Goal: Task Accomplishment & Management: Manage account settings

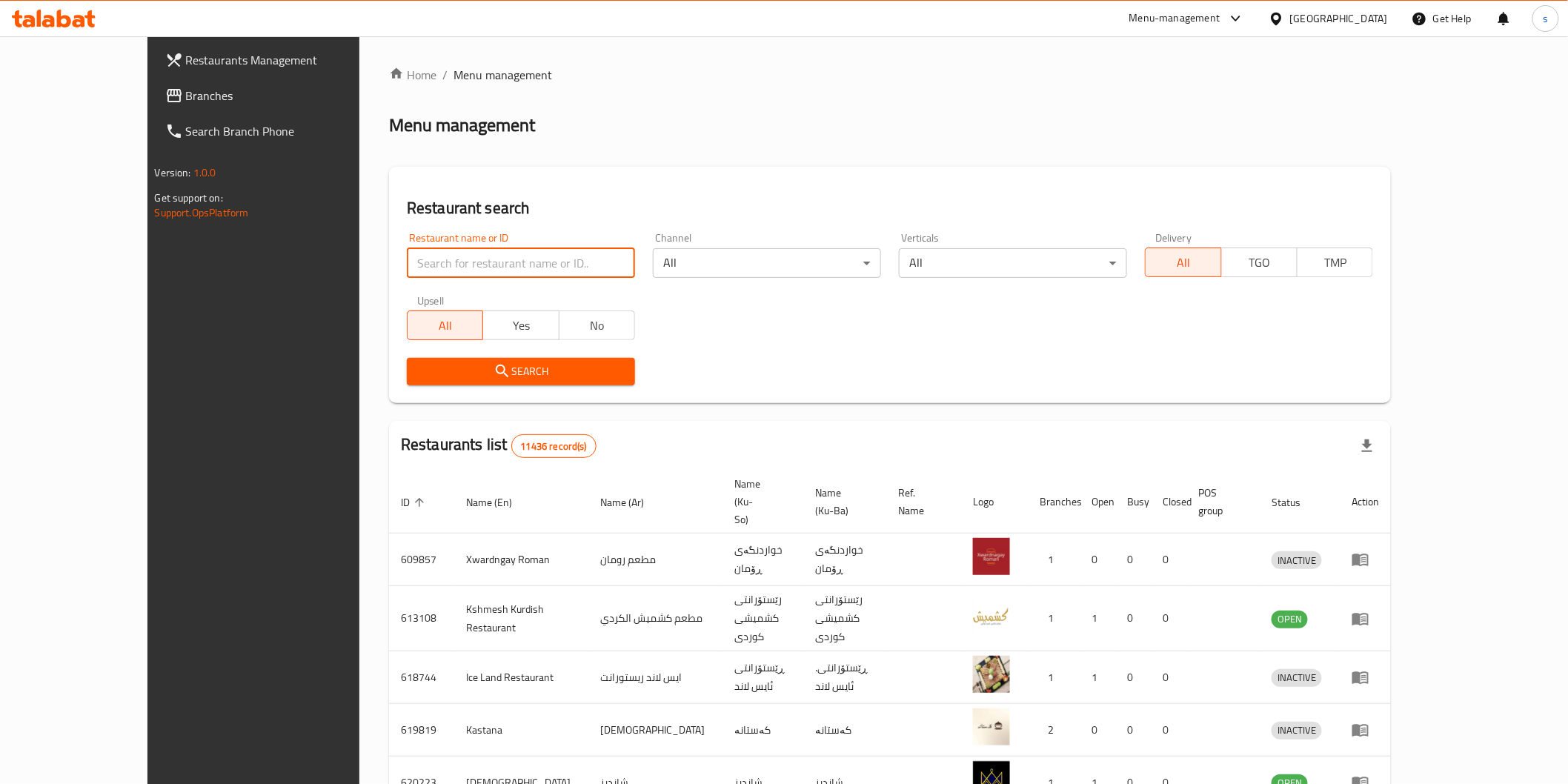
click at [451, 263] on input "search" at bounding box center [521, 263] width 228 height 30
paste input "Amore Abu Alkass 3"
type input "Amore Abu Alkass 3"
click button "Search" at bounding box center [521, 371] width 228 height 28
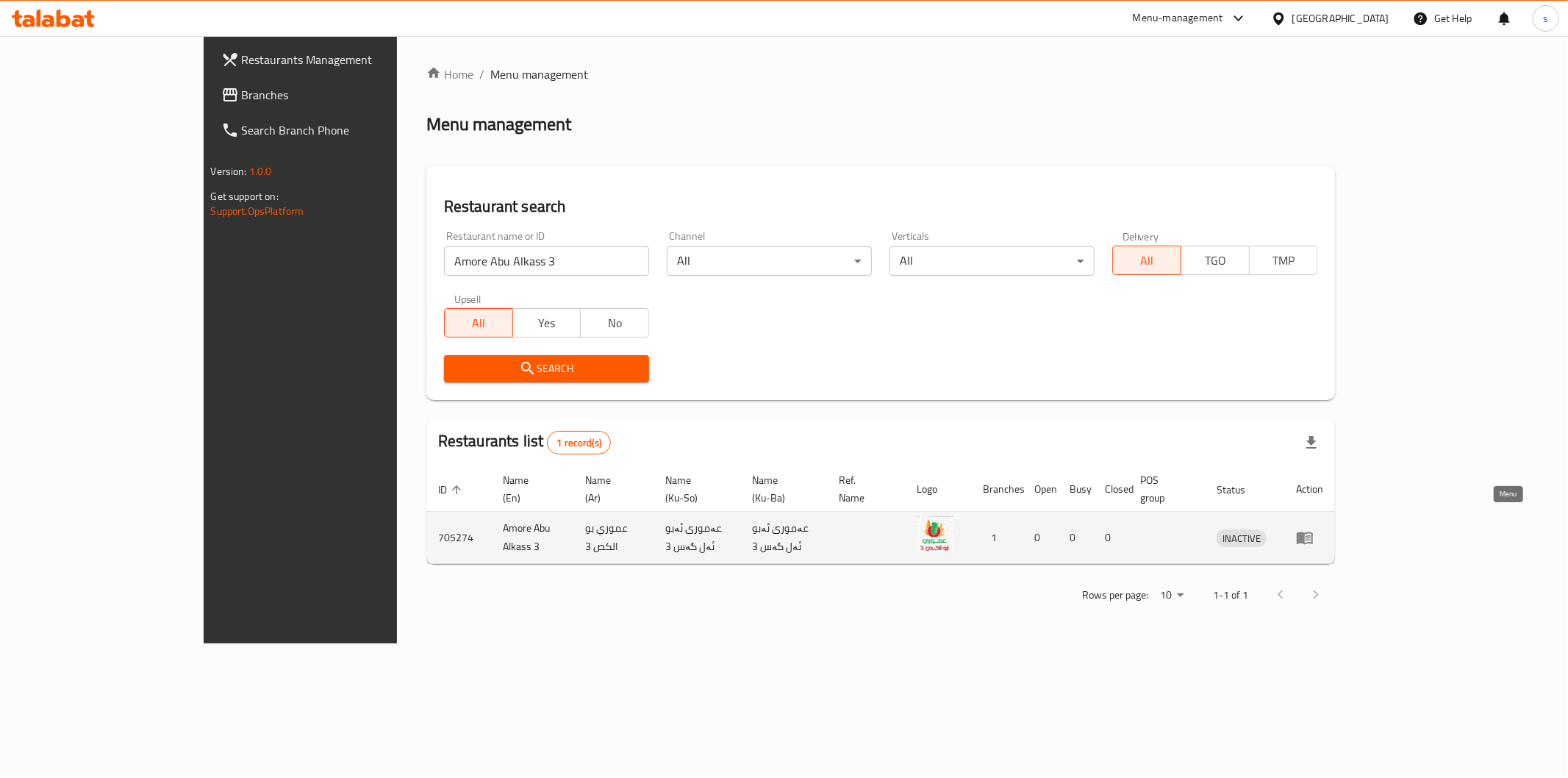
click at [1314, 529] on icon "enhanced table" at bounding box center [1305, 537] width 18 height 18
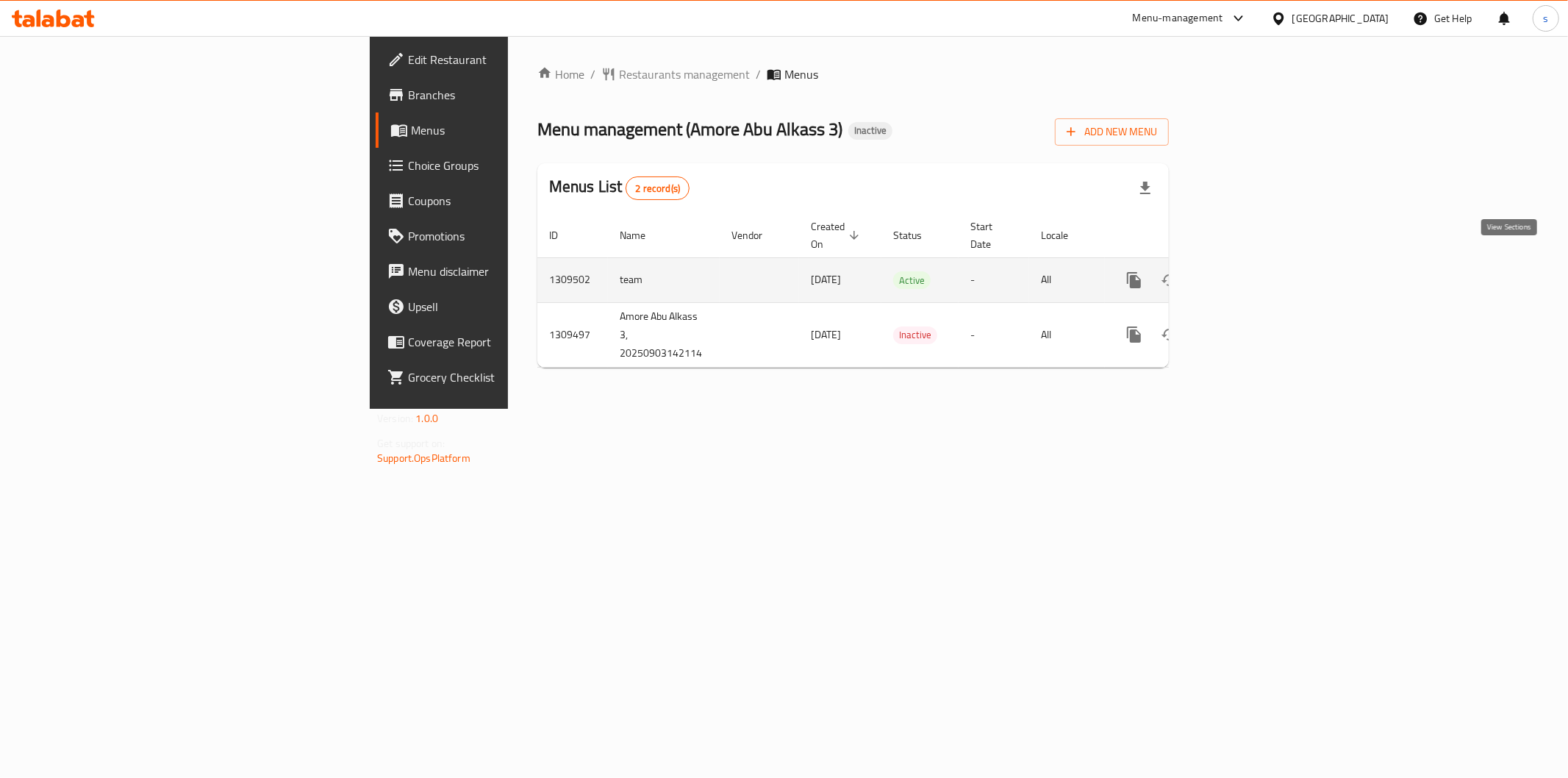
click at [1258, 262] on link "enhanced table" at bounding box center [1241, 280] width 35 height 35
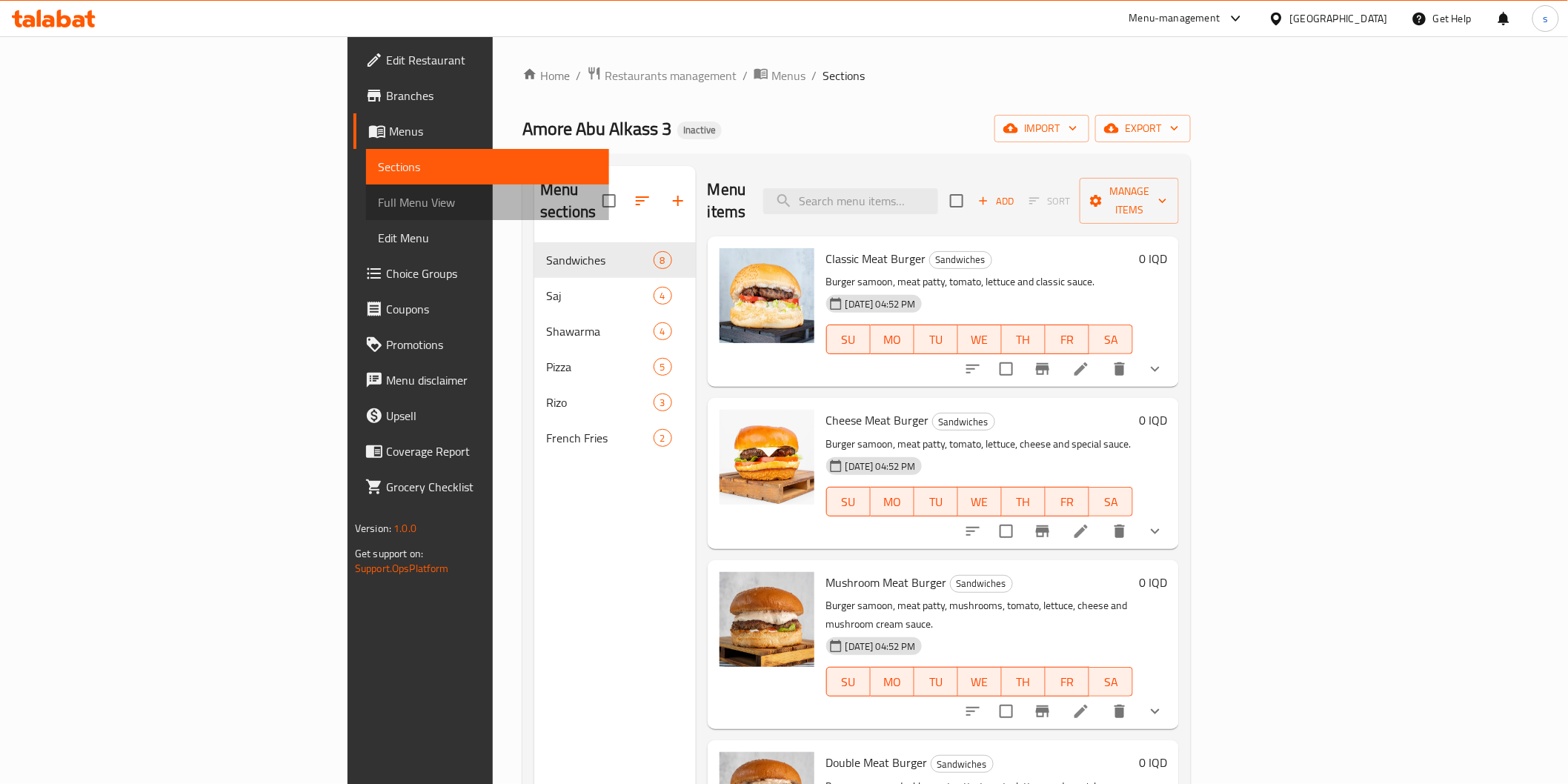
click at [366, 191] on link "Full Menu View" at bounding box center [487, 203] width 243 height 36
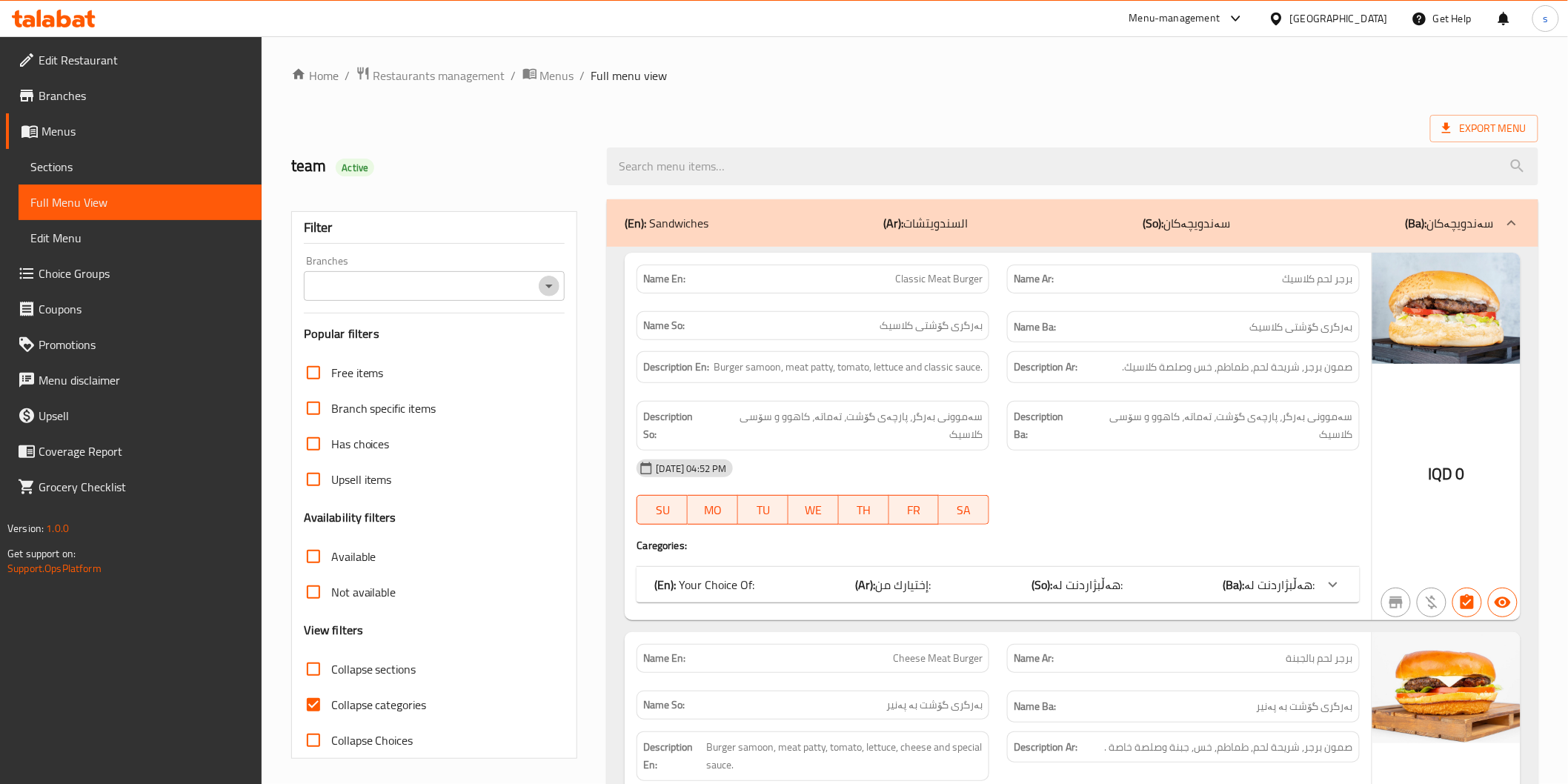
click at [542, 277] on icon "Open" at bounding box center [549, 286] width 18 height 18
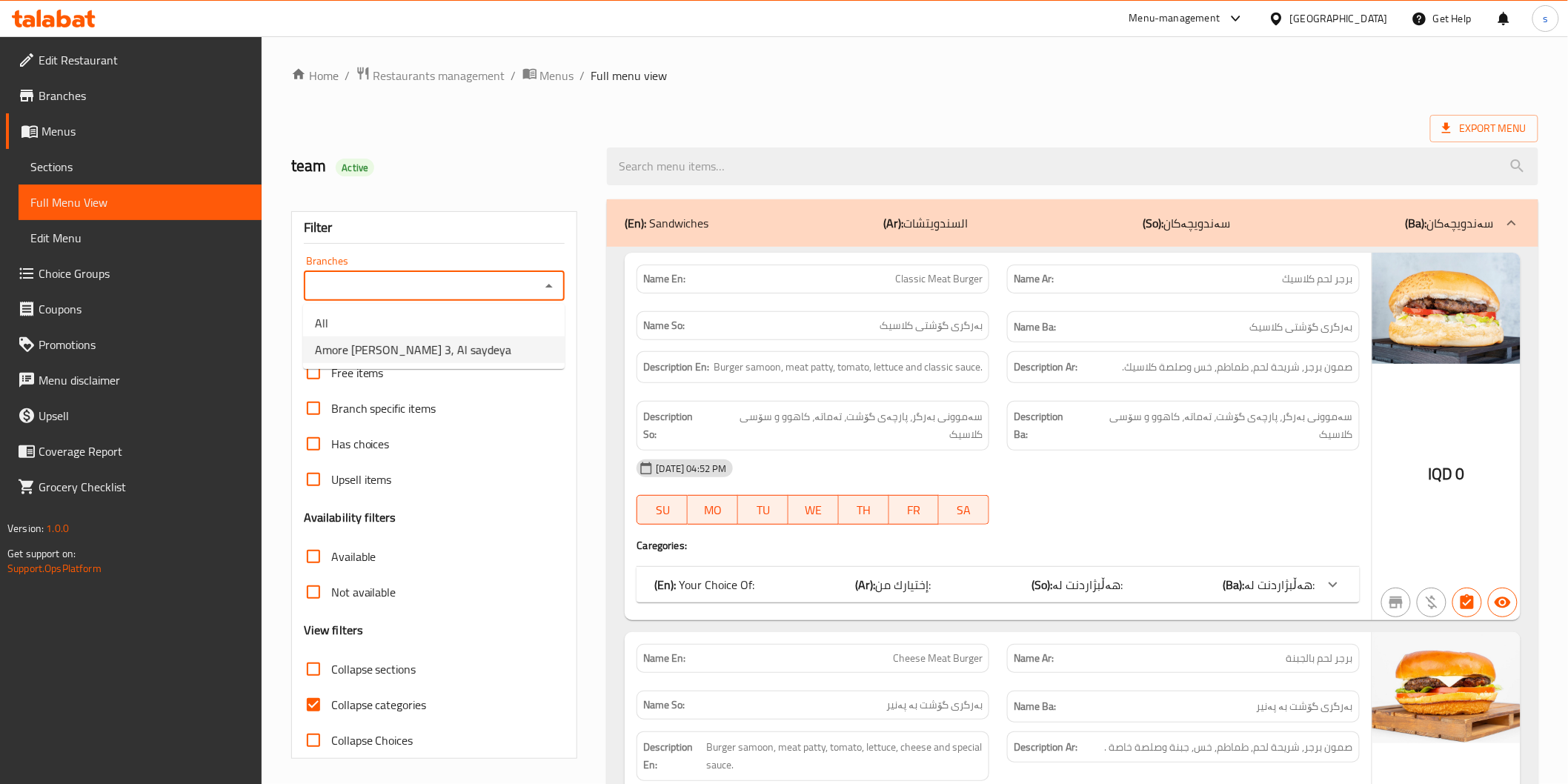
click at [524, 346] on li "Amore Abu Alkass 3, Al saydeya" at bounding box center [434, 349] width 262 height 27
type input "Amore Abu Alkass 3, Al saydeya"
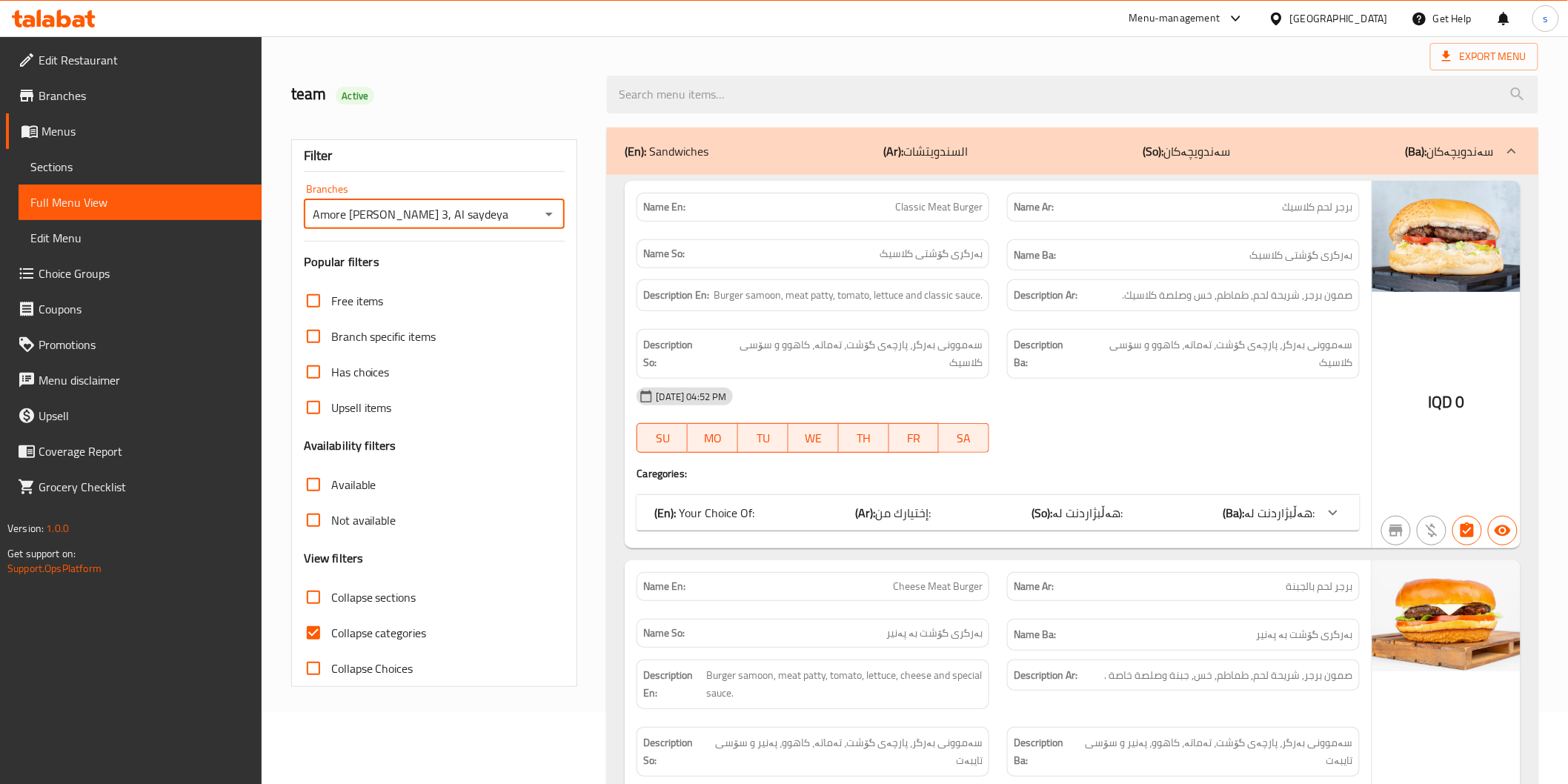
scroll to position [82, 0]
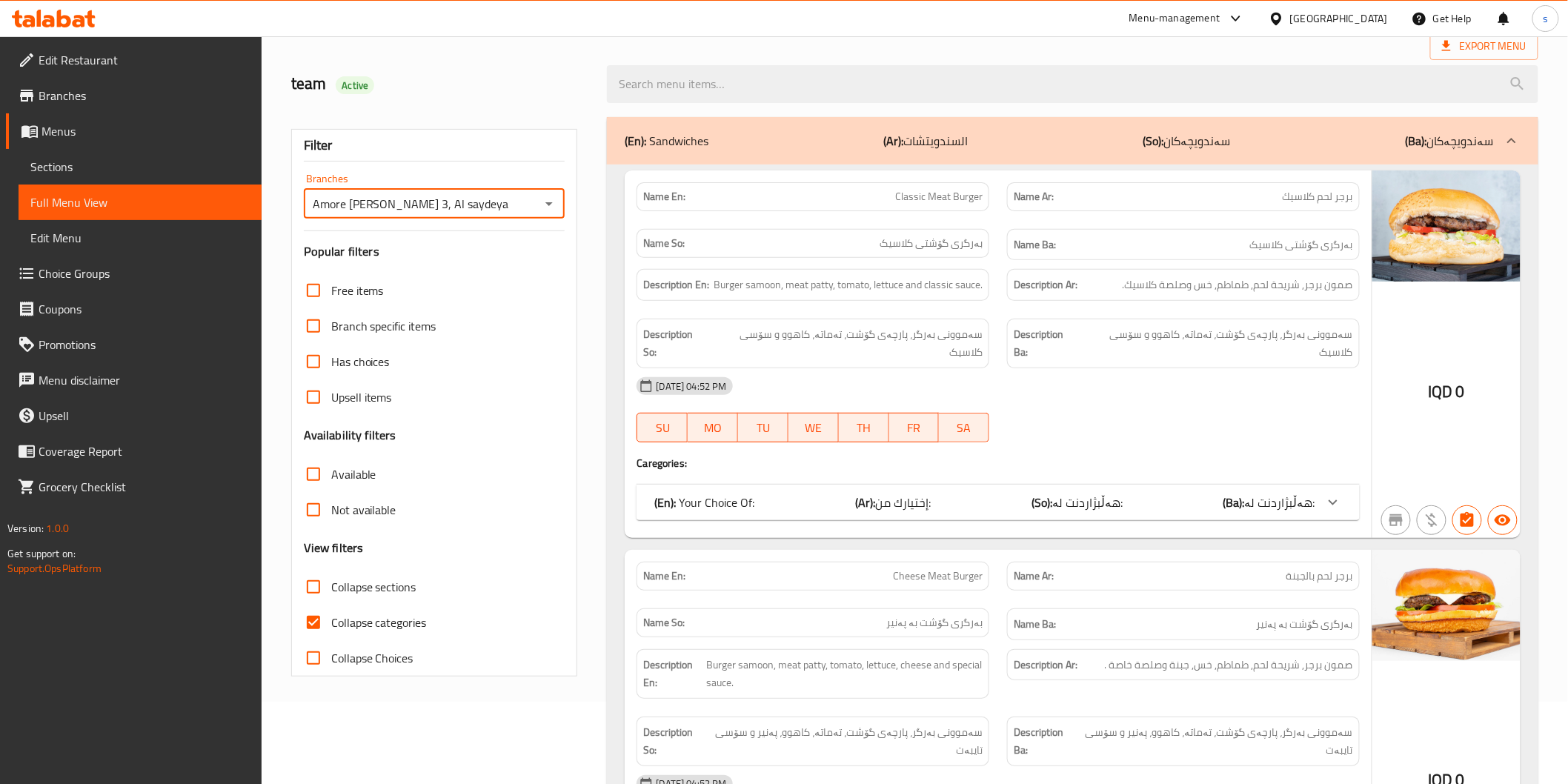
click at [389, 625] on span "Collapse categories" at bounding box center [379, 623] width 96 height 18
click at [332, 625] on input "Collapse categories" at bounding box center [314, 623] width 36 height 36
checkbox input "false"
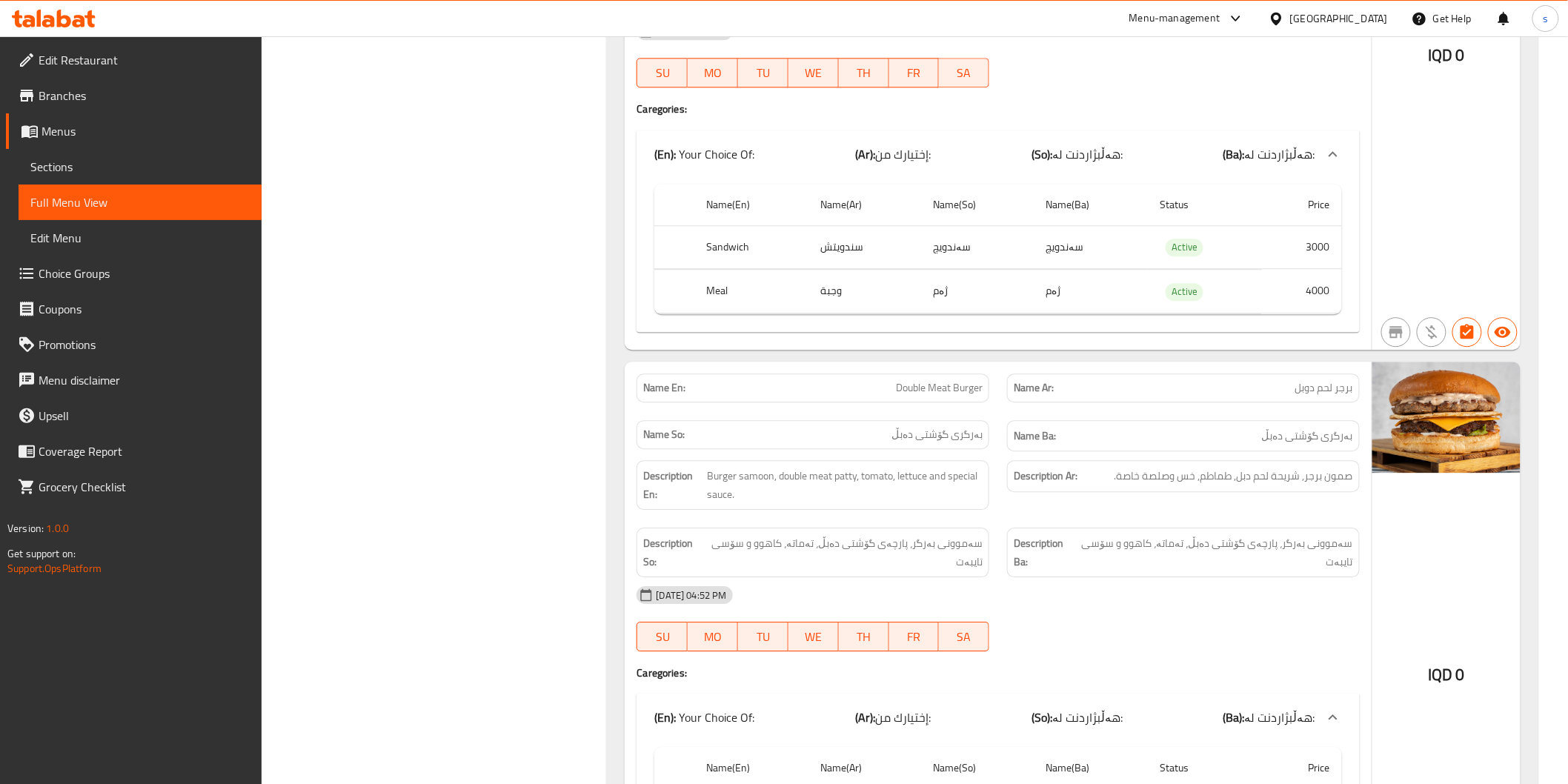
scroll to position [0, 0]
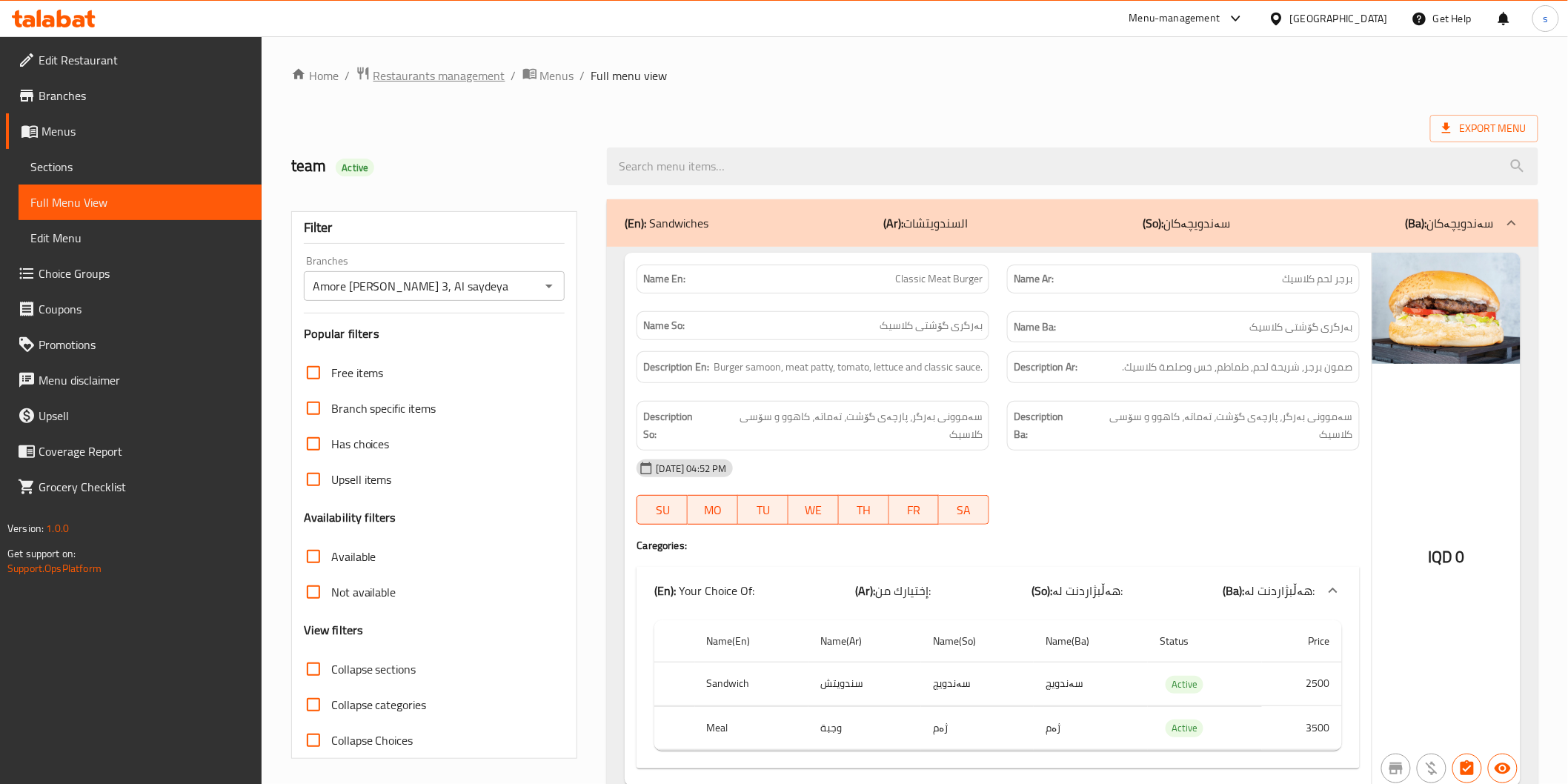
click at [443, 84] on span "Restaurants management" at bounding box center [439, 75] width 132 height 18
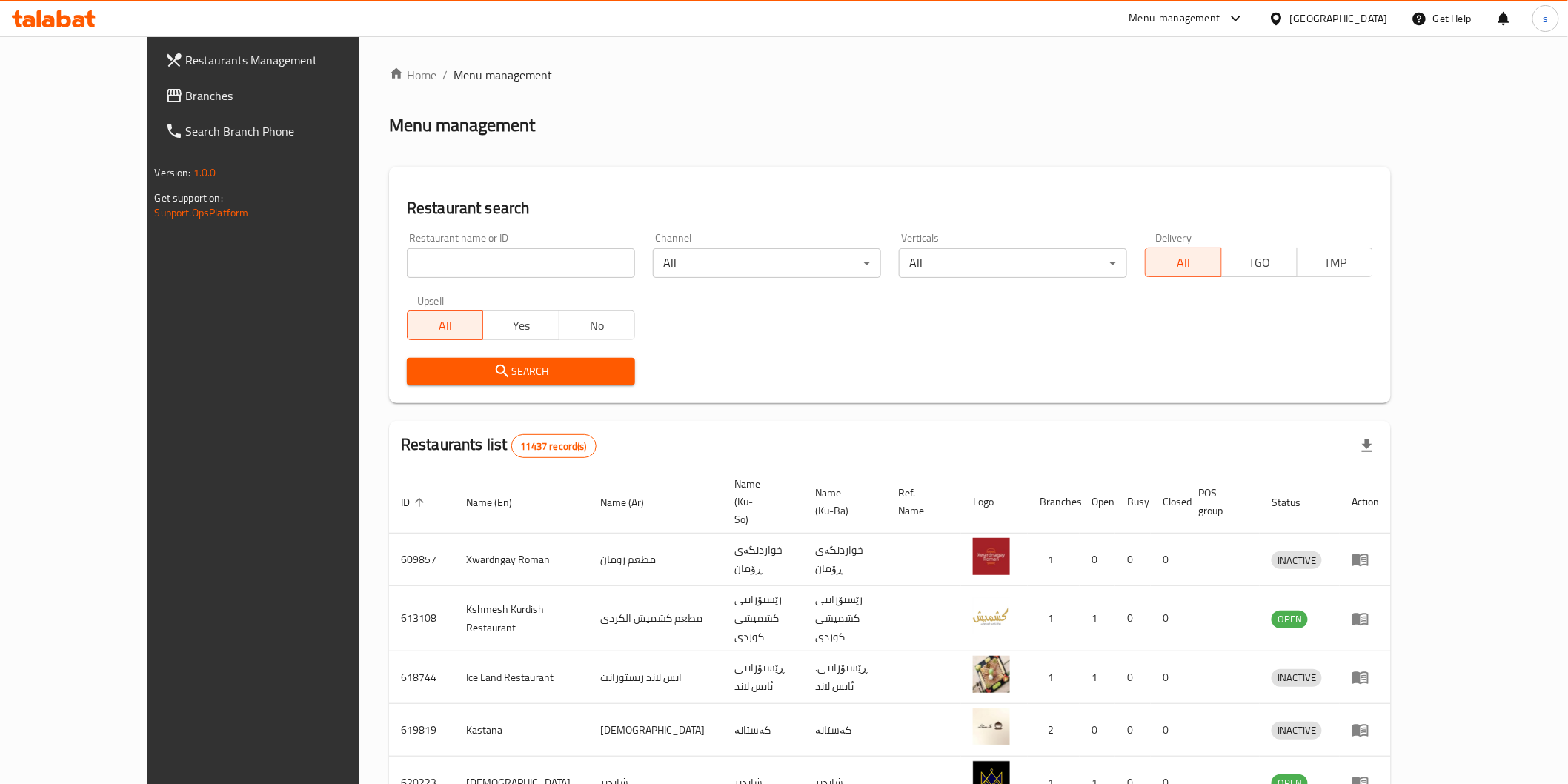
click at [417, 263] on input "search" at bounding box center [521, 263] width 228 height 30
paste input "Nadim Restaurant"
type input "Nadim Restaurant"
click button "Search" at bounding box center [521, 371] width 228 height 28
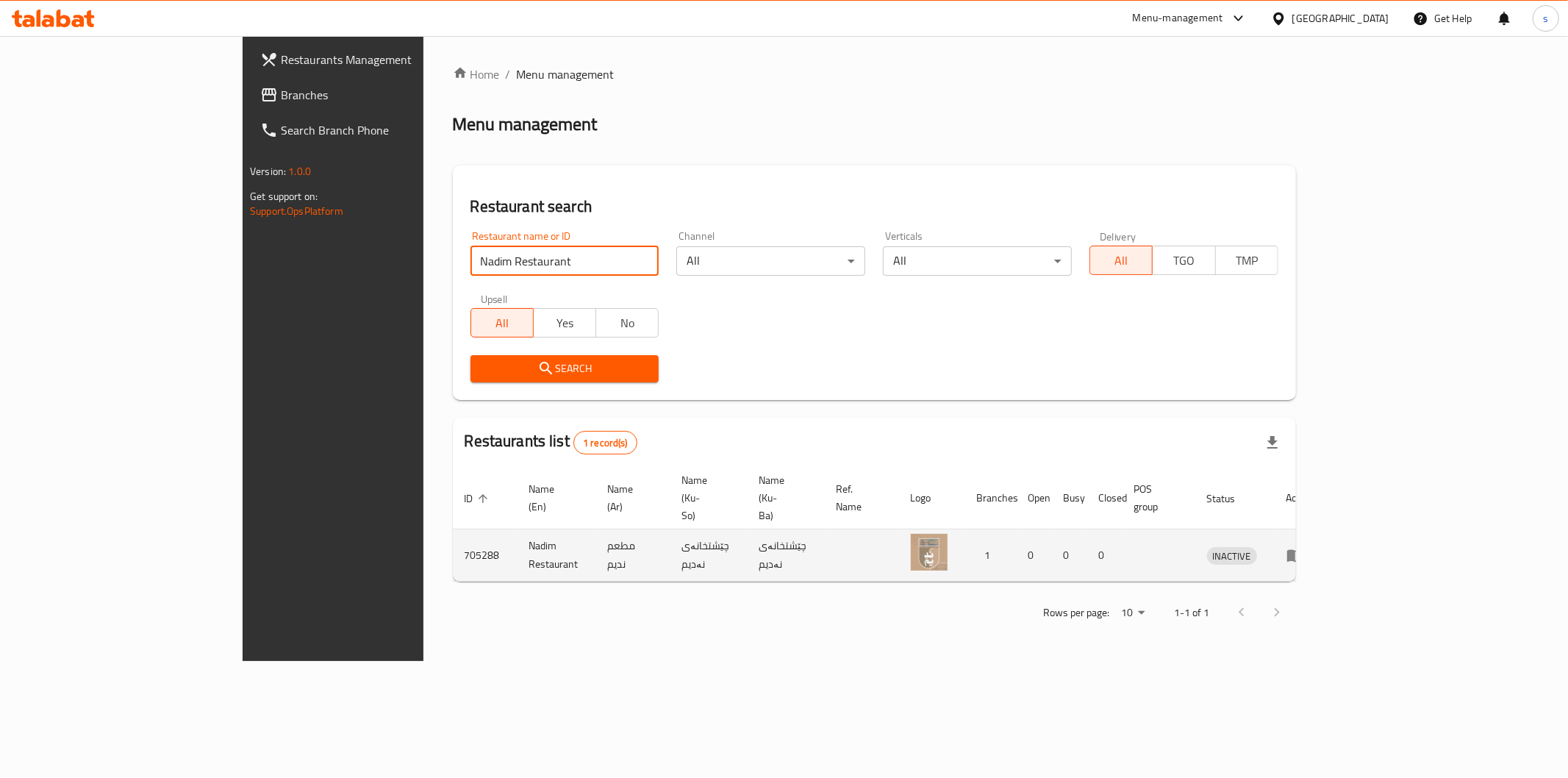
click at [1303, 550] on icon "enhanced table" at bounding box center [1295, 557] width 16 height 13
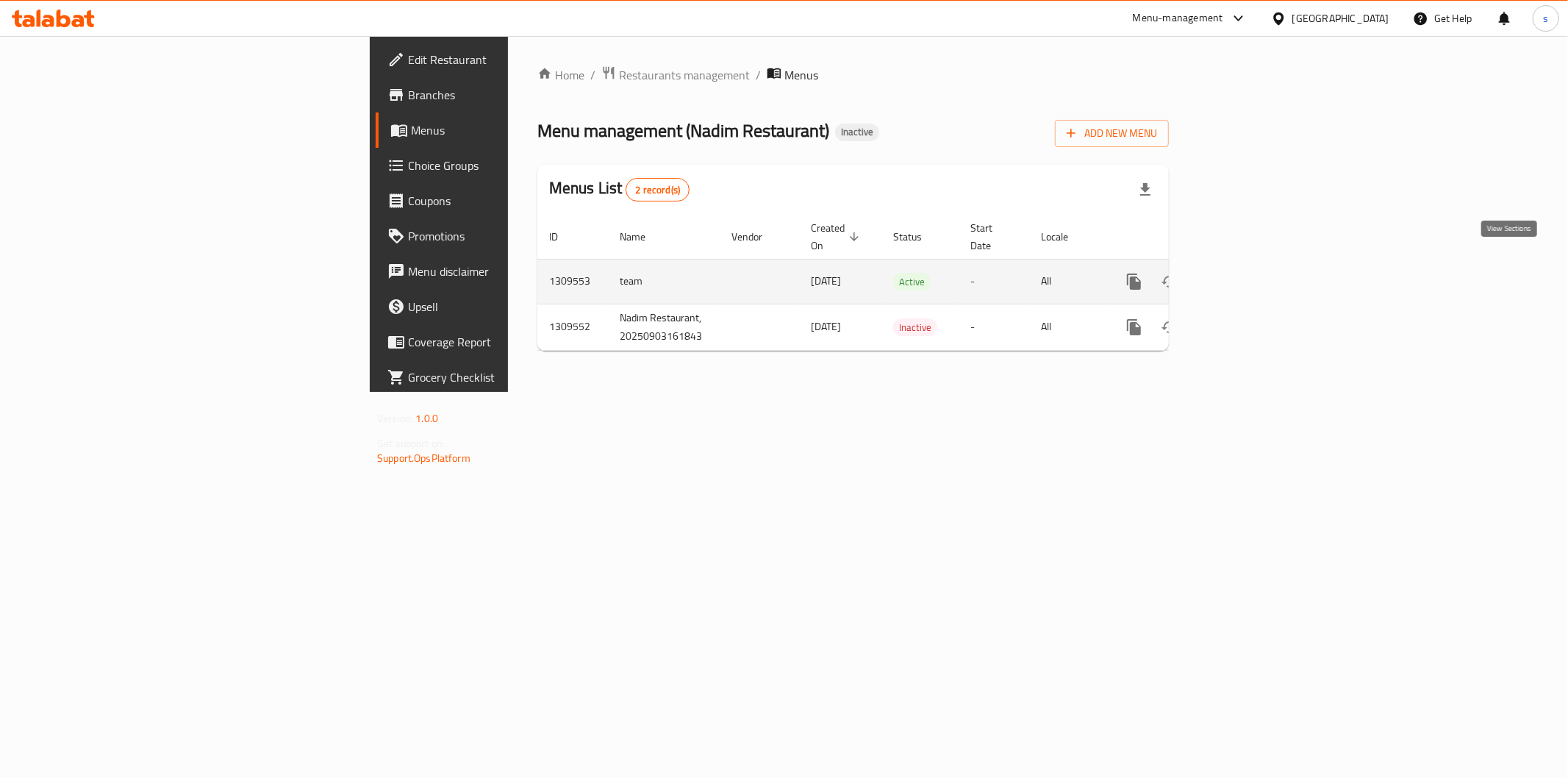
click at [1249, 273] on icon "enhanced table" at bounding box center [1241, 282] width 18 height 18
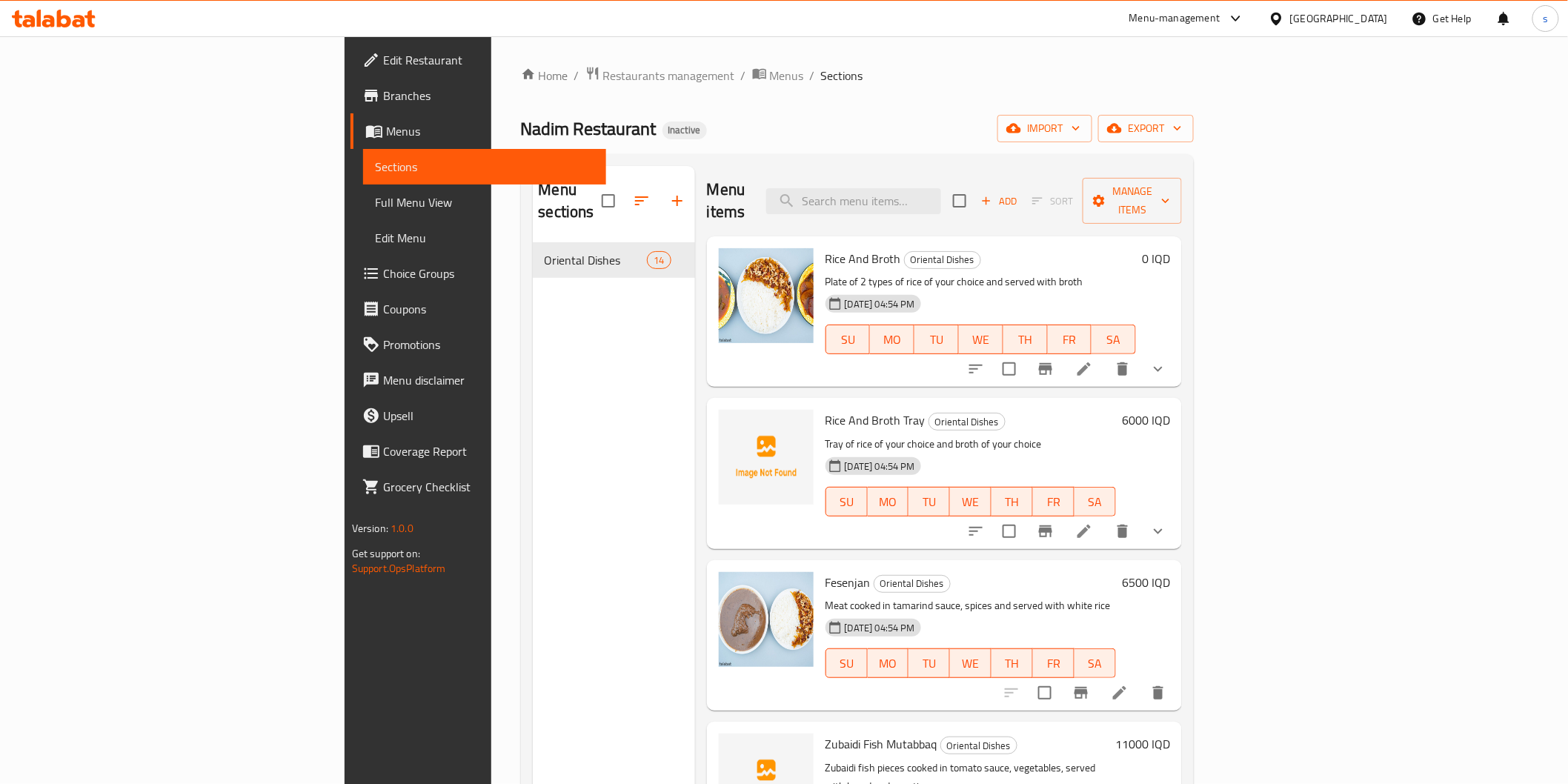
click at [375, 208] on span "Full Menu View" at bounding box center [484, 203] width 220 height 18
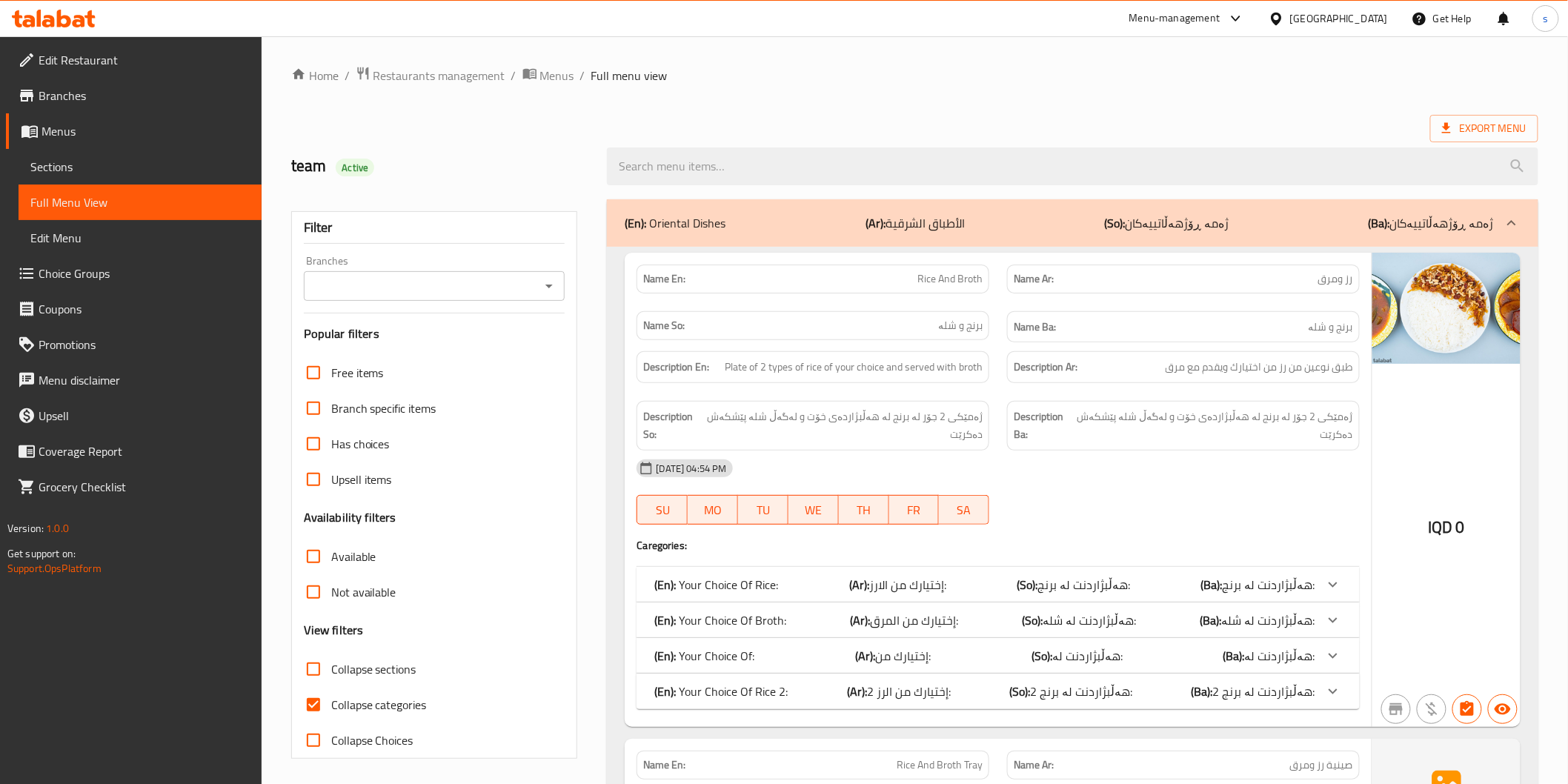
click at [452, 289] on input "Branches" at bounding box center [422, 286] width 228 height 21
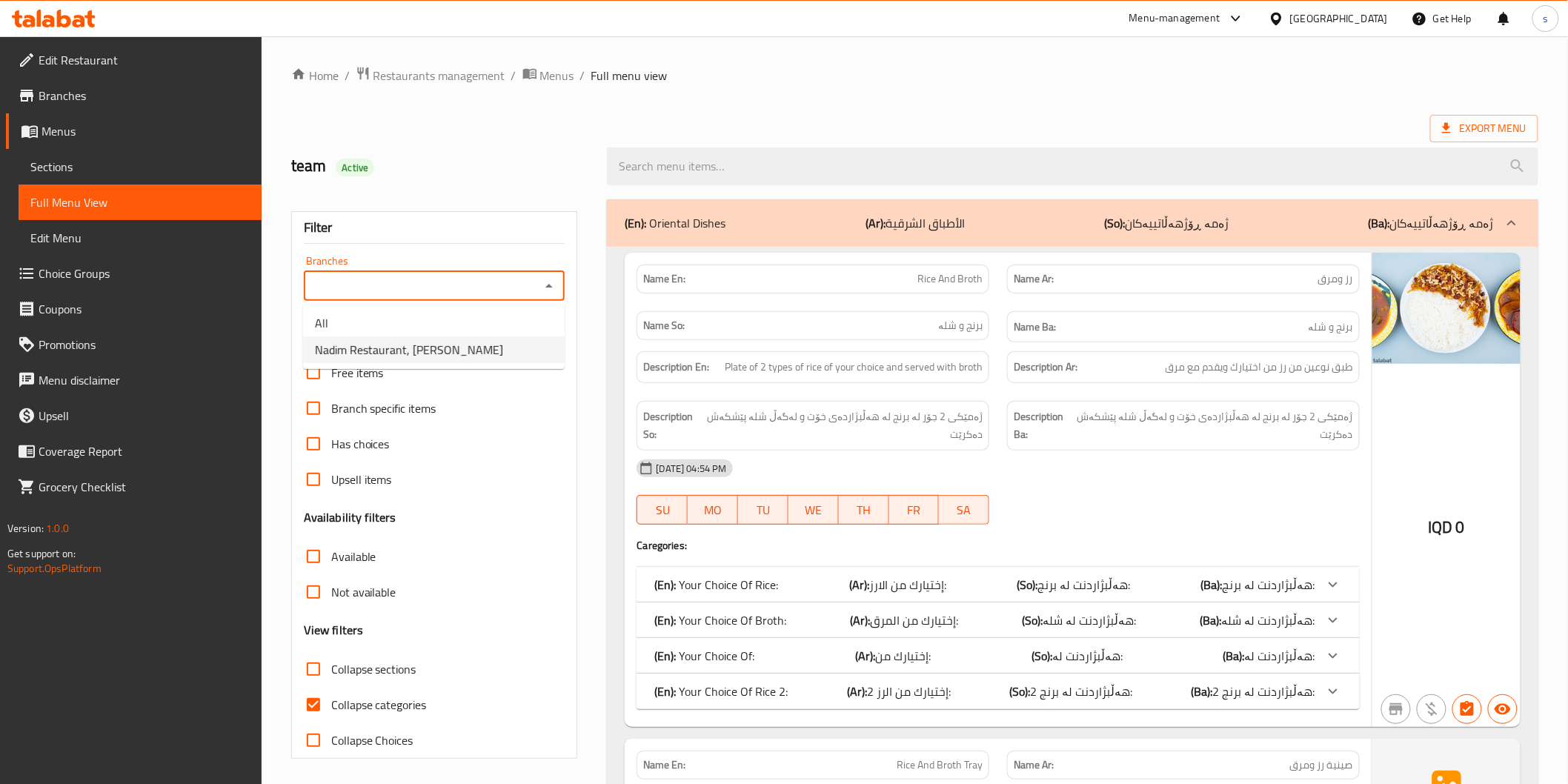
click at [448, 364] on ul "All Nadim Restaurant, Al Ishteraki" at bounding box center [434, 336] width 262 height 65
click at [453, 349] on span "Nadim Restaurant, Al Ishteraki" at bounding box center [409, 349] width 188 height 18
type input "Nadim Restaurant, Al Ishteraki"
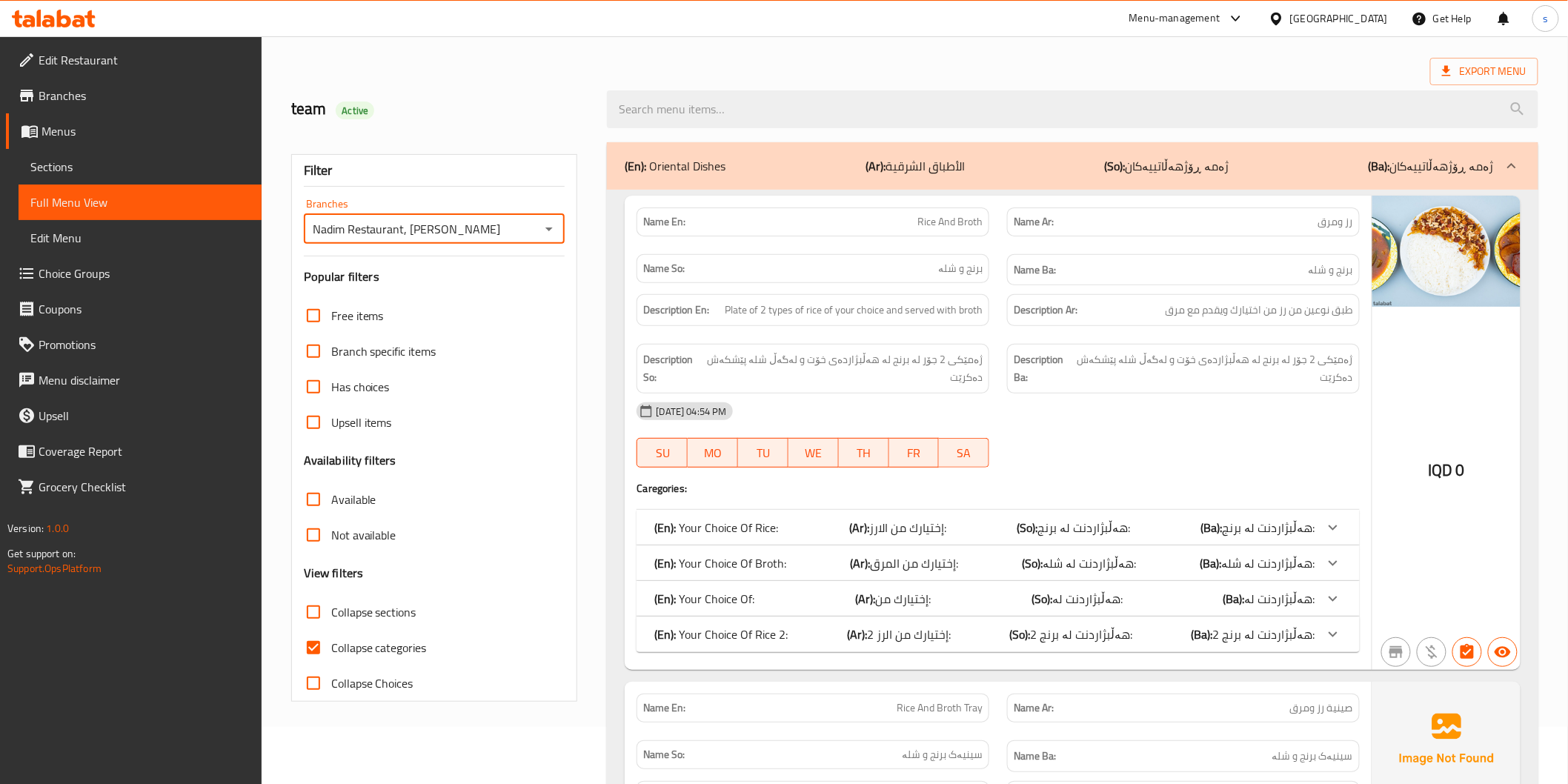
scroll to position [86, 0]
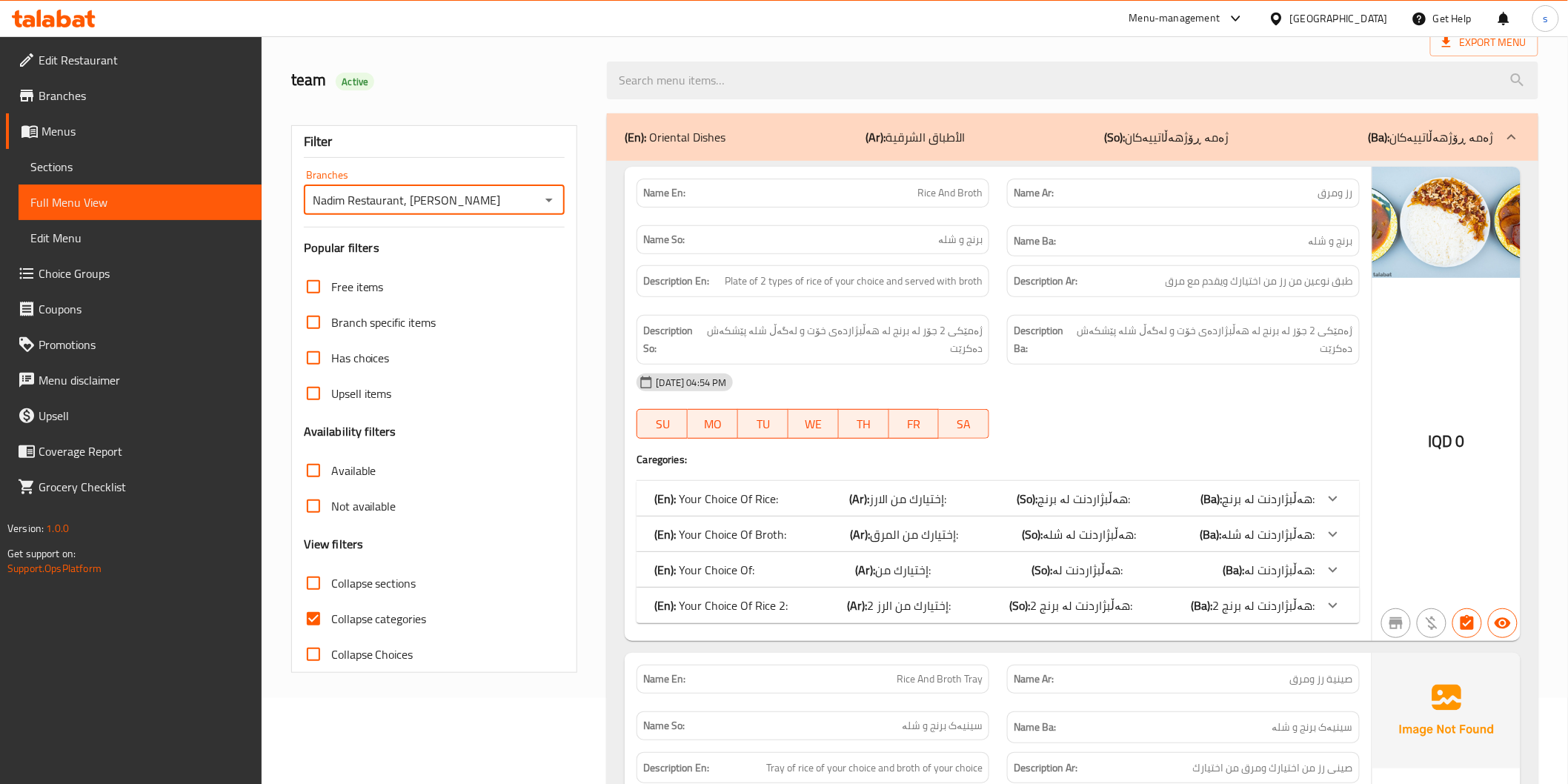
click at [382, 615] on span "Collapse categories" at bounding box center [379, 619] width 96 height 18
click at [332, 615] on input "Collapse categories" at bounding box center [314, 619] width 36 height 36
checkbox input "false"
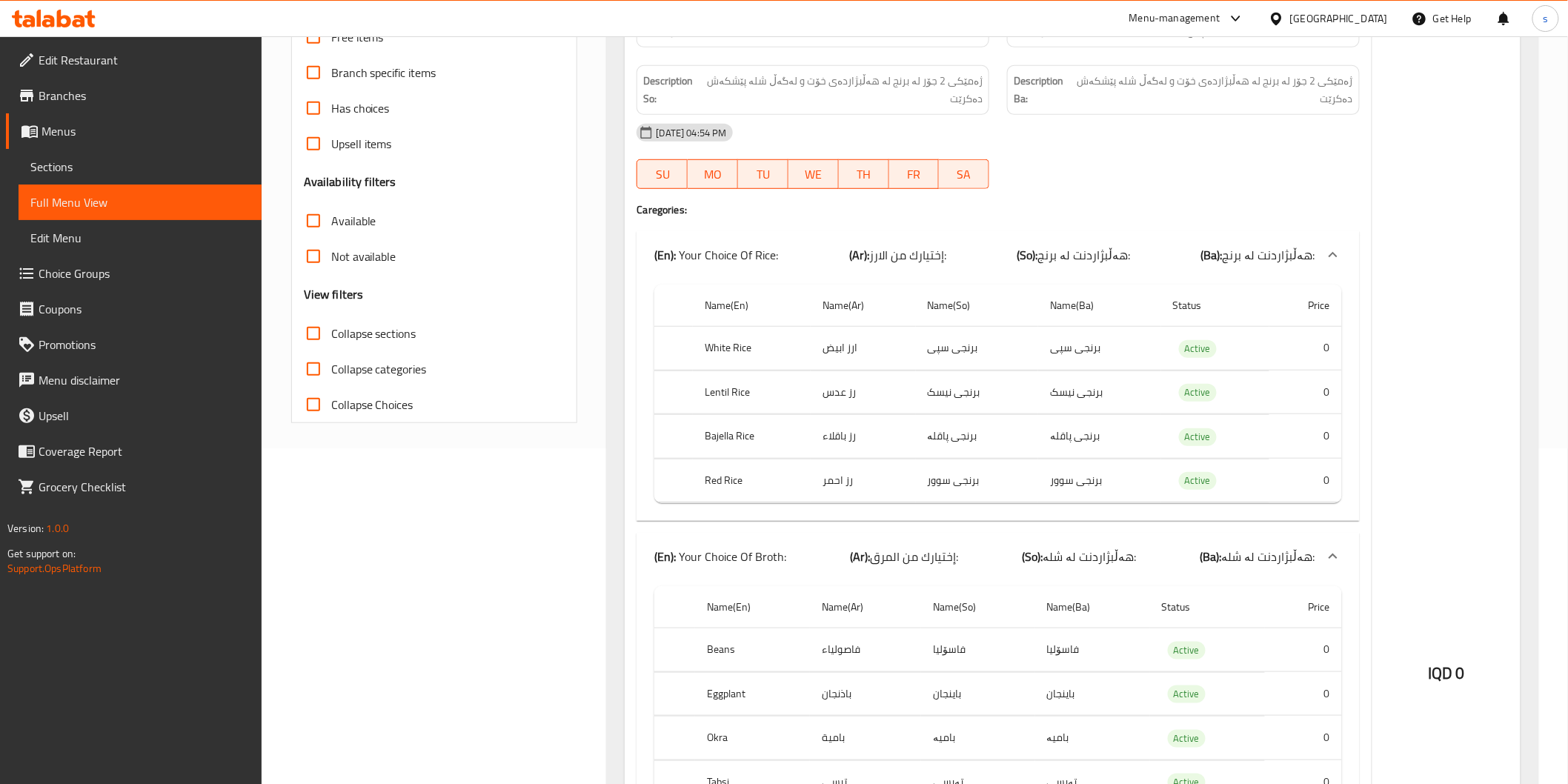
scroll to position [329, 0]
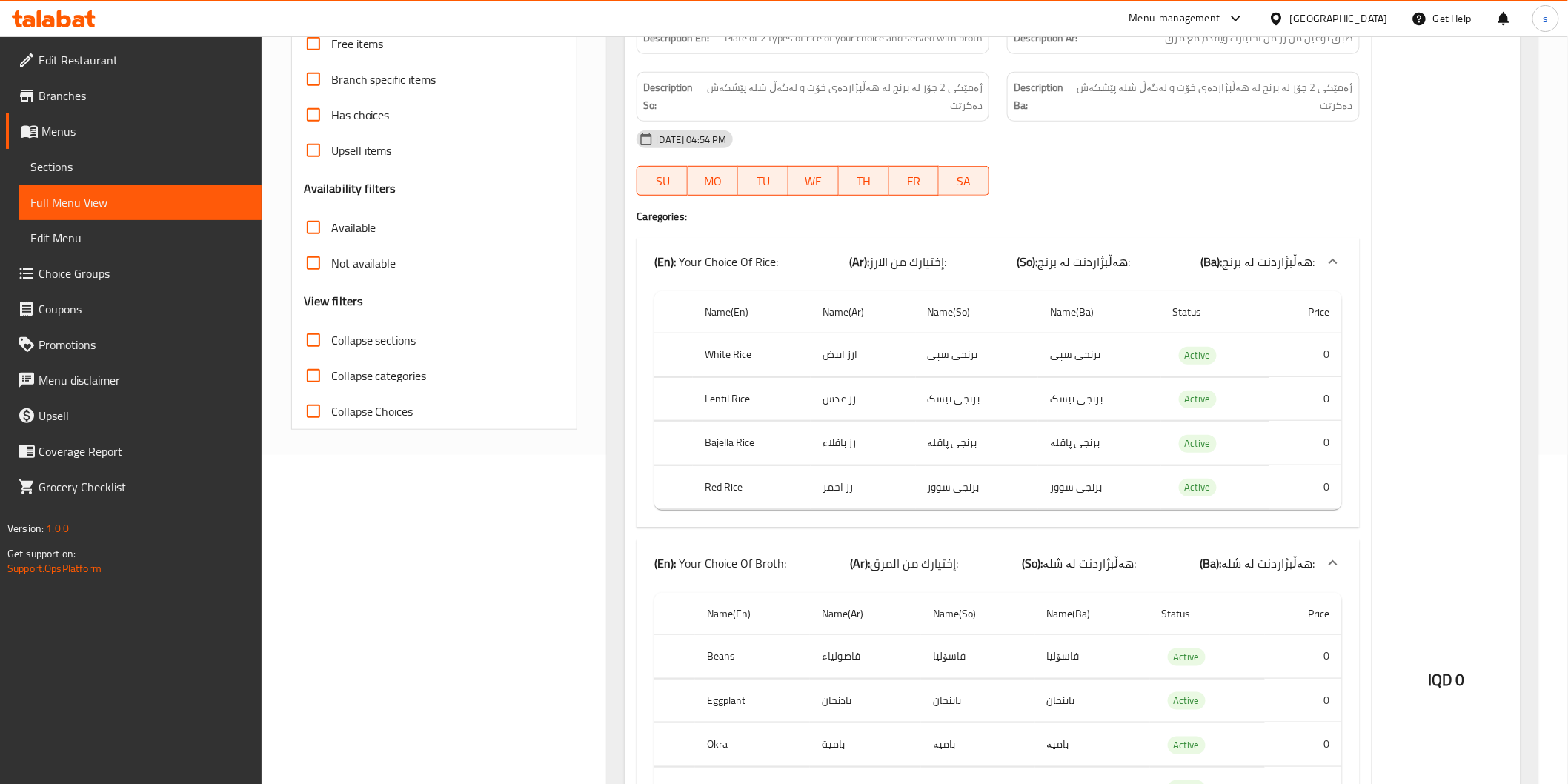
click at [856, 480] on td "رز احمر" at bounding box center [863, 487] width 105 height 44
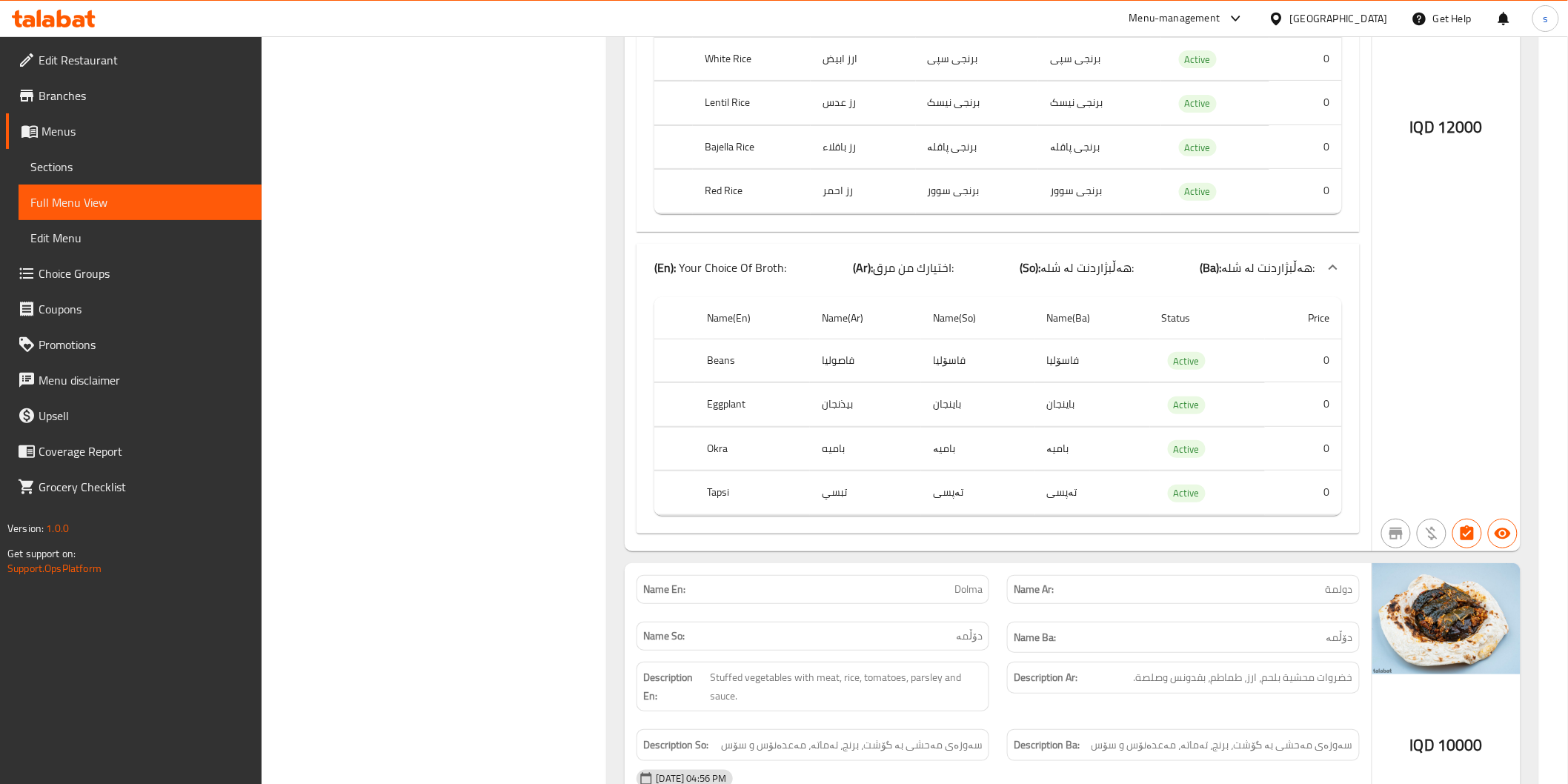
scroll to position [9623, 0]
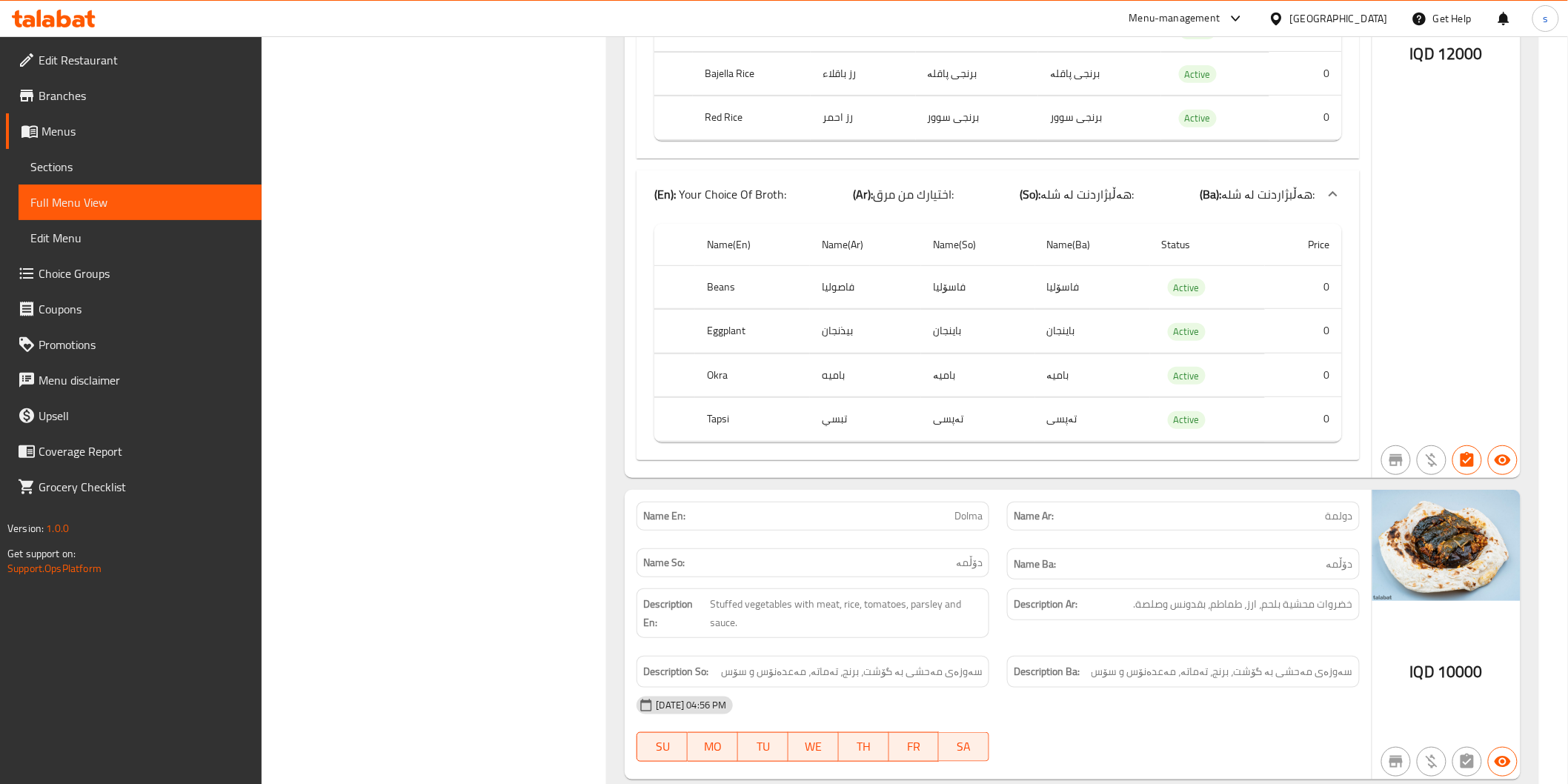
click at [1035, 589] on div "Description Ar: خضروات محشية بلحم، ارز، طماطم، بقدونس وصلصة." at bounding box center [1183, 604] width 353 height 32
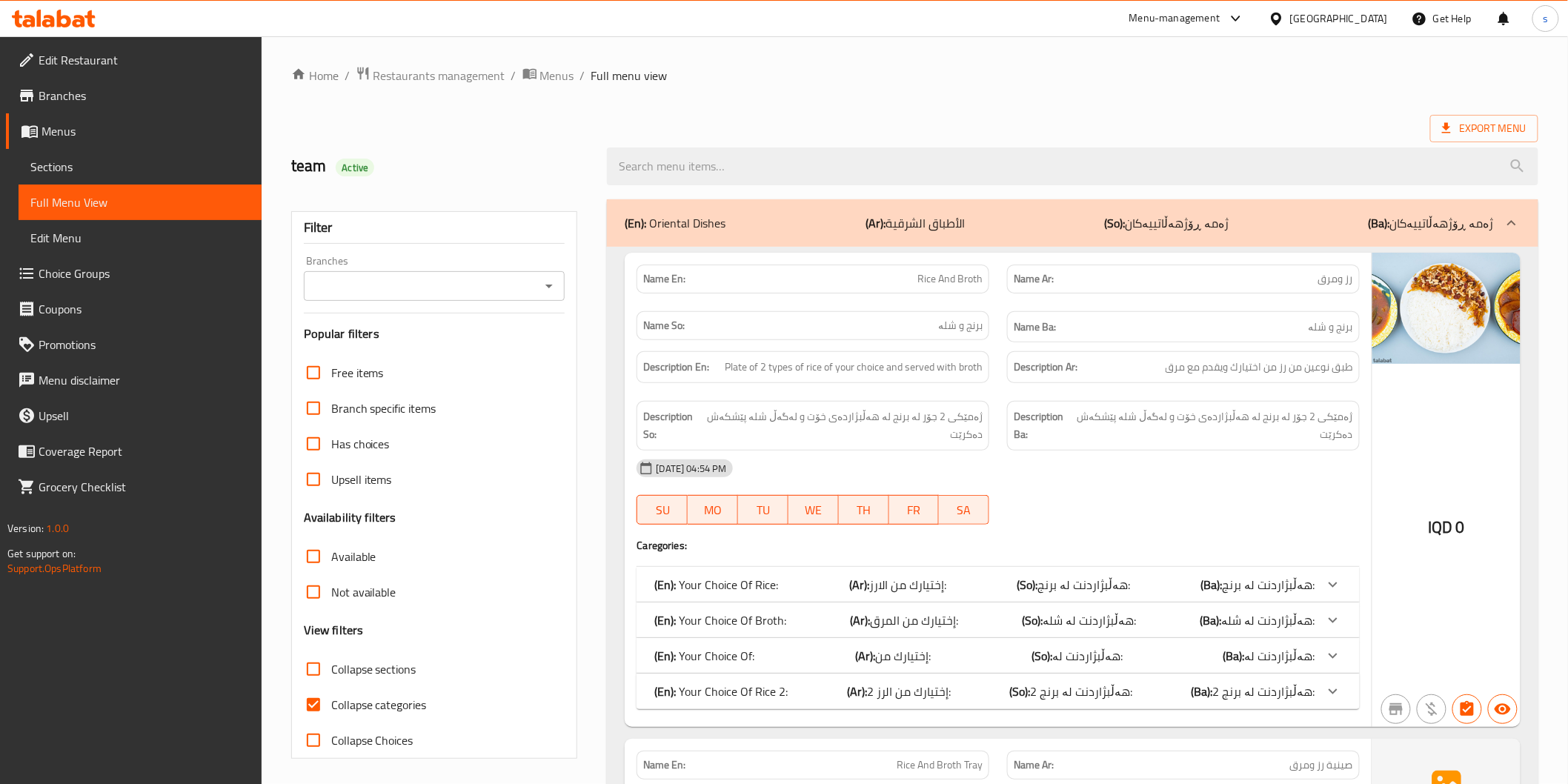
click at [391, 281] on input "Branches" at bounding box center [422, 286] width 228 height 21
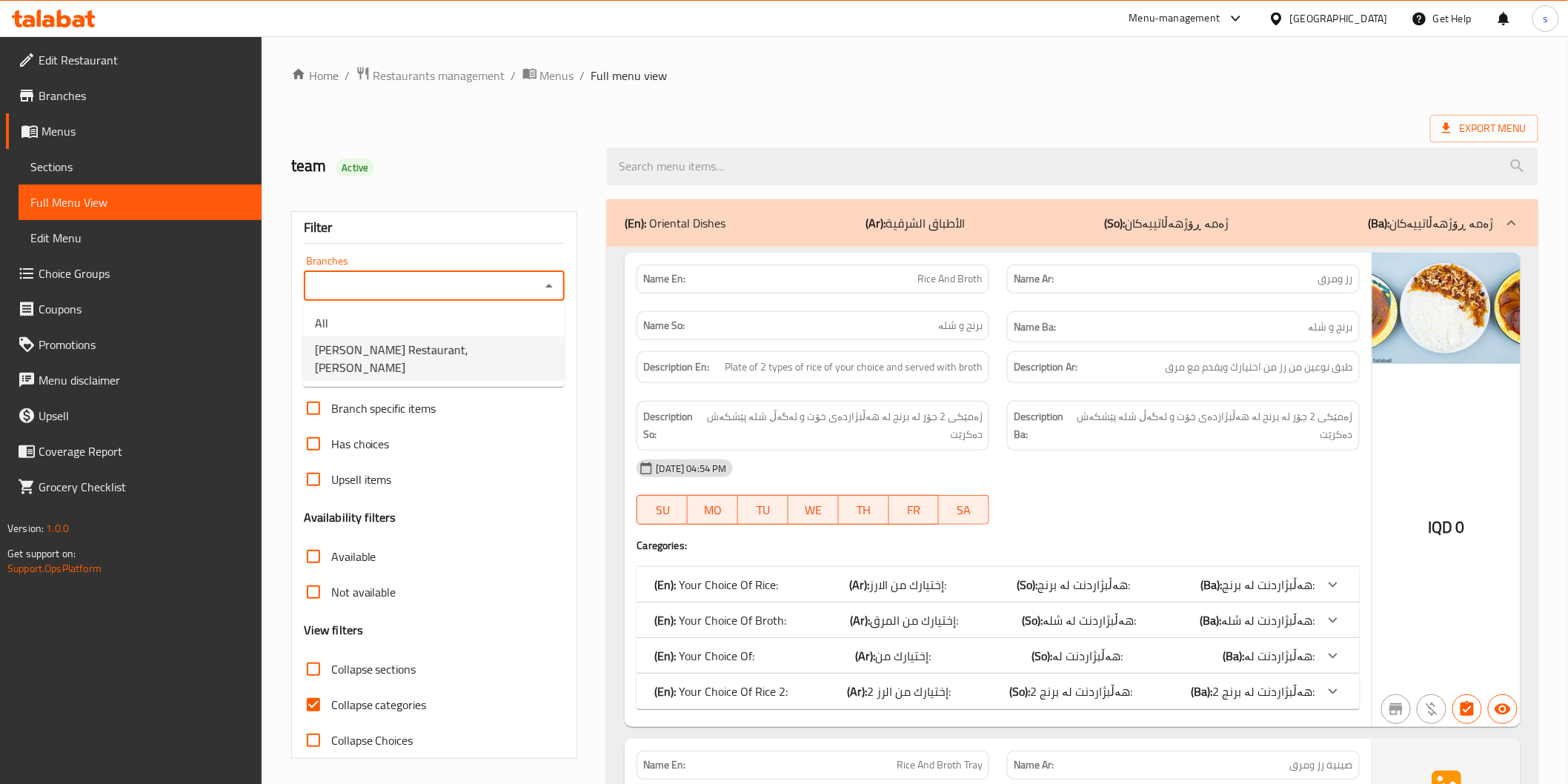
click at [126, 178] on link "Sections" at bounding box center [140, 167] width 243 height 36
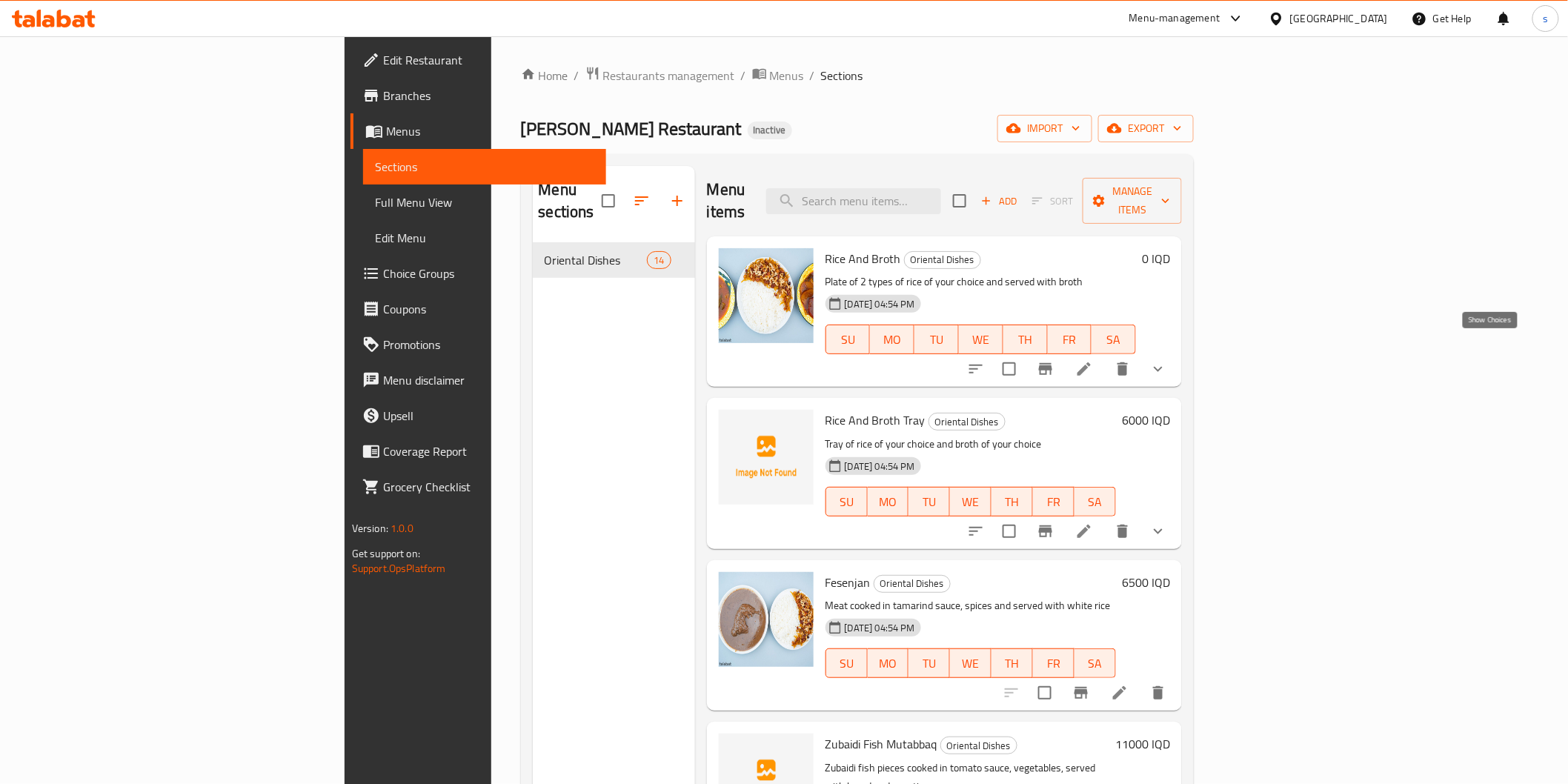
click at [1167, 360] on icon "show more" at bounding box center [1159, 369] width 18 height 18
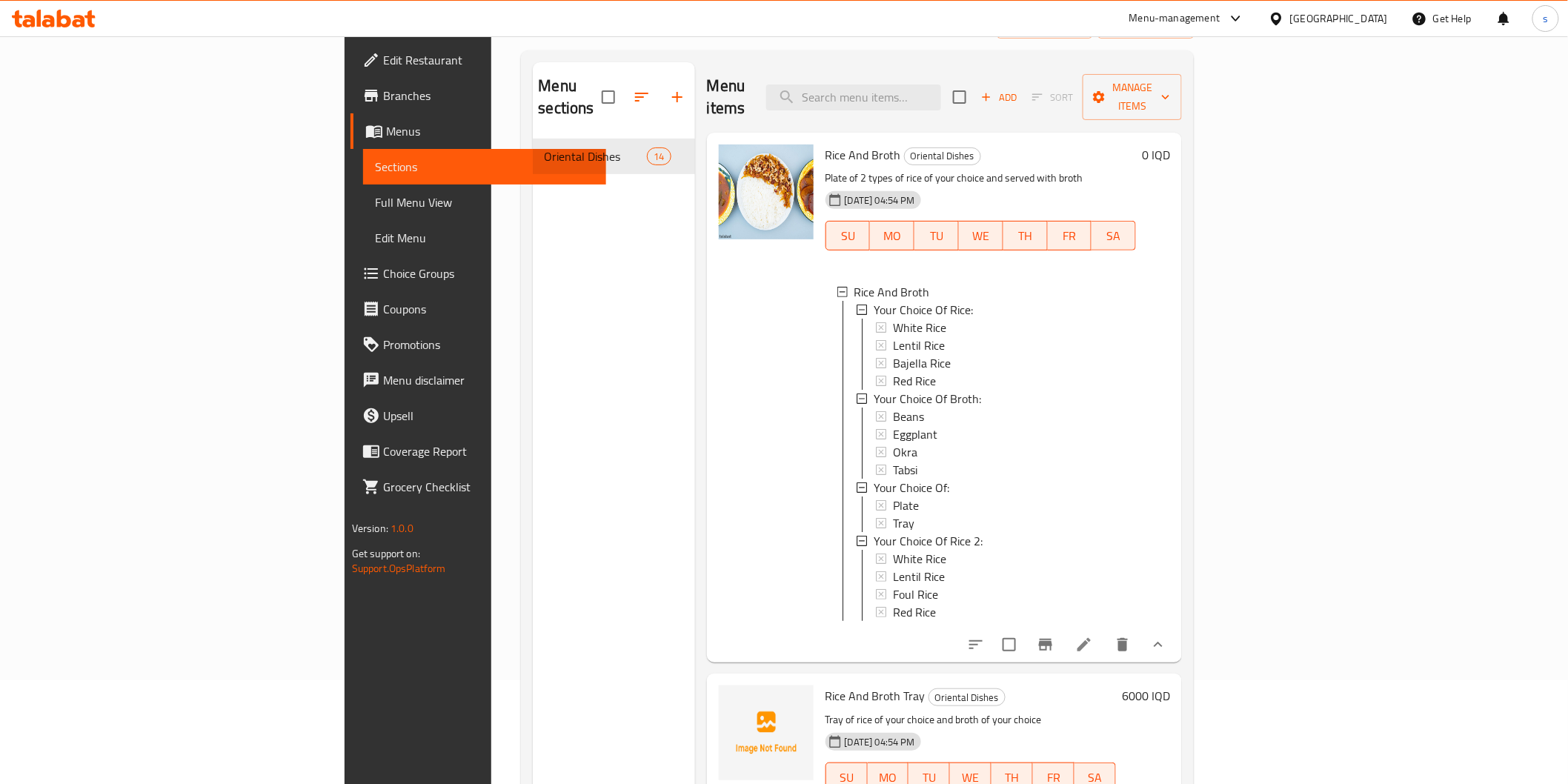
scroll to position [165, 0]
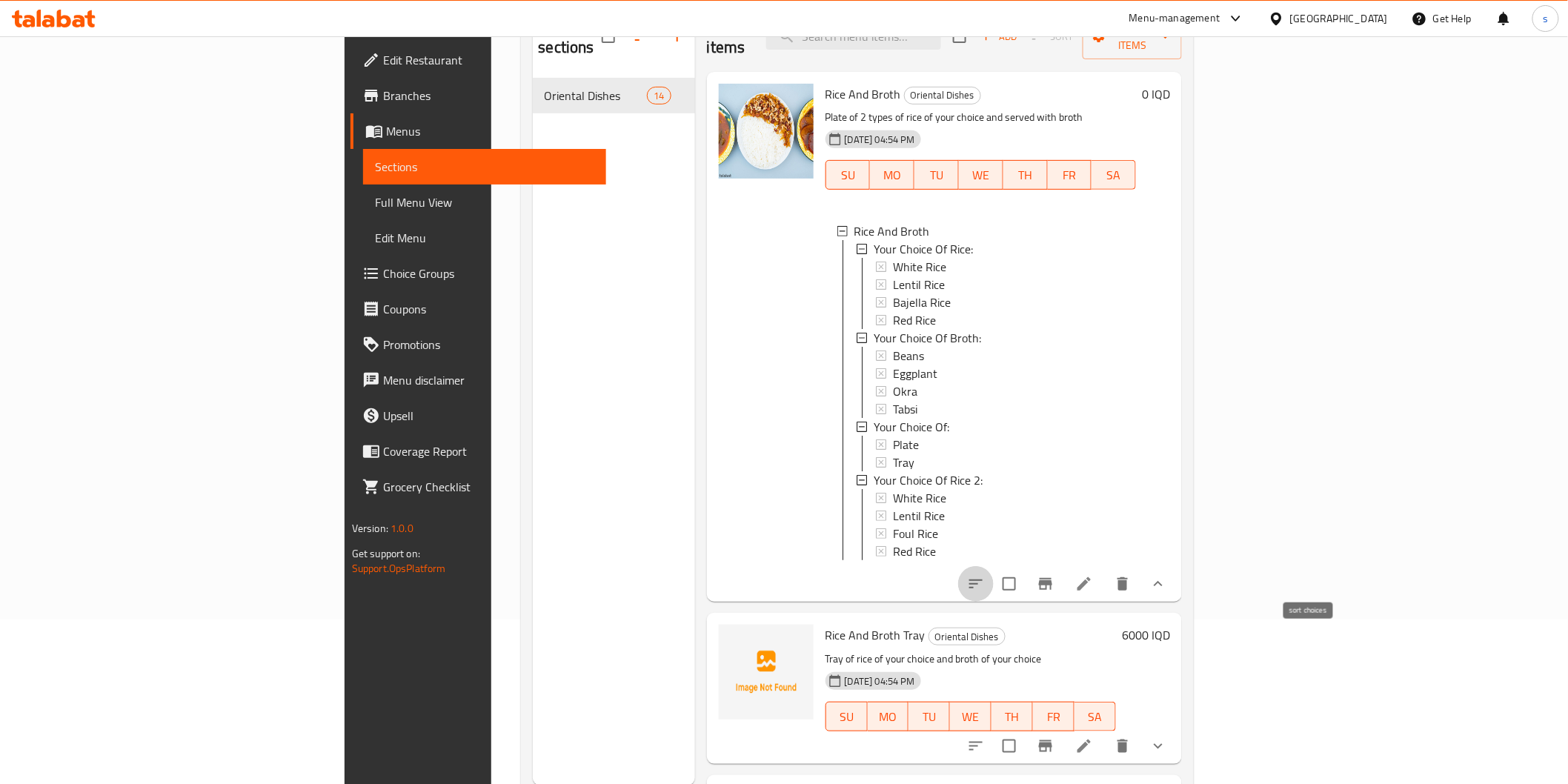
click at [983, 580] on icon "sort-choices" at bounding box center [975, 584] width 13 height 9
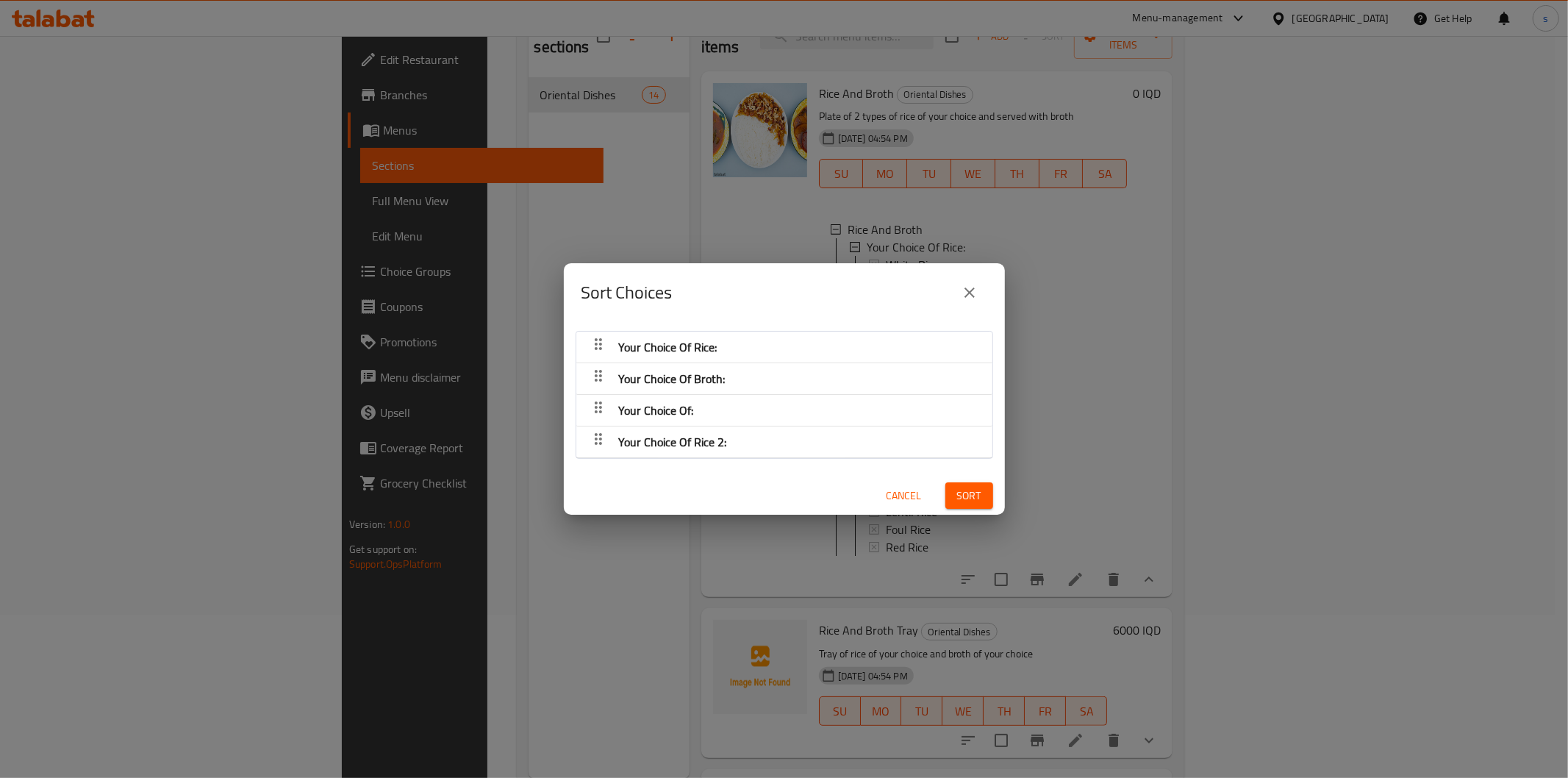
drag, startPoint x: 746, startPoint y: 373, endPoint x: 733, endPoint y: 427, distance: 55.5
click at [733, 427] on nav "Your Choice Of Rice: Your Choice Of Broth: Your Choice Of: Your Choice Of Rice …" at bounding box center [784, 394] width 418 height 128
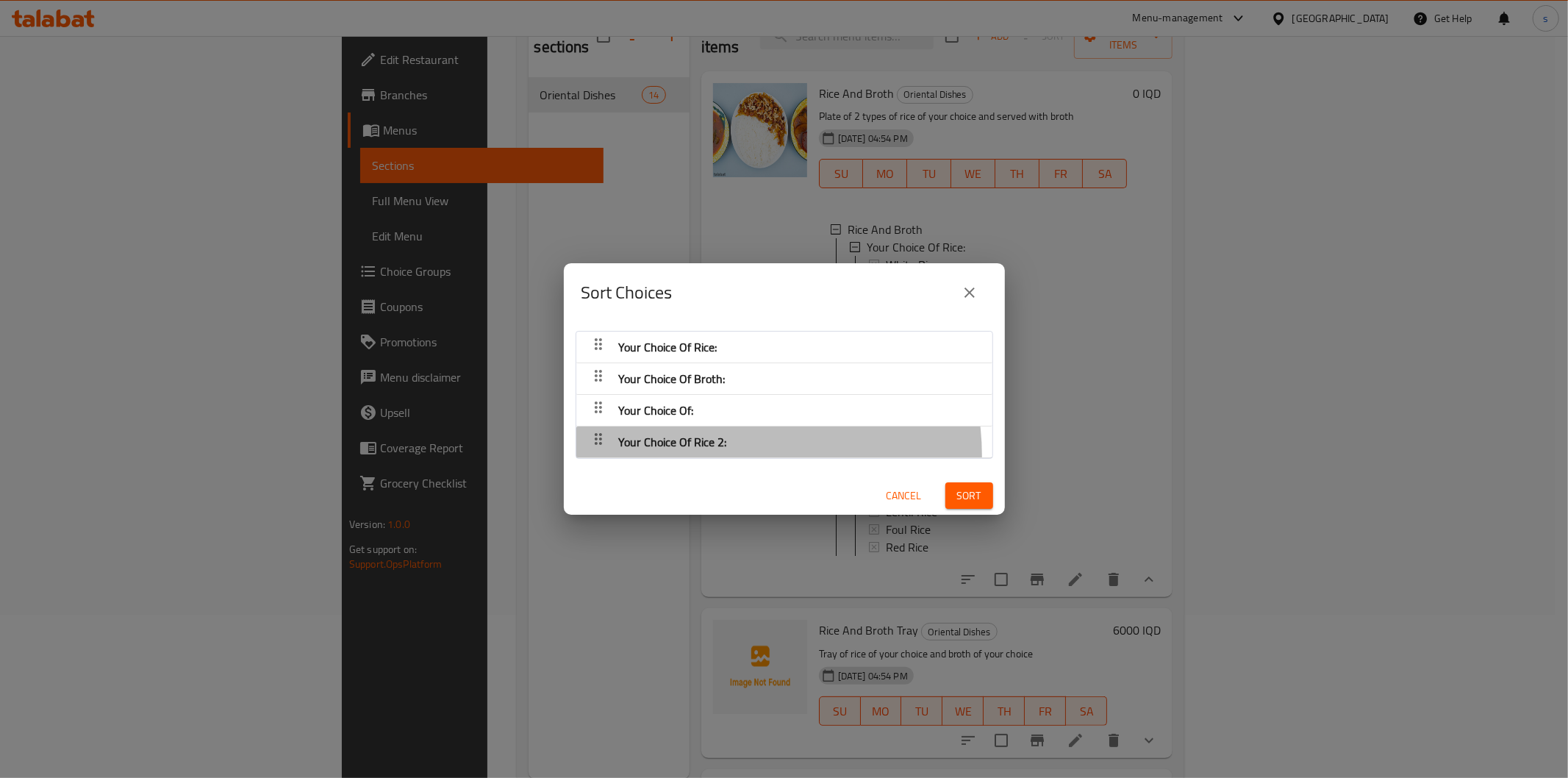
click at [723, 364] on div "Your Choice Of Rice 2:" at bounding box center [668, 347] width 110 height 35
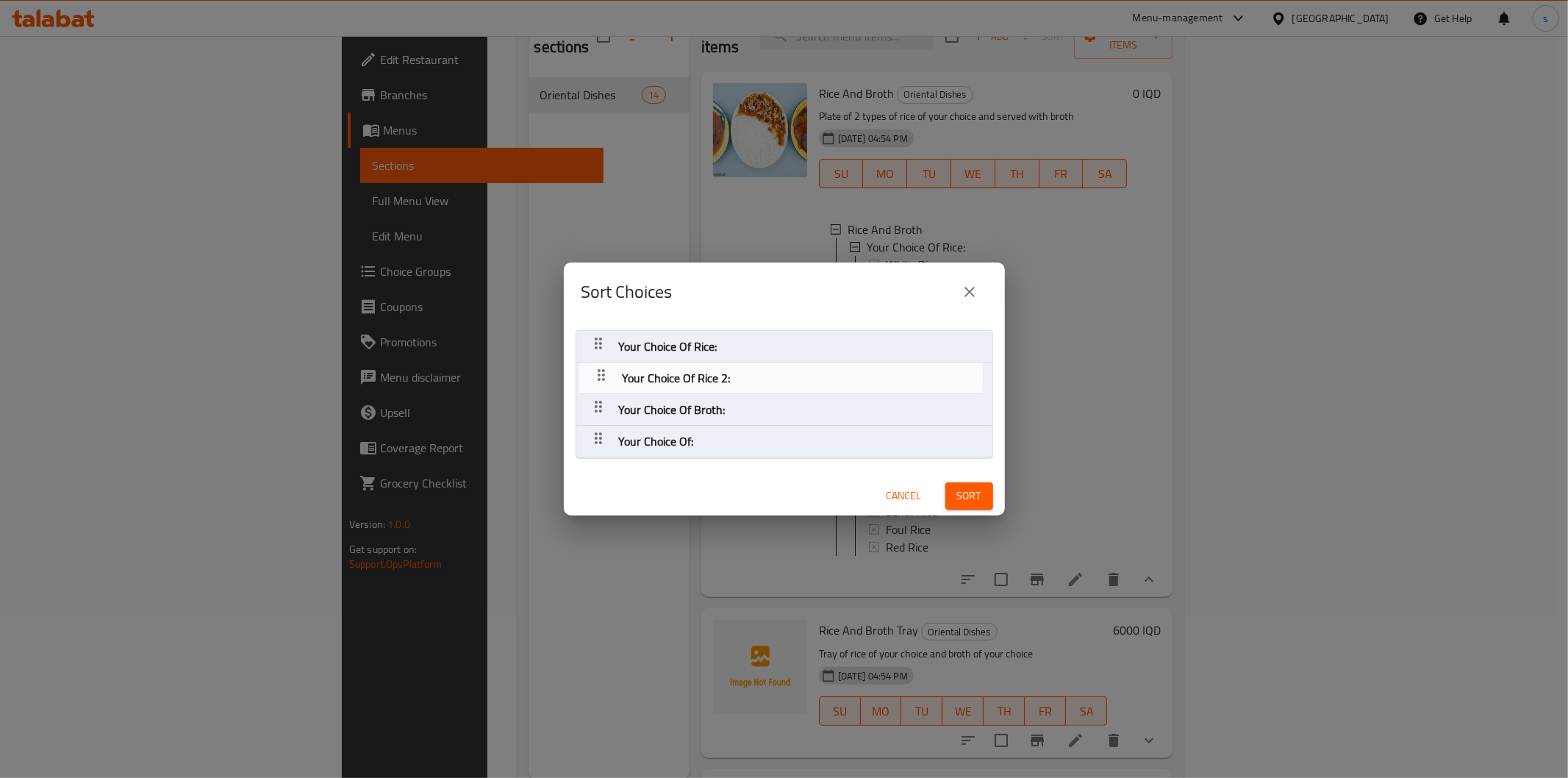
drag, startPoint x: 594, startPoint y: 441, endPoint x: 597, endPoint y: 366, distance: 75.1
click at [597, 366] on nav "Your Choice Of Rice: Your Choice Of Broth: Your Choice Of: Your Choice Of Rice …" at bounding box center [784, 393] width 418 height 128
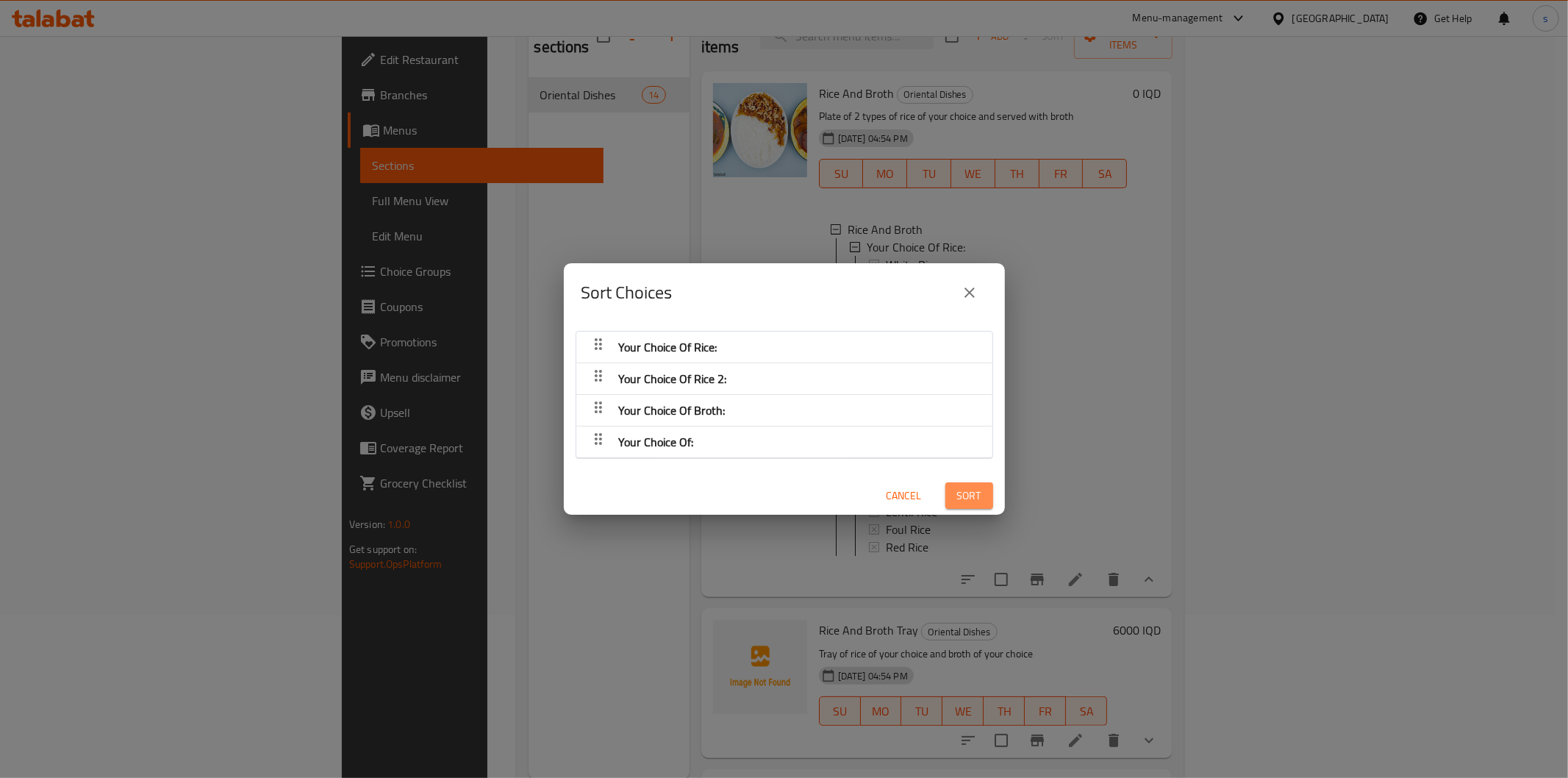
click at [960, 494] on span "Sort" at bounding box center [969, 496] width 24 height 19
click at [899, 494] on span "Cancel" at bounding box center [904, 496] width 35 height 19
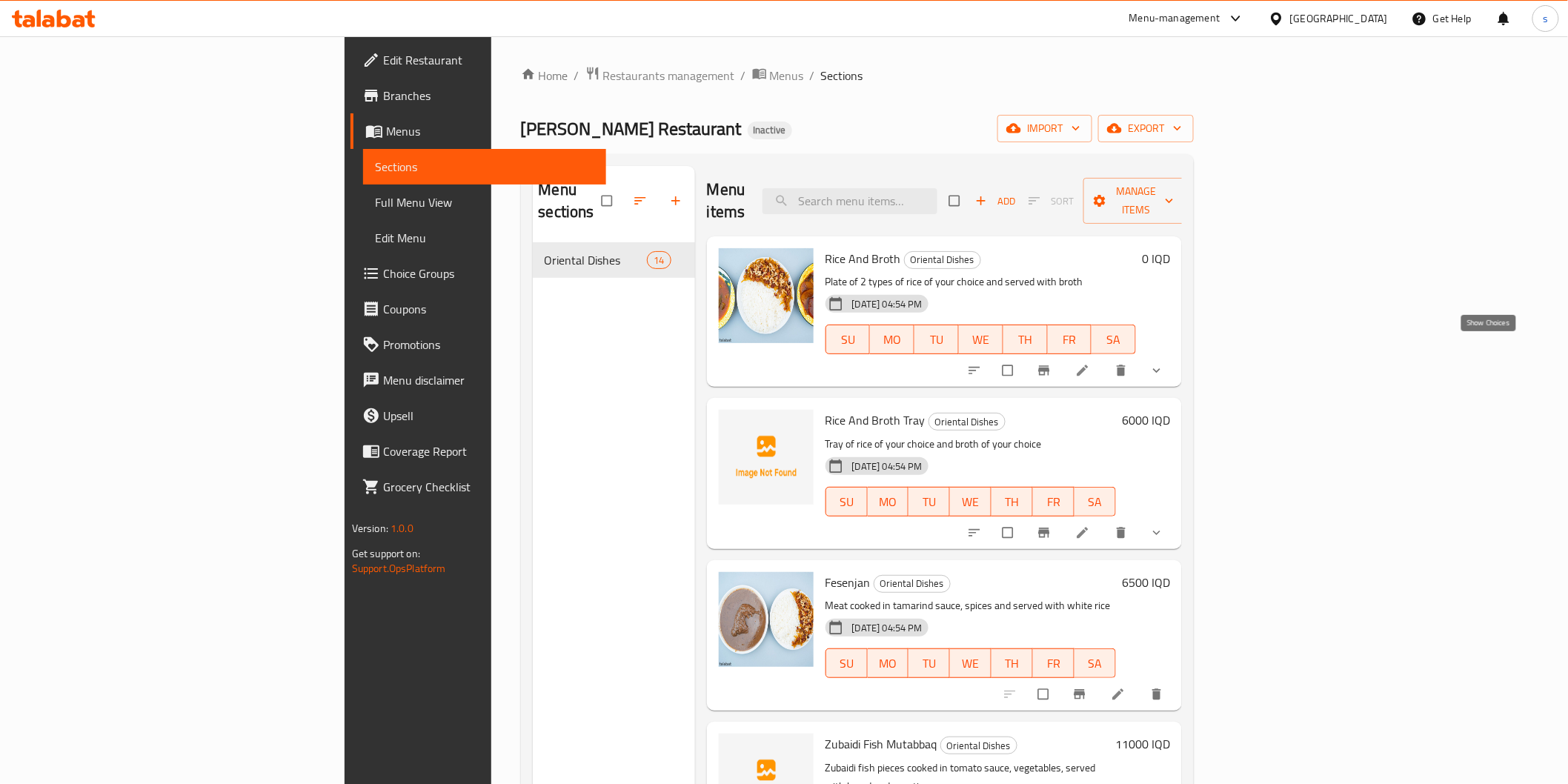
click at [1164, 363] on icon "show more" at bounding box center [1157, 371] width 15 height 15
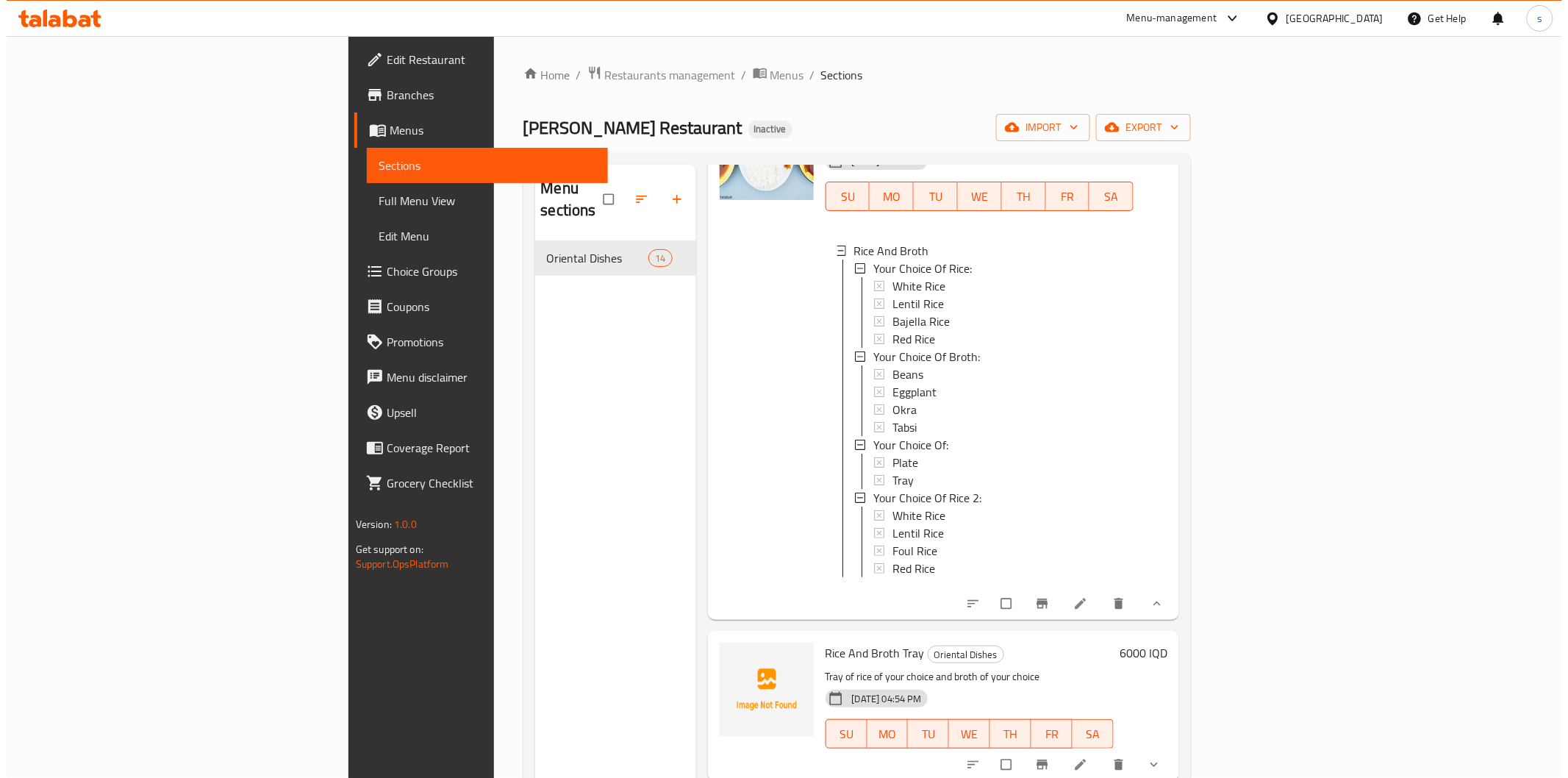
scroll to position [163, 0]
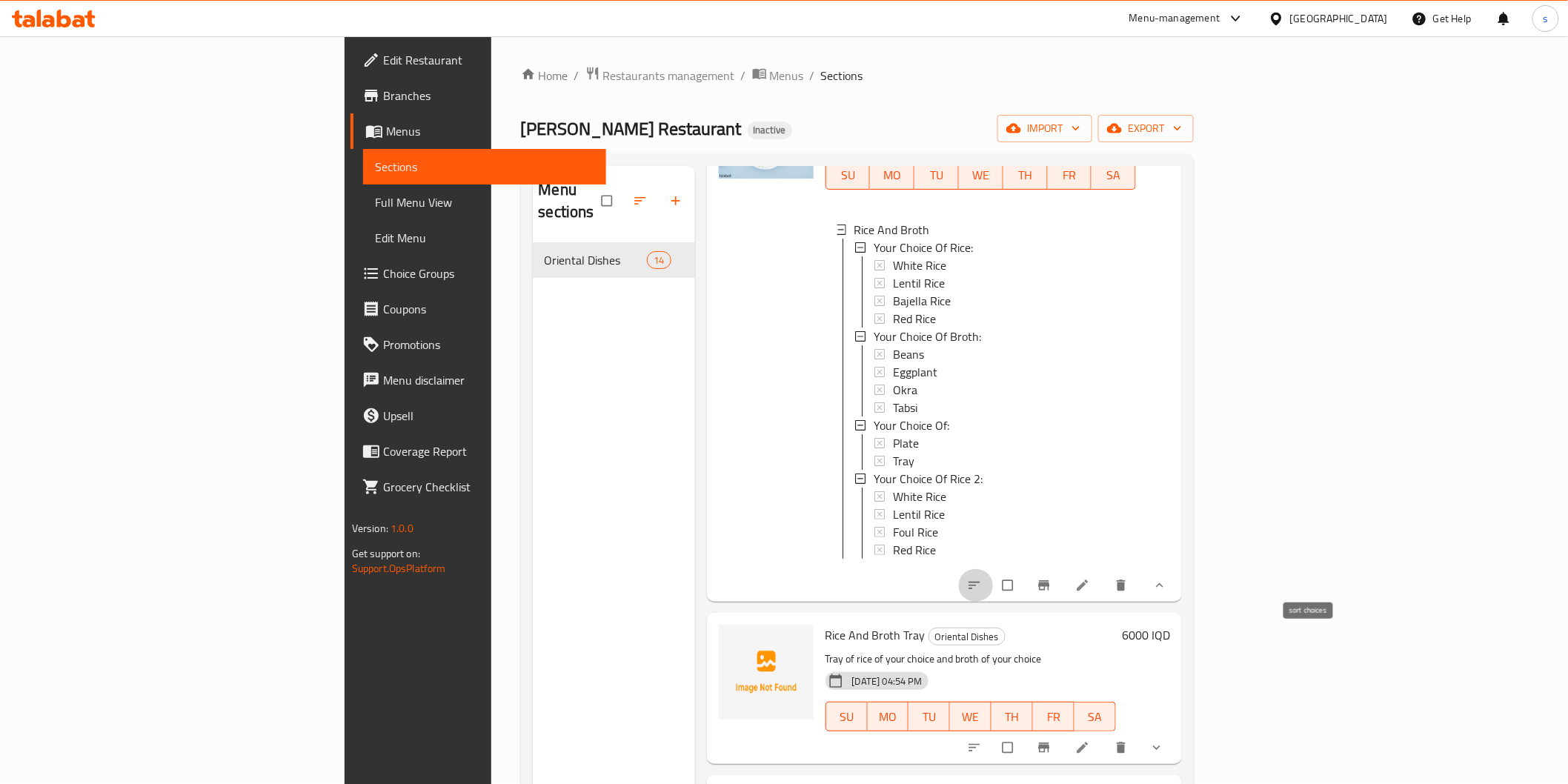
click at [982, 578] on icon "sort-choices" at bounding box center [975, 585] width 15 height 15
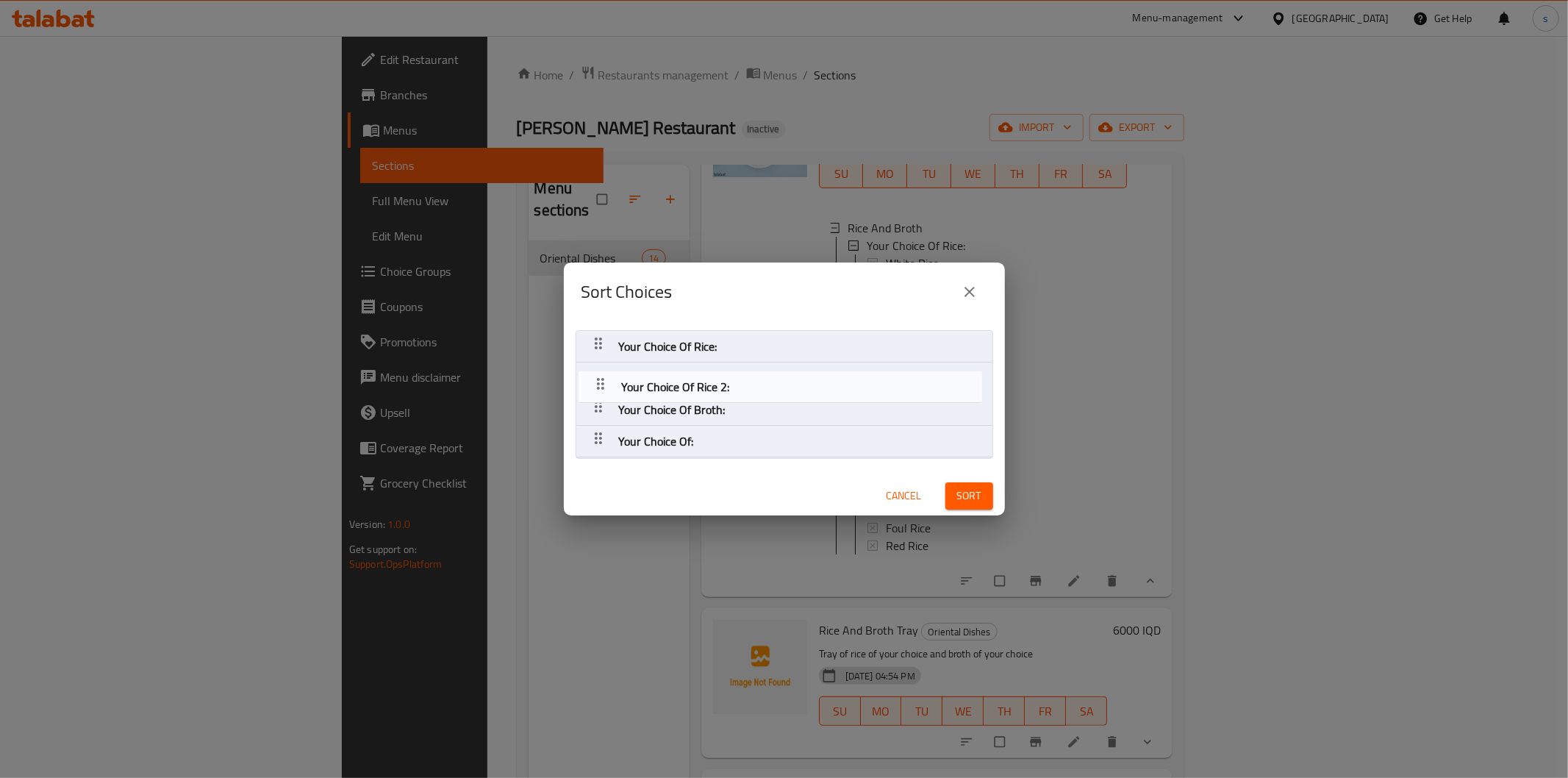
drag, startPoint x: 594, startPoint y: 434, endPoint x: 598, endPoint y: 371, distance: 63.1
click at [598, 371] on nav "Your Choice Of Rice: Your Choice Of Broth: Your Choice Of: Your Choice Of Rice …" at bounding box center [784, 393] width 418 height 128
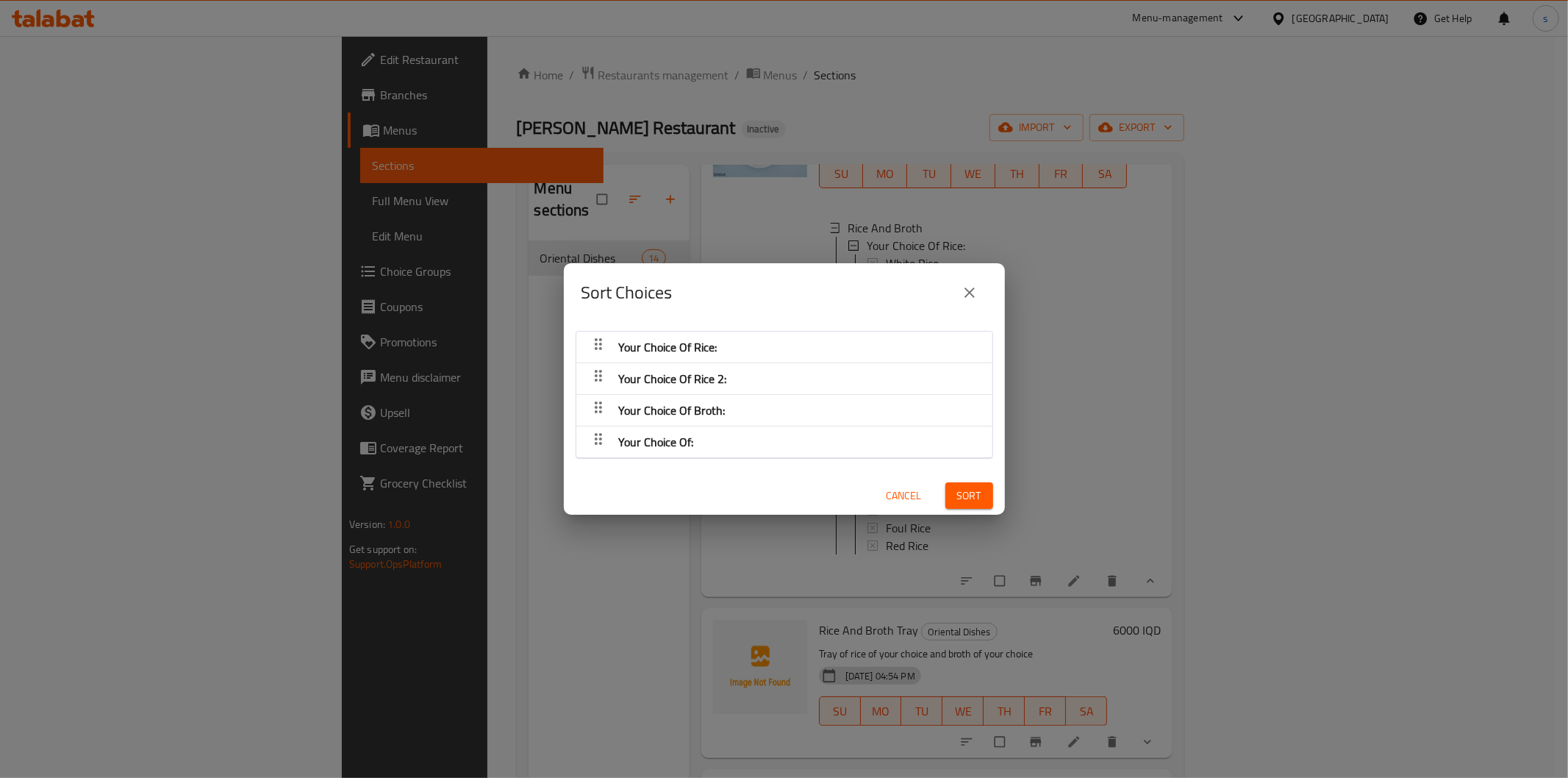
click at [976, 506] on button "Sort" at bounding box center [969, 496] width 47 height 27
click at [956, 288] on button "close" at bounding box center [970, 293] width 35 height 35
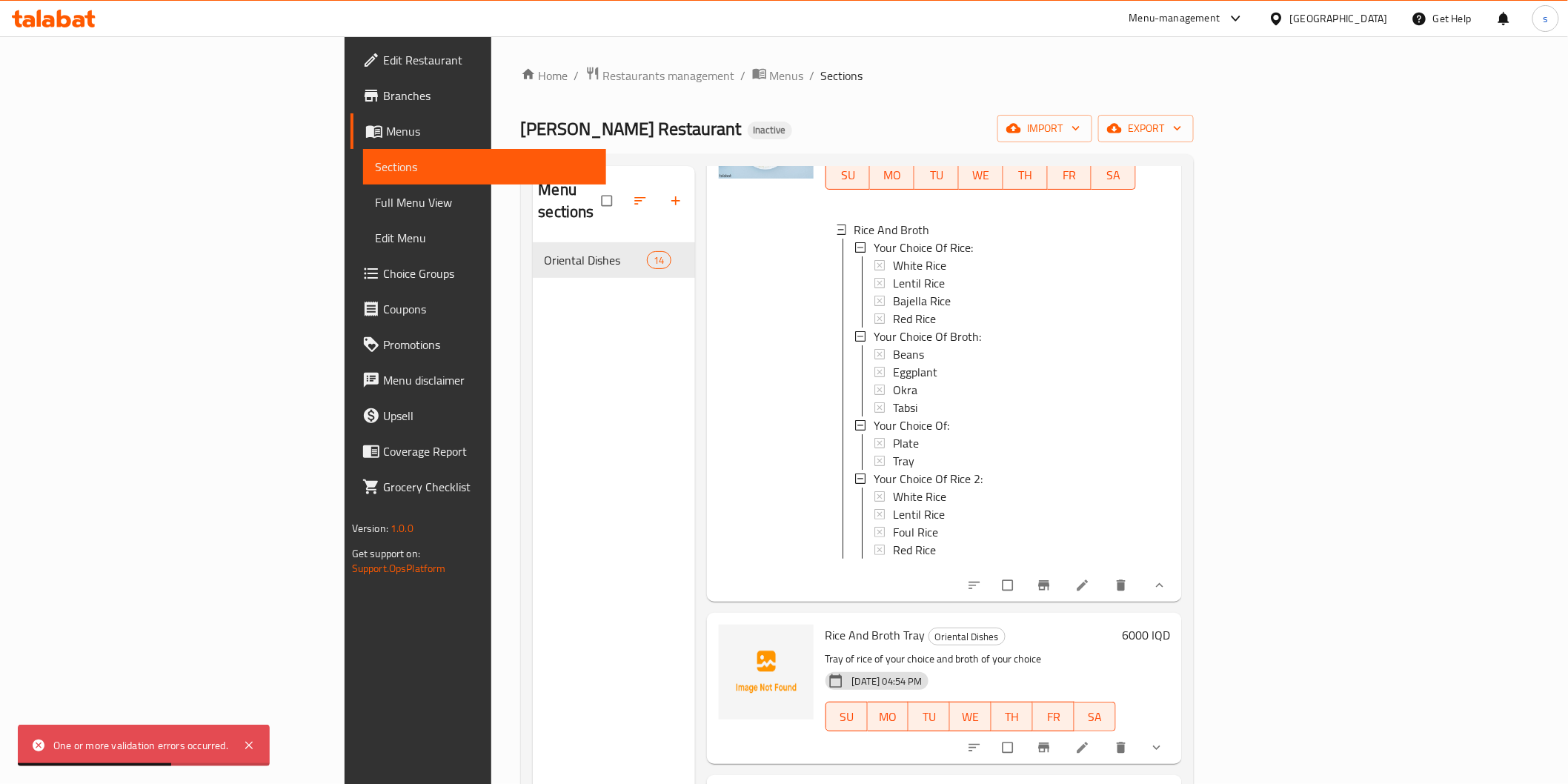
click at [1105, 575] on li at bounding box center [1084, 585] width 41 height 24
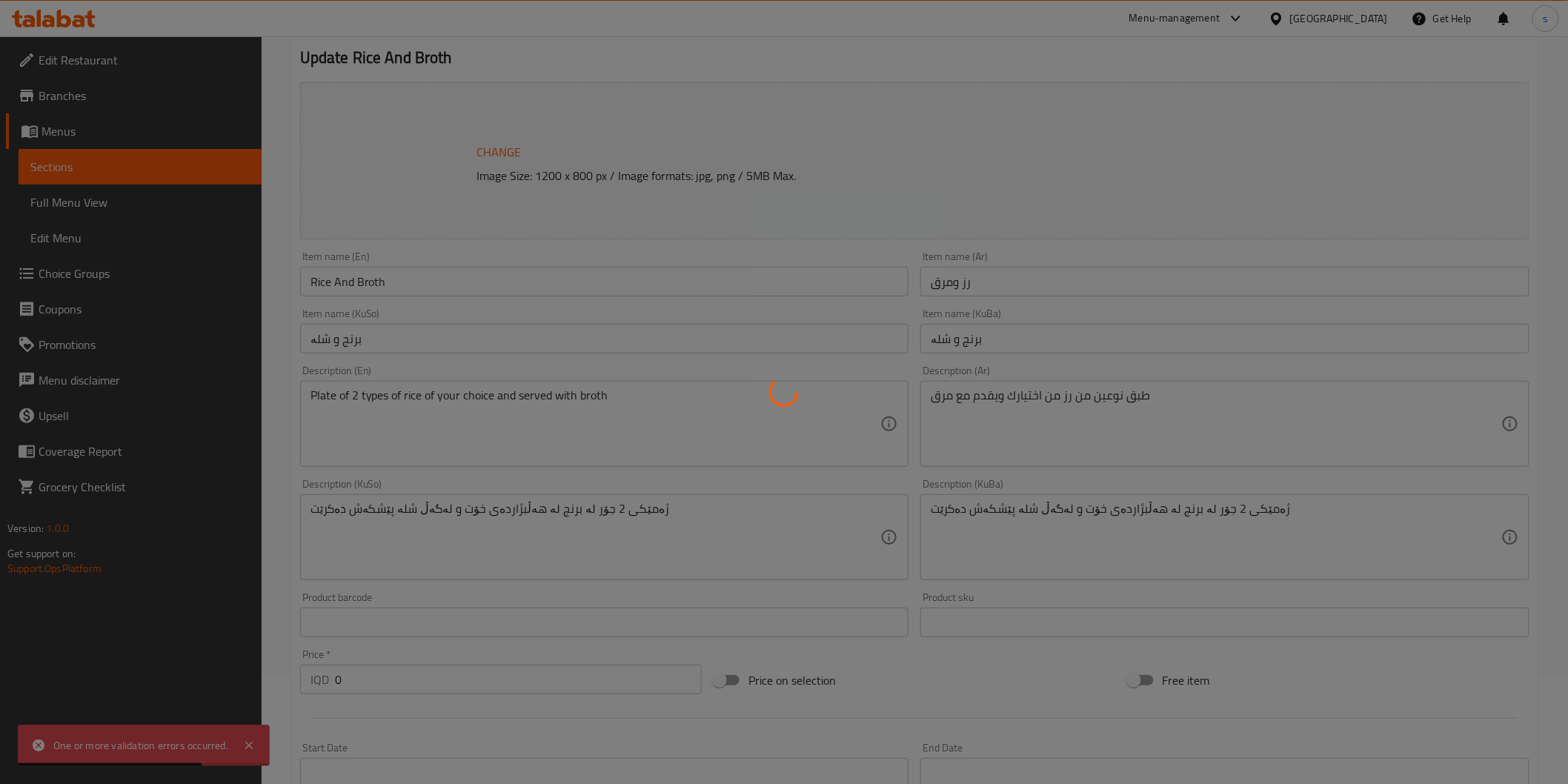
type input "إختيارك من الارز:"
type input "هەڵبژاردنت لە برنج:"
type input "1"
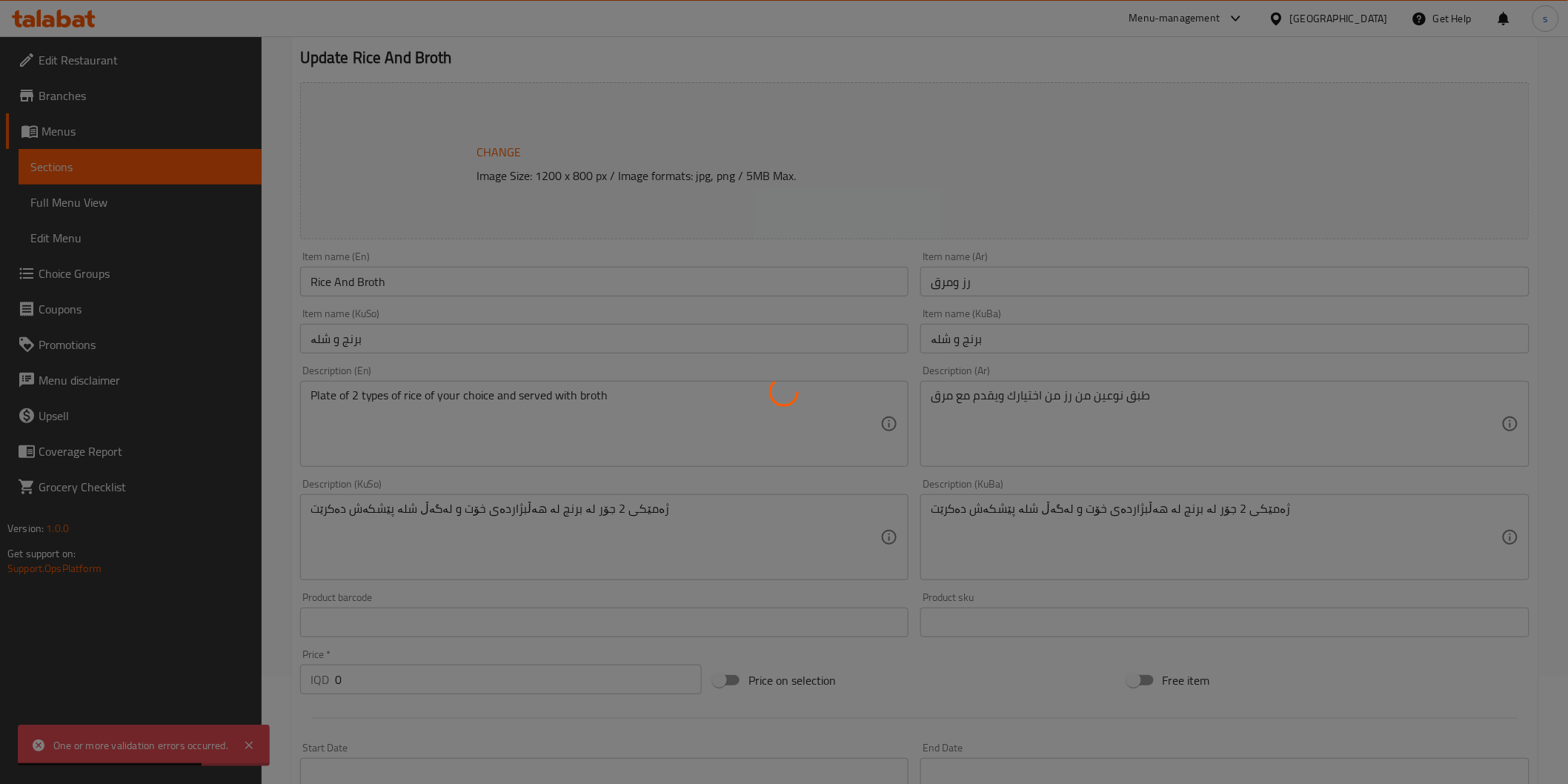
type input "إختيارك من المرق:"
type input "هەڵبژاردنت لە شلە:"
type input "1"
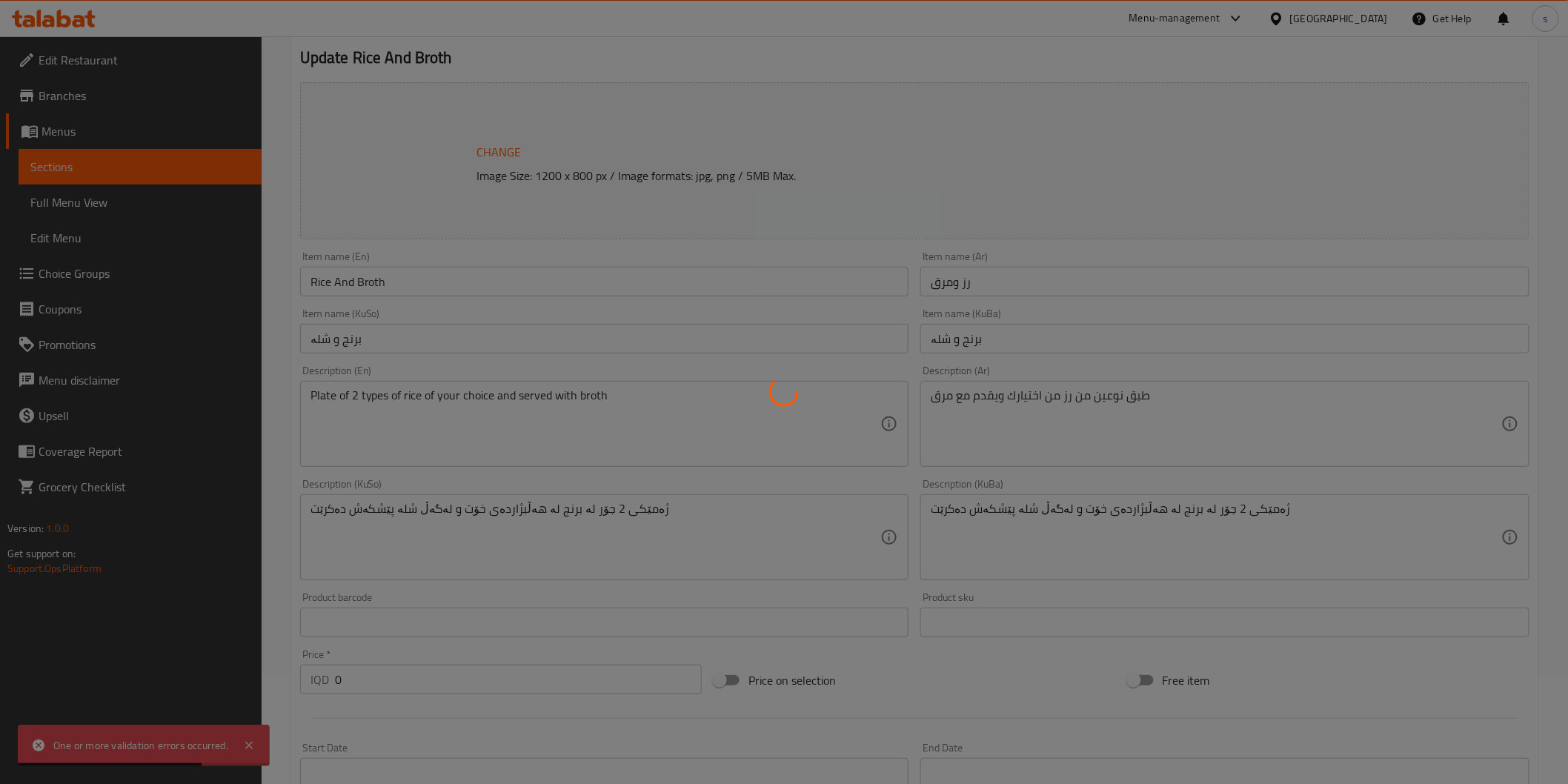
type input "إختيارك من:"
type input "هەڵبژاردنت لە:"
type input "1"
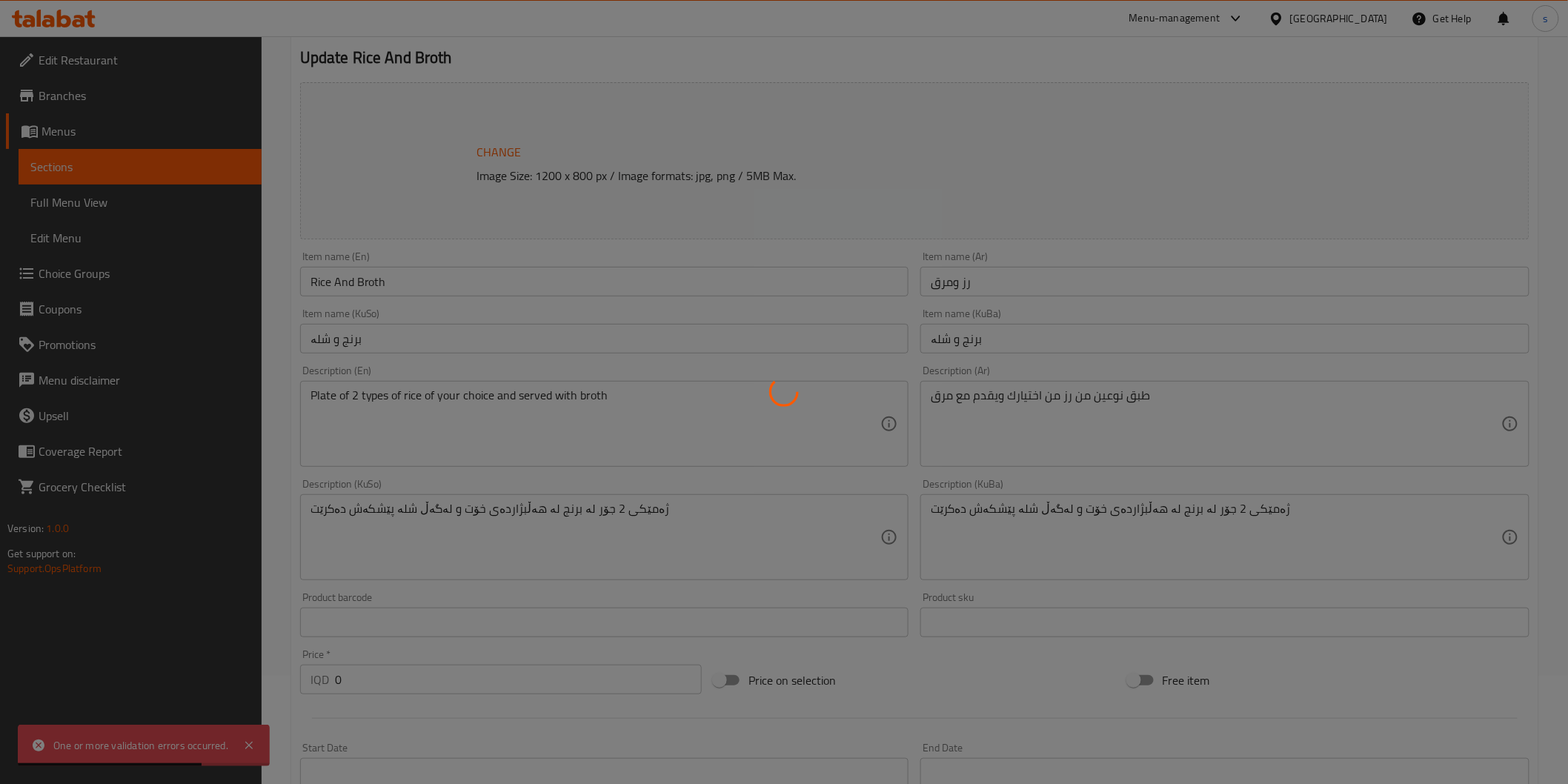
type input "إختيارك من الرز 2:"
type input "هەڵبژاردنت لە برنج 2:"
type input "1"
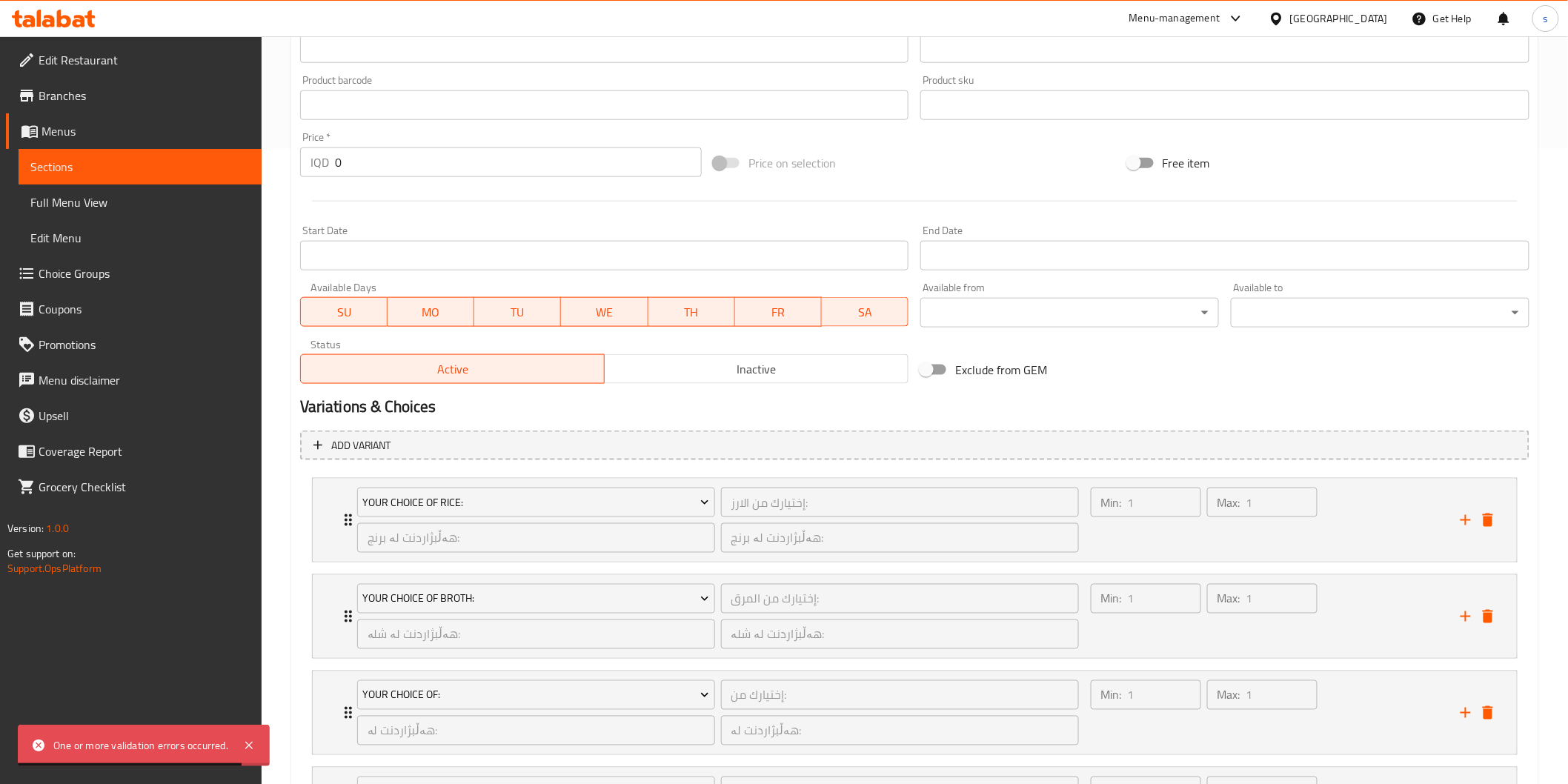
scroll to position [802, 0]
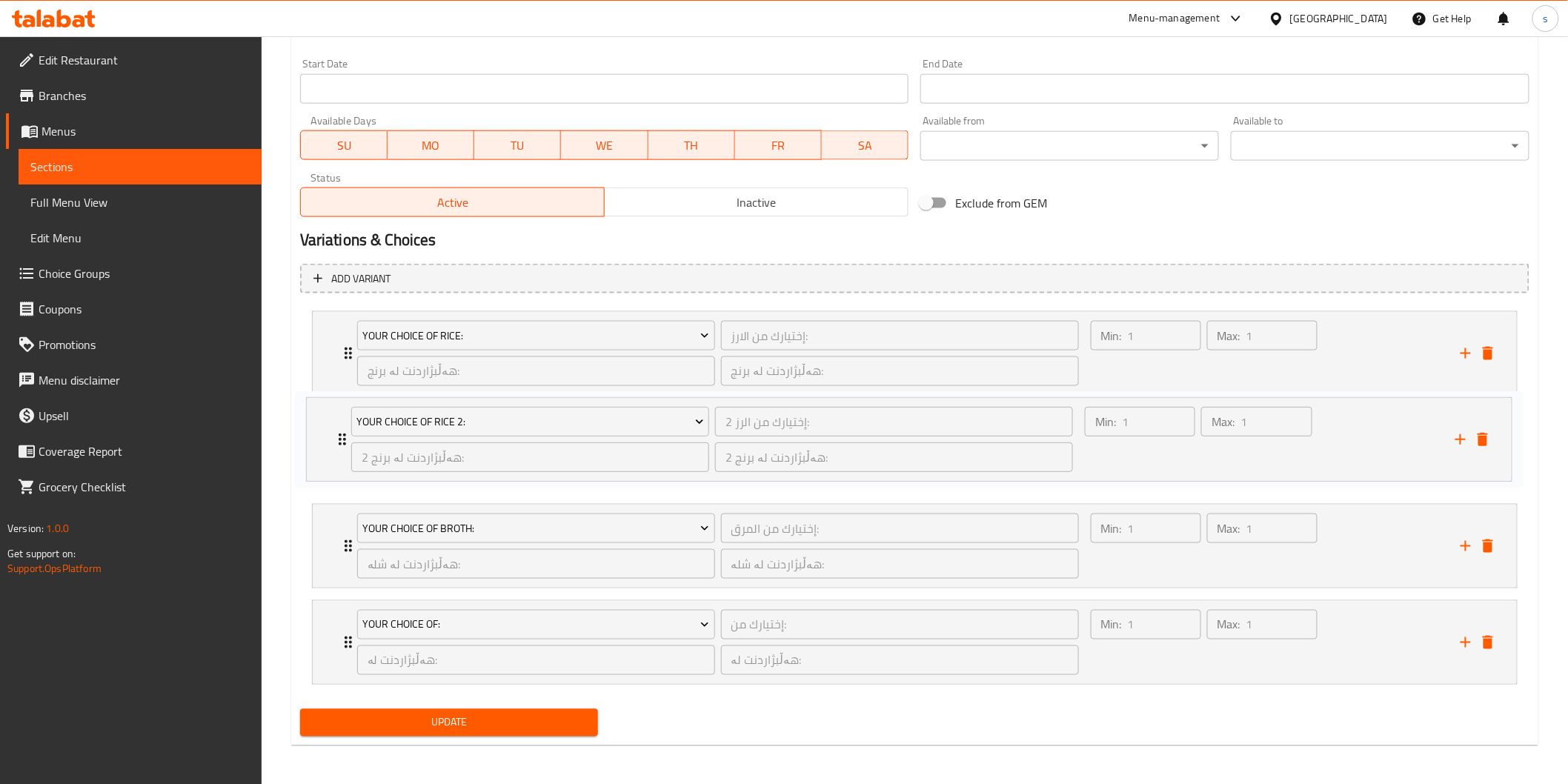
drag, startPoint x: 345, startPoint y: 640, endPoint x: 346, endPoint y: 417, distance: 223.0
click at [346, 422] on div "Your Choice Of Rice: إختيارك من الارز: ​ هەڵبژاردنت لە برنج: ​ هەڵبژاردنت لە بر…" at bounding box center [915, 498] width 1229 height 385
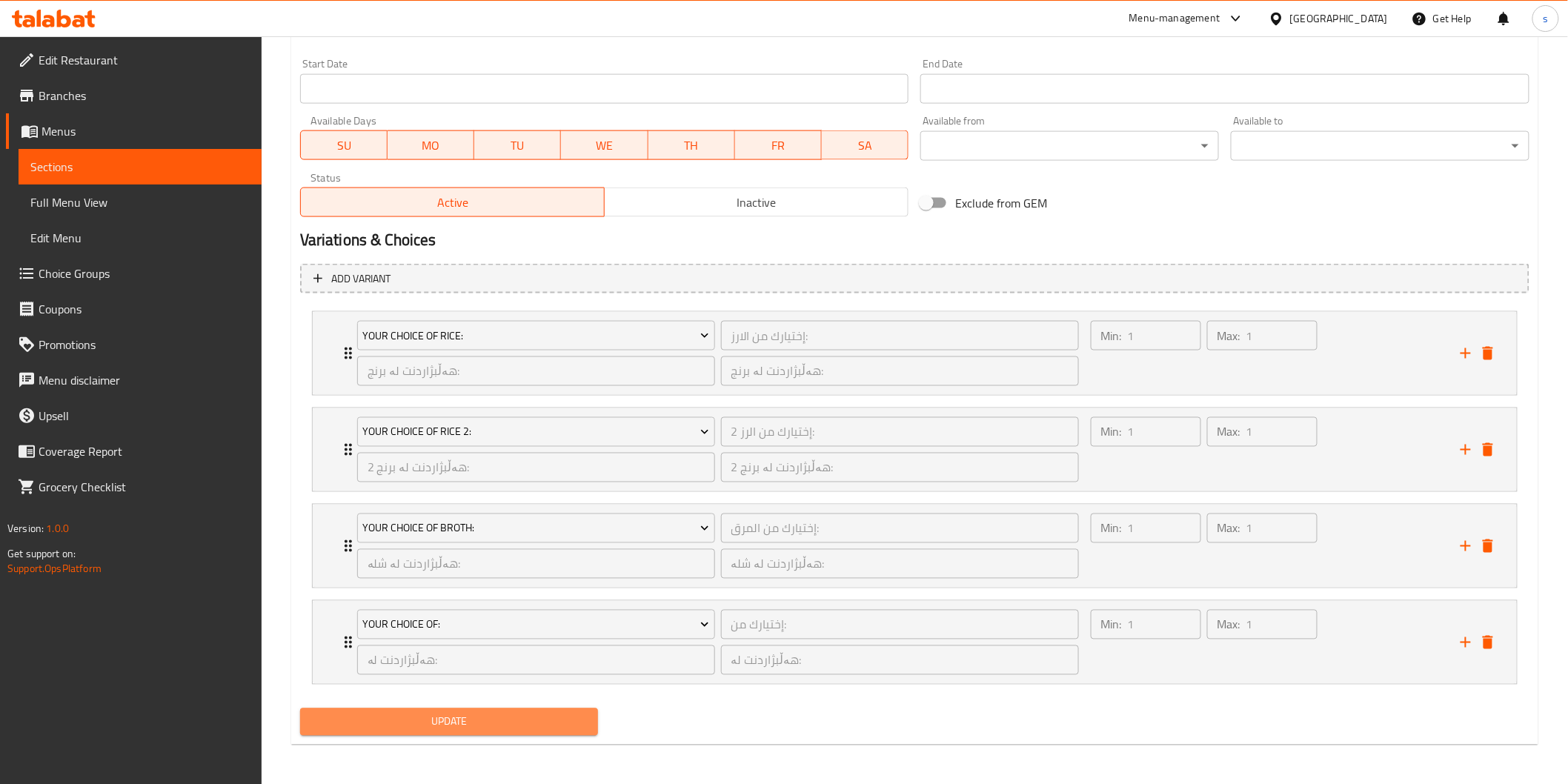
click at [406, 717] on span "Update" at bounding box center [449, 722] width 275 height 19
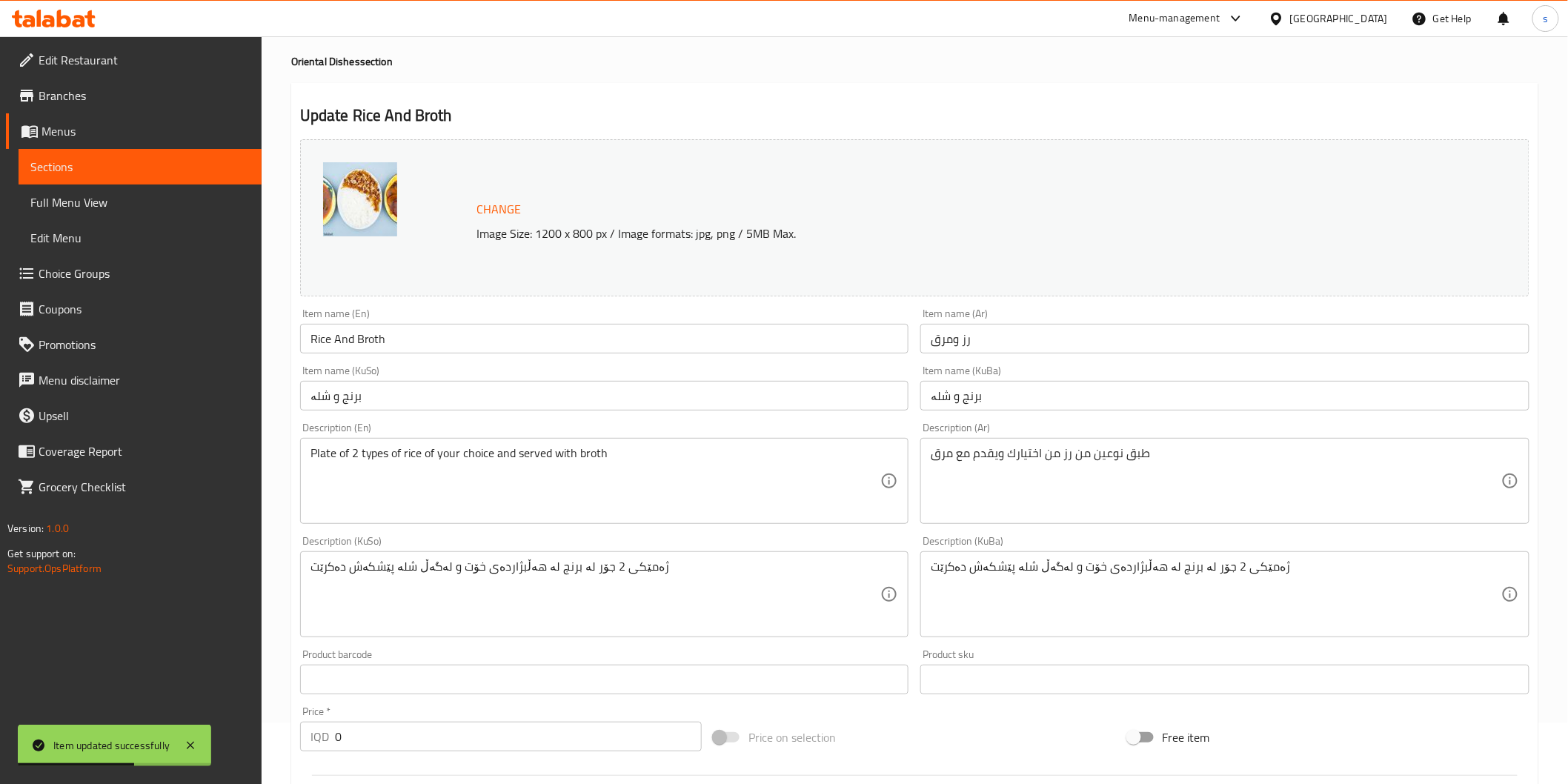
scroll to position [0, 0]
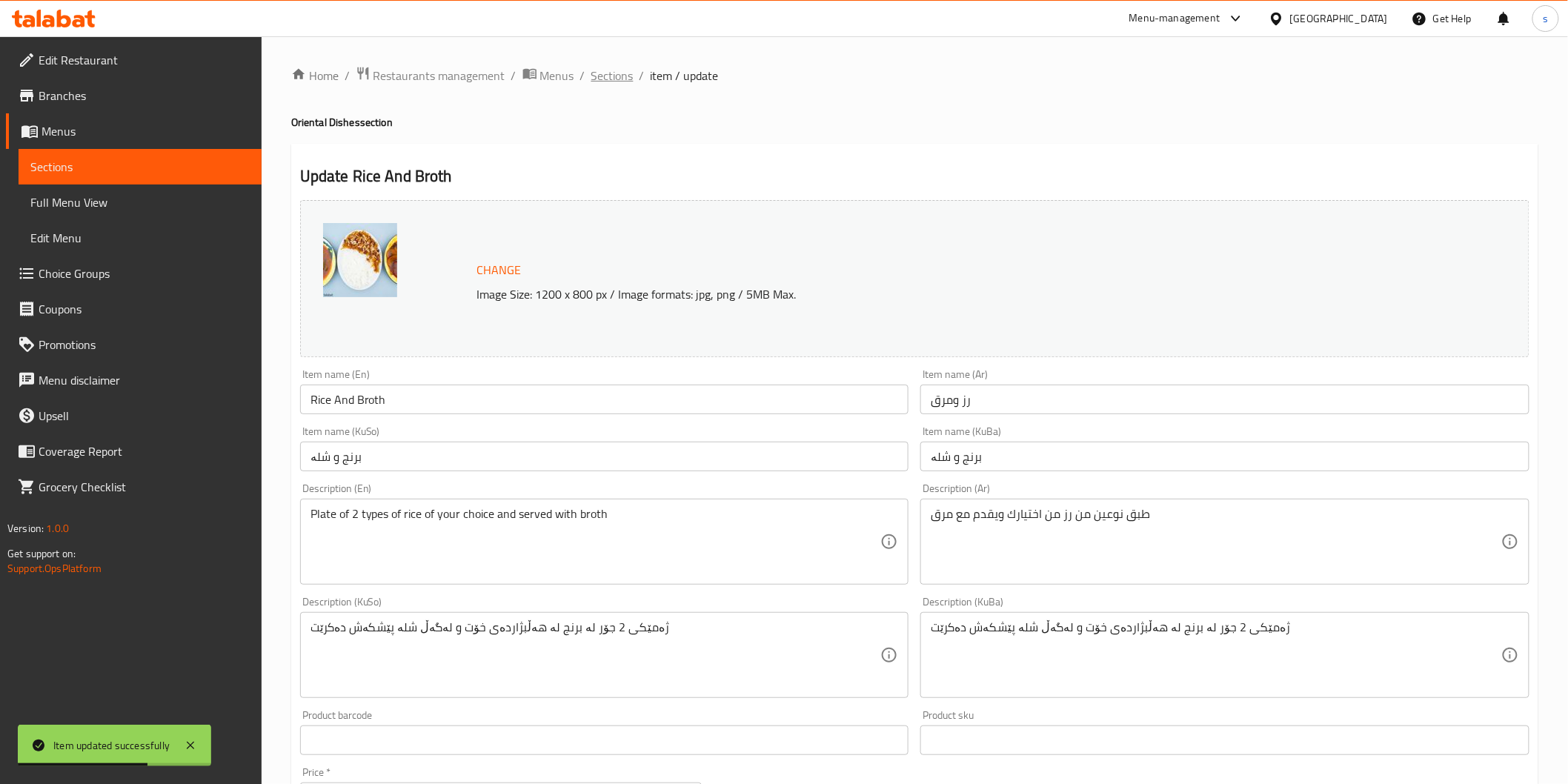
click at [596, 69] on span "Sections" at bounding box center [612, 75] width 42 height 18
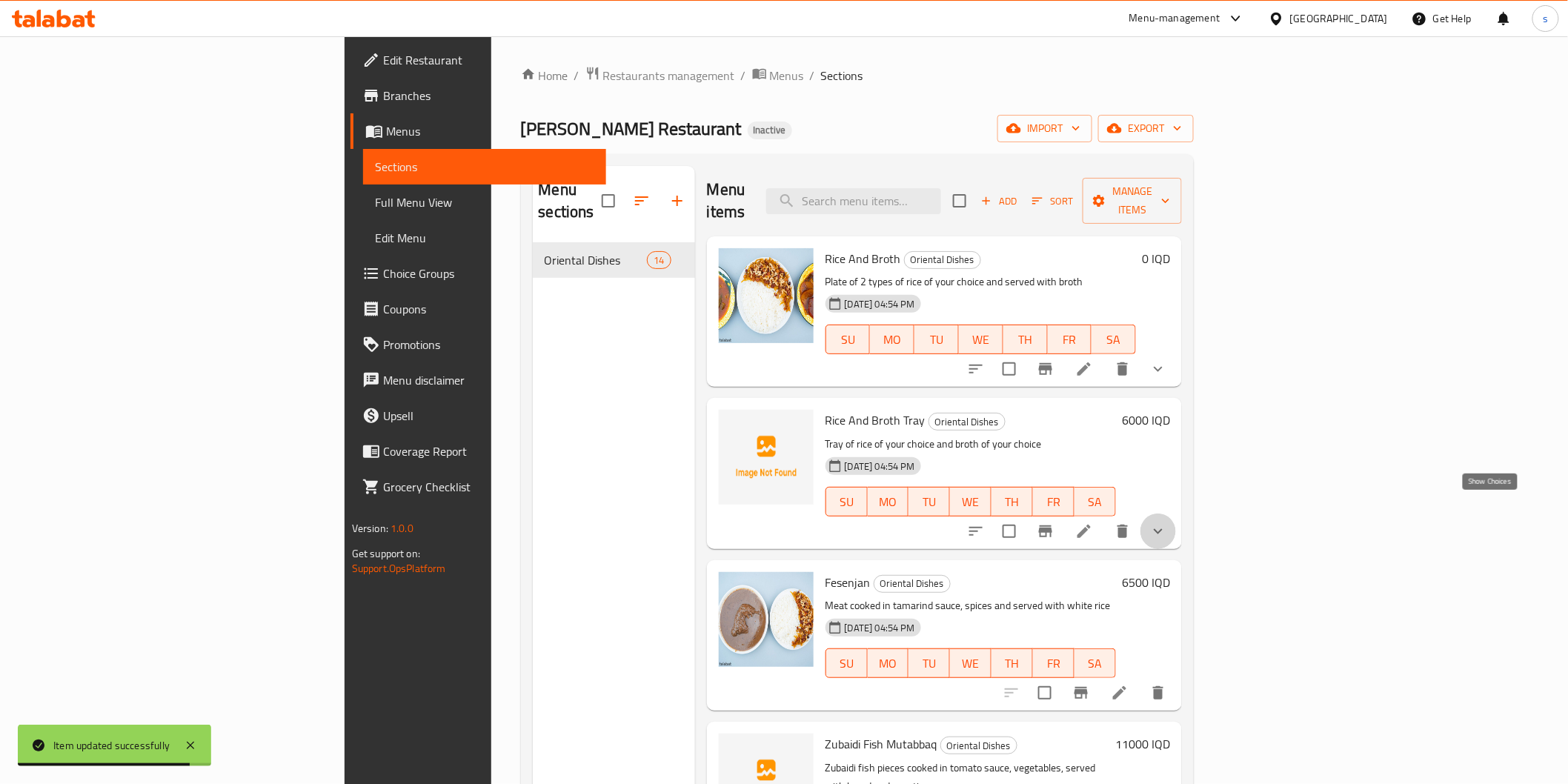
click at [1167, 522] on icon "show more" at bounding box center [1159, 531] width 18 height 18
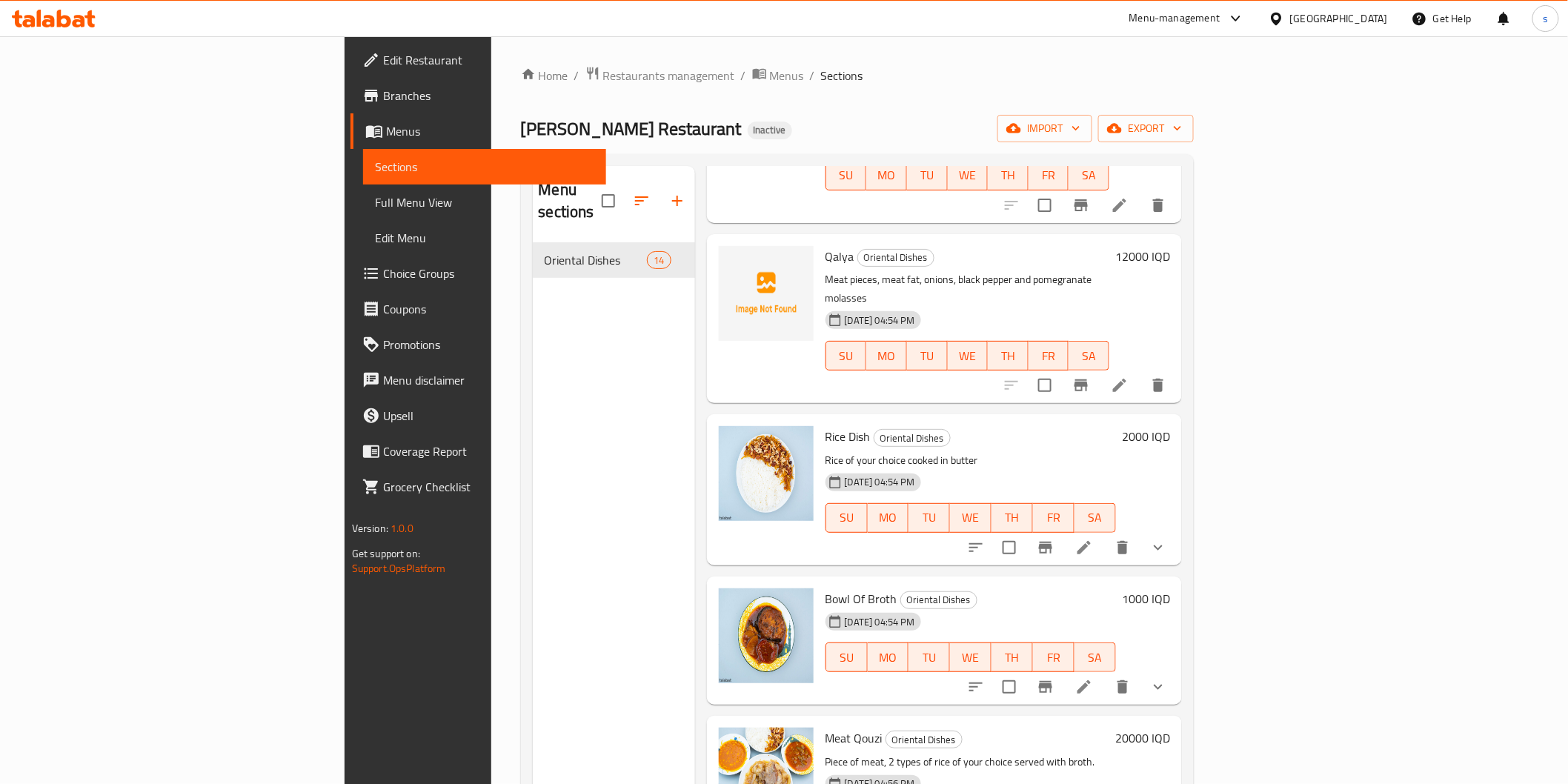
scroll to position [987, 0]
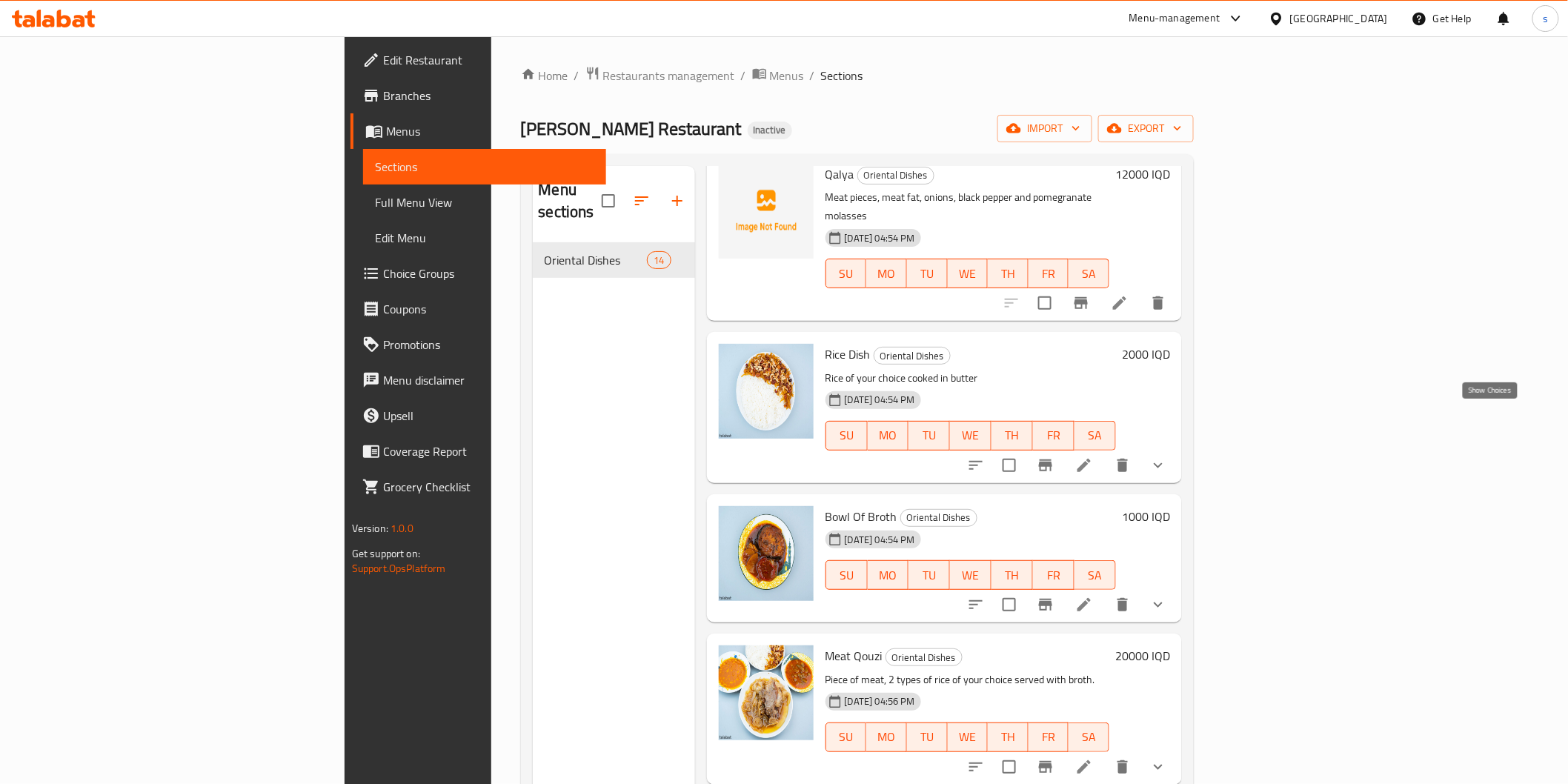
click at [1167, 456] on icon "show more" at bounding box center [1159, 465] width 18 height 18
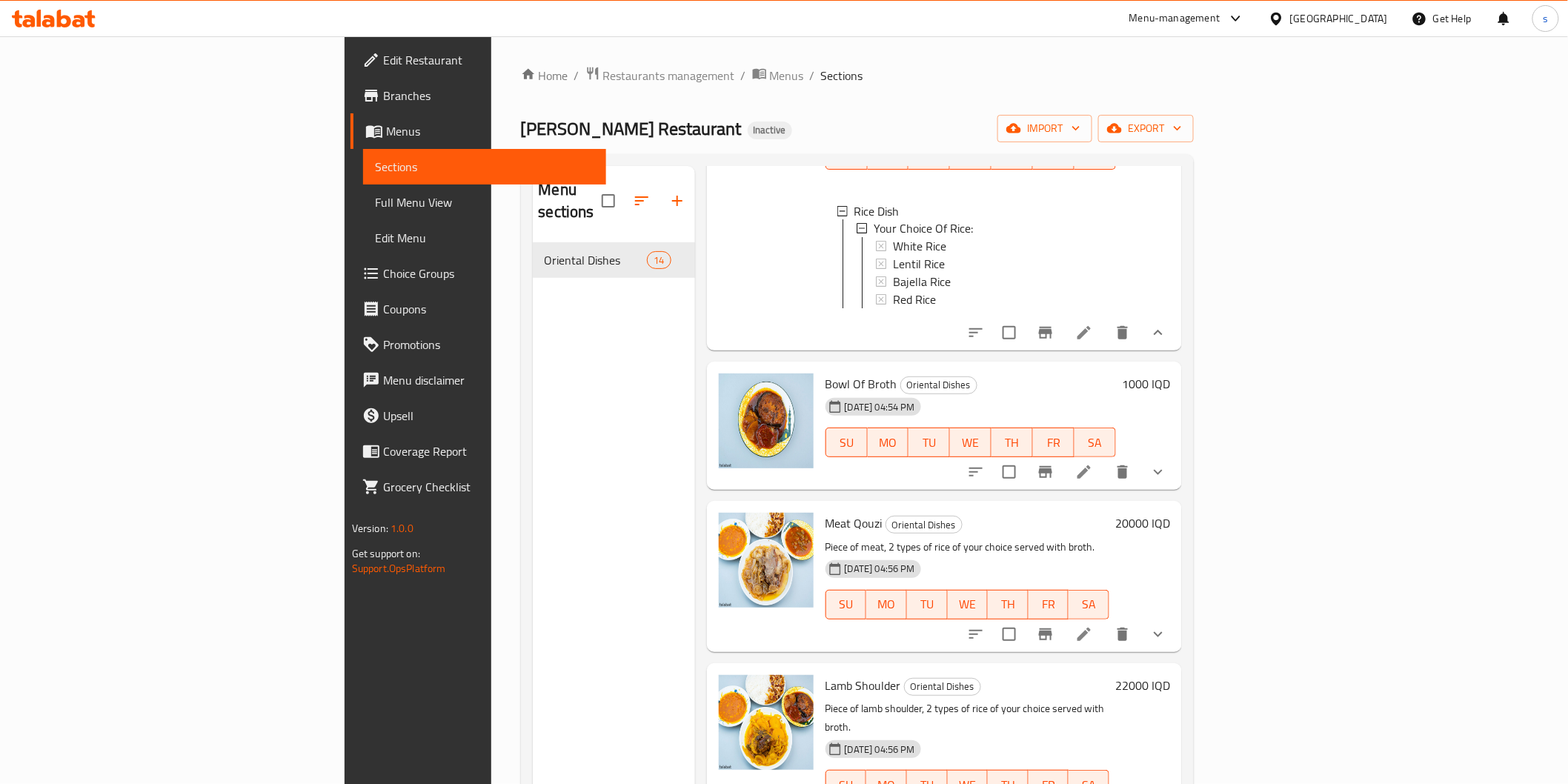
scroll to position [1317, 0]
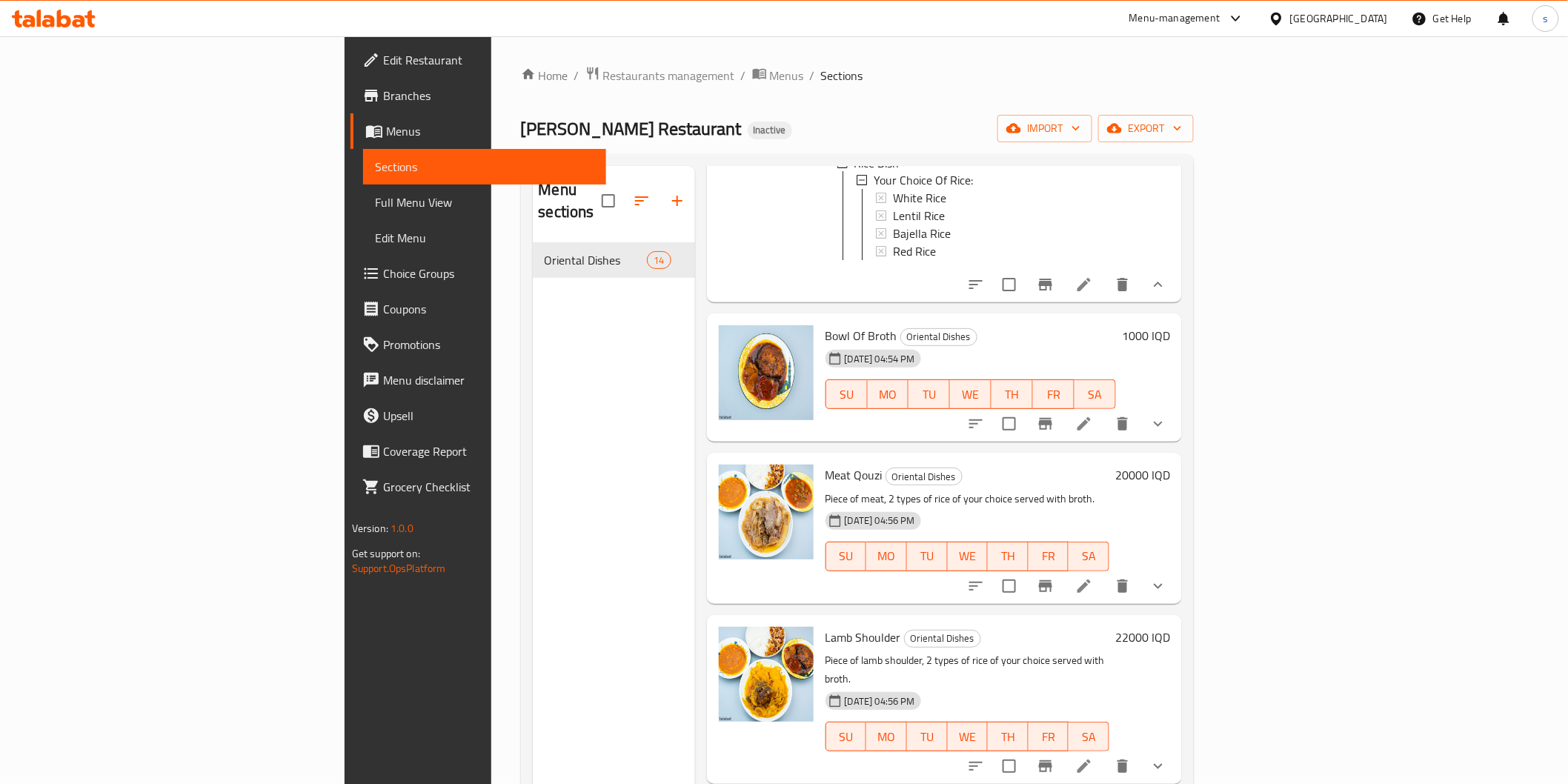
click at [1176, 406] on button "show more" at bounding box center [1159, 424] width 36 height 36
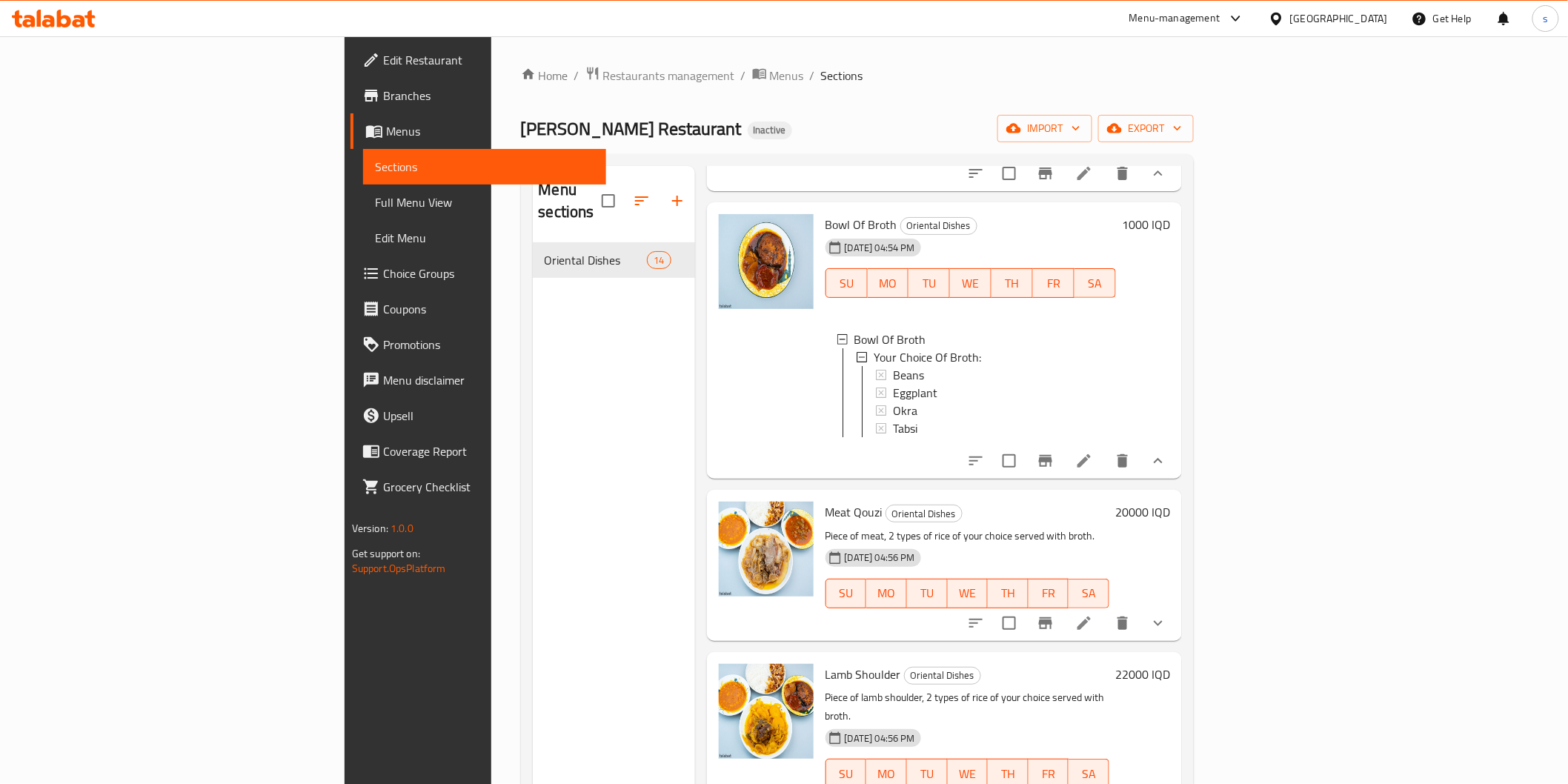
scroll to position [1647, 0]
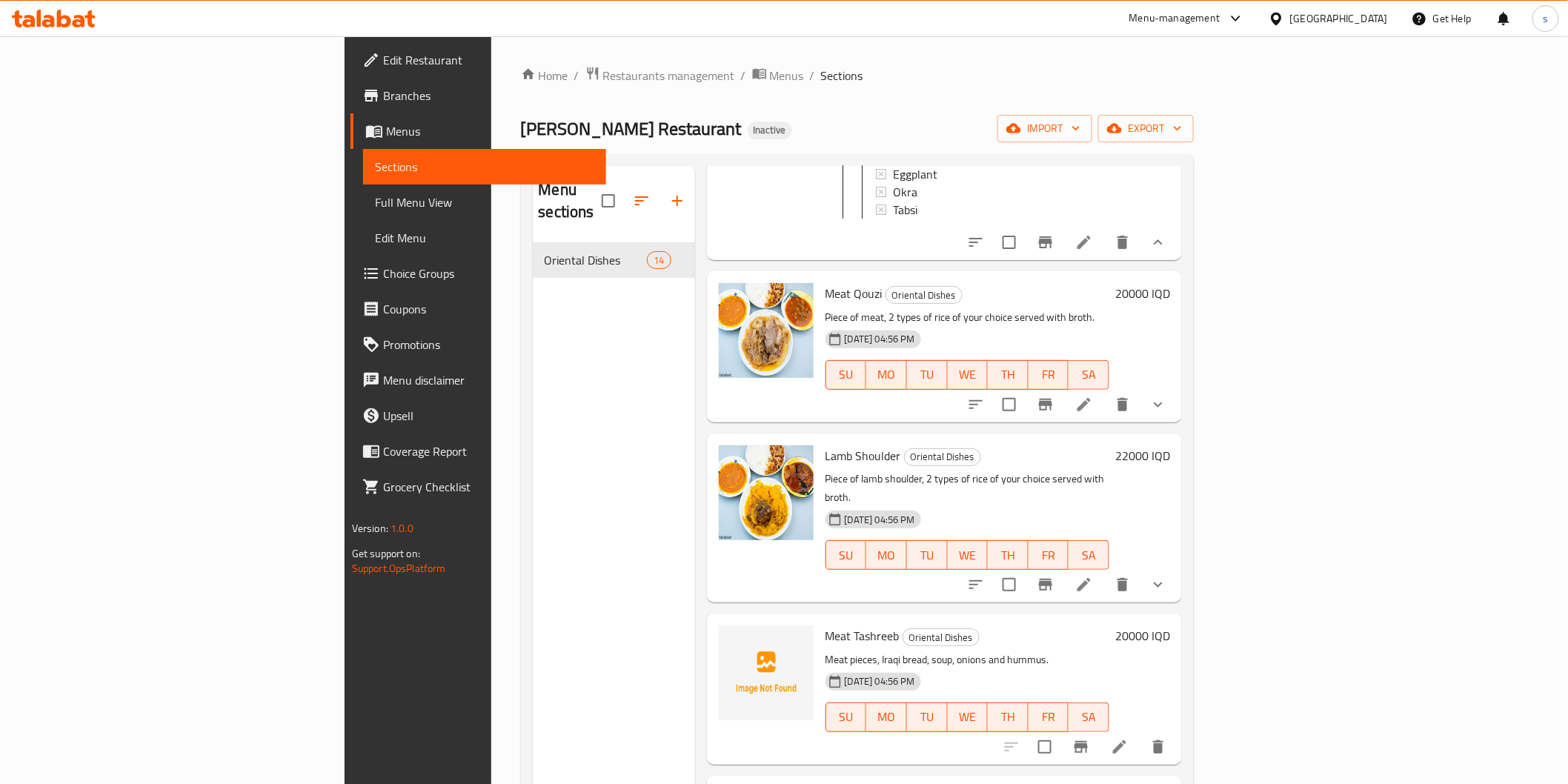
click at [1176, 387] on div at bounding box center [1067, 405] width 218 height 36
click at [1176, 387] on button "show more" at bounding box center [1159, 405] width 36 height 36
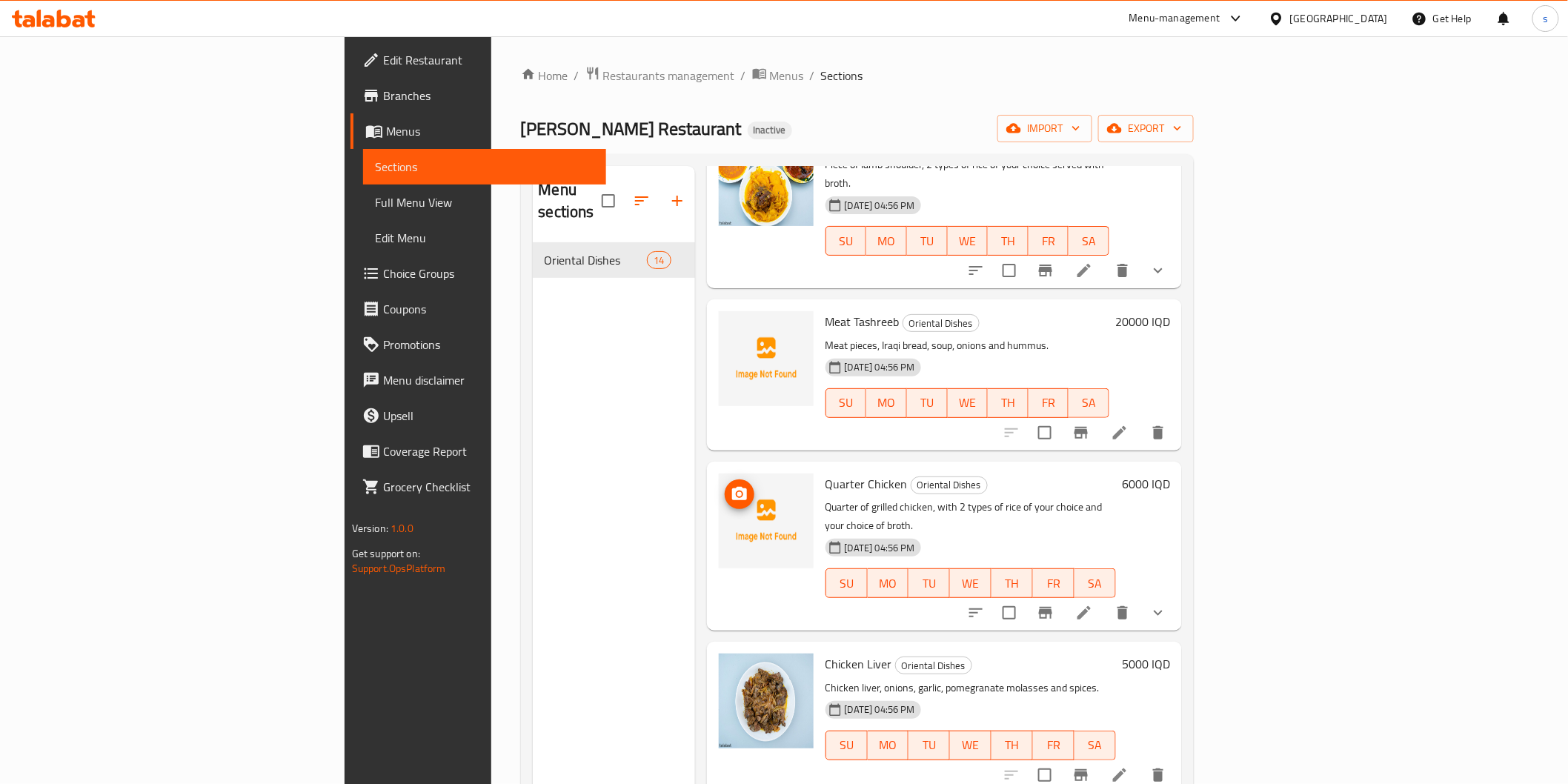
scroll to position [2388, 0]
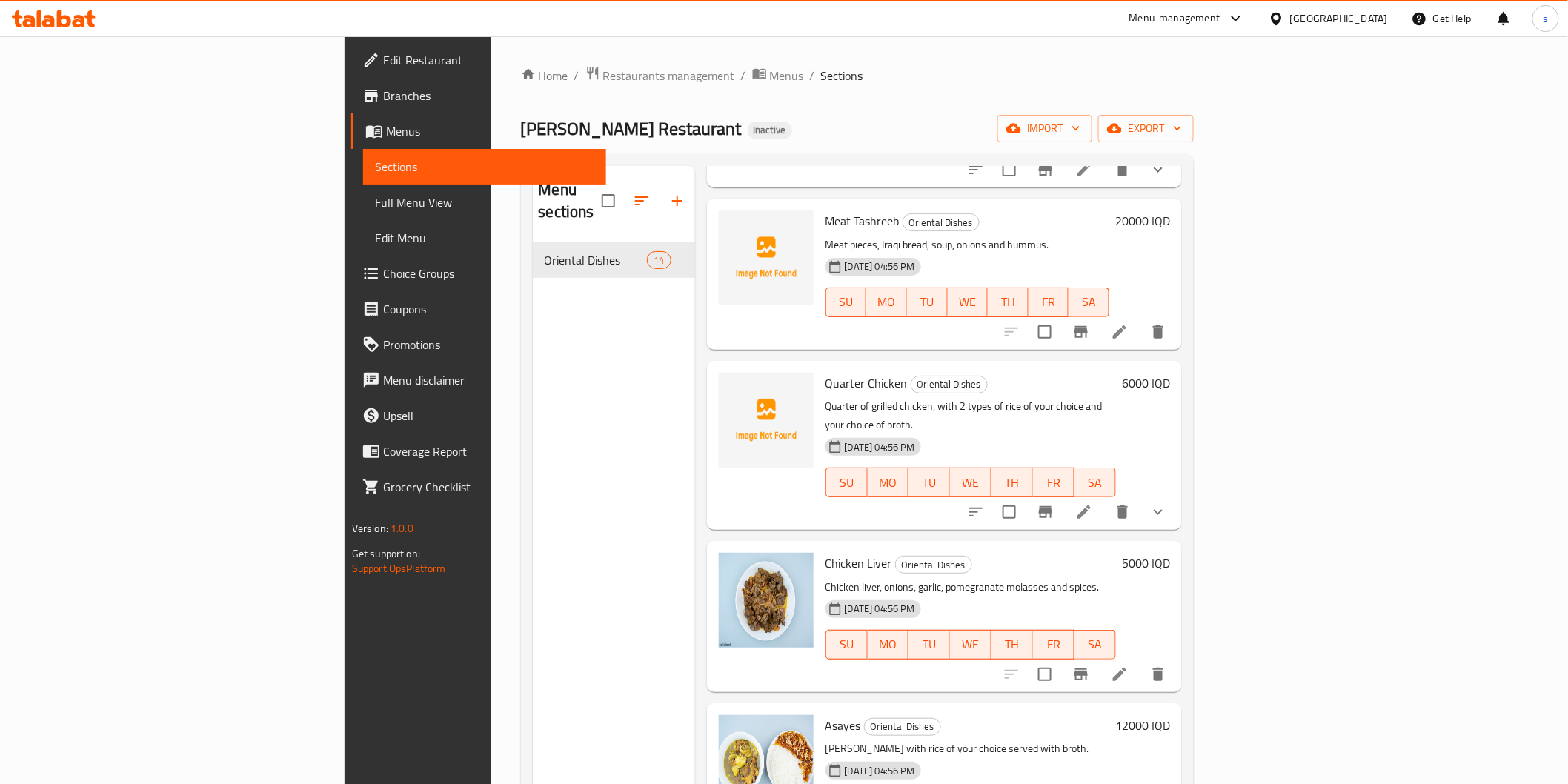
click at [1167, 503] on icon "show more" at bounding box center [1159, 512] width 18 height 18
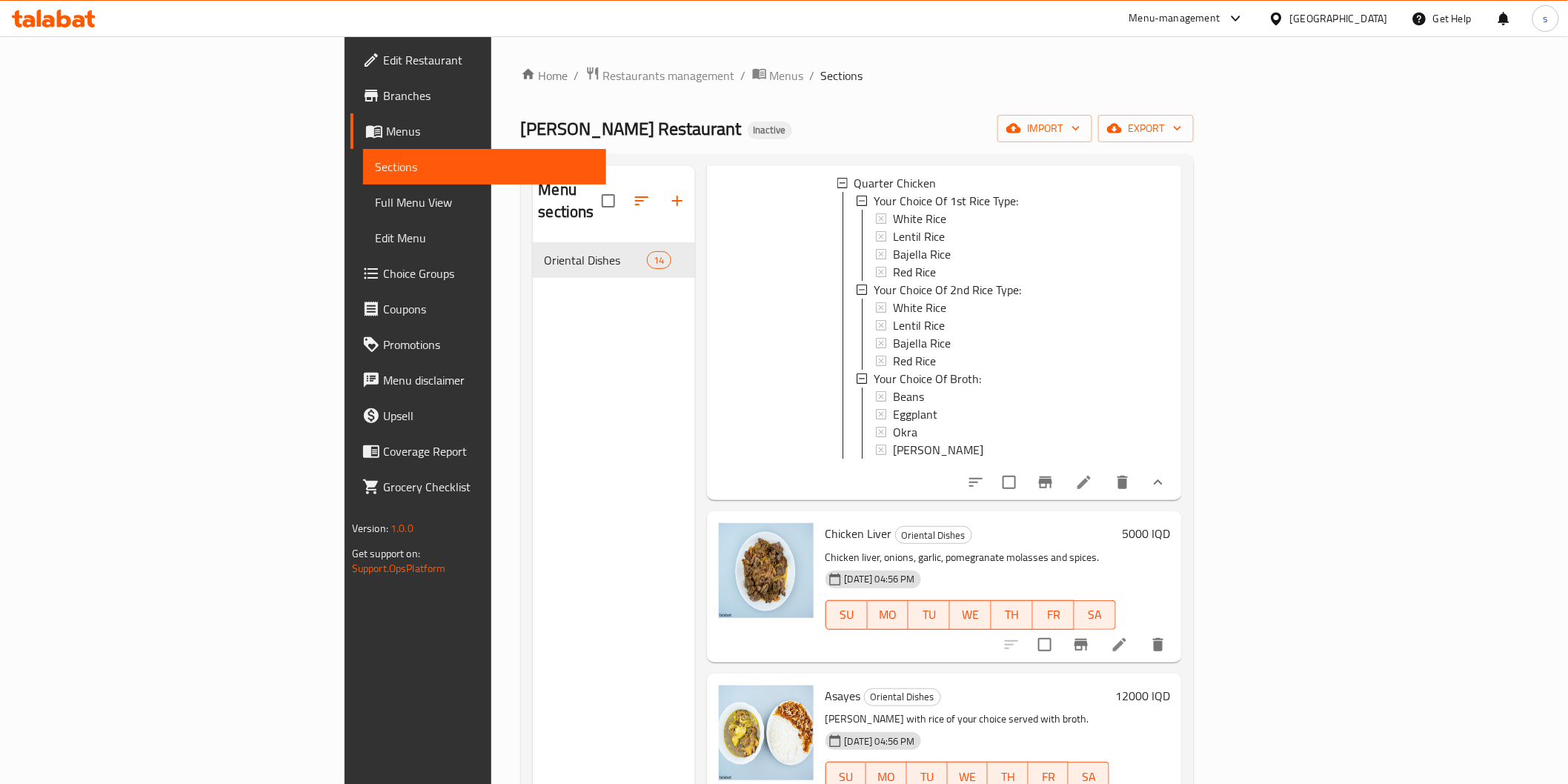
scroll to position [165, 0]
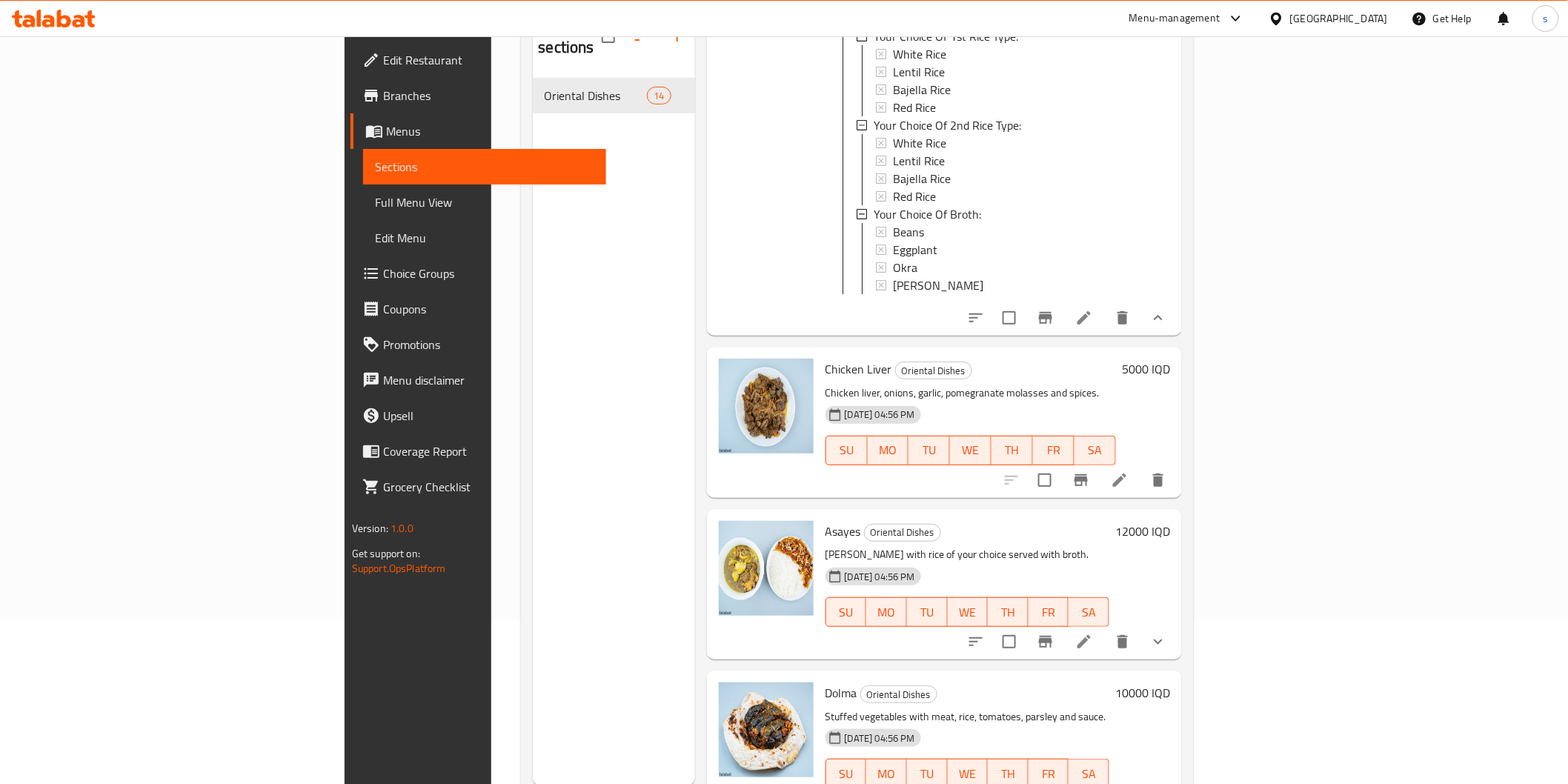
click at [1167, 633] on icon "show more" at bounding box center [1159, 642] width 18 height 18
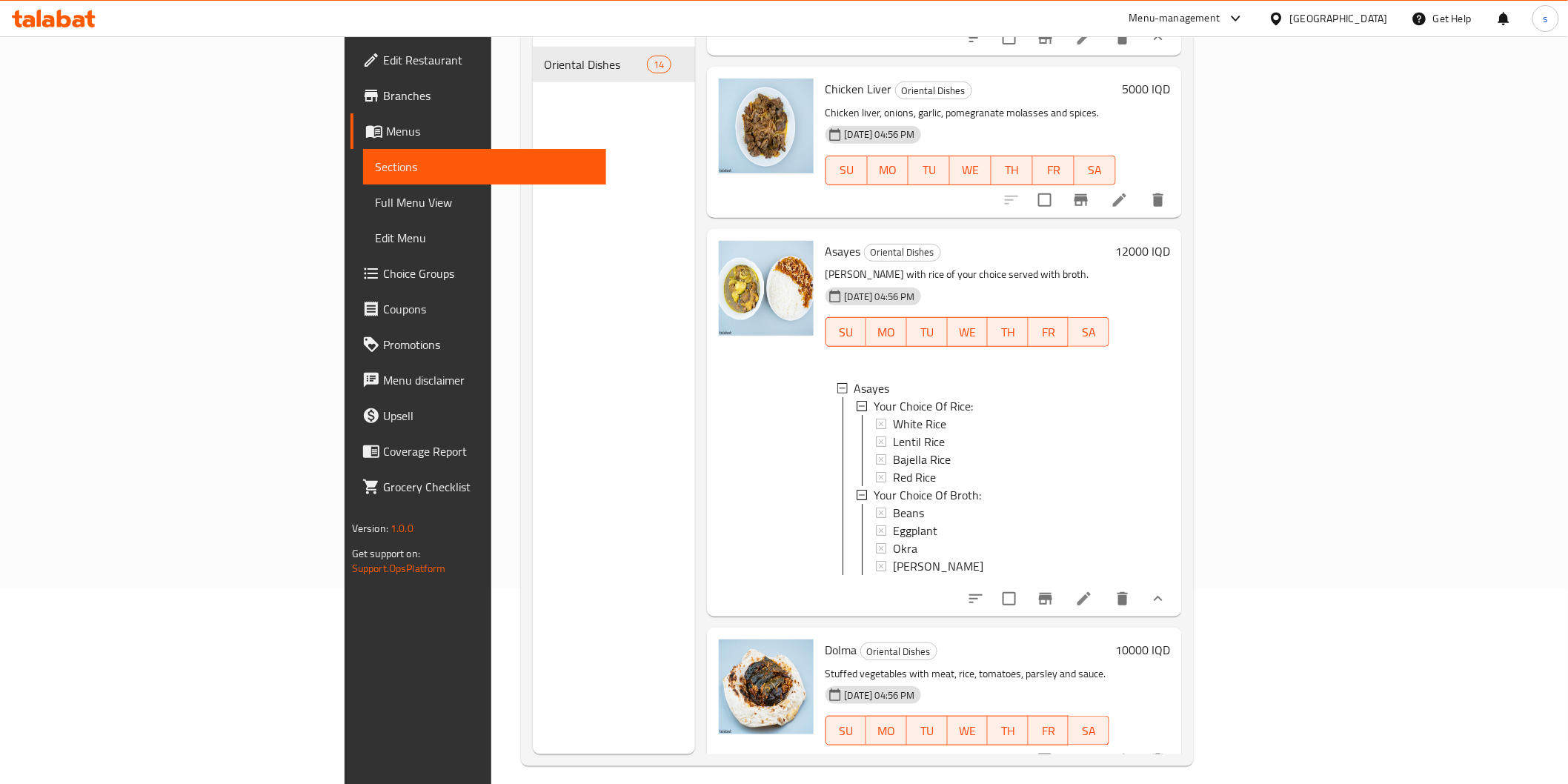
scroll to position [208, 0]
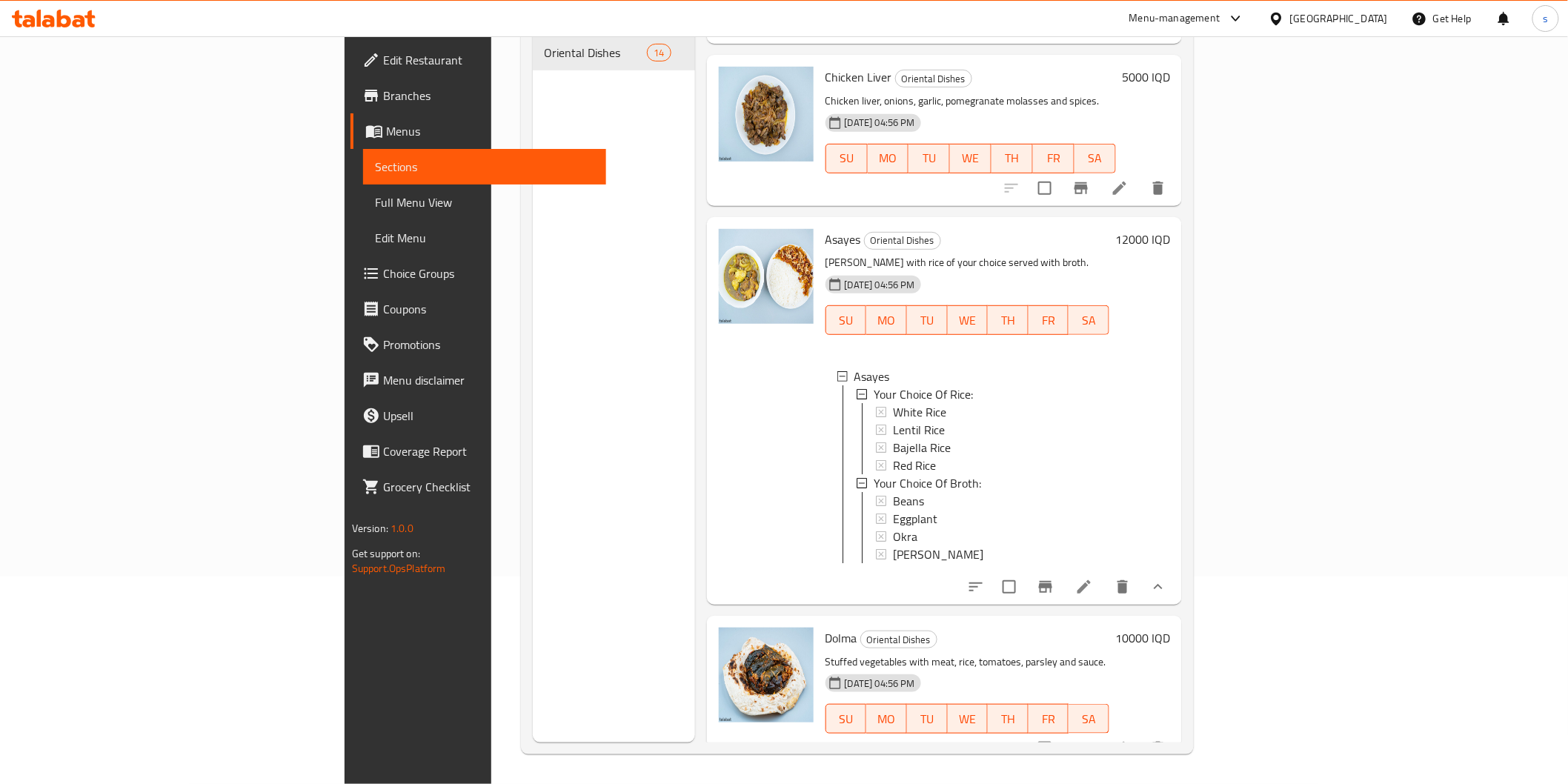
click at [375, 204] on span "Full Menu View" at bounding box center [484, 203] width 220 height 18
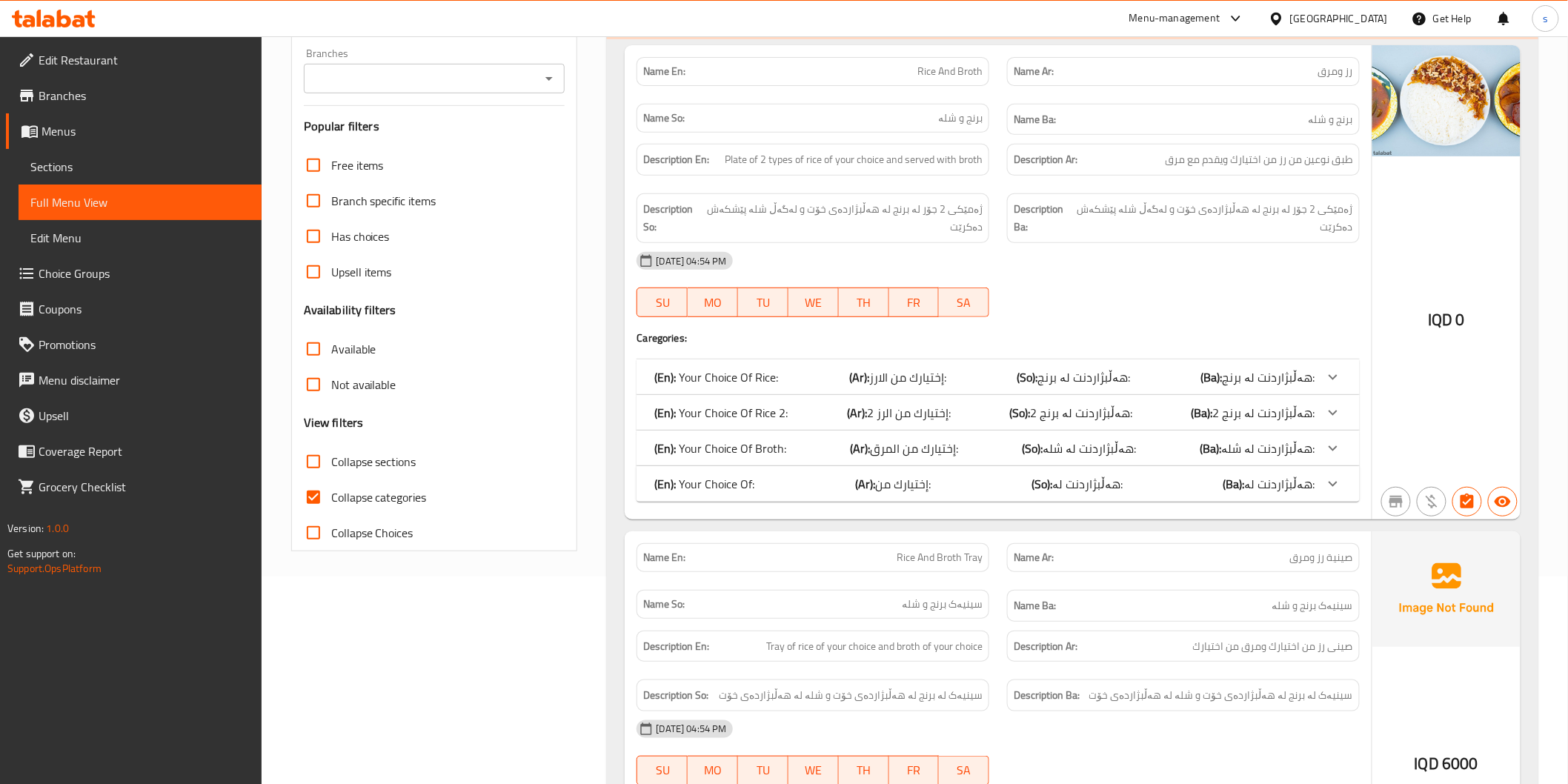
click at [402, 79] on input "Branches" at bounding box center [422, 79] width 228 height 21
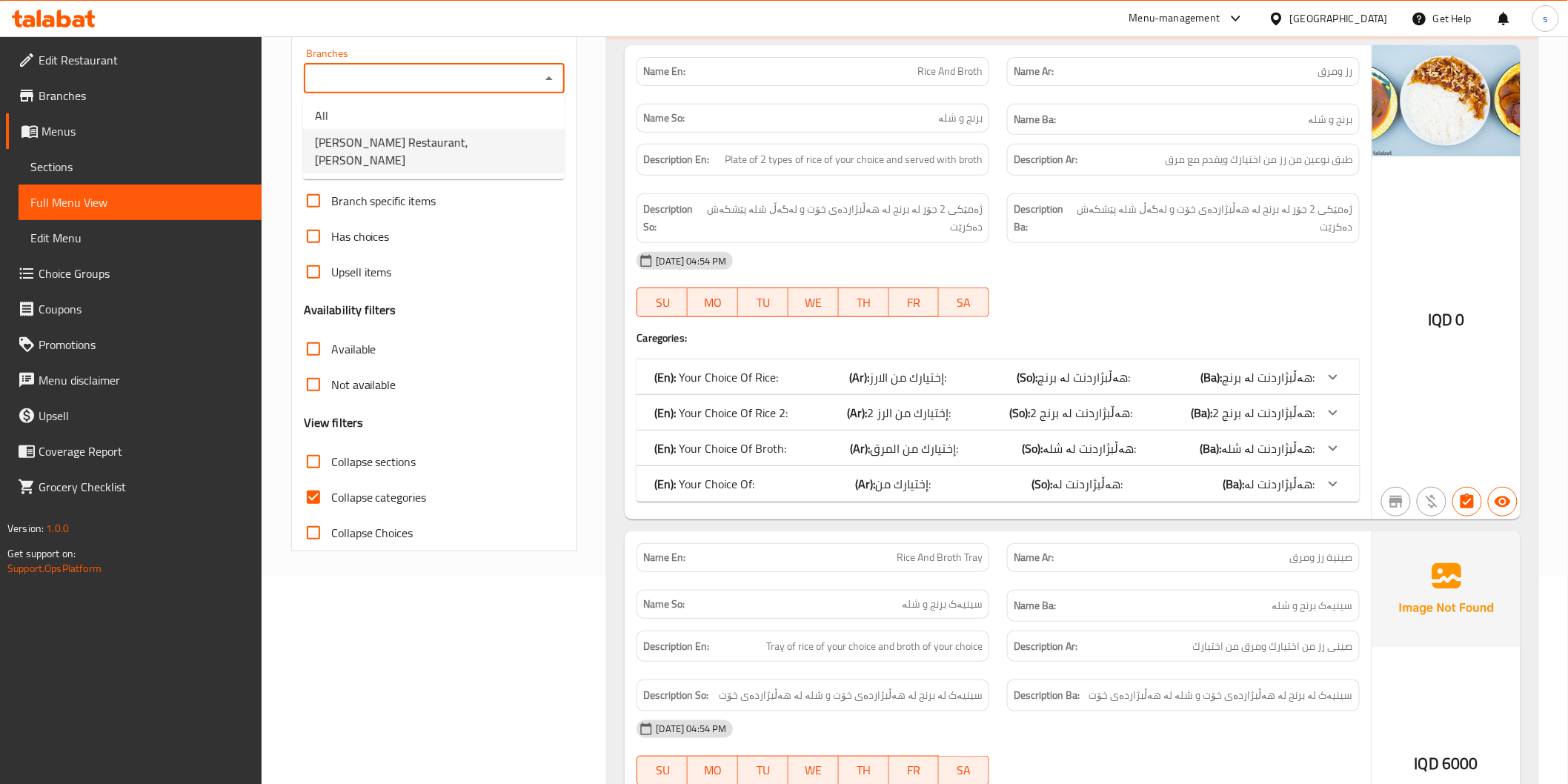
click at [396, 137] on span "Nadim Restaurant, Al Ishteraki" at bounding box center [433, 152] width 238 height 36
type input "Nadim Restaurant, Al Ishteraki"
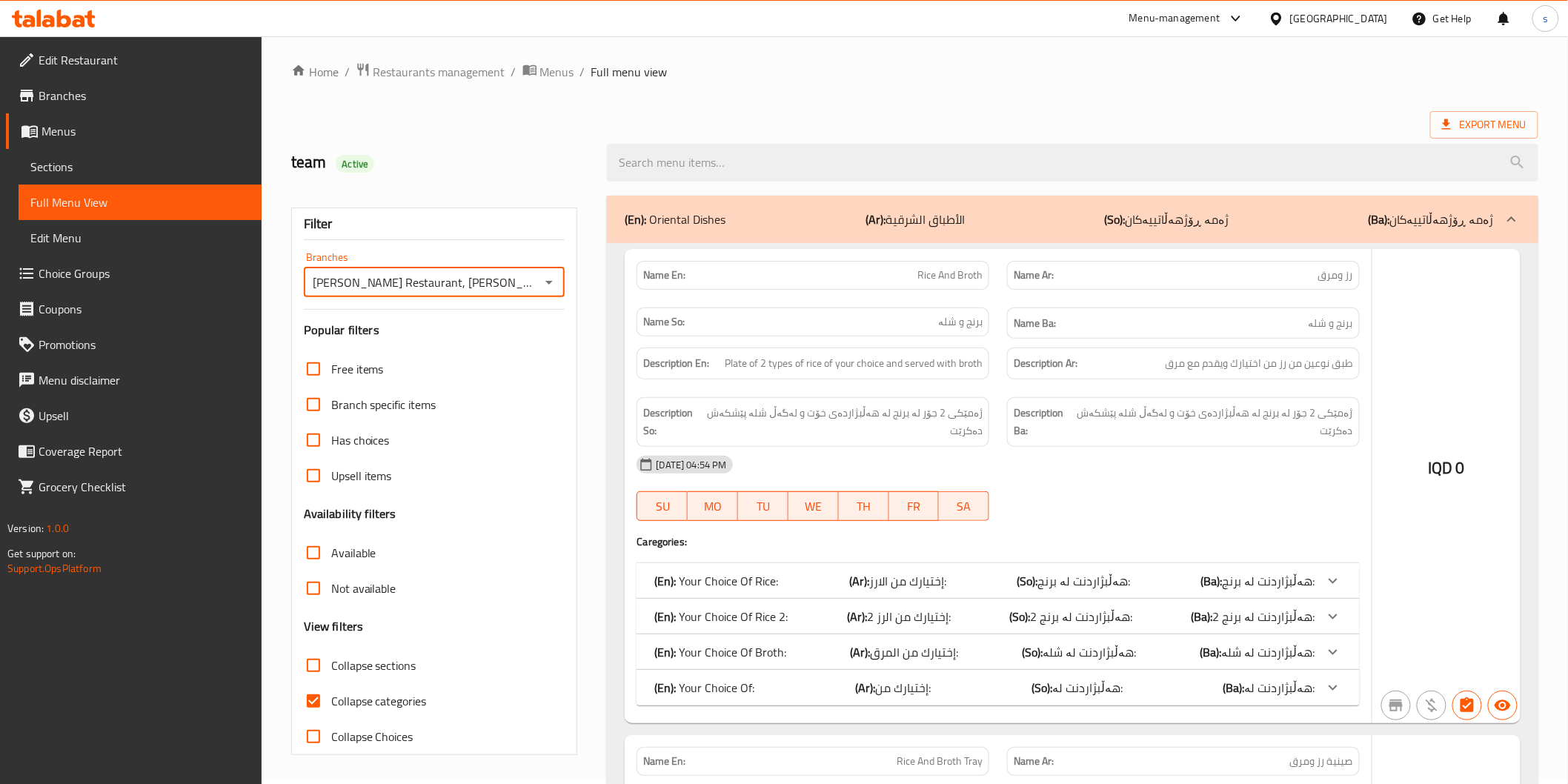
scroll to position [208, 0]
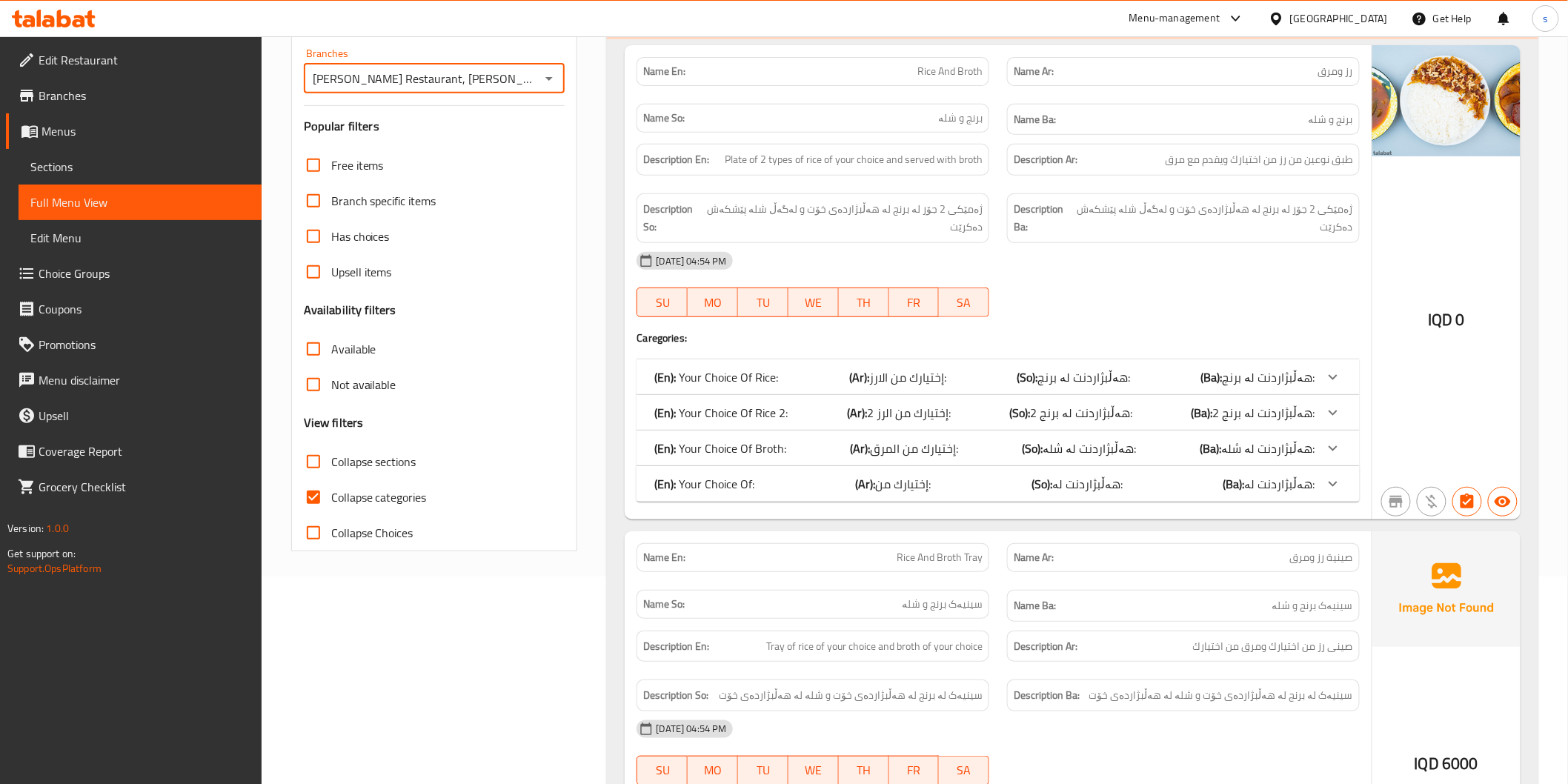
click at [118, 281] on span "Choice Groups" at bounding box center [144, 273] width 211 height 18
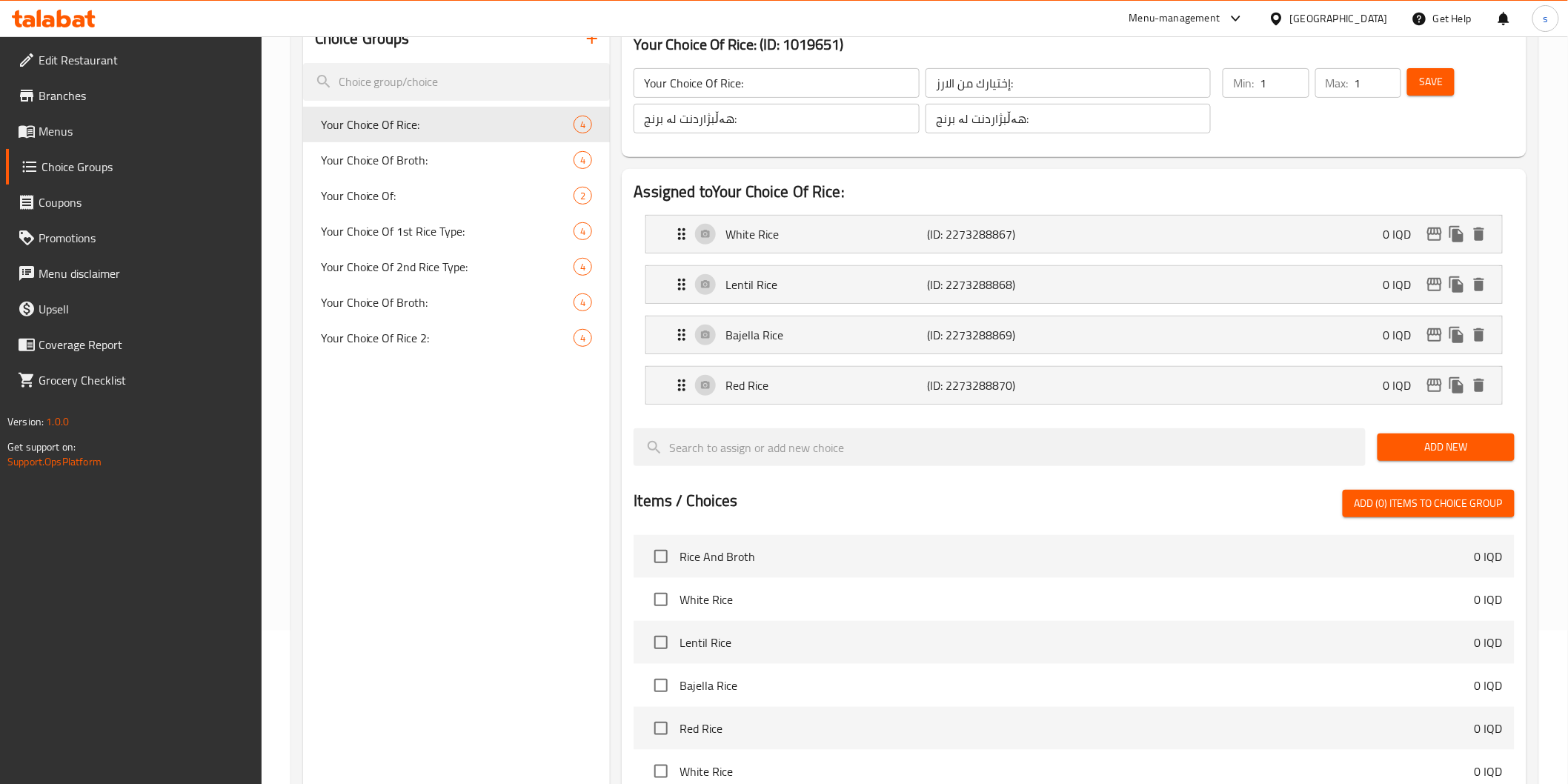
scroll to position [125, 0]
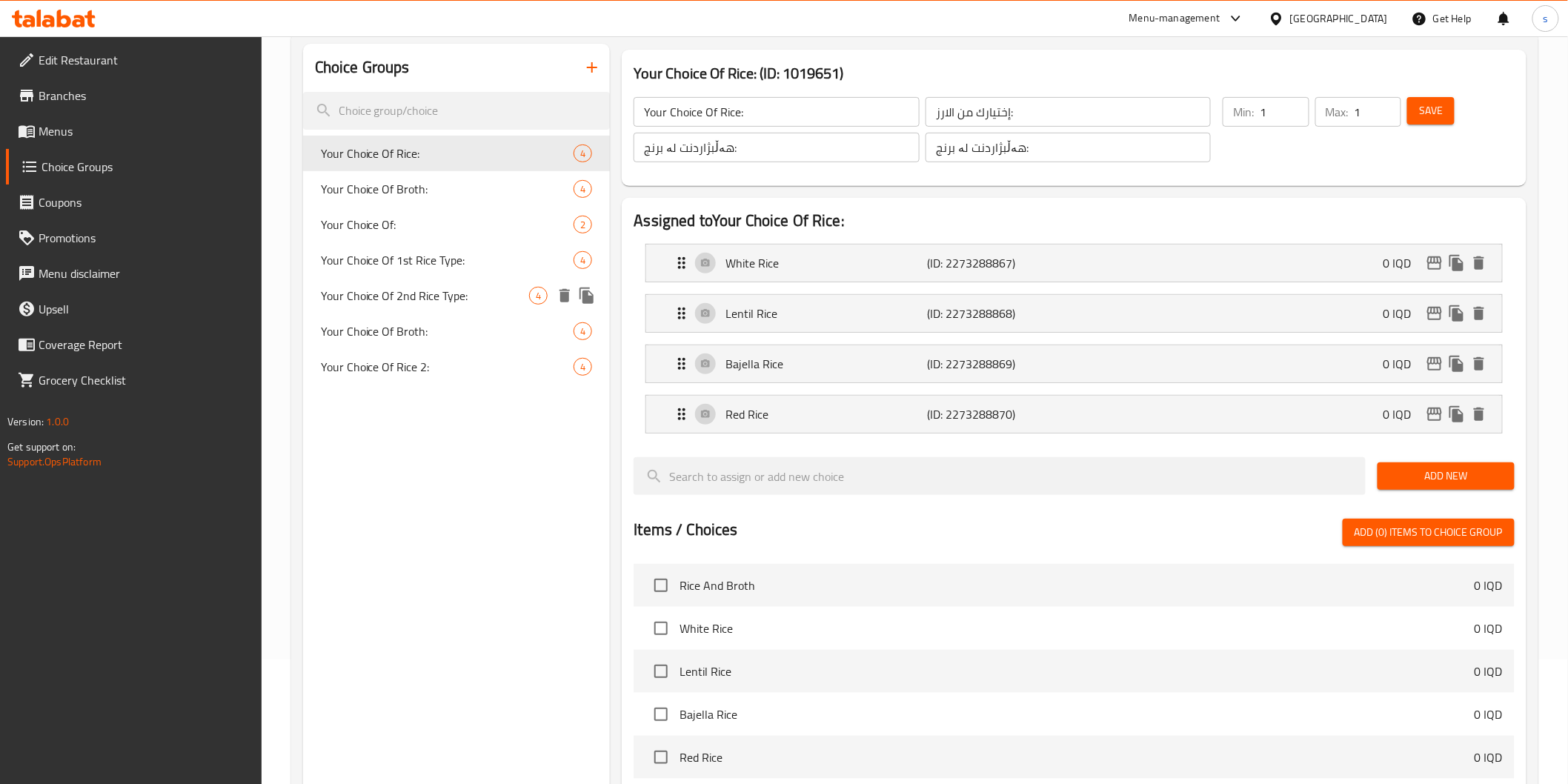
click at [471, 302] on span "Your Choice Of 2nd Rice Type:" at bounding box center [426, 296] width 209 height 18
type input "Your Choice Of 2nd Rice Type:"
type input "اختيارك من ثاني نوع ارز:"
type input "هەڵبژاردنت لە دووەم جۆری برنج:"
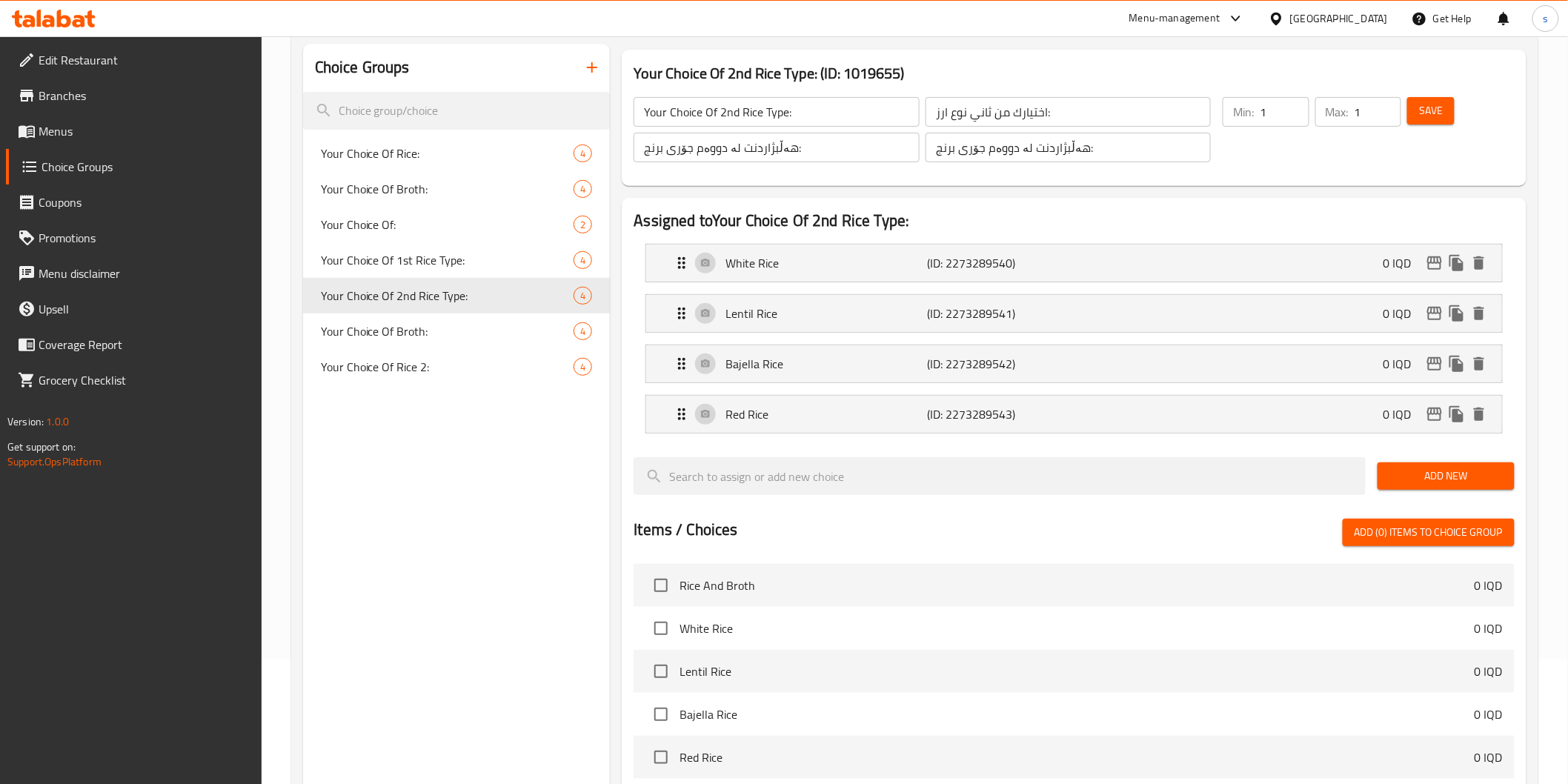
click at [869, 122] on input "Your Choice Of 2nd Rice Type:" at bounding box center [776, 112] width 285 height 30
click at [991, 125] on input "اختيارك من ثاني نوع ارز:" at bounding box center [1069, 112] width 285 height 30
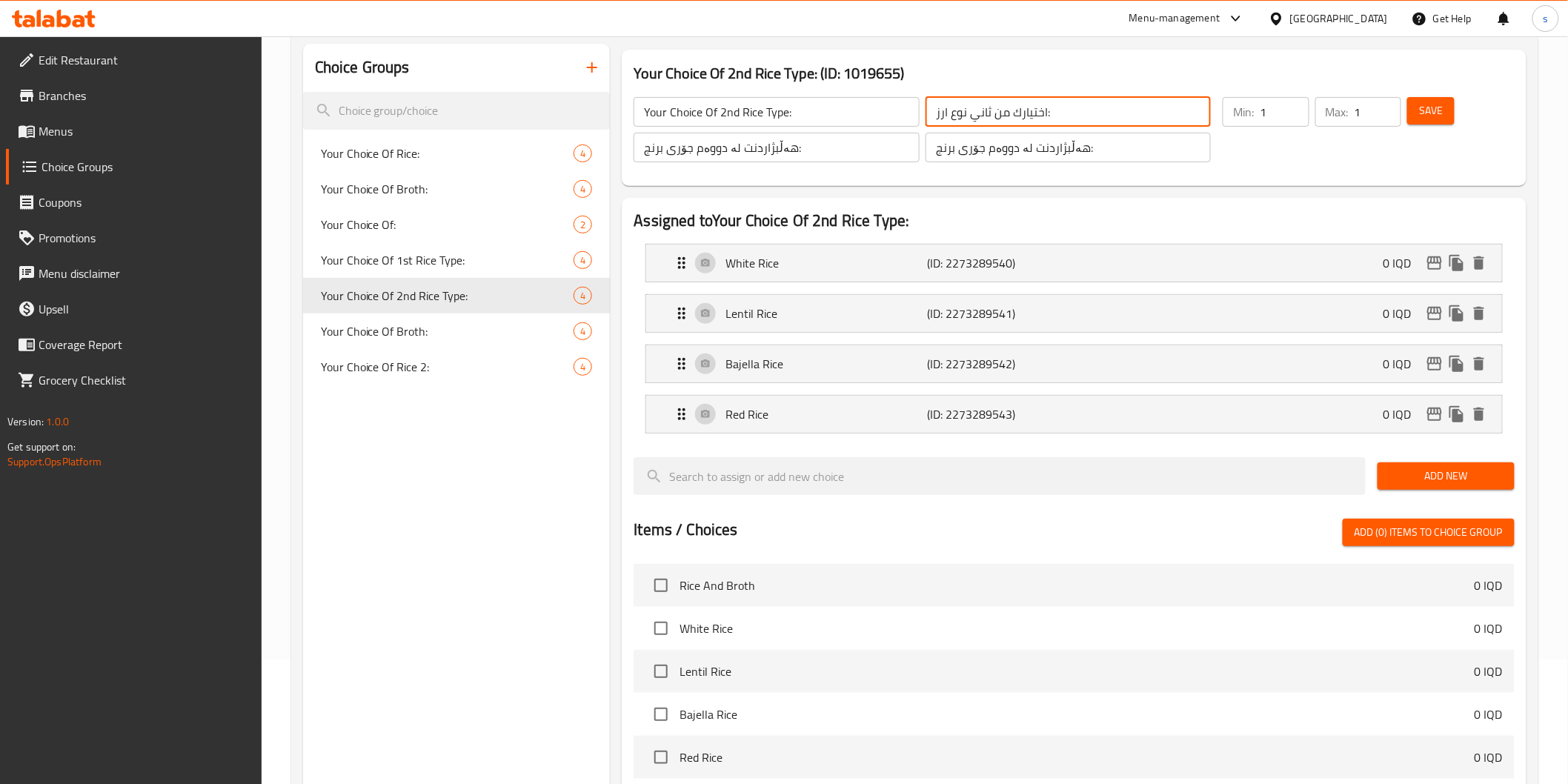
click at [991, 125] on input "اختيارك من ثاني نوع ارز:" at bounding box center [1069, 112] width 285 height 30
click at [967, 139] on input "هەڵبژاردنت لە دووەم جۆری برنج:" at bounding box center [1069, 148] width 285 height 30
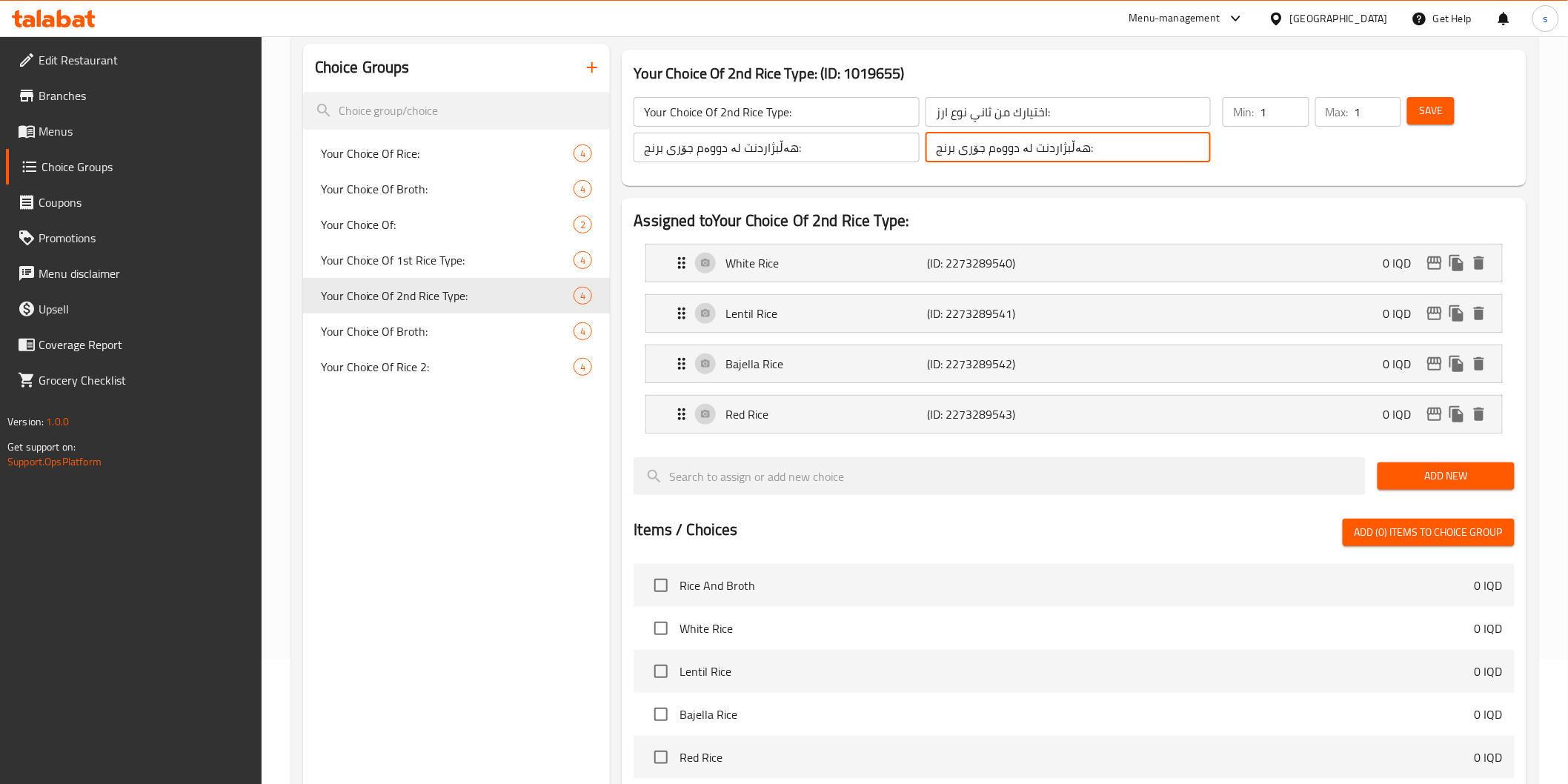
click at [967, 139] on input "هەڵبژاردنت لە دووەم جۆری برنج:" at bounding box center [1069, 148] width 285 height 30
click at [422, 358] on span "Your Choice Of Rice 2:" at bounding box center [426, 366] width 209 height 18
type input "Your Choice Of Rice 2:"
type input "إختيارك من الرز 2:"
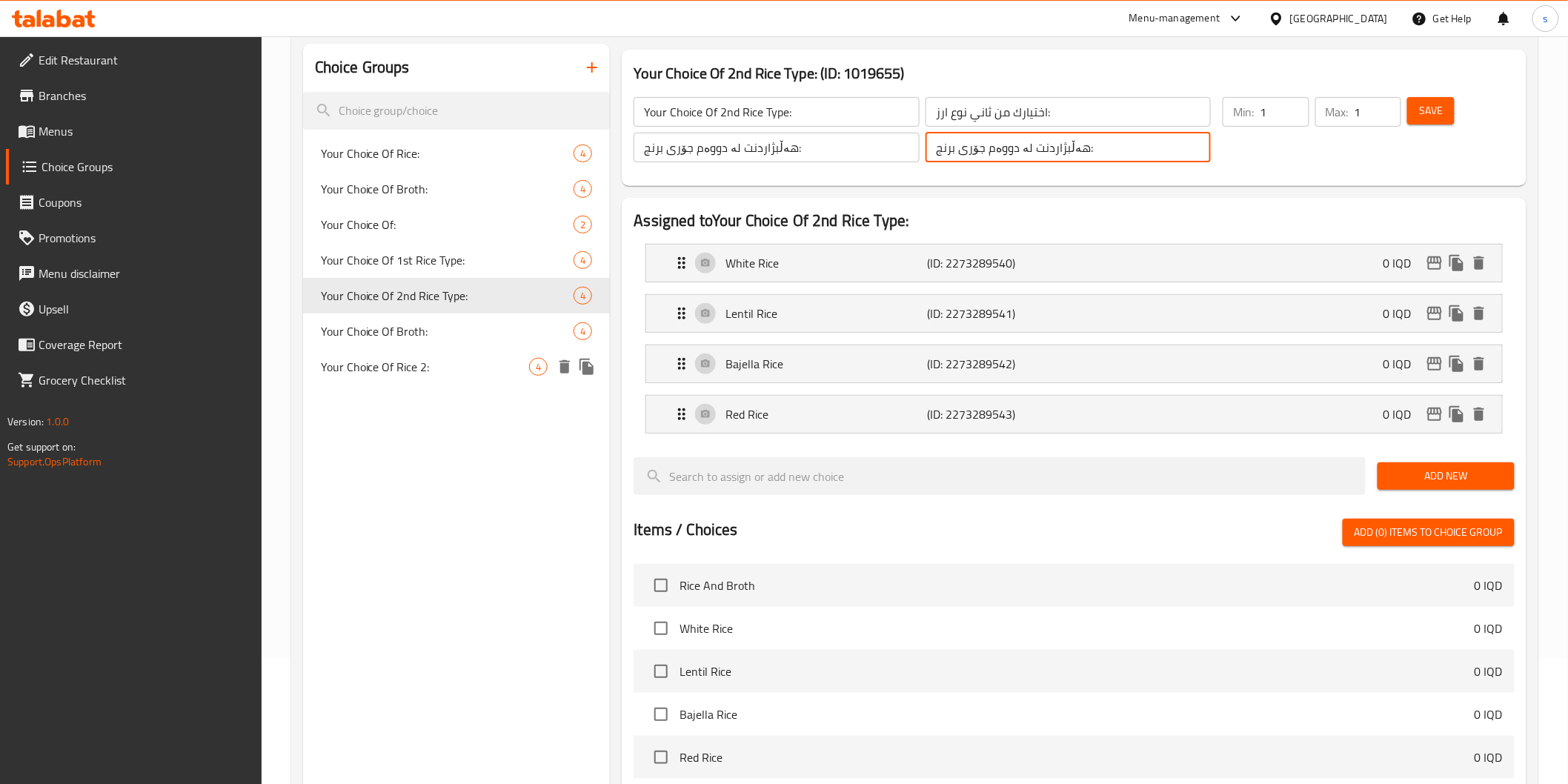
type input "هەڵبژاردنت لە برنج 2:"
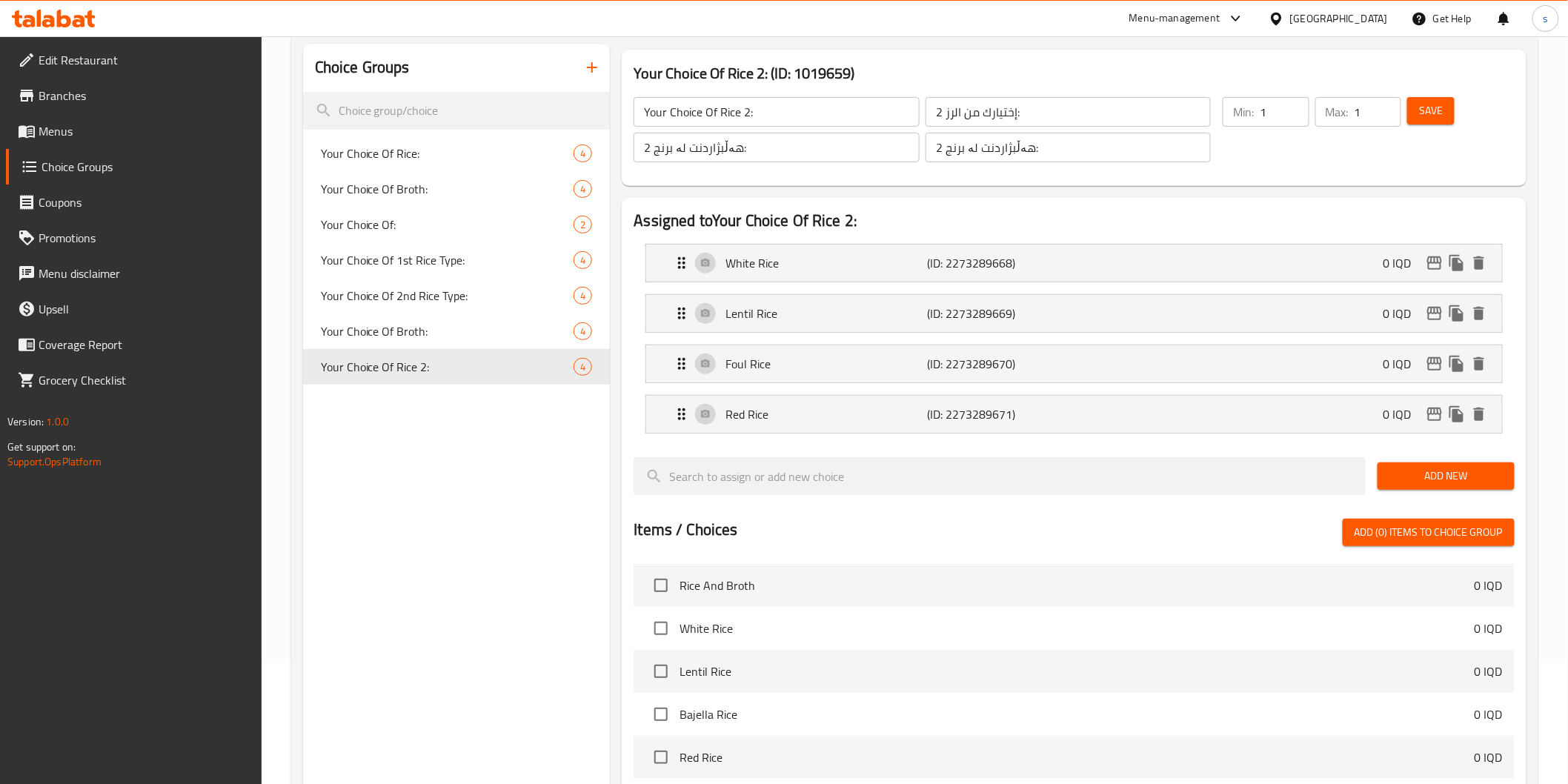
click at [725, 126] on div "Your Choice Of Rice 2: ​" at bounding box center [776, 112] width 291 height 36
click at [730, 105] on input "Your Choice Of Rice 2:" at bounding box center [776, 112] width 285 height 30
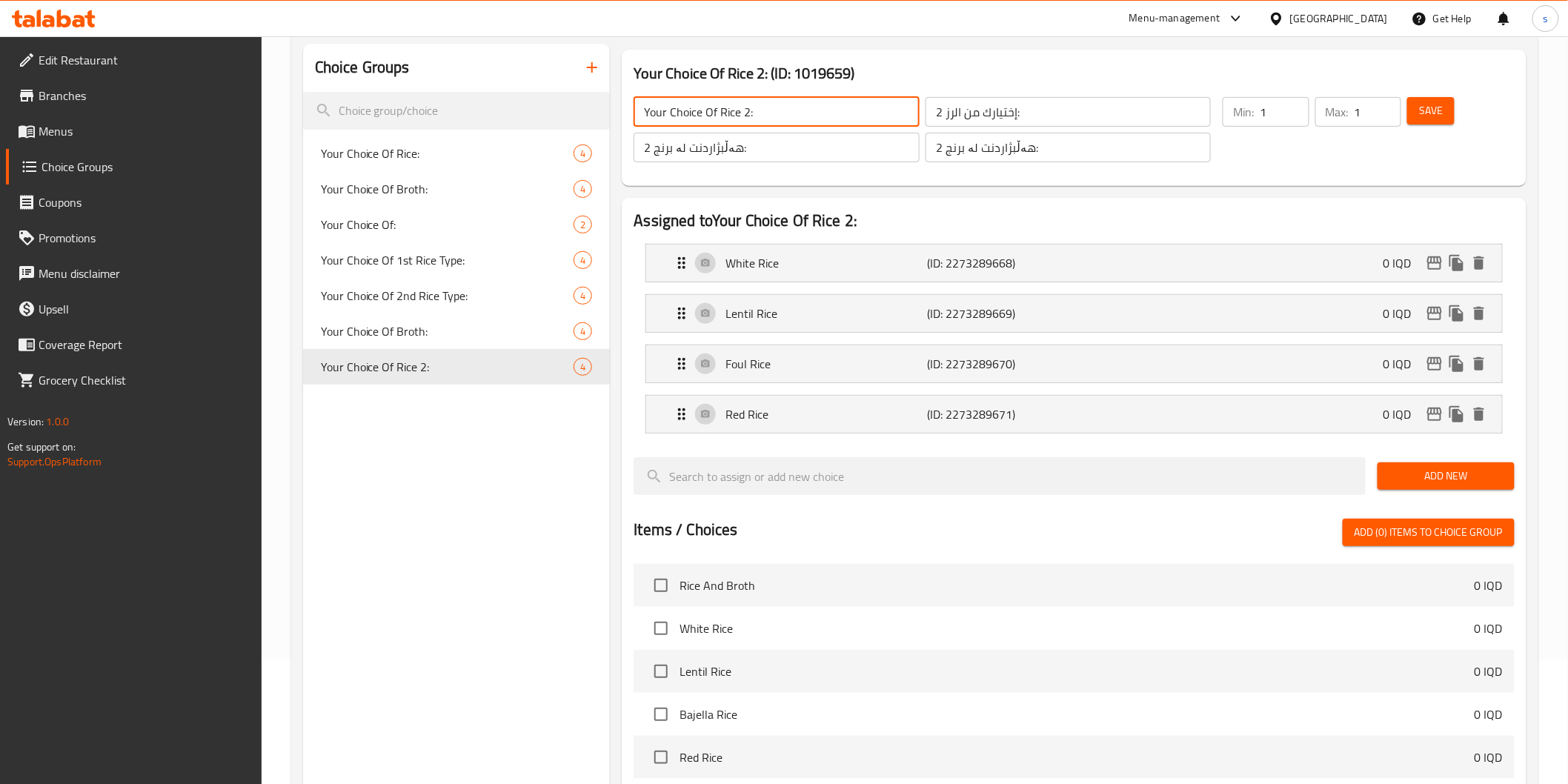
paste input "2nd Rice Type"
type input "Your Choice Of 2nd Rice Type:"
click at [945, 108] on input "إختيارك من الرز 2:" at bounding box center [1069, 112] width 285 height 30
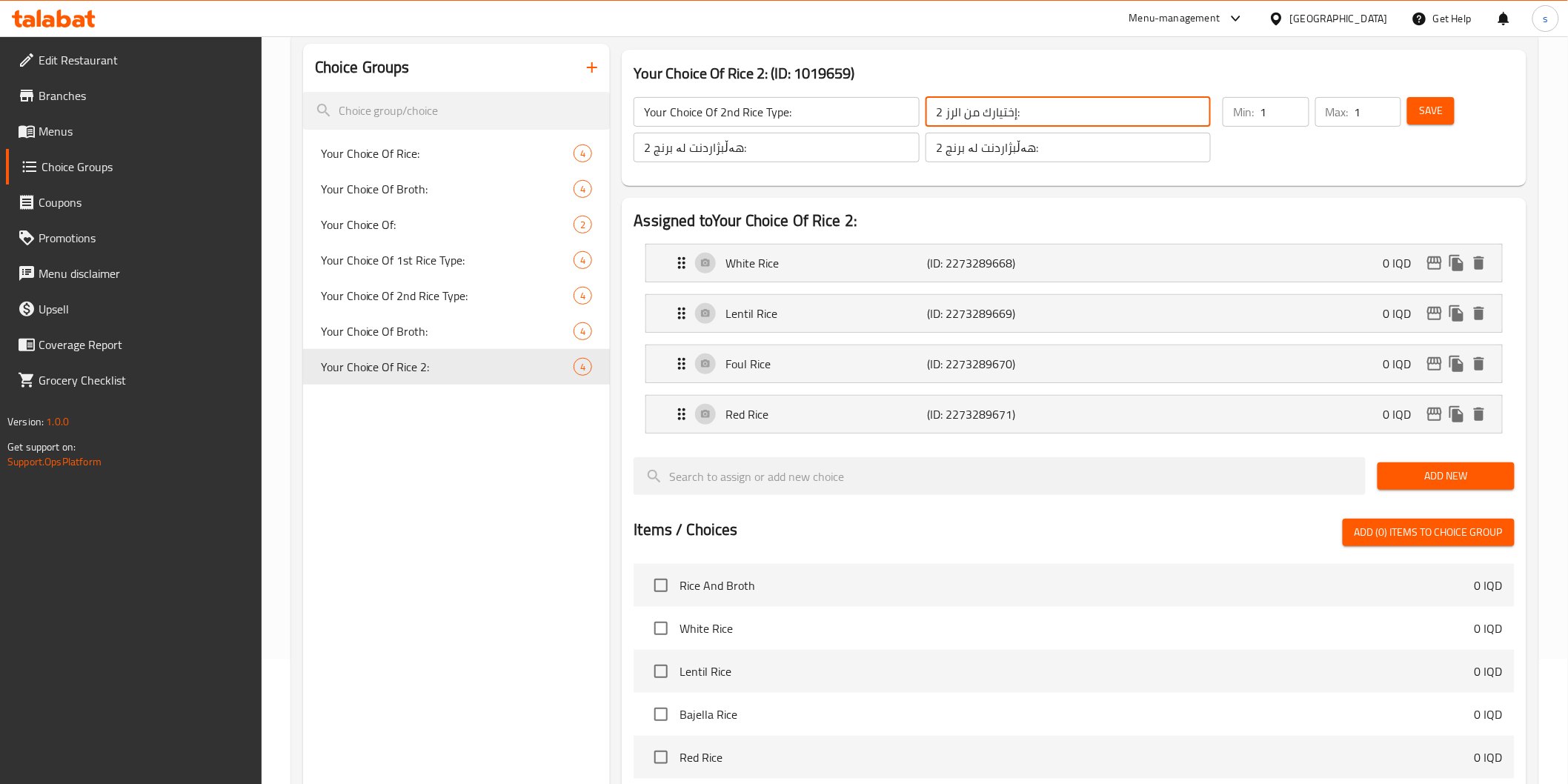
click at [945, 108] on input "إختيارك من الرز 2:" at bounding box center [1069, 112] width 285 height 30
paste input "ختيارك من ثاني نوع ارز"
type input "اختيارك من ثاني نوع ارز:"
click at [864, 149] on input "هەڵبژاردنت لە برنج 2:" at bounding box center [776, 148] width 285 height 30
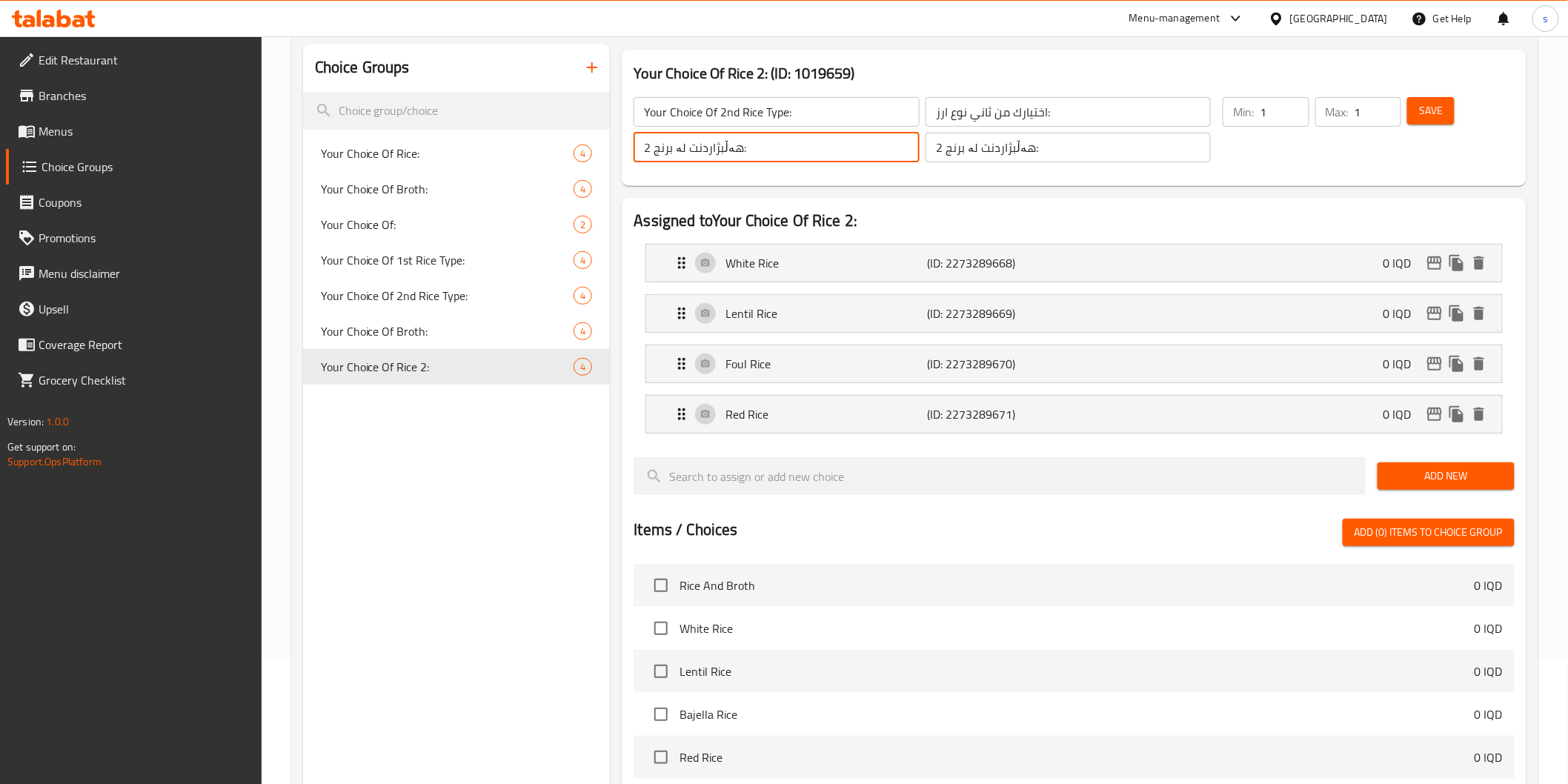
click at [864, 149] on input "هەڵبژاردنت لە برنج 2:" at bounding box center [776, 148] width 285 height 30
paste input "ووەم جۆری برنج"
type input "هەڵبژاردنت لە دووەم جۆری برنج:"
click at [1432, 134] on div "Save" at bounding box center [1451, 130] width 95 height 71
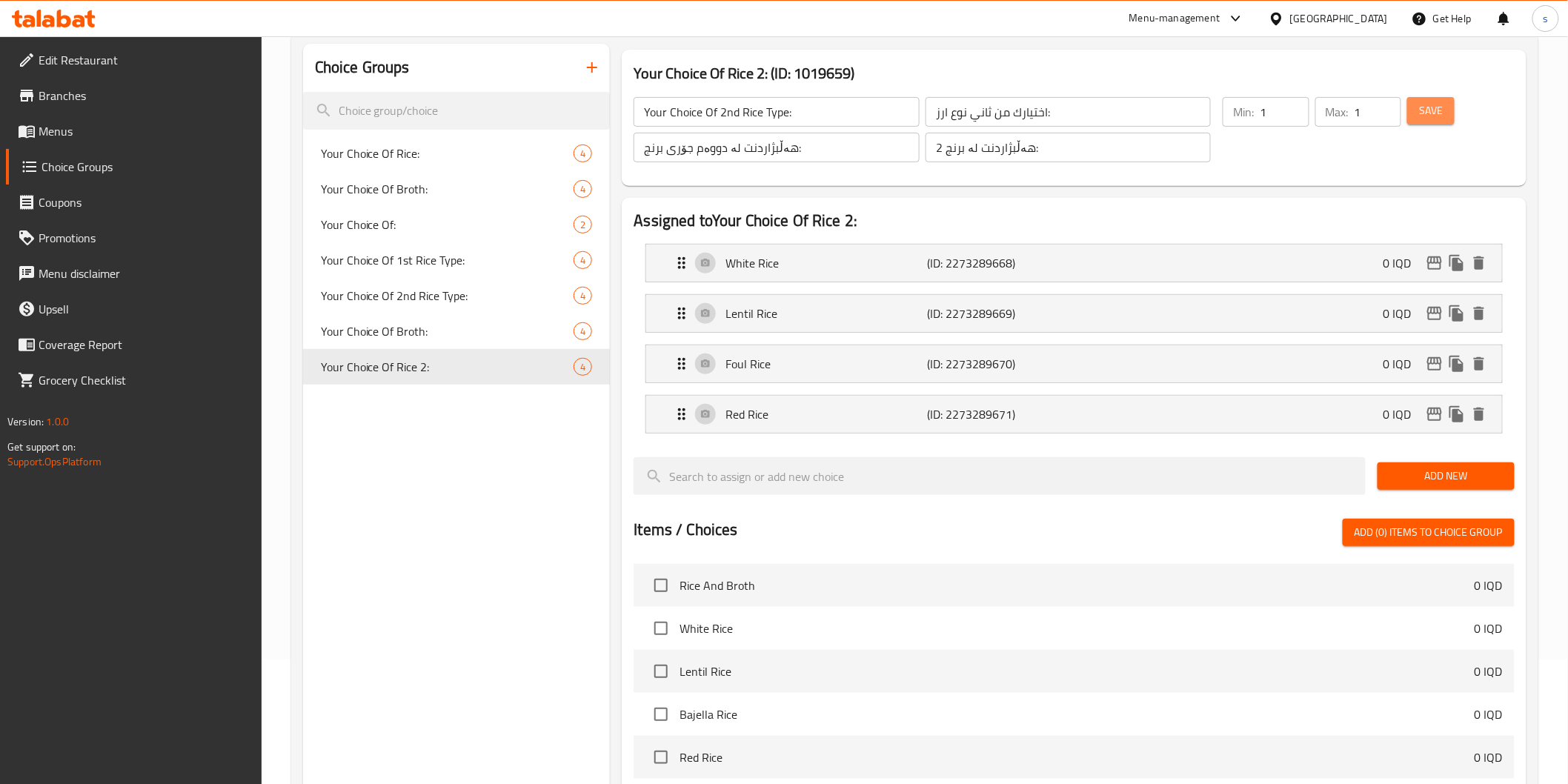
click at [1432, 122] on button "Save" at bounding box center [1431, 111] width 47 height 28
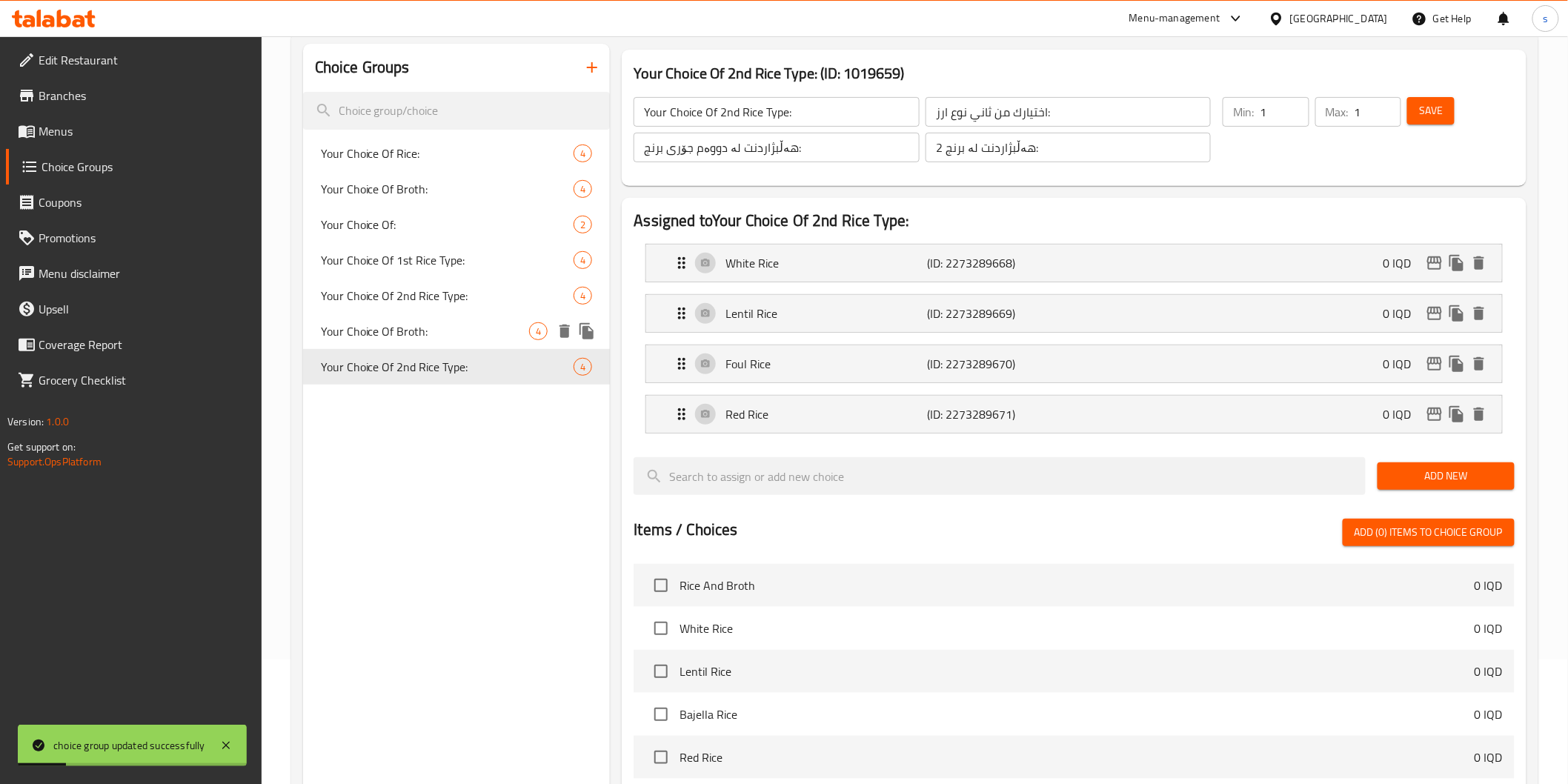
click at [434, 323] on span "Your Choice Of Broth:" at bounding box center [426, 332] width 209 height 18
type input "Your Choice Of Broth:"
type input "اختيارك من مرق:"
type input "هەڵبژاردنت لە شلە:"
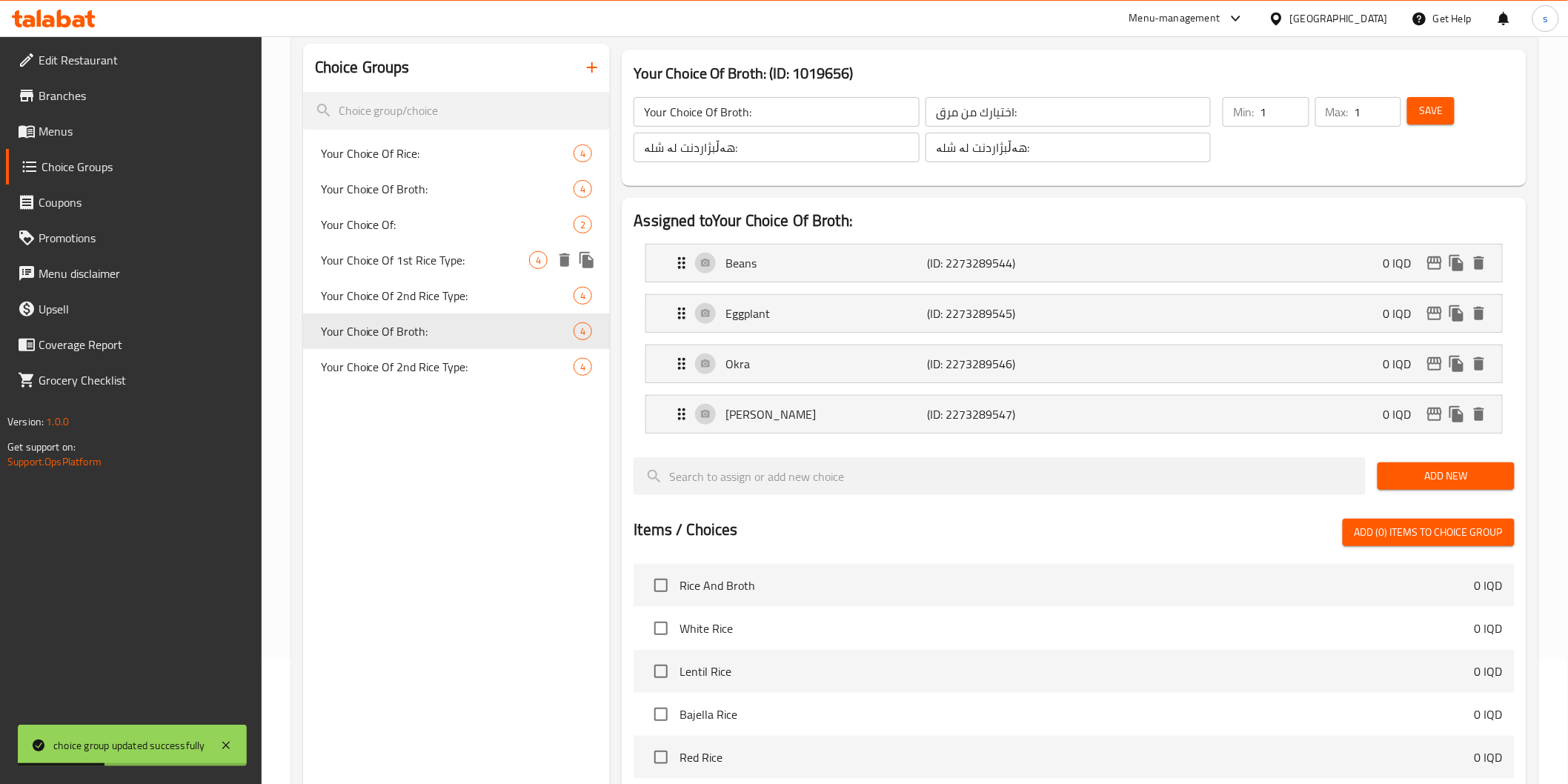
click at [420, 262] on span "Your Choice Of 1st Rice Type:" at bounding box center [426, 260] width 209 height 18
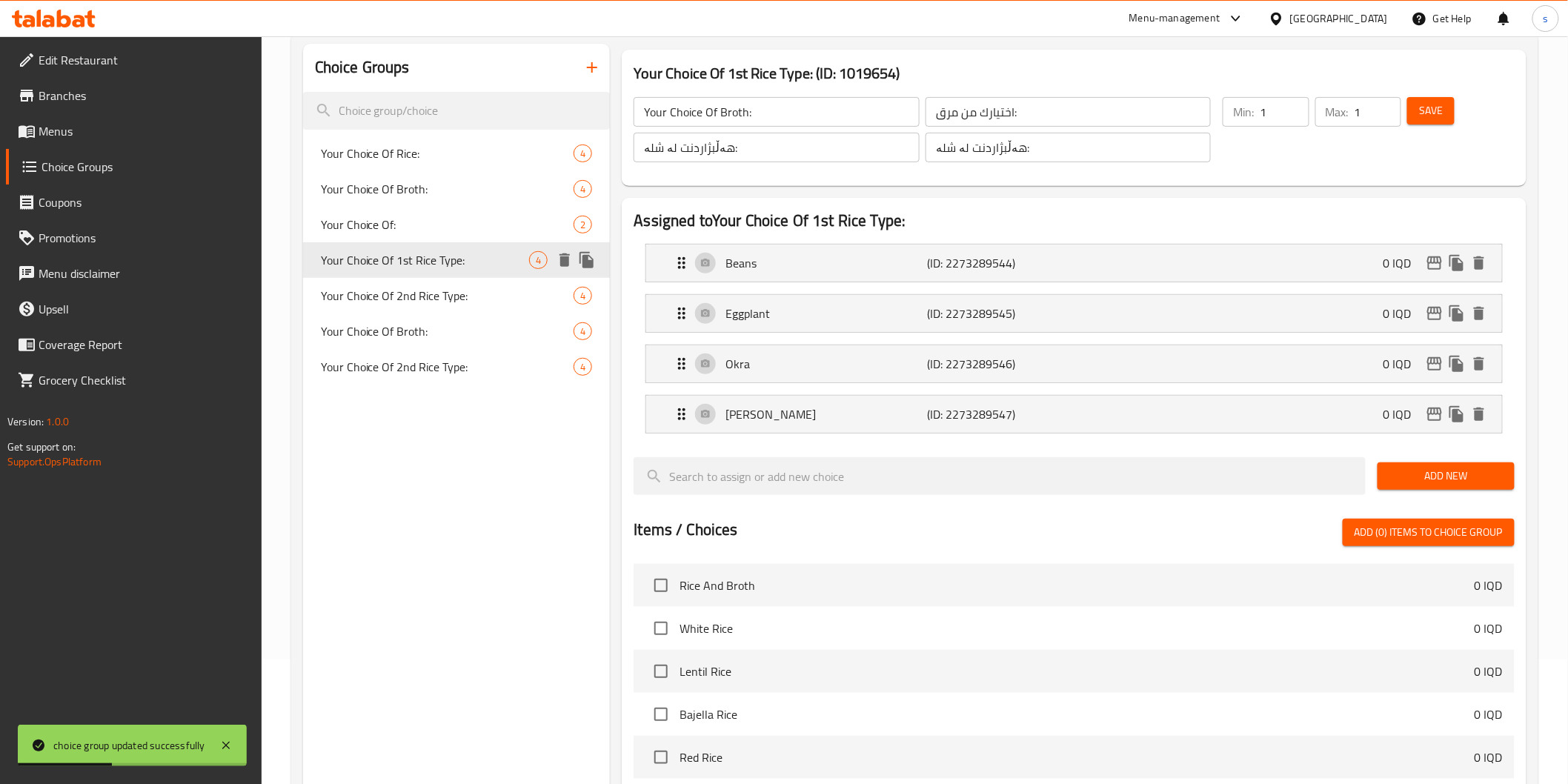
type input "Your Choice Of 1st Rice Type:"
type input "اختيارك من اول نوع ارز:"
type input "هەڵبژاردنت لە یەکەم جۆری برنج:"
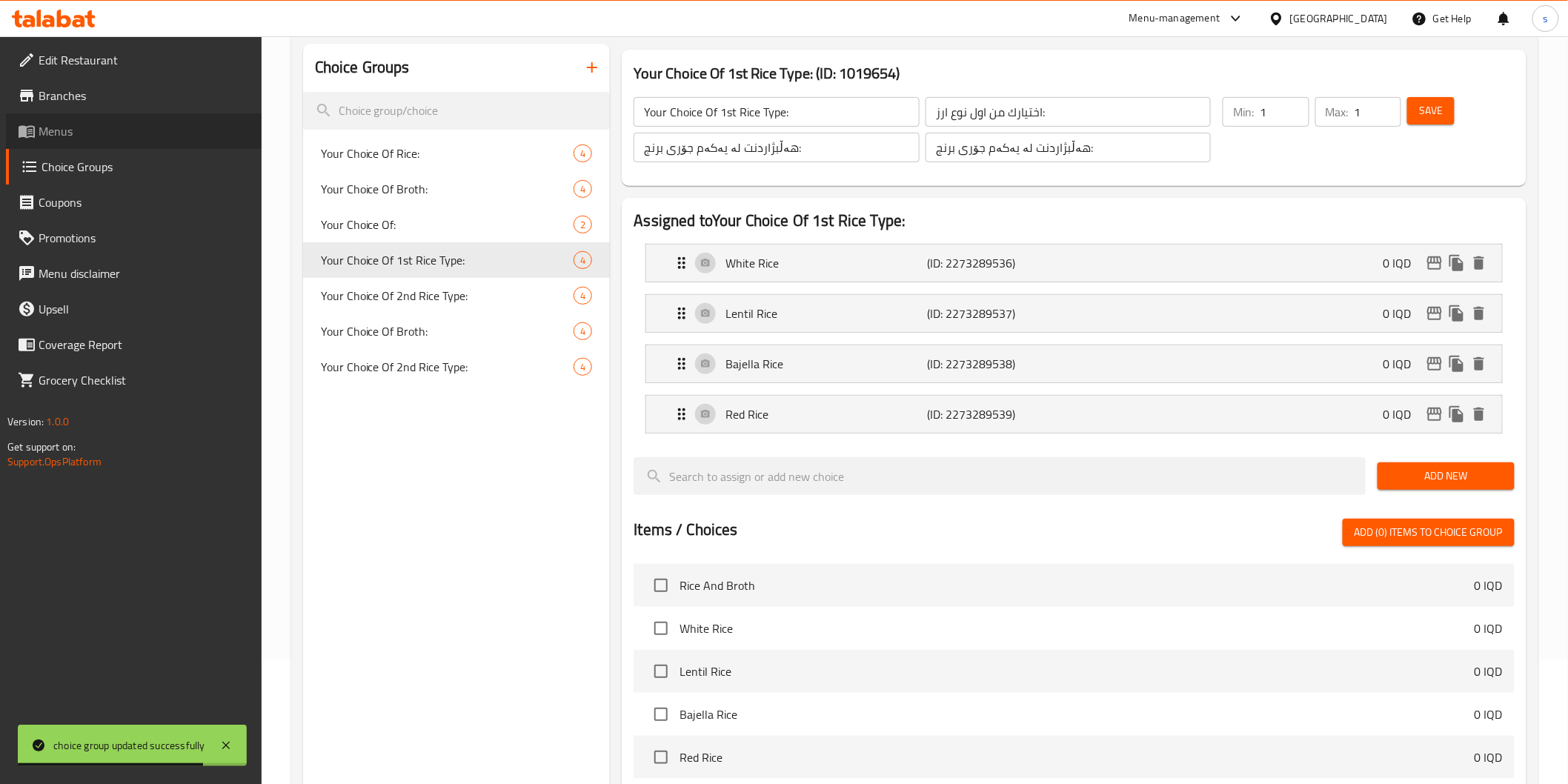
click at [86, 135] on span "Menus" at bounding box center [144, 131] width 211 height 18
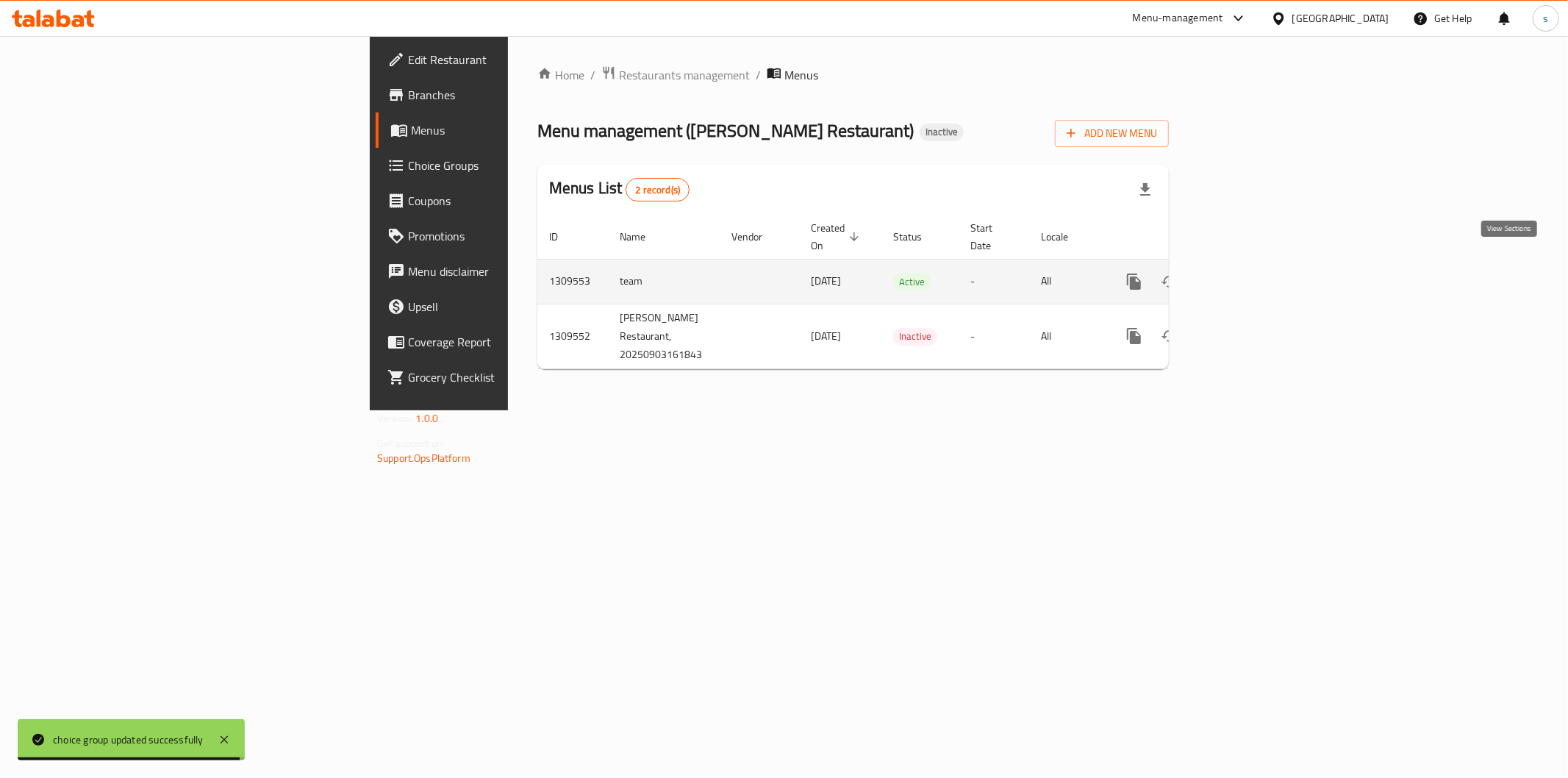
click at [1247, 275] on icon "enhanced table" at bounding box center [1241, 282] width 13 height 13
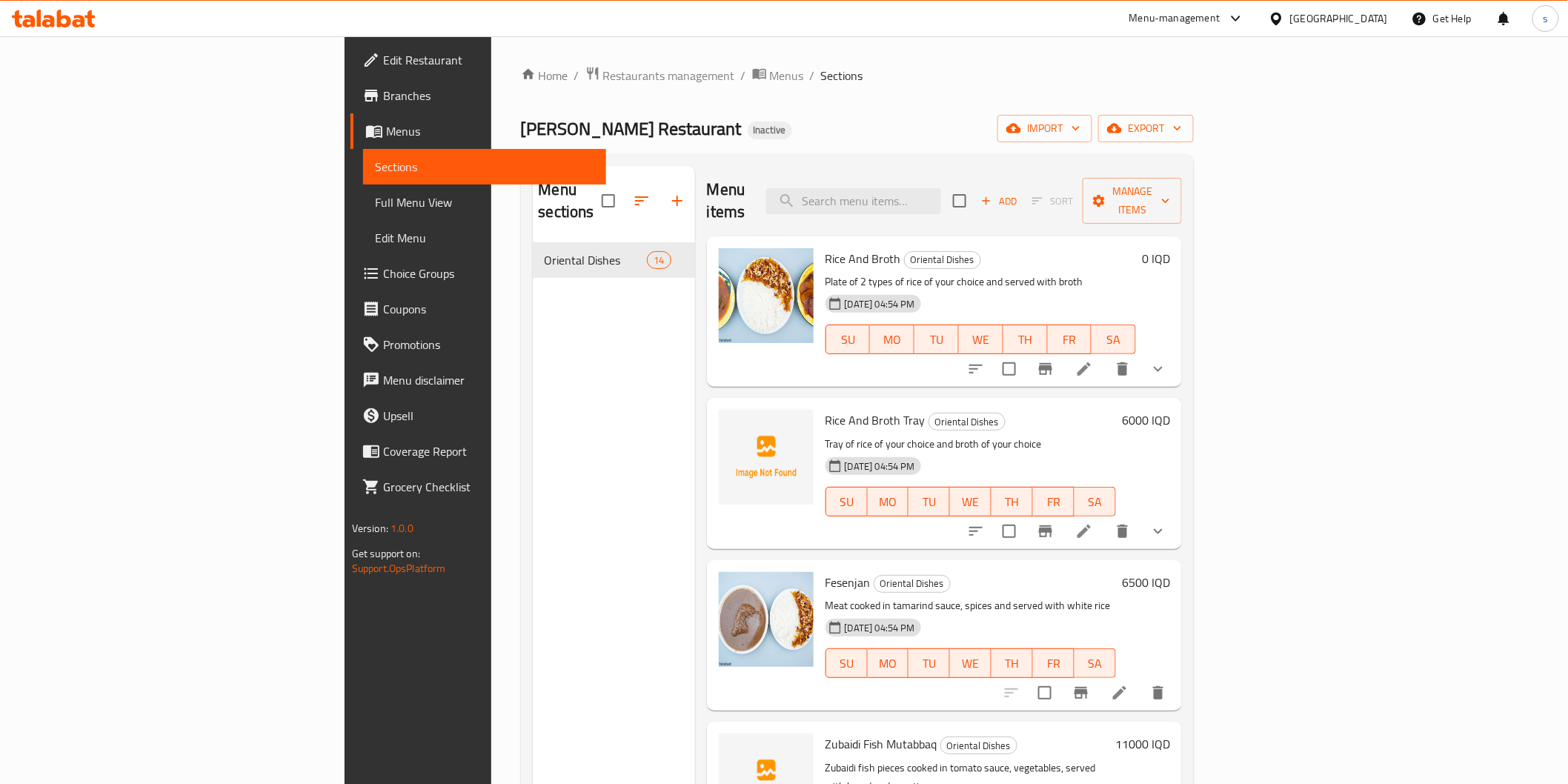
click at [375, 201] on span "Full Menu View" at bounding box center [484, 203] width 220 height 18
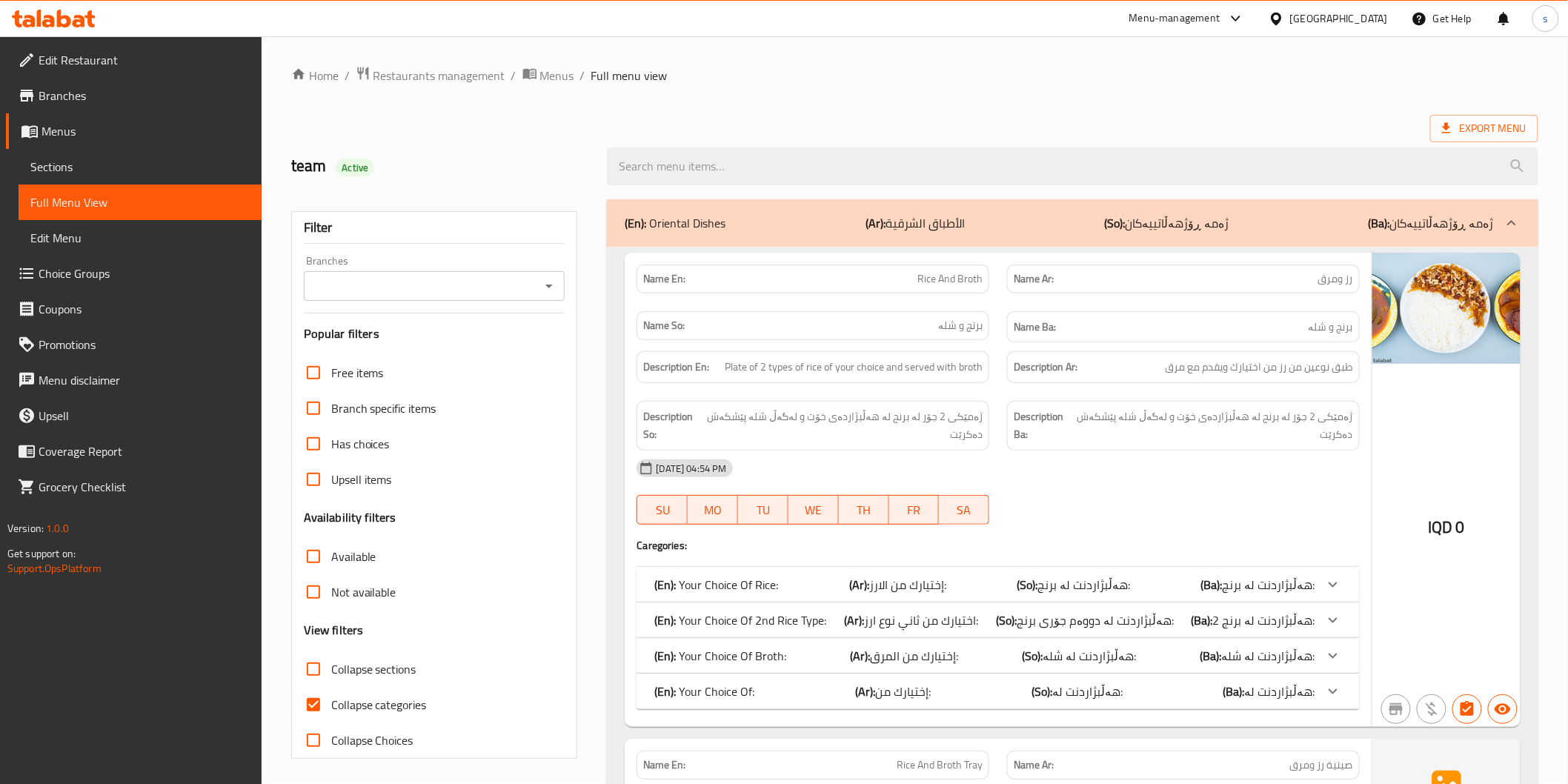
click at [358, 276] on input "Branches" at bounding box center [422, 286] width 228 height 21
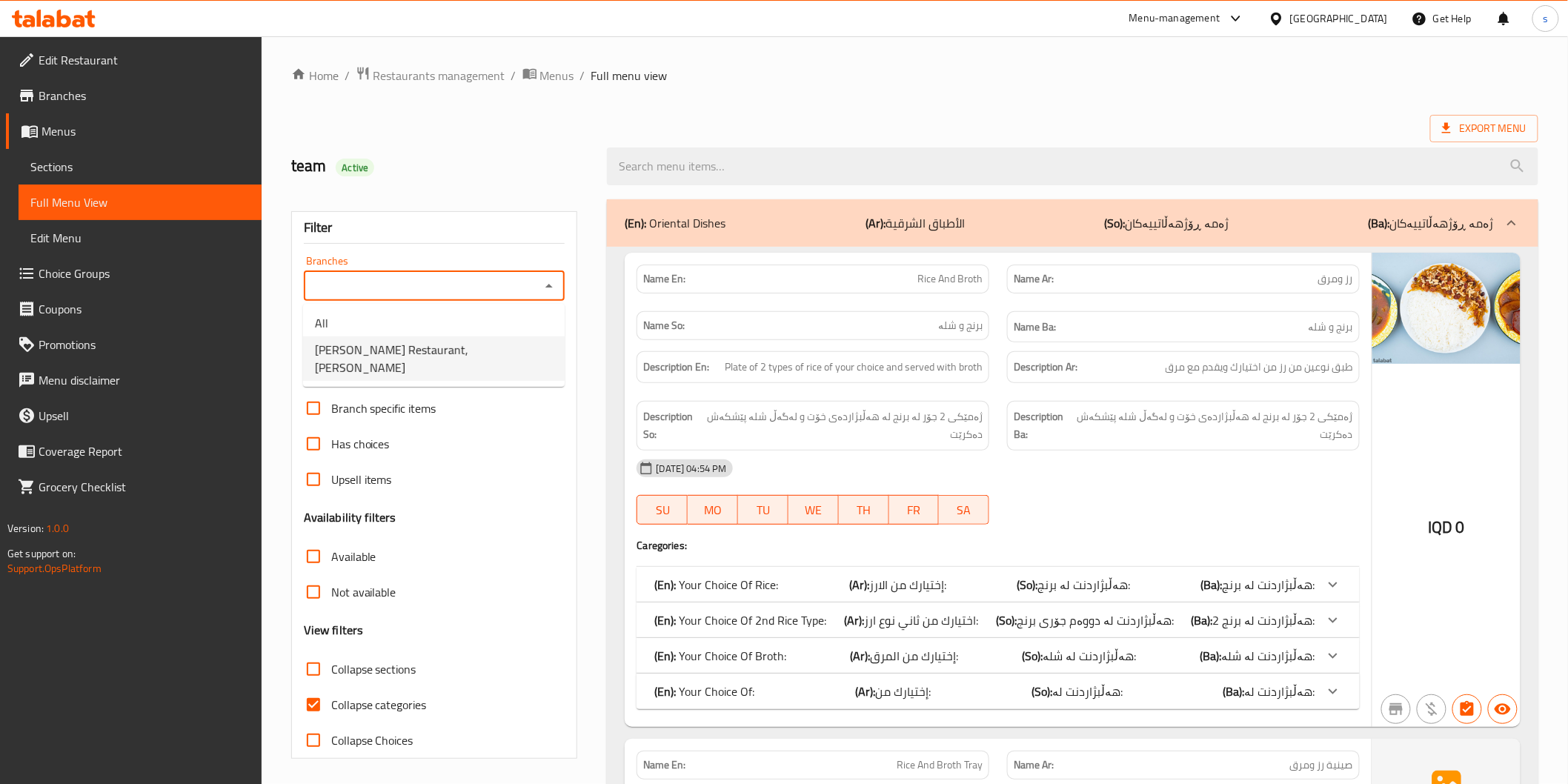
click at [366, 349] on span "Nadim Restaurant, Al Ishteraki" at bounding box center [433, 358] width 238 height 36
type input "Nadim Restaurant, Al Ishteraki"
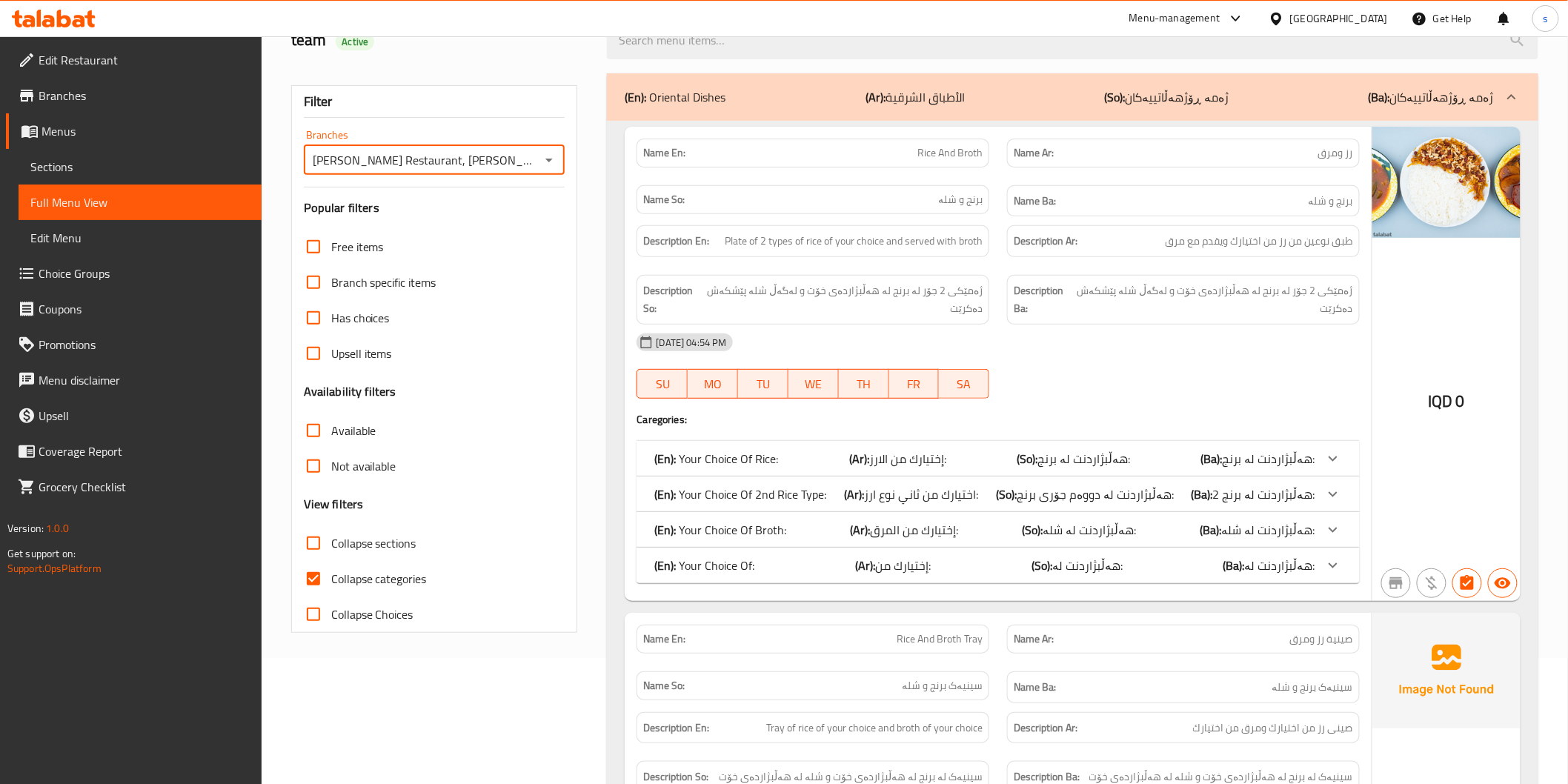
scroll to position [329, 0]
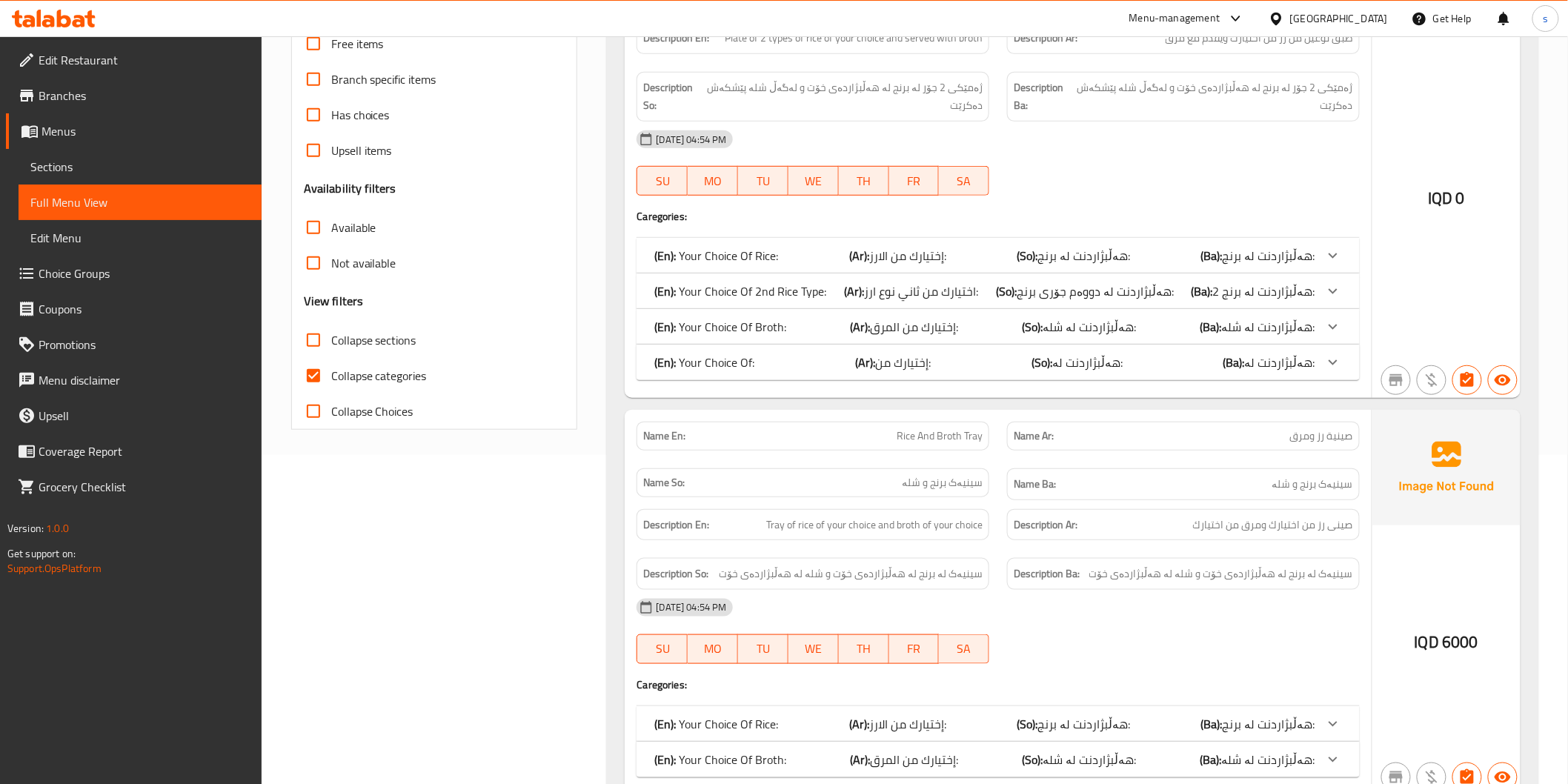
click at [409, 379] on span "Collapse categories" at bounding box center [379, 375] width 96 height 18
click at [332, 379] on input "Collapse categories" at bounding box center [314, 375] width 36 height 36
checkbox input "false"
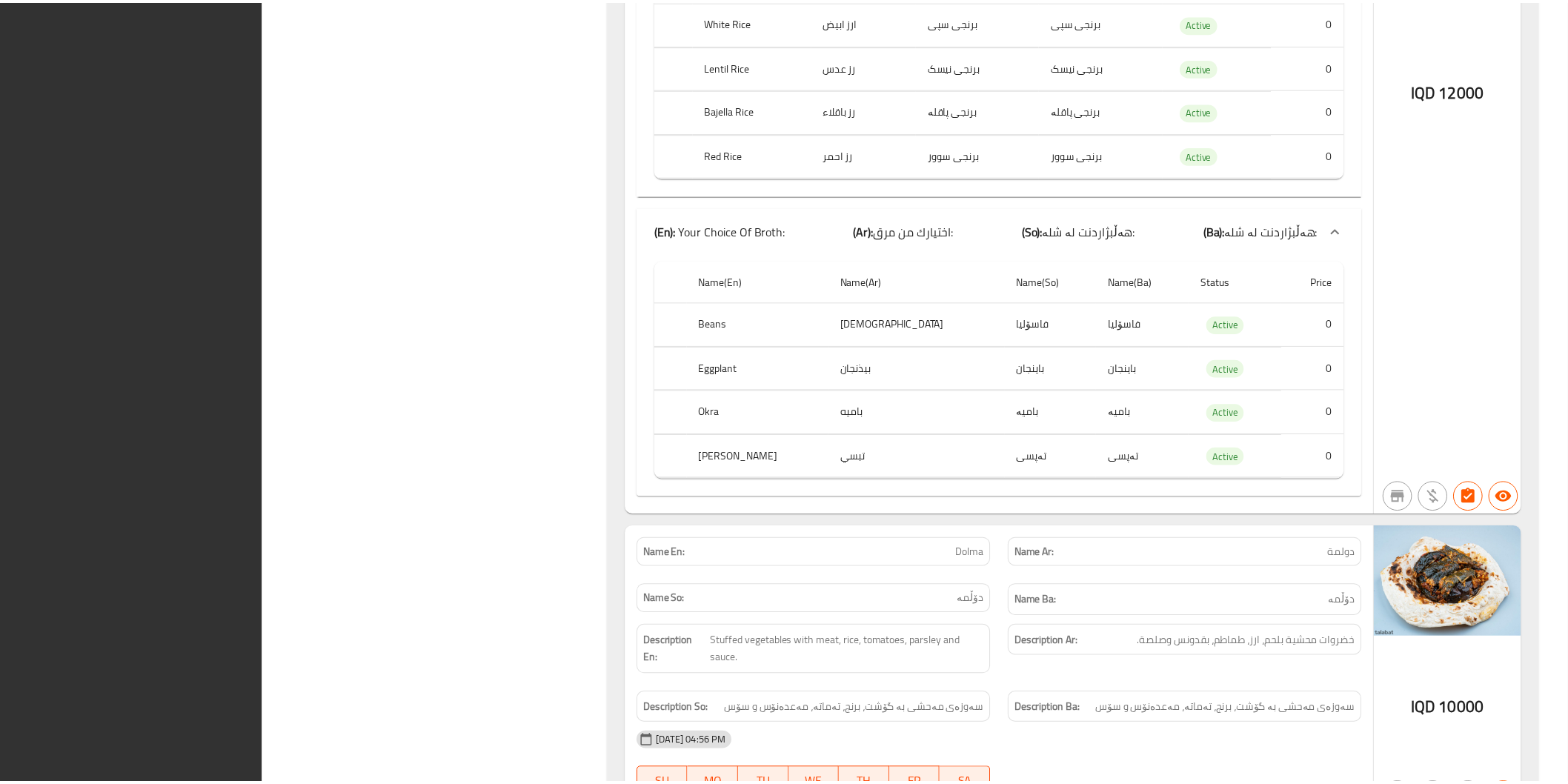
scroll to position [9605, 0]
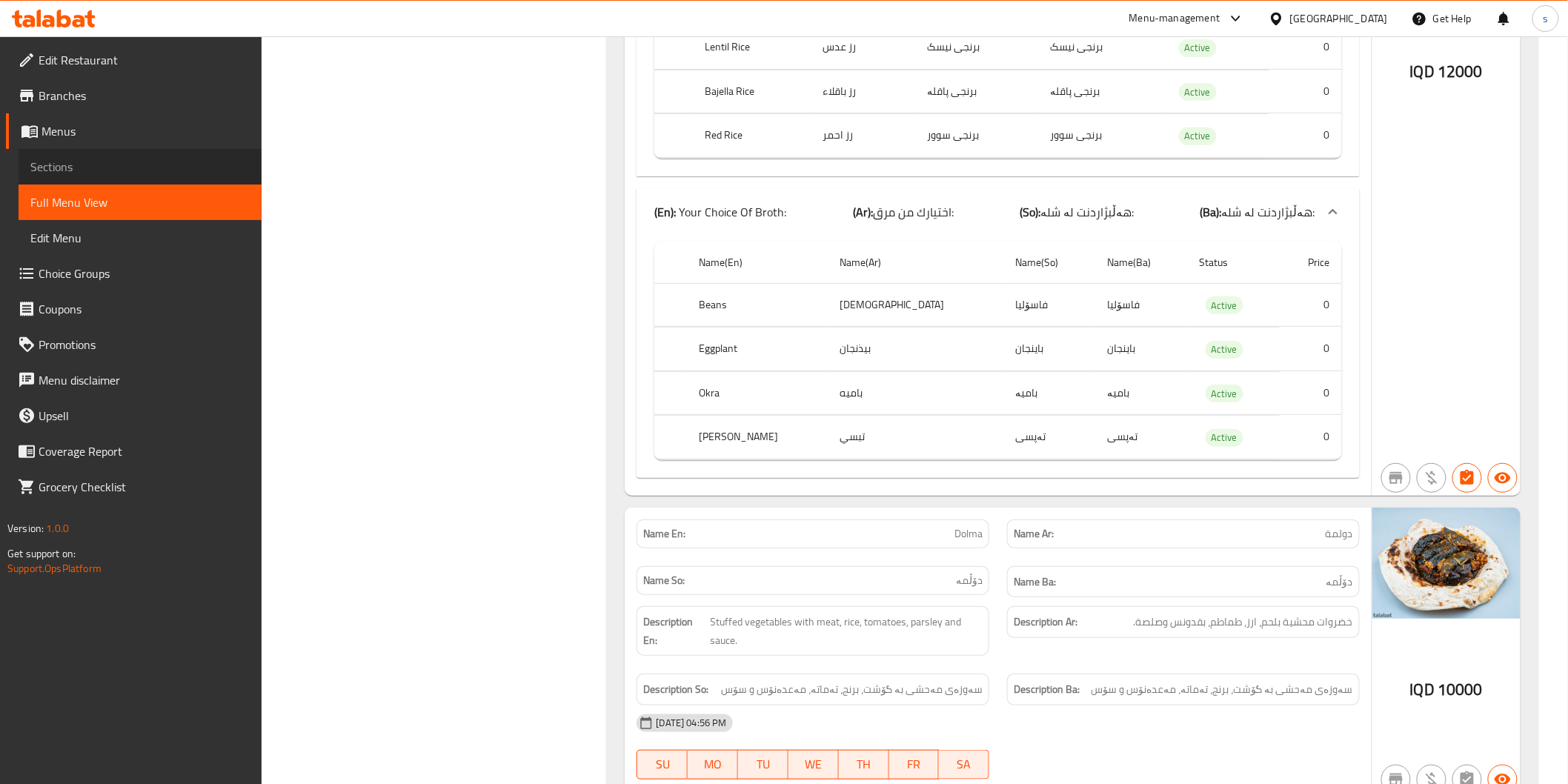
click at [73, 159] on span "Sections" at bounding box center [139, 167] width 220 height 18
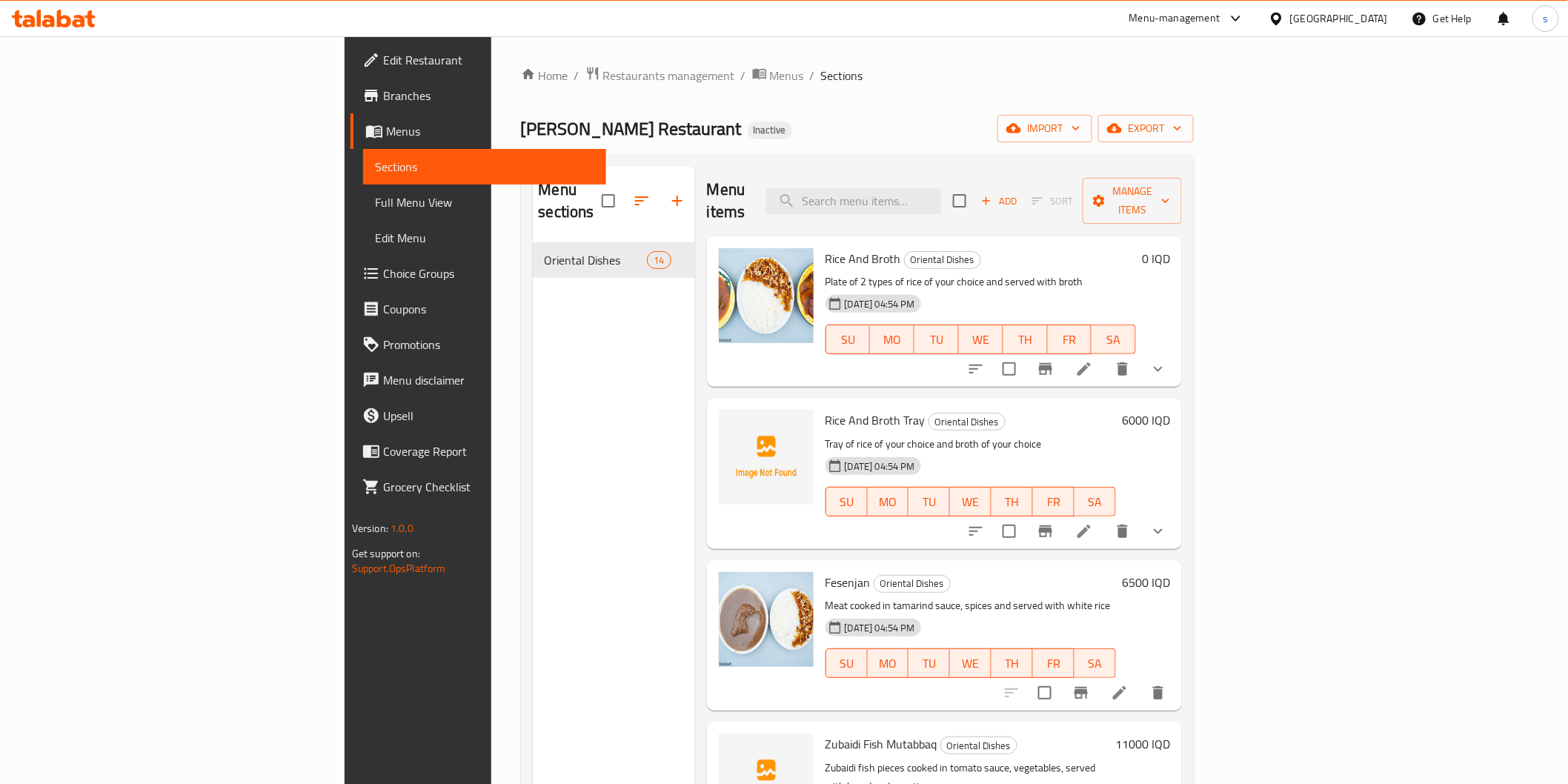
click at [650, 50] on div "Home / Restaurants management / Menus / Sections Nadim Restaurant Inactive impo…" at bounding box center [858, 514] width 733 height 955
click at [375, 203] on span "Full Menu View" at bounding box center [484, 203] width 220 height 18
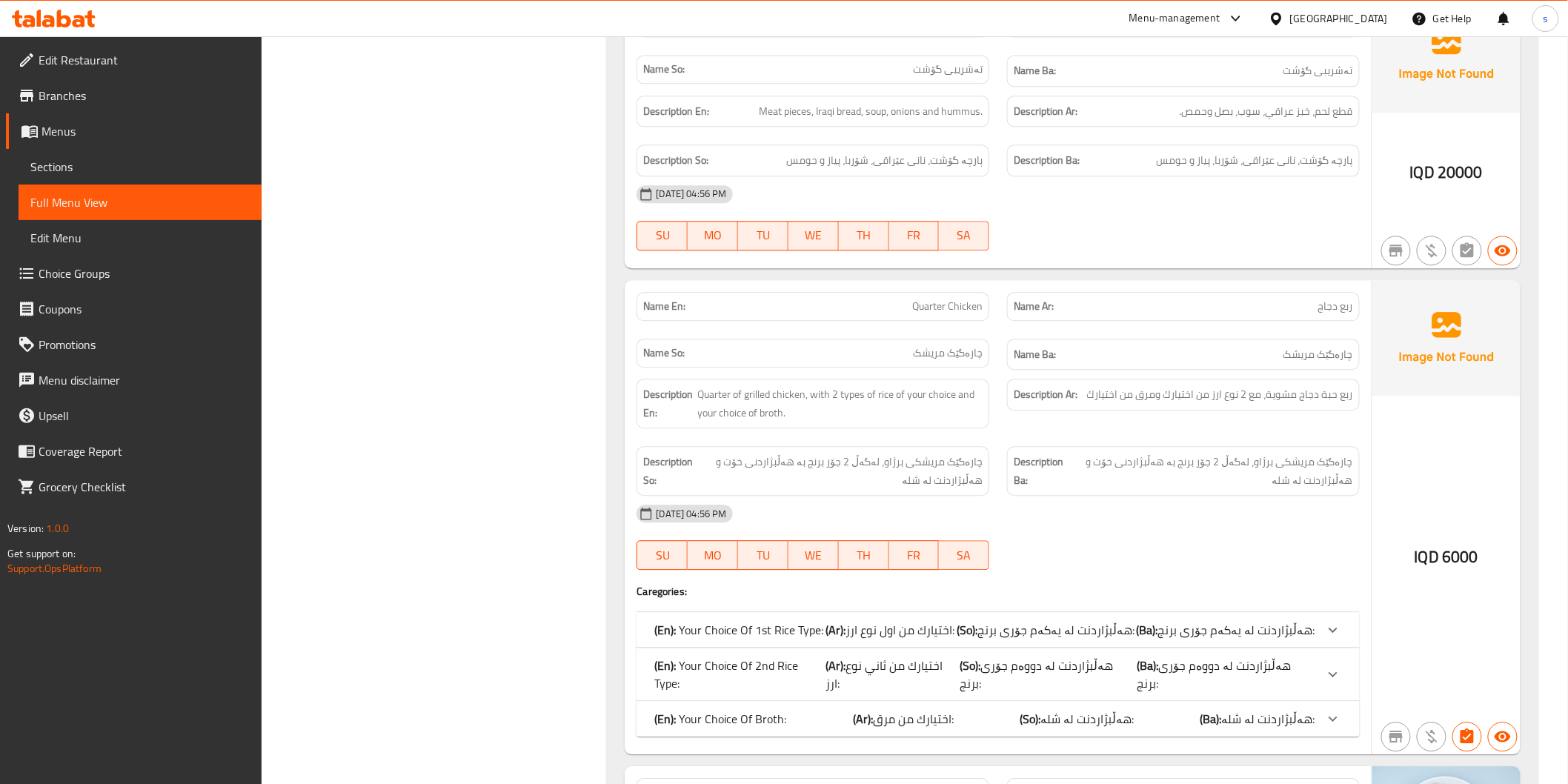
scroll to position [3787, 0]
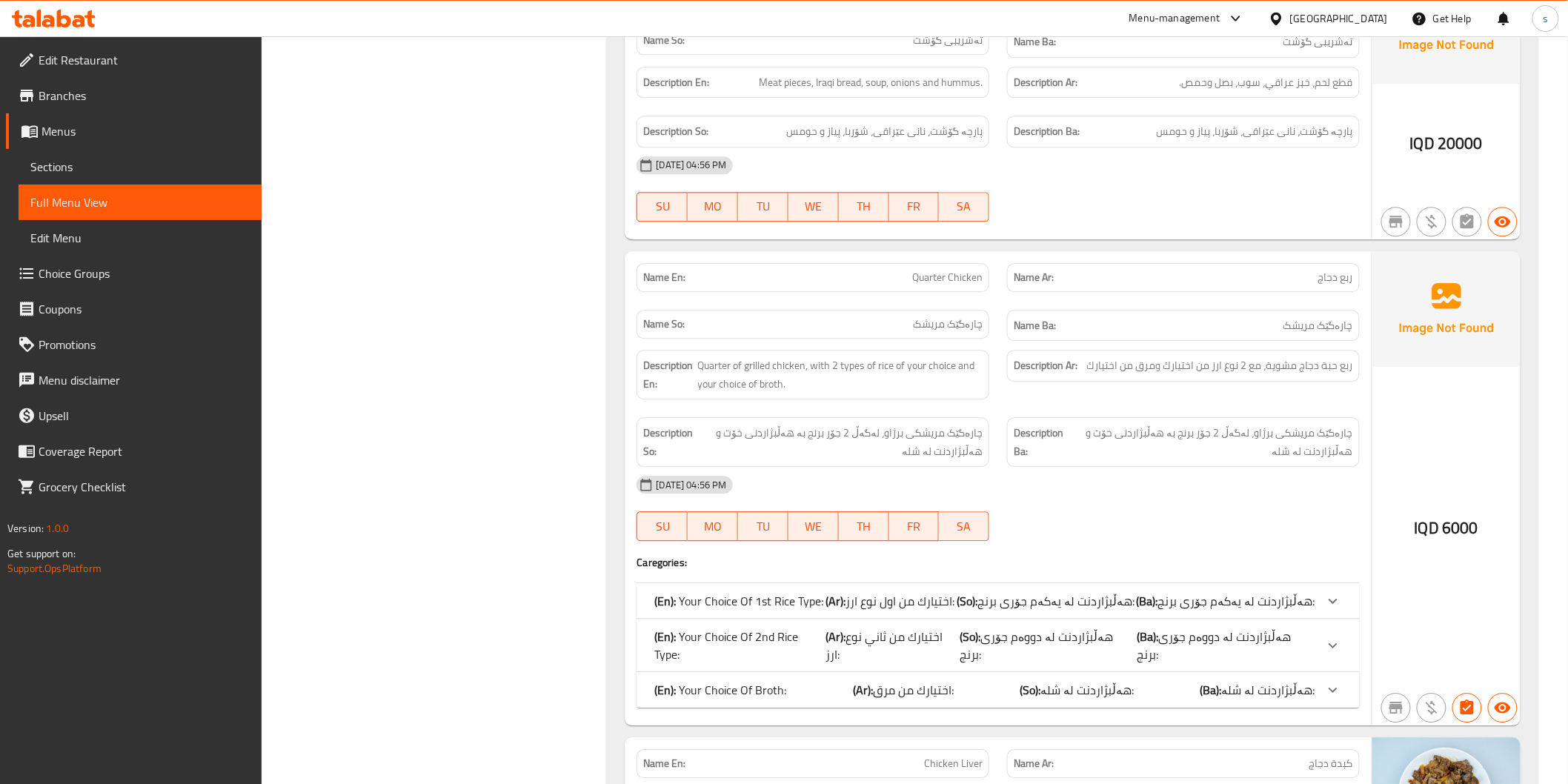
click at [63, 19] on icon at bounding box center [54, 19] width 84 height 18
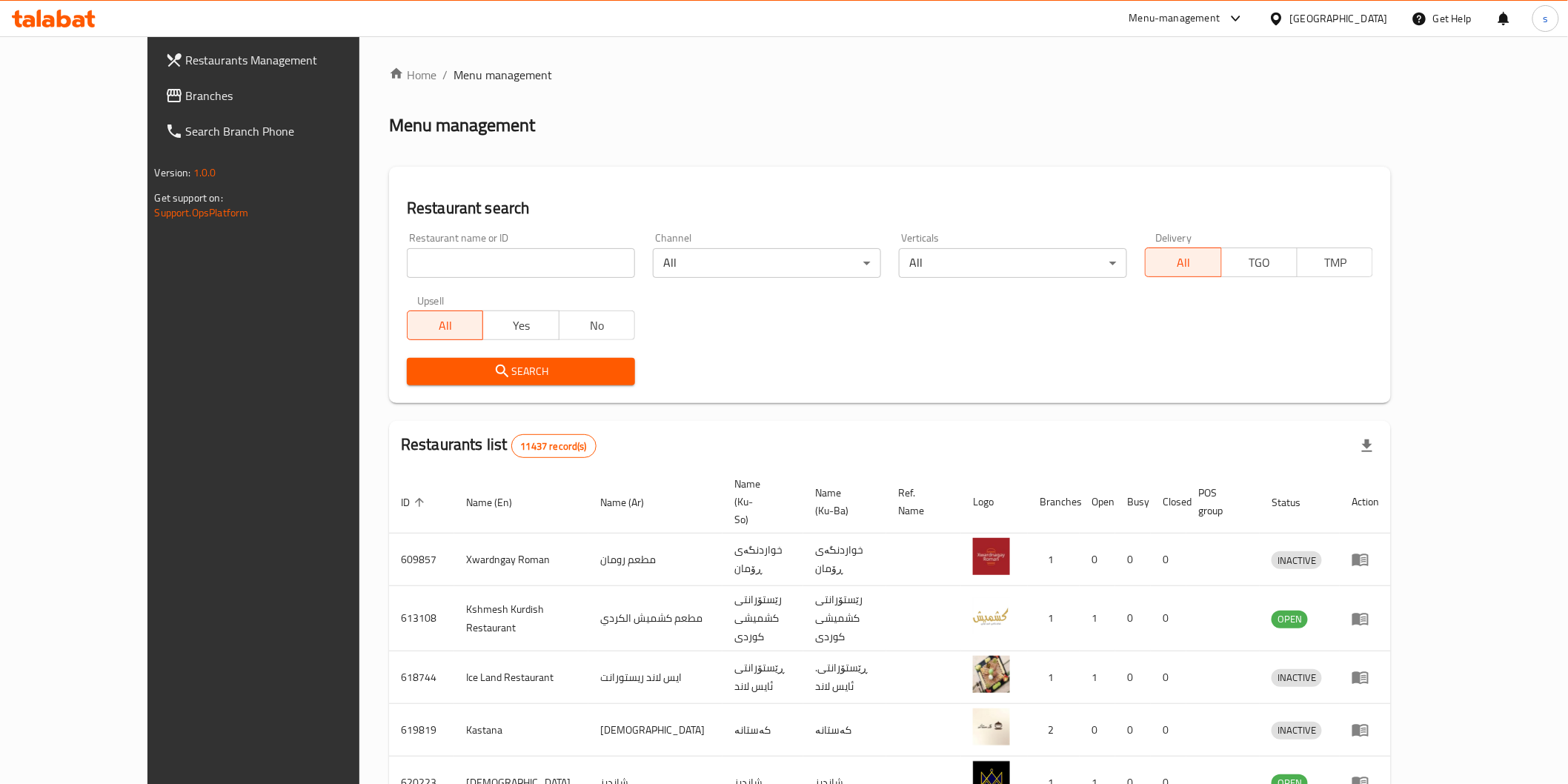
click at [492, 261] on input "search" at bounding box center [521, 263] width 228 height 30
paste input "Falafel Bawan"
type input "Falafel Bawan"
click button "Search" at bounding box center [521, 371] width 228 height 28
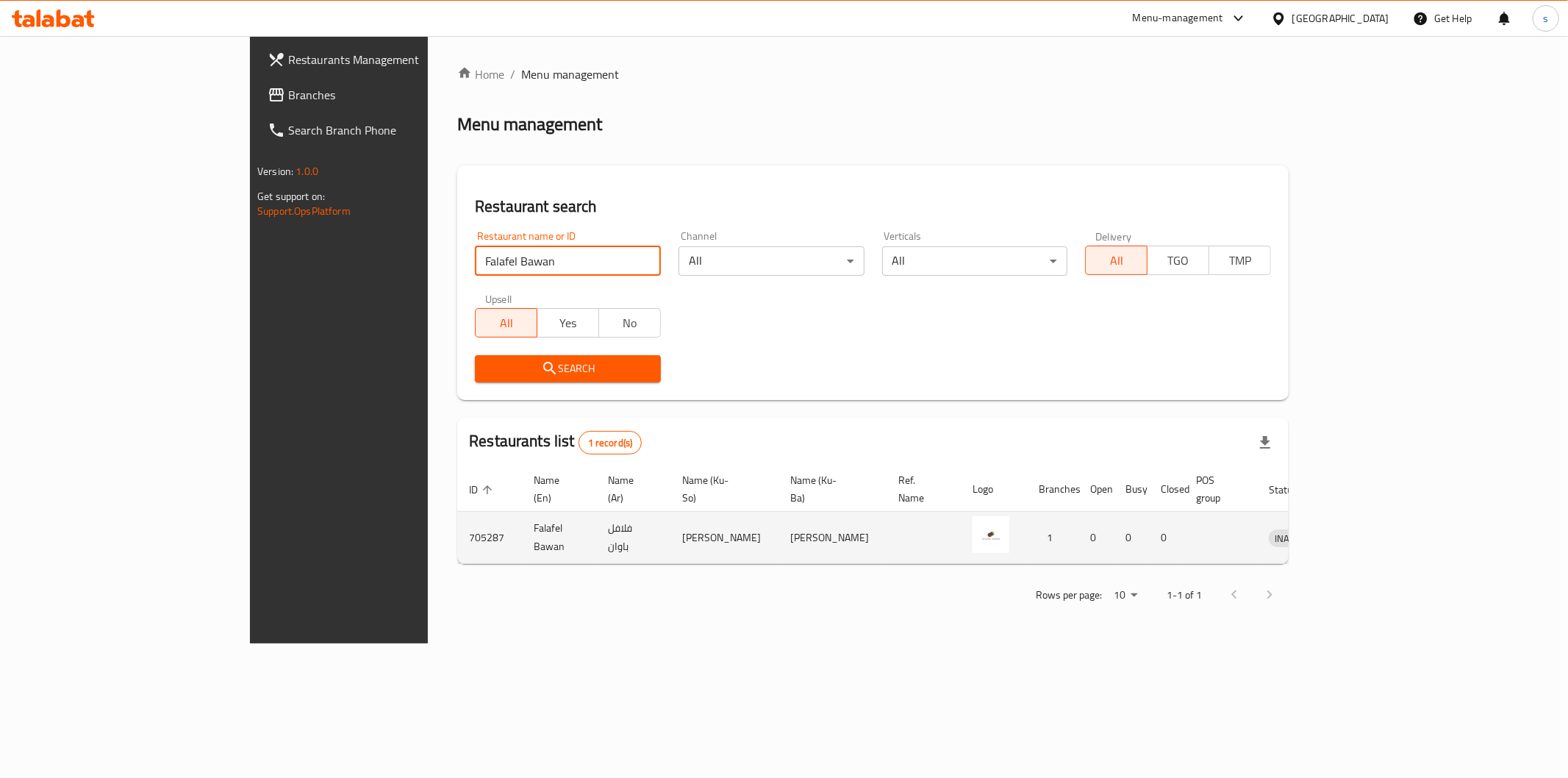
click at [1376, 529] on link "enhanced table" at bounding box center [1362, 537] width 27 height 18
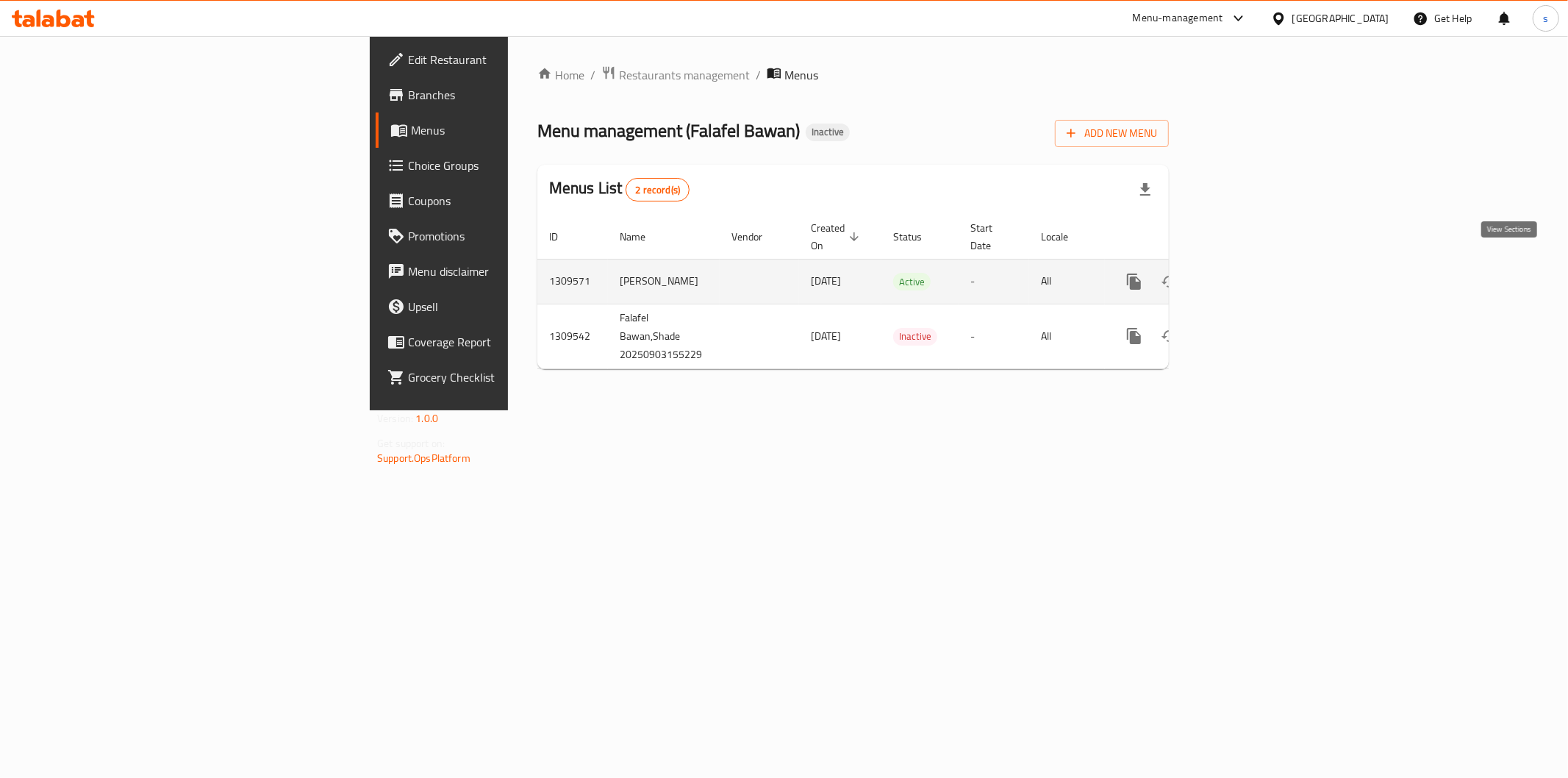
click at [1249, 273] on icon "enhanced table" at bounding box center [1241, 282] width 18 height 18
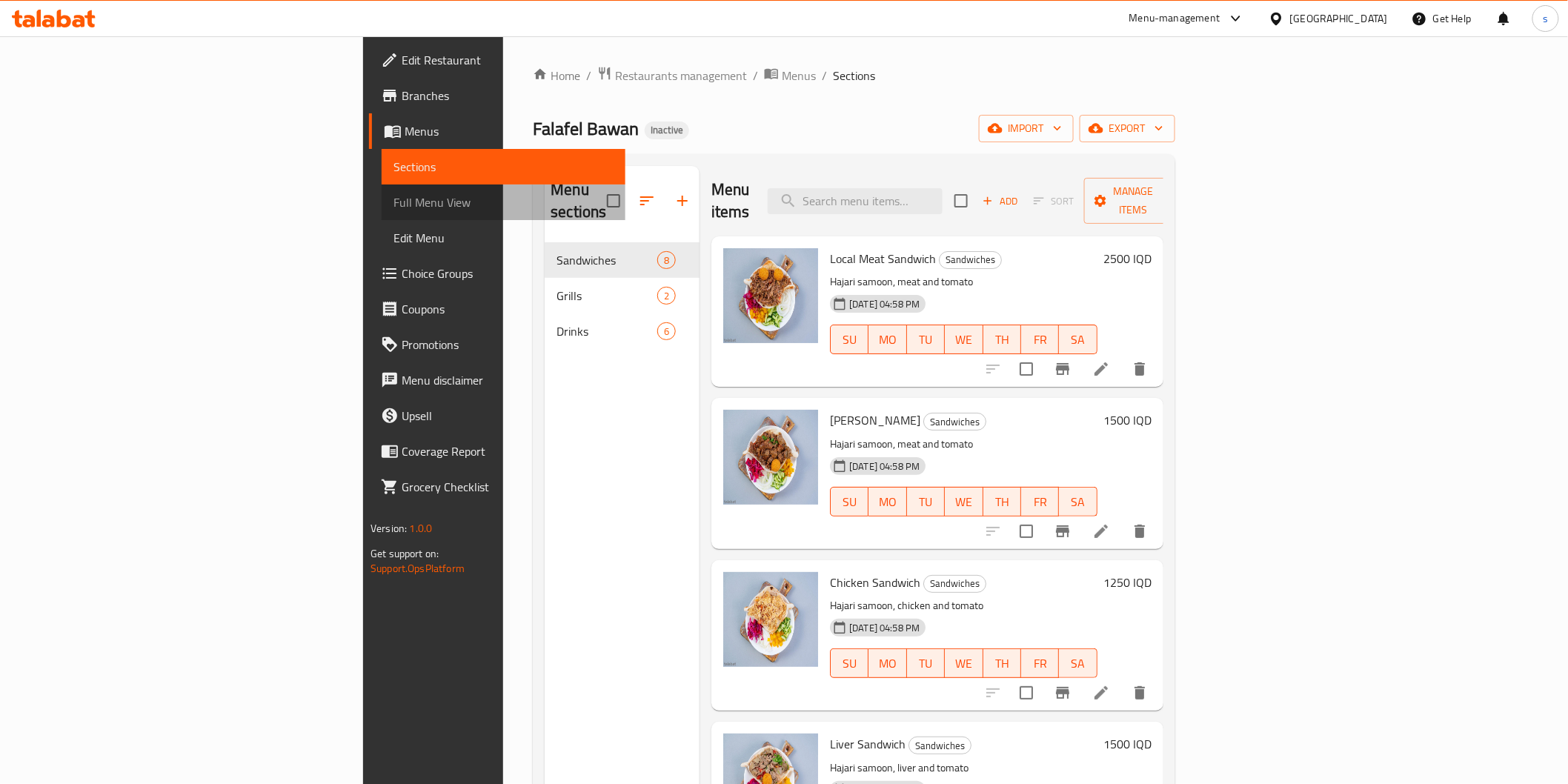
click at [393, 194] on span "Full Menu View" at bounding box center [503, 203] width 220 height 18
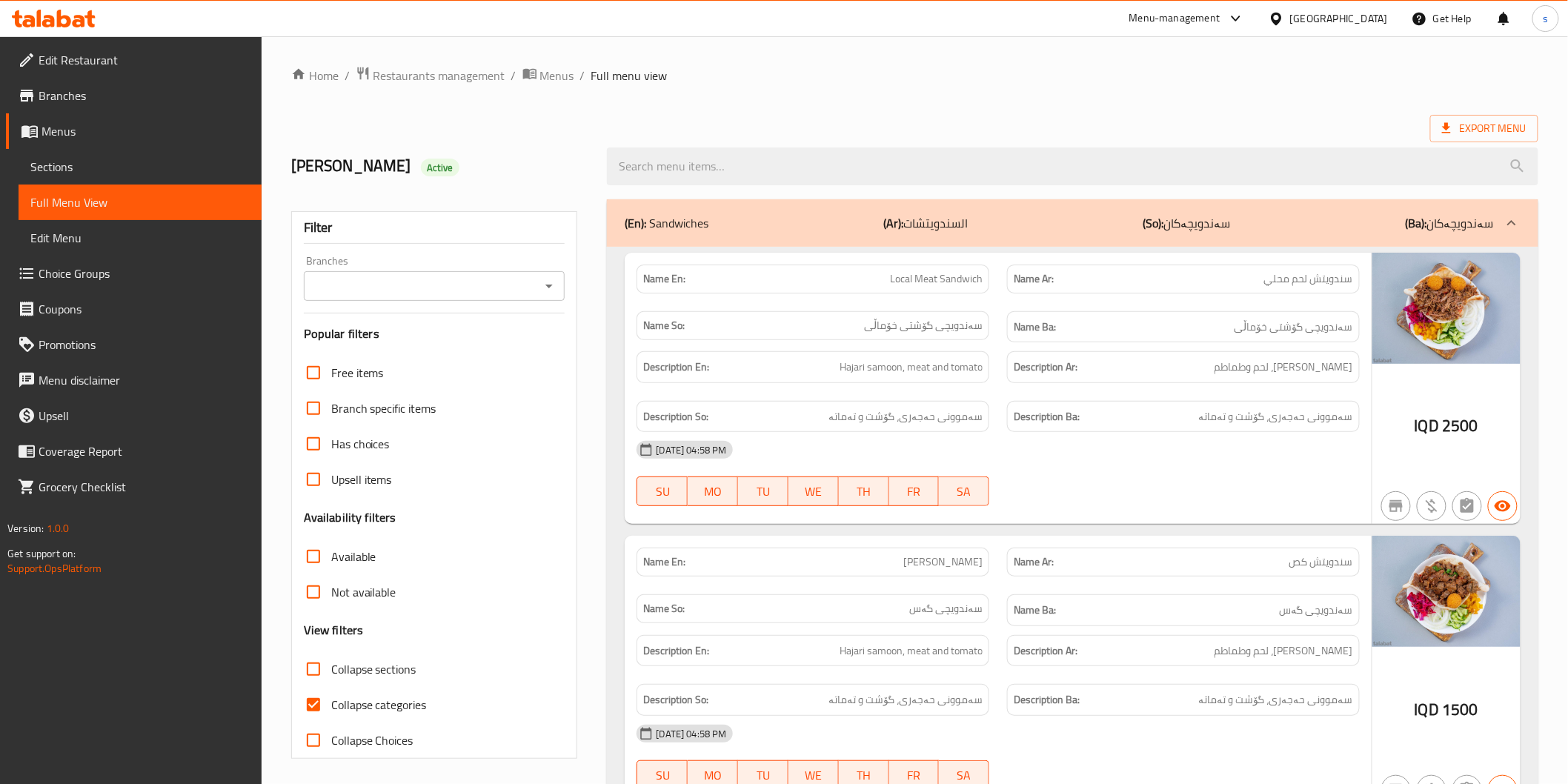
click at [462, 285] on input "Branches" at bounding box center [422, 286] width 228 height 21
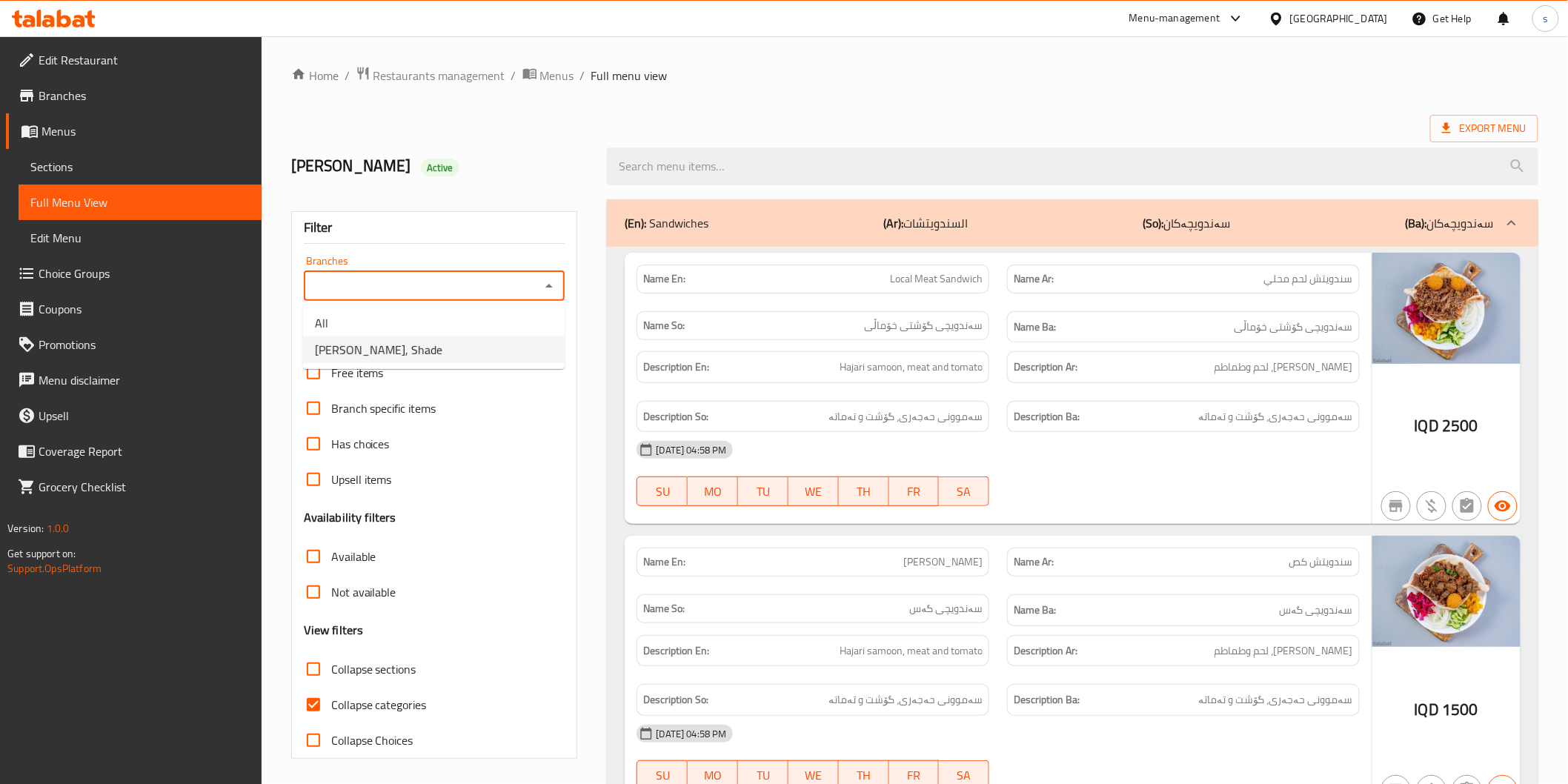
click at [456, 358] on li "Falafel Bawan, Shade" at bounding box center [434, 349] width 262 height 27
type input "Falafel Bawan, Shade"
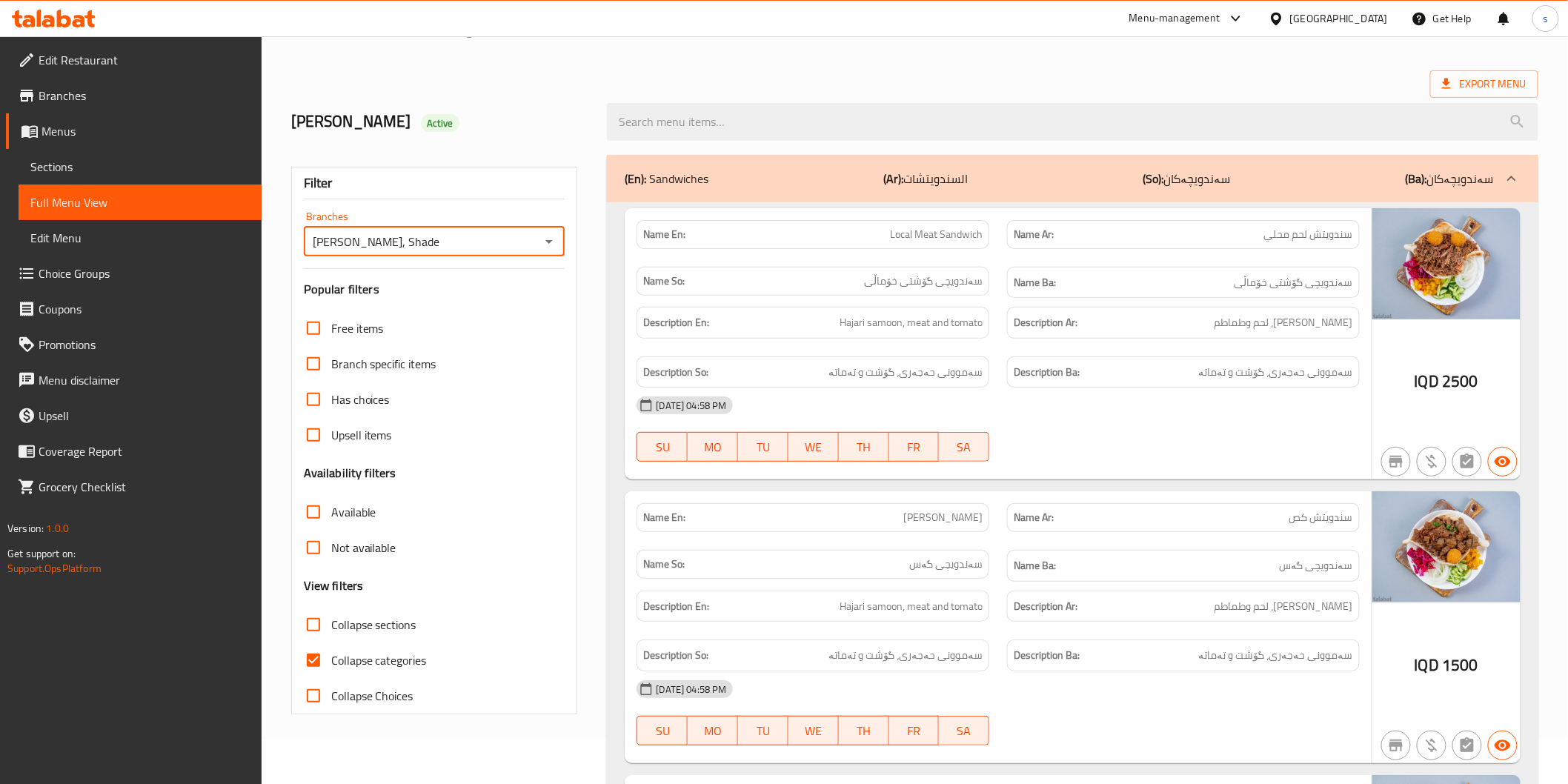
scroll to position [82, 0]
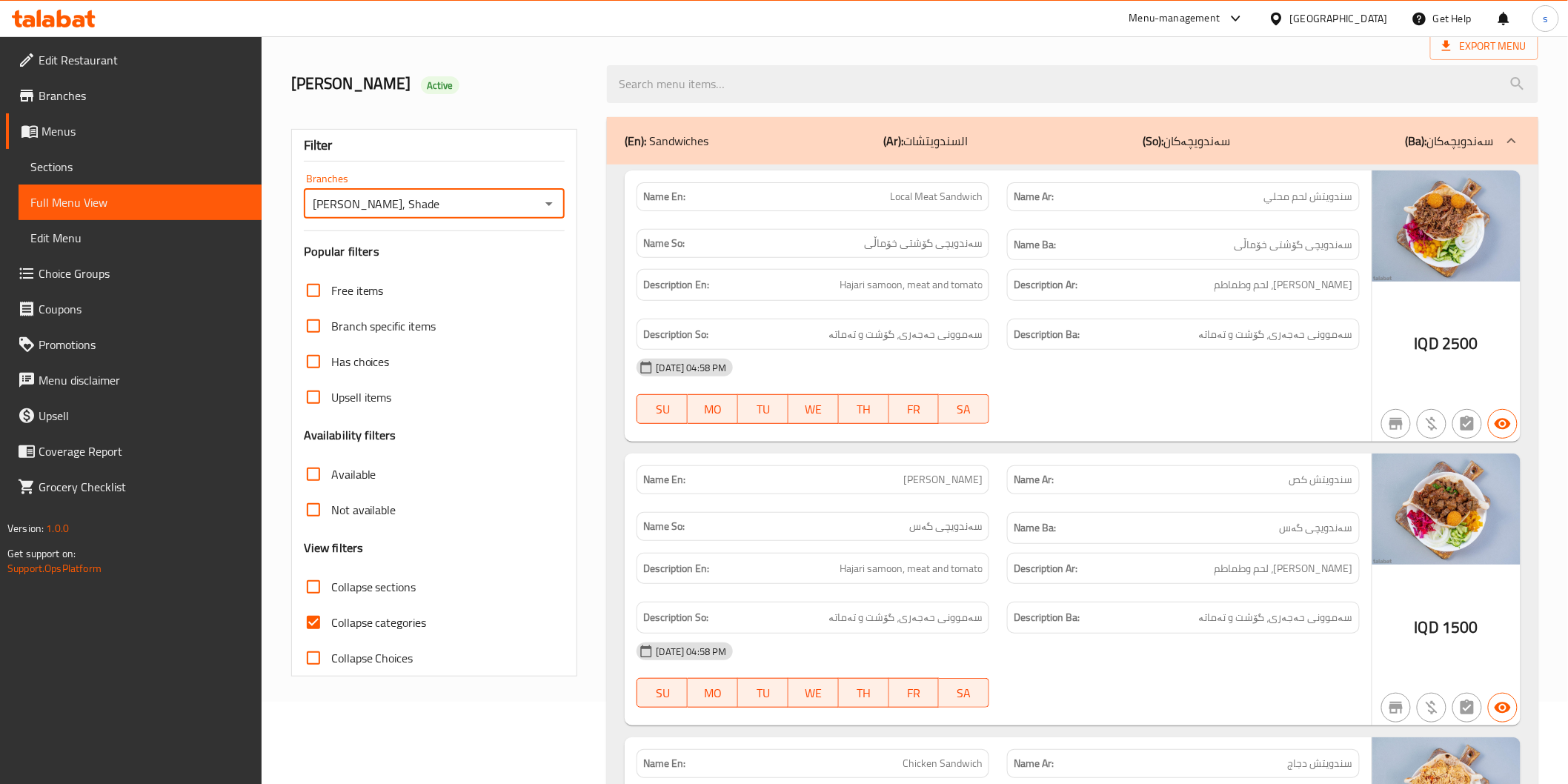
click at [406, 631] on span "Collapse categories" at bounding box center [379, 623] width 96 height 18
click at [332, 631] on input "Collapse categories" at bounding box center [314, 623] width 36 height 36
checkbox input "false"
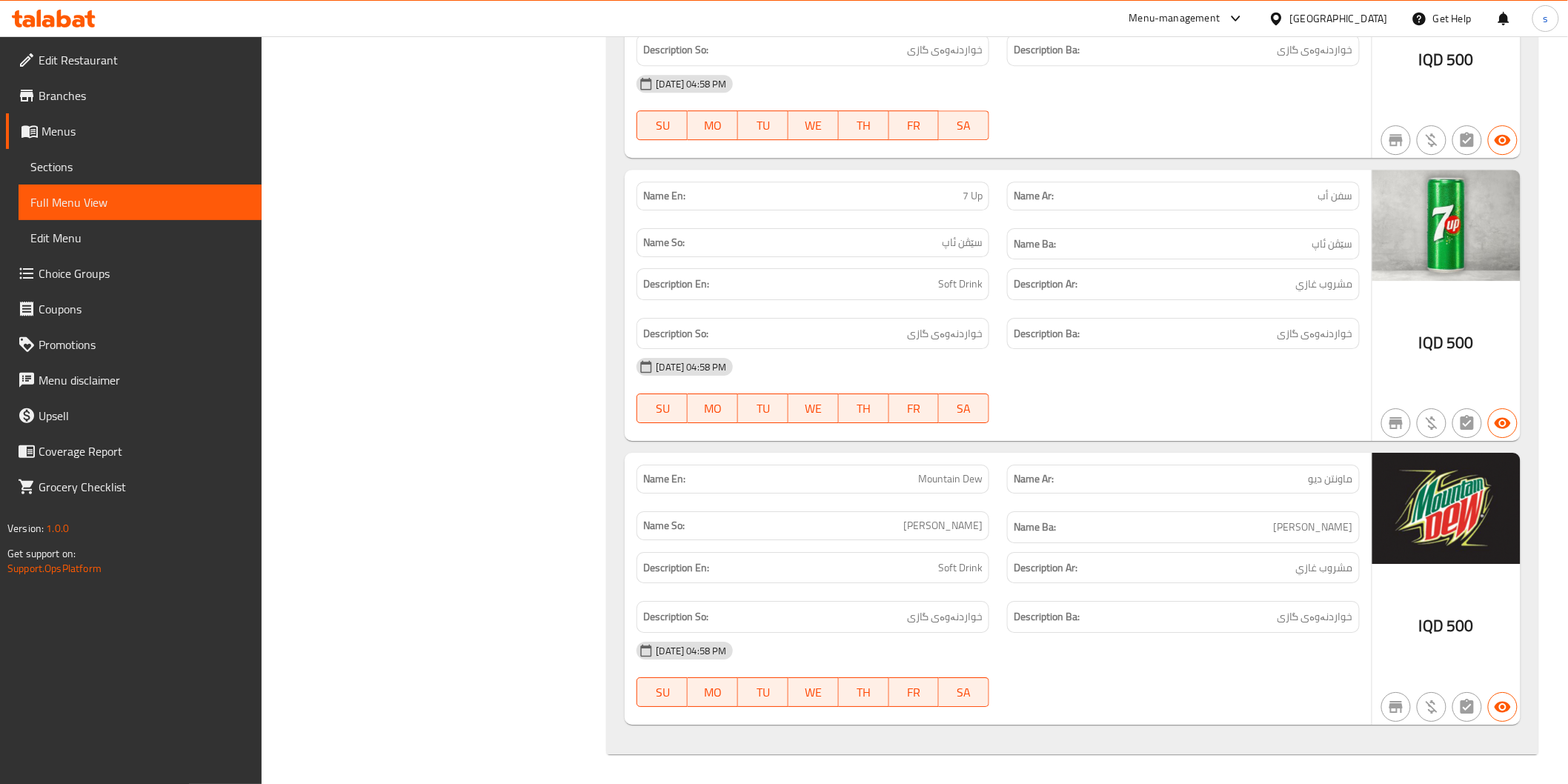
scroll to position [4224, 0]
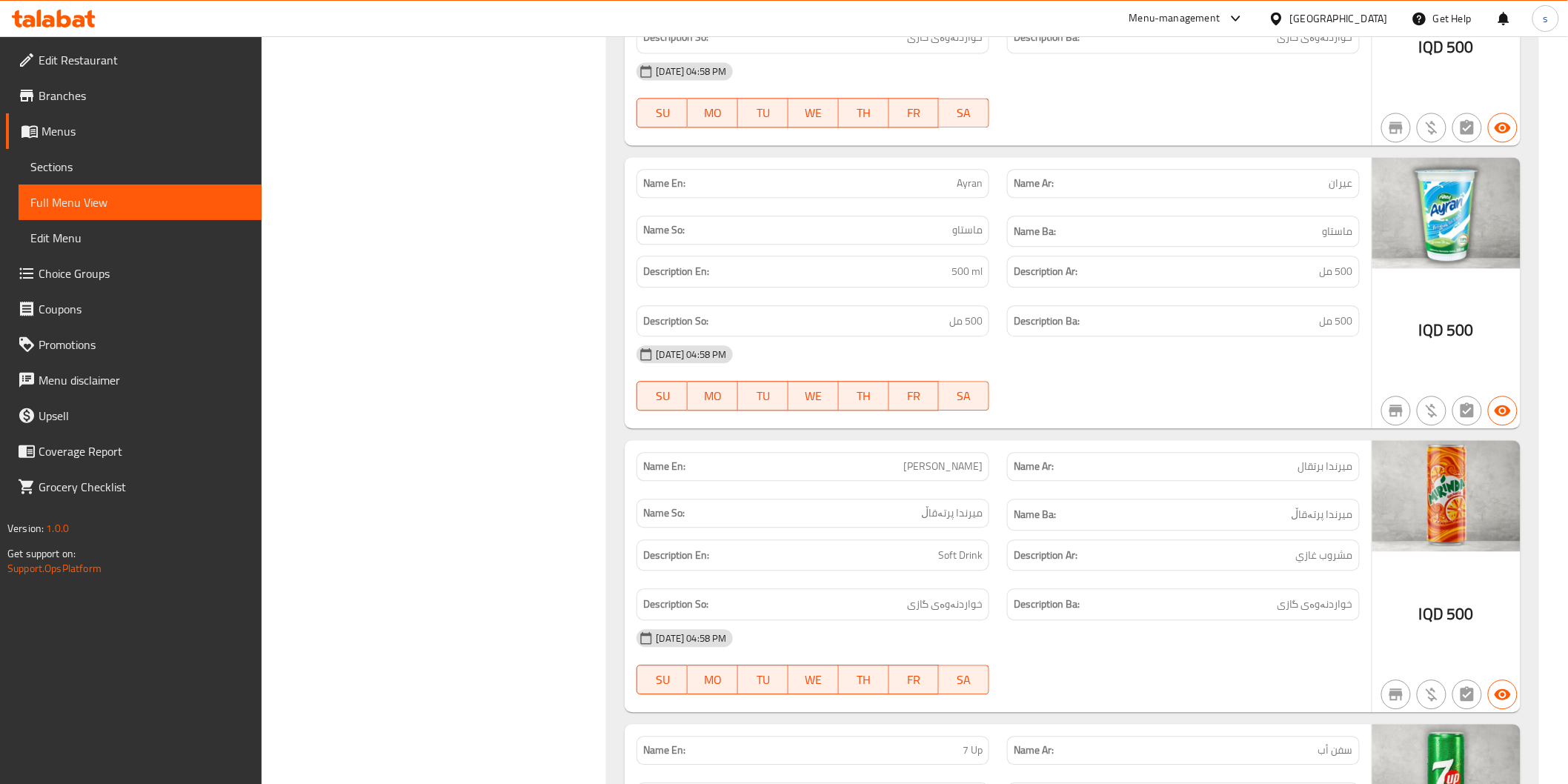
scroll to position [3648, 0]
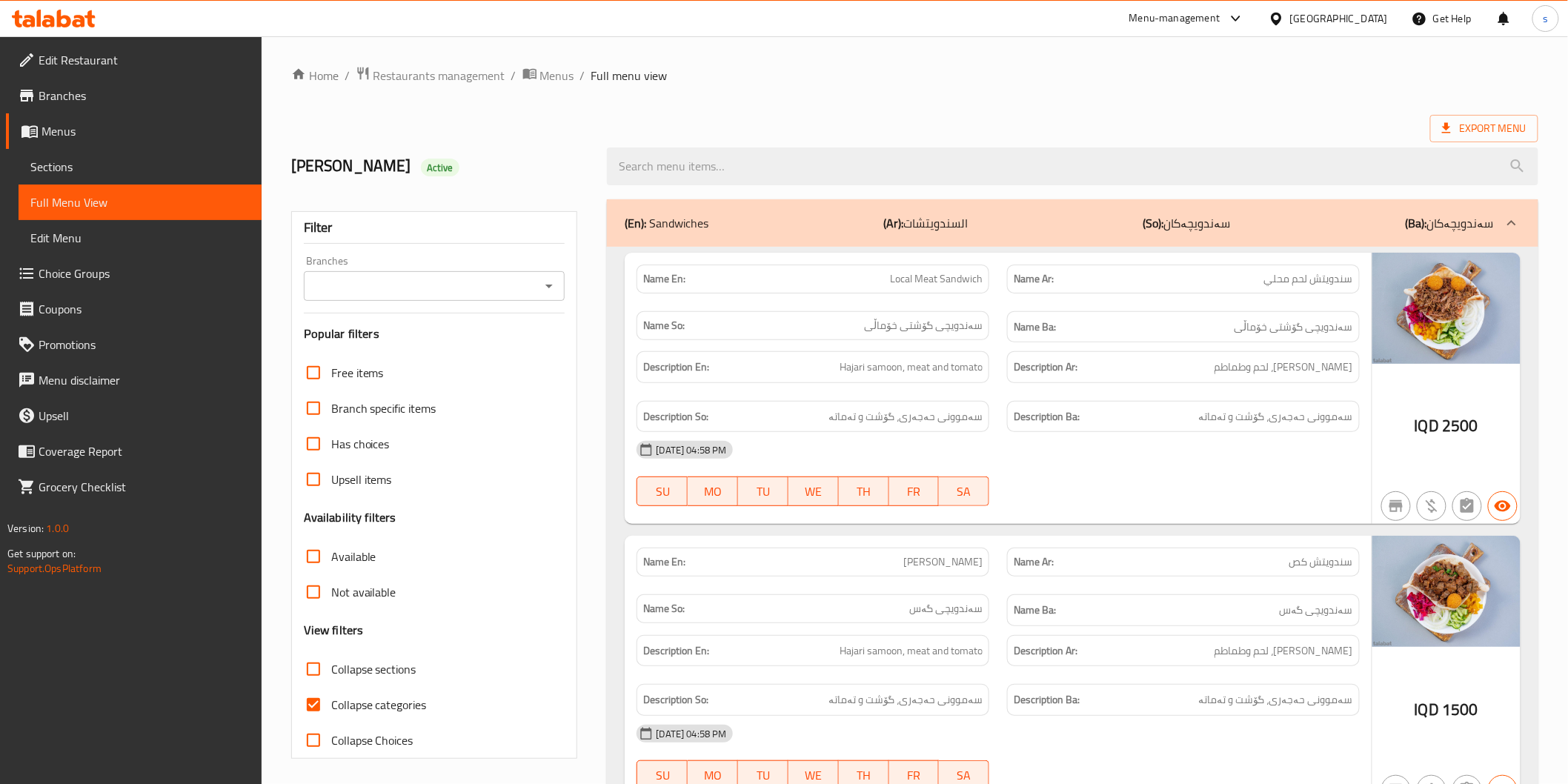
click at [458, 281] on input "Branches" at bounding box center [422, 286] width 228 height 21
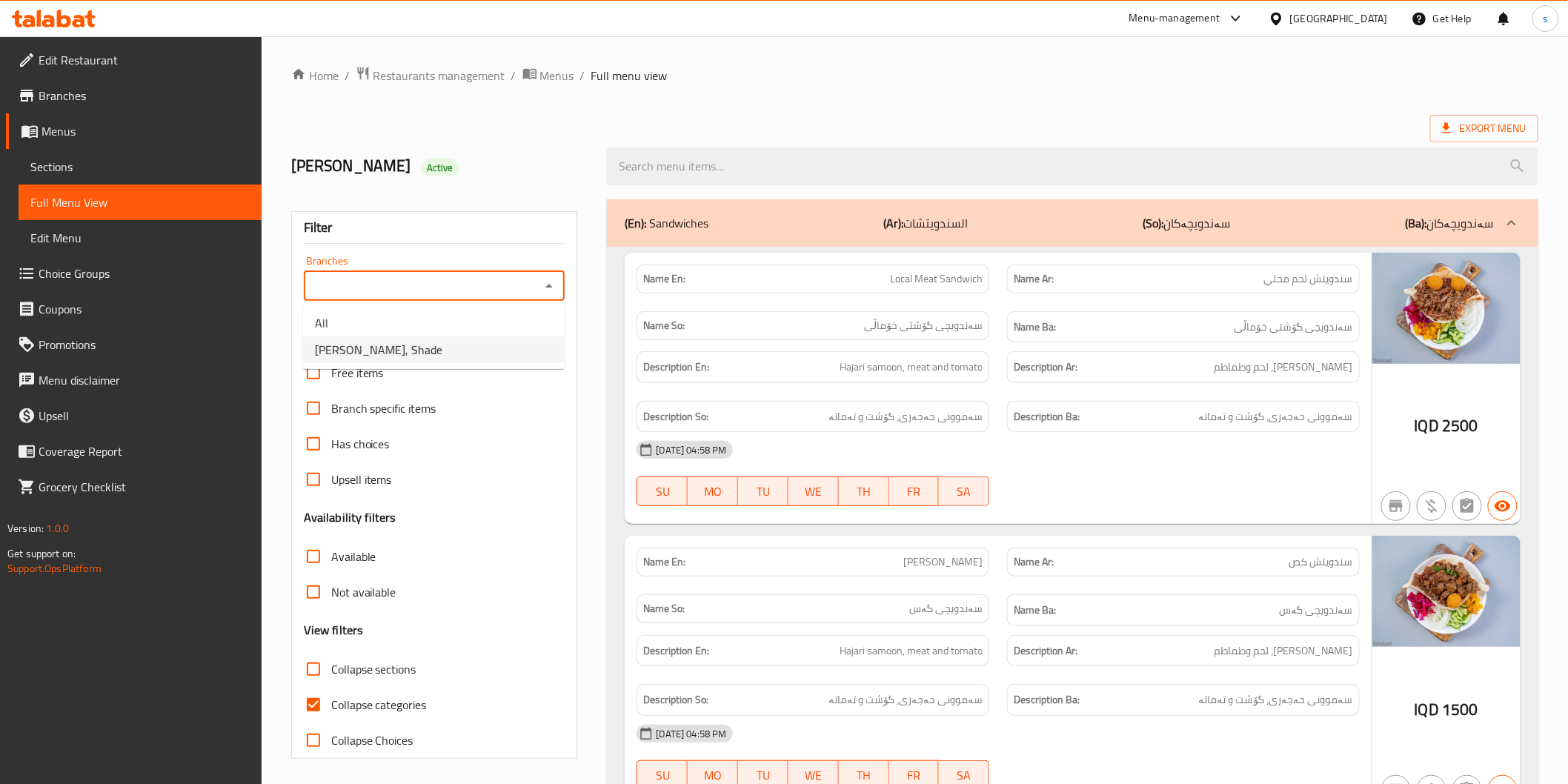
click at [426, 351] on li "Falafel Bawan, Shade" at bounding box center [434, 349] width 262 height 27
type input "Falafel Bawan, Shade"
click at [385, 716] on label "Collapse categories" at bounding box center [362, 705] width 131 height 36
click at [332, 716] on input "Collapse categories" at bounding box center [314, 705] width 36 height 36
checkbox input "false"
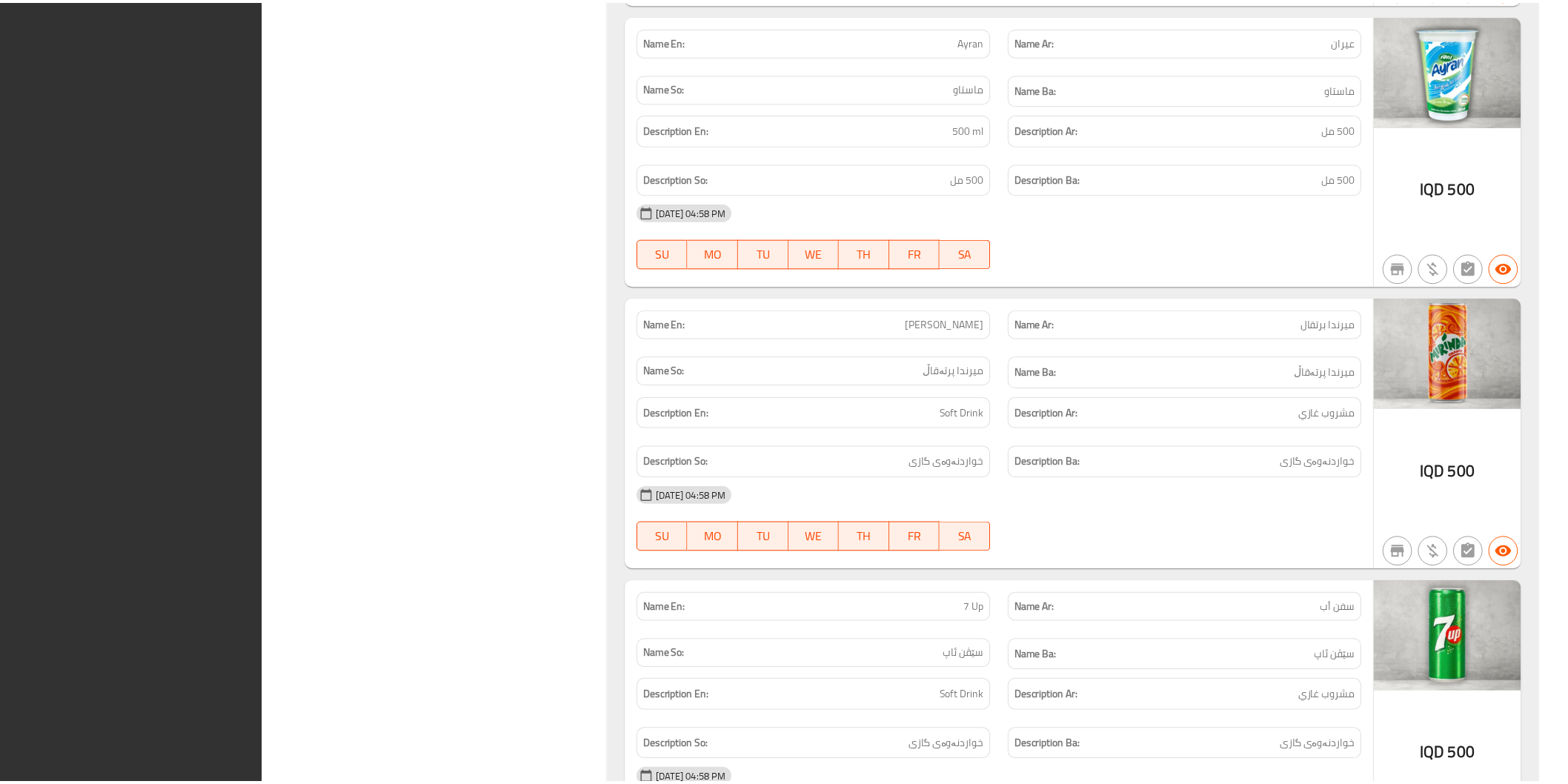
scroll to position [4224, 0]
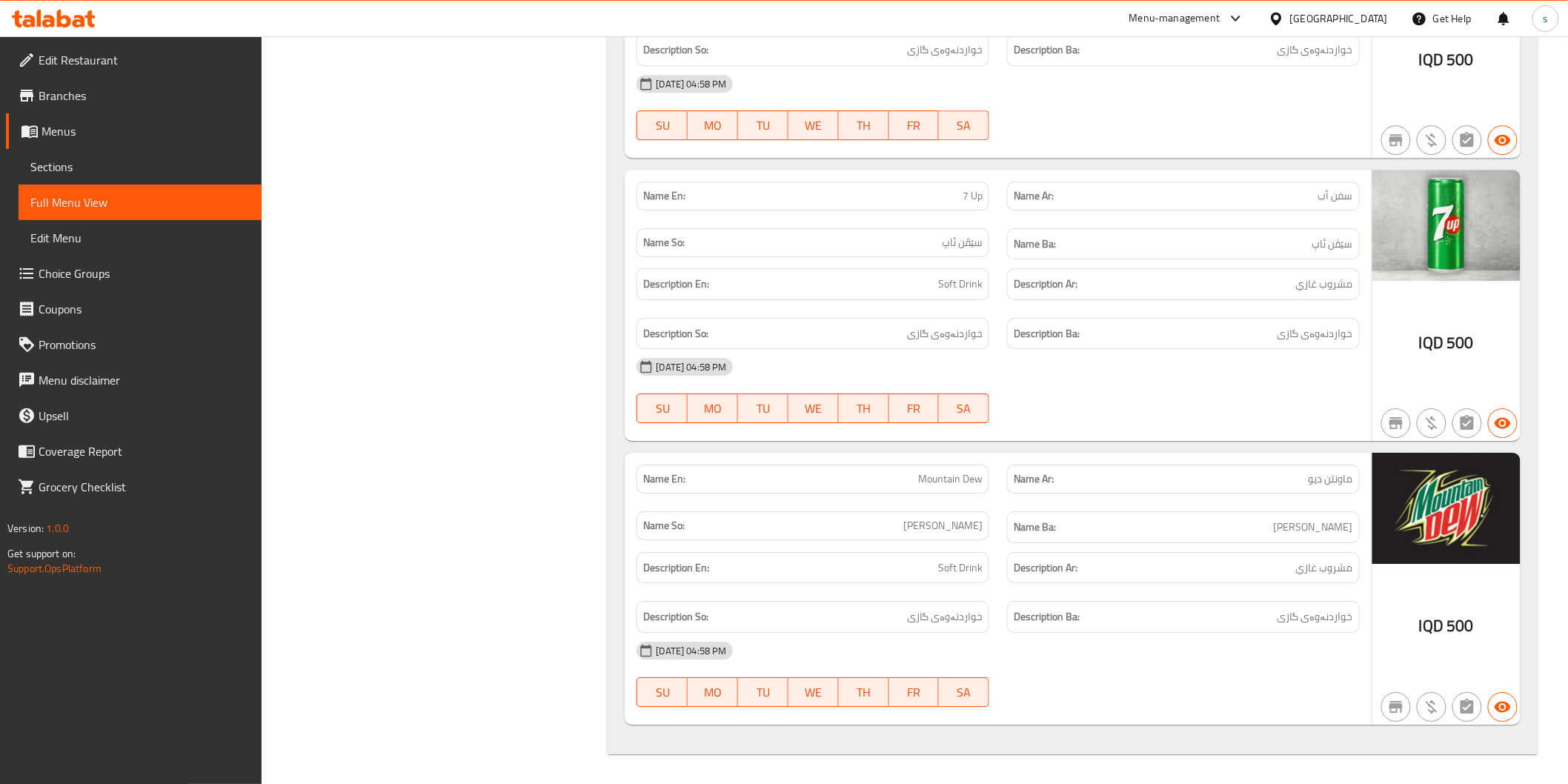
click at [33, 10] on icon at bounding box center [54, 19] width 84 height 18
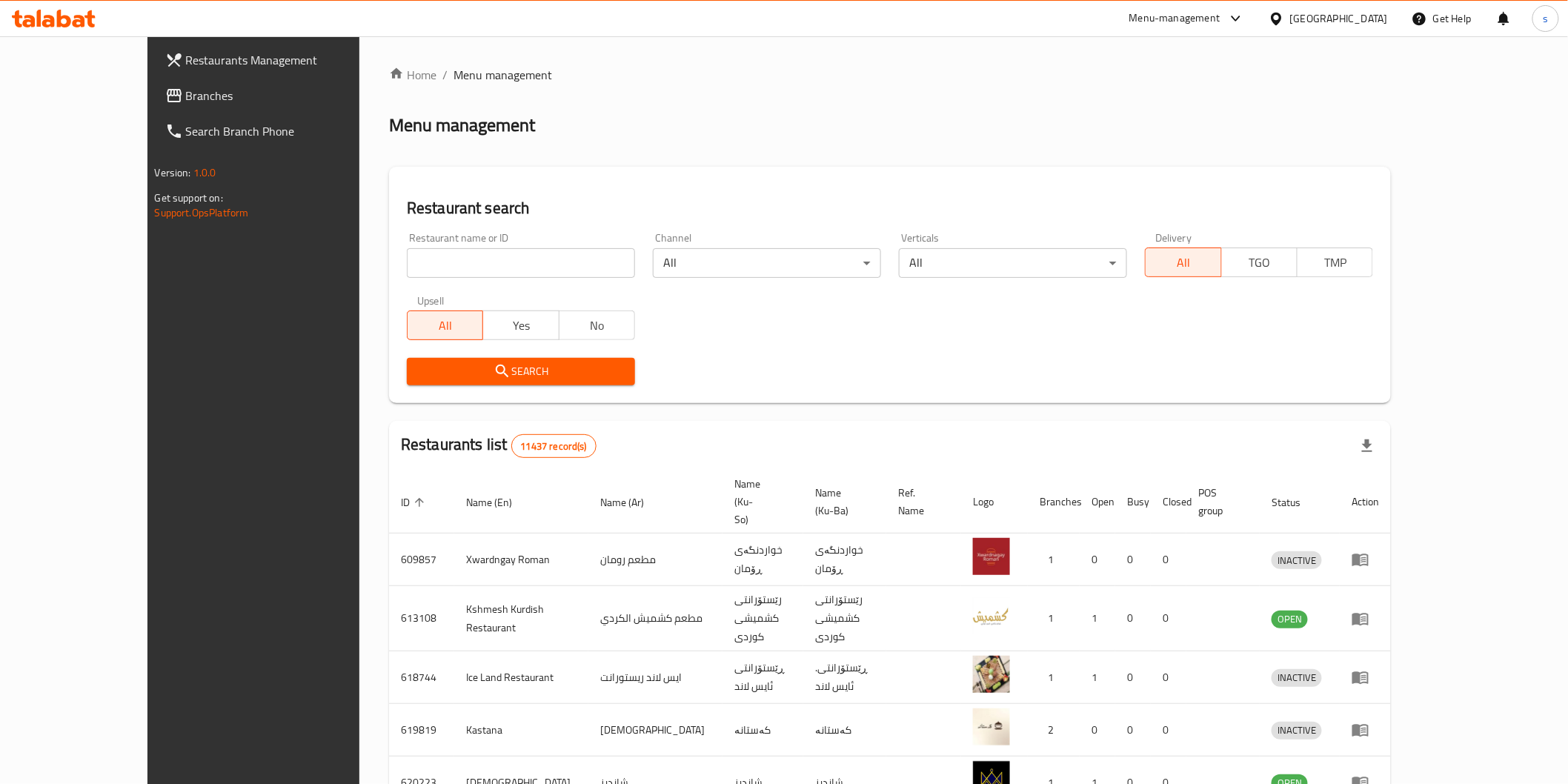
click at [486, 261] on input "search" at bounding box center [521, 263] width 228 height 30
paste input "Amore Abu Alkass 3"
type input "Amore Abu Alkass 3"
click button "Search" at bounding box center [521, 371] width 228 height 28
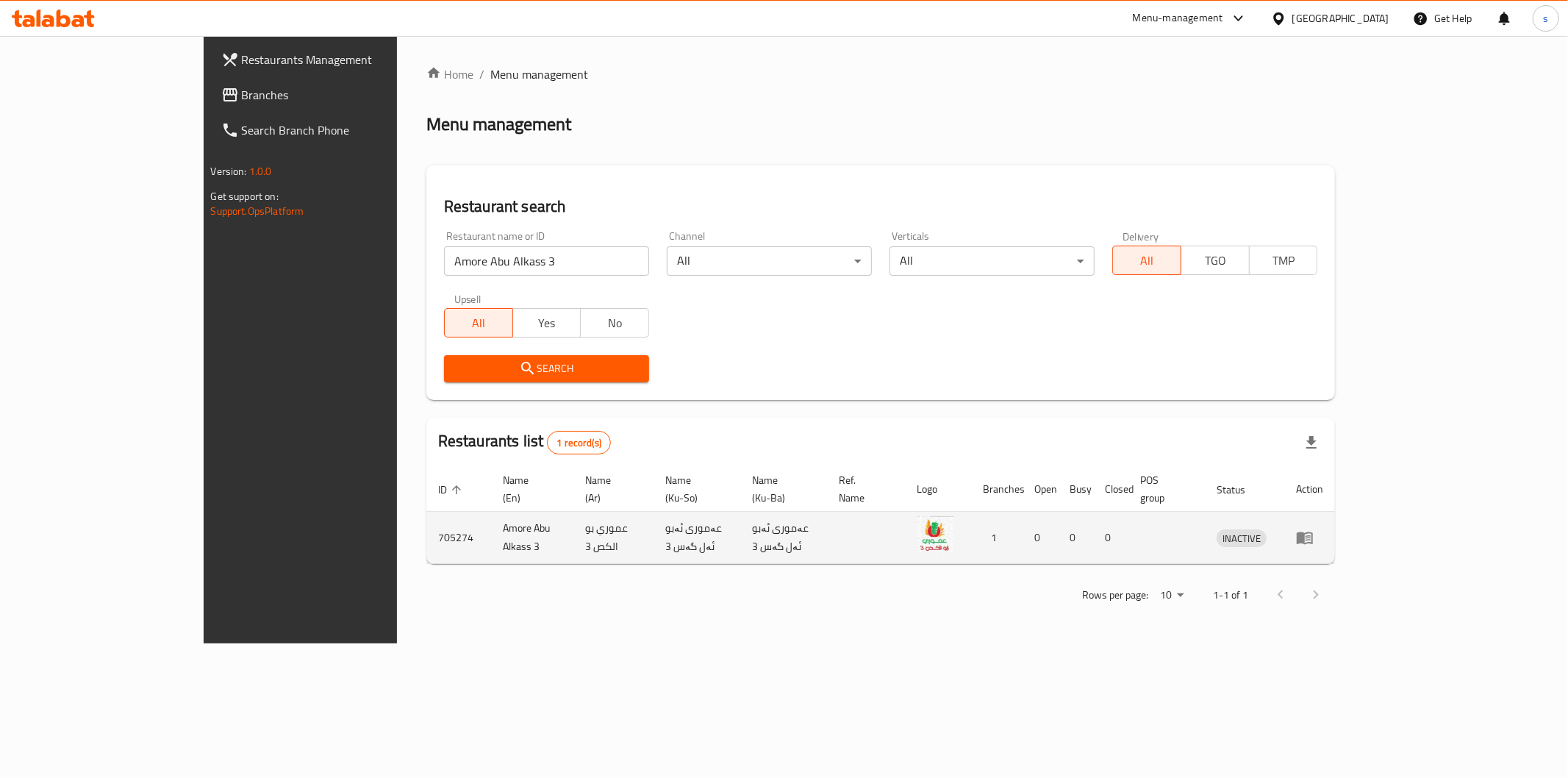
click at [1335, 512] on td "enhanced table" at bounding box center [1310, 537] width 51 height 52
click at [1314, 529] on icon "enhanced table" at bounding box center [1305, 537] width 18 height 18
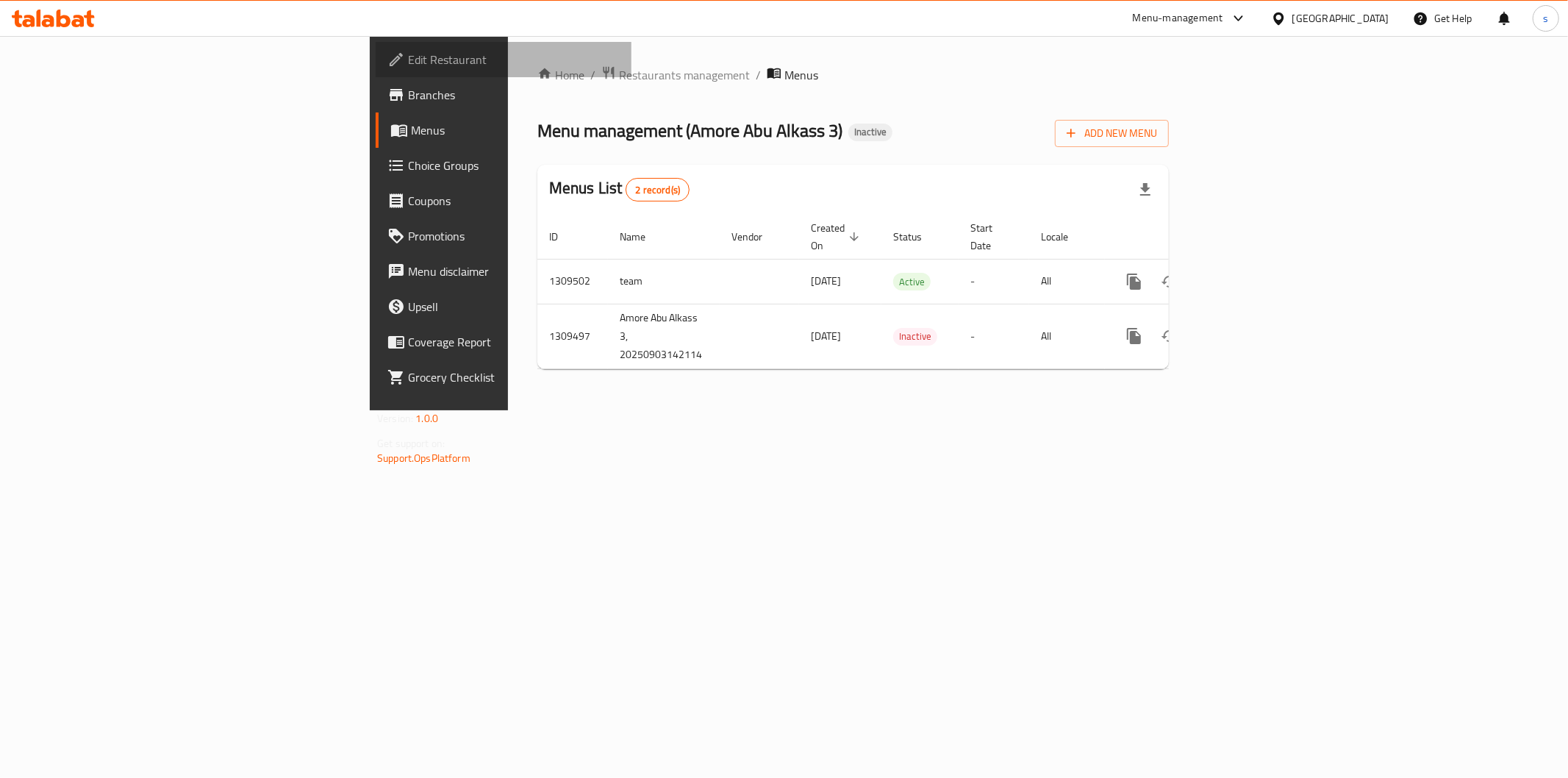
click at [408, 64] on span "Edit Restaurant" at bounding box center [513, 60] width 212 height 18
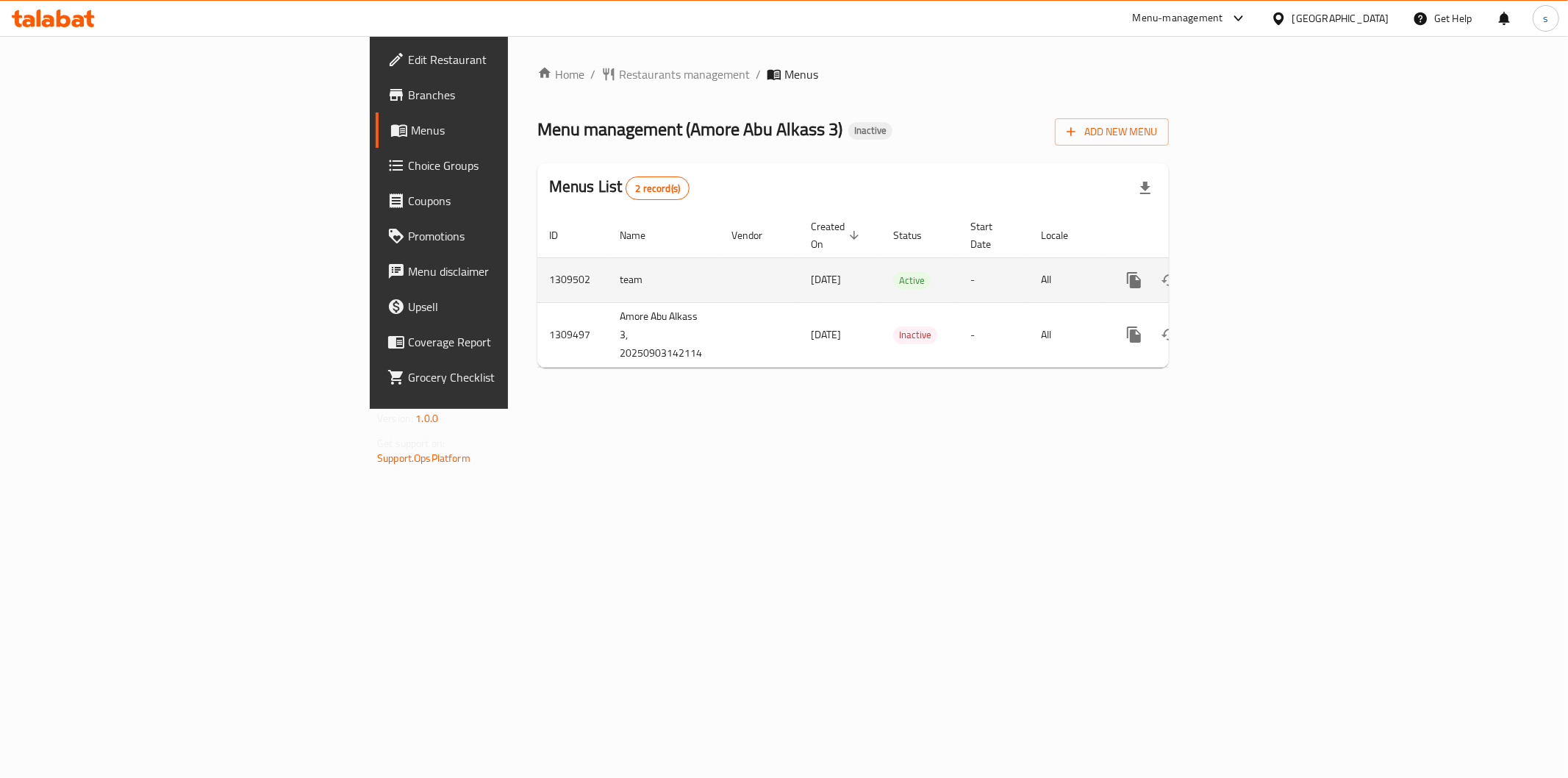
click at [1258, 262] on link "enhanced table" at bounding box center [1241, 280] width 35 height 35
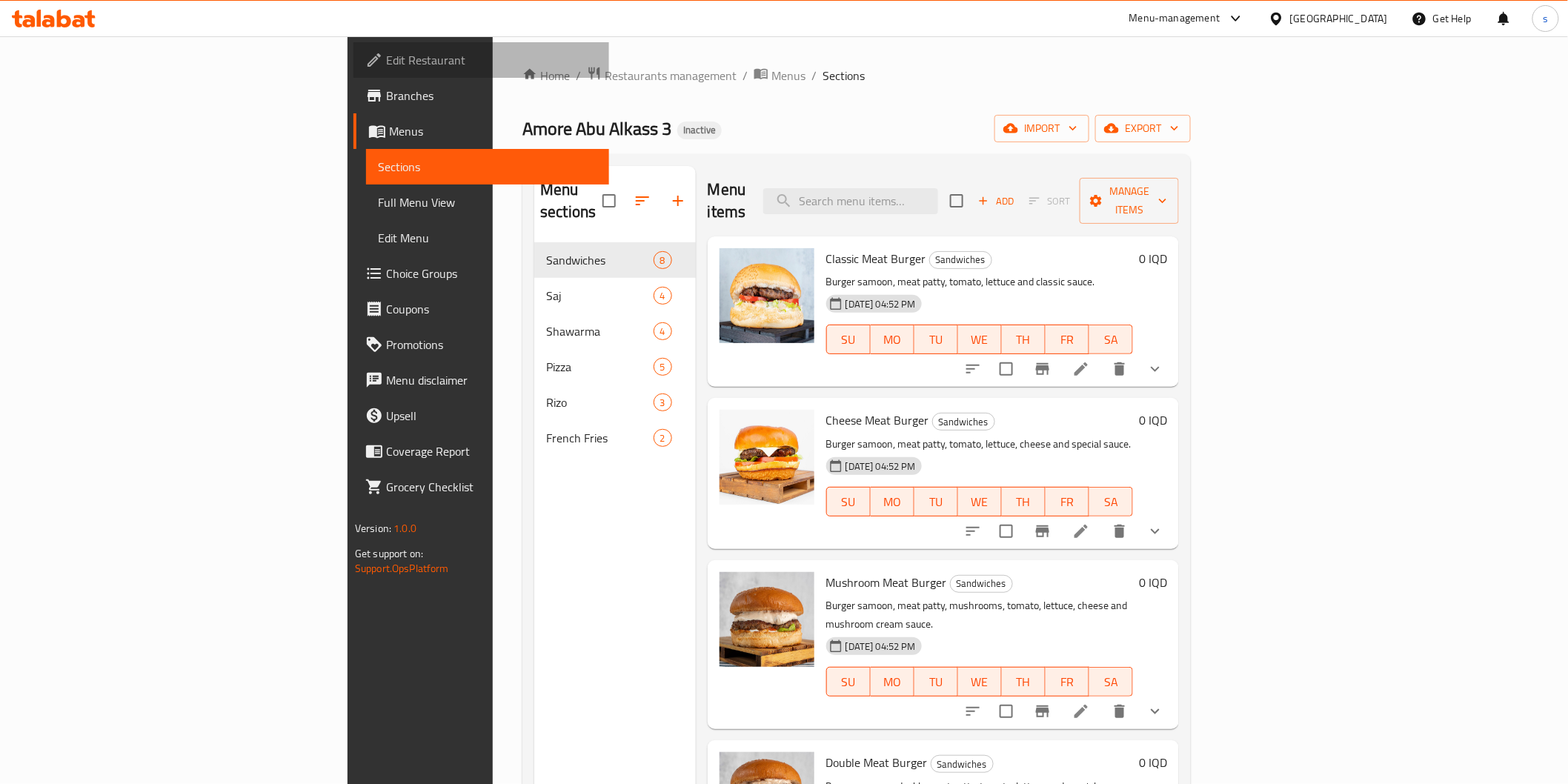
click at [386, 65] on span "Edit Restaurant" at bounding box center [491, 60] width 211 height 18
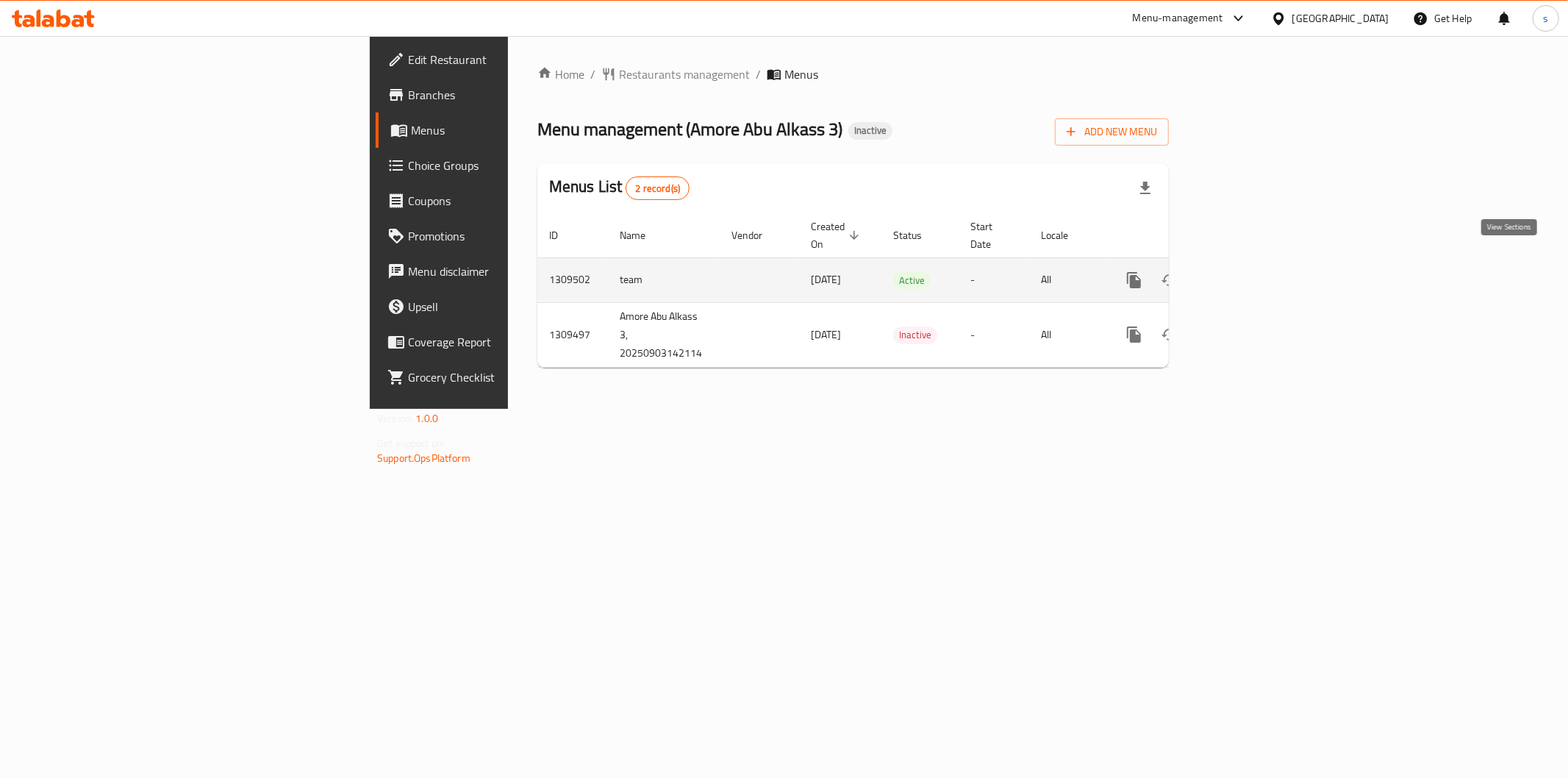
click at [1249, 271] on icon "enhanced table" at bounding box center [1241, 280] width 18 height 18
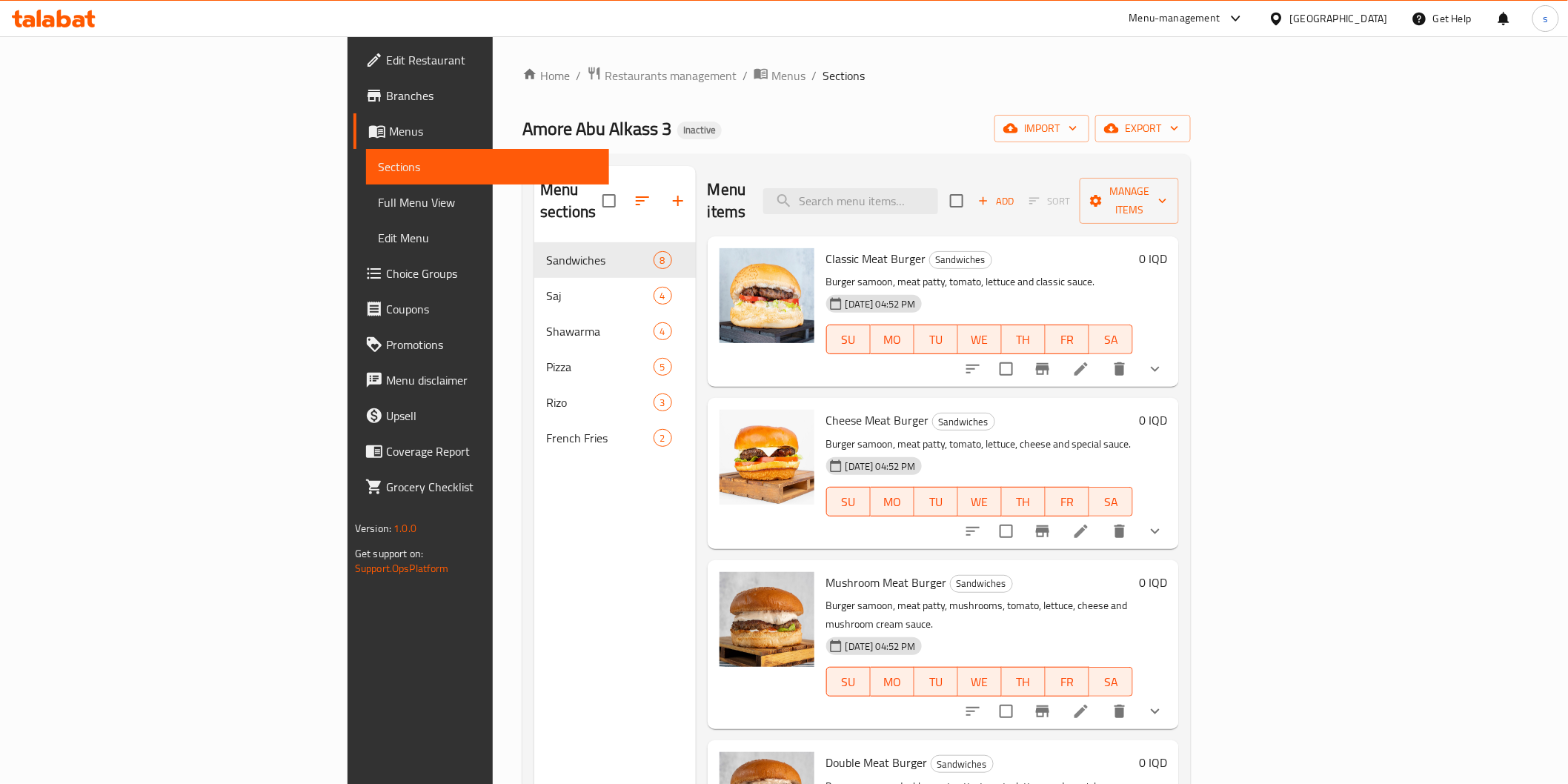
drag, startPoint x: 67, startPoint y: 4, endPoint x: 53, endPoint y: 33, distance: 32.2
click at [65, 7] on div at bounding box center [54, 19] width 108 height 30
click at [70, 19] on icon at bounding box center [63, 19] width 14 height 18
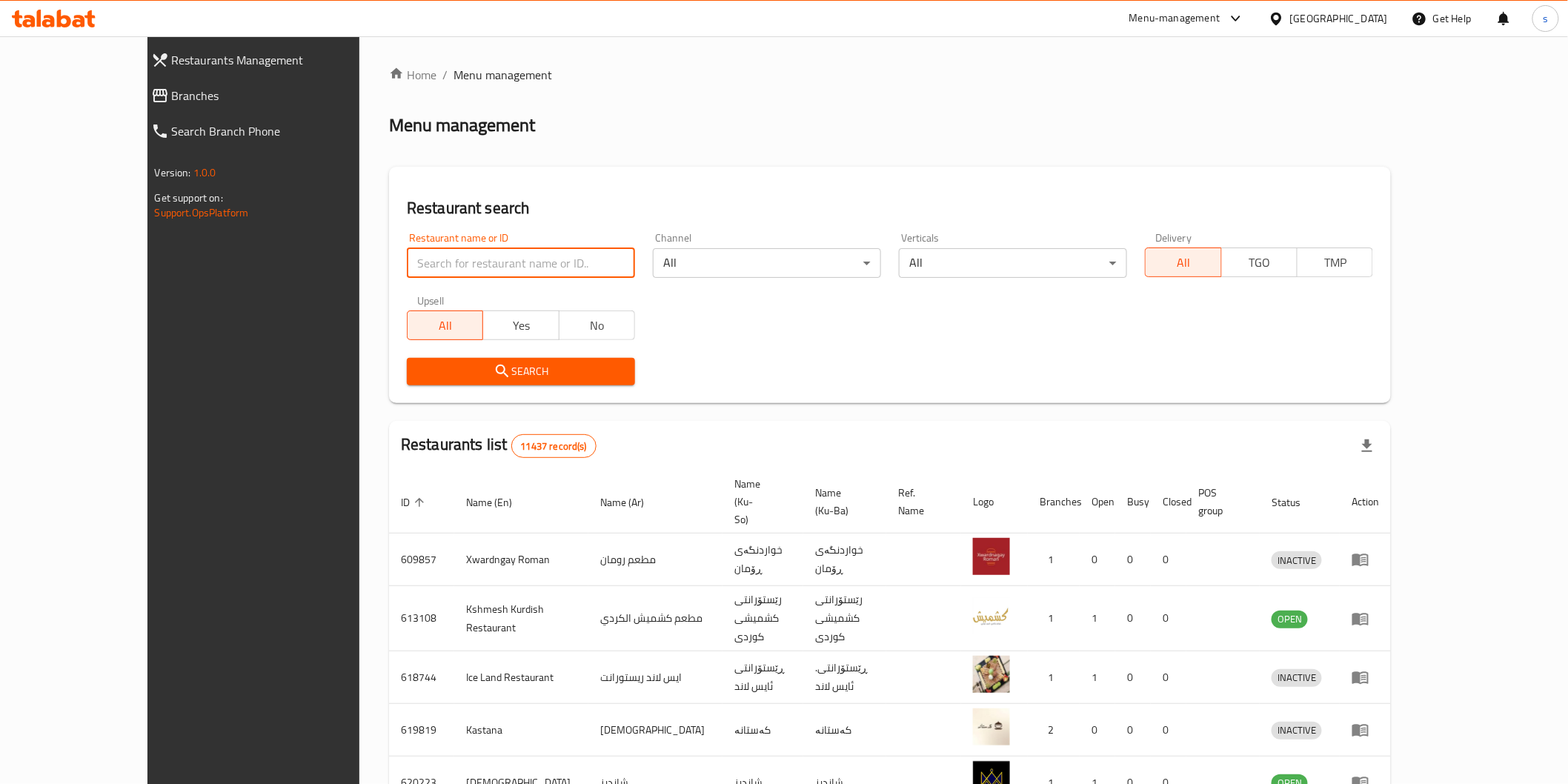
click at [456, 255] on input "search" at bounding box center [521, 263] width 228 height 30
paste input "[PERSON_NAME]"
type input "[PERSON_NAME]"
click button "Search" at bounding box center [521, 371] width 228 height 28
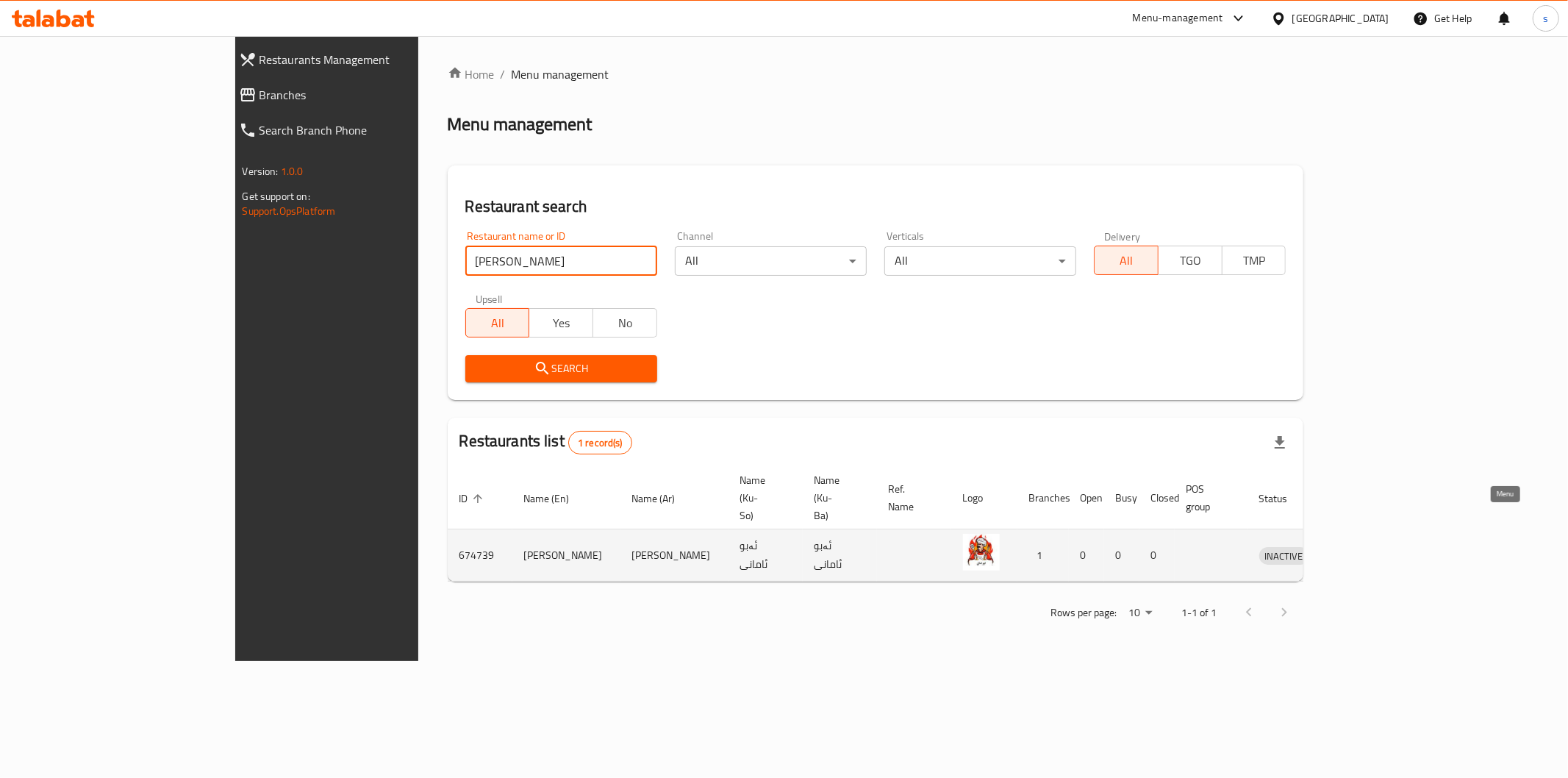
click at [1356, 546] on icon "enhanced table" at bounding box center [1348, 555] width 18 height 18
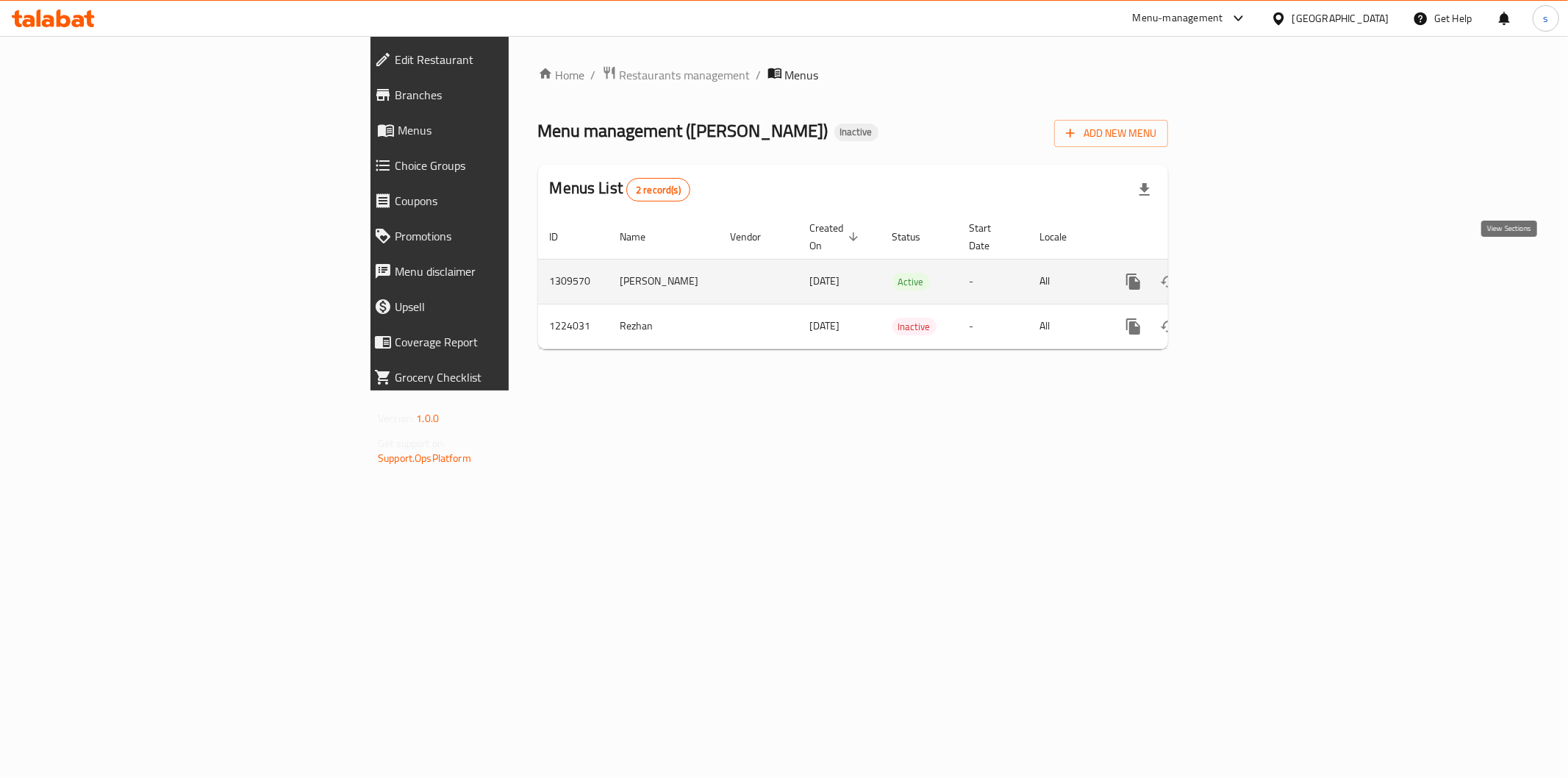
click at [1246, 275] on icon "enhanced table" at bounding box center [1240, 282] width 13 height 13
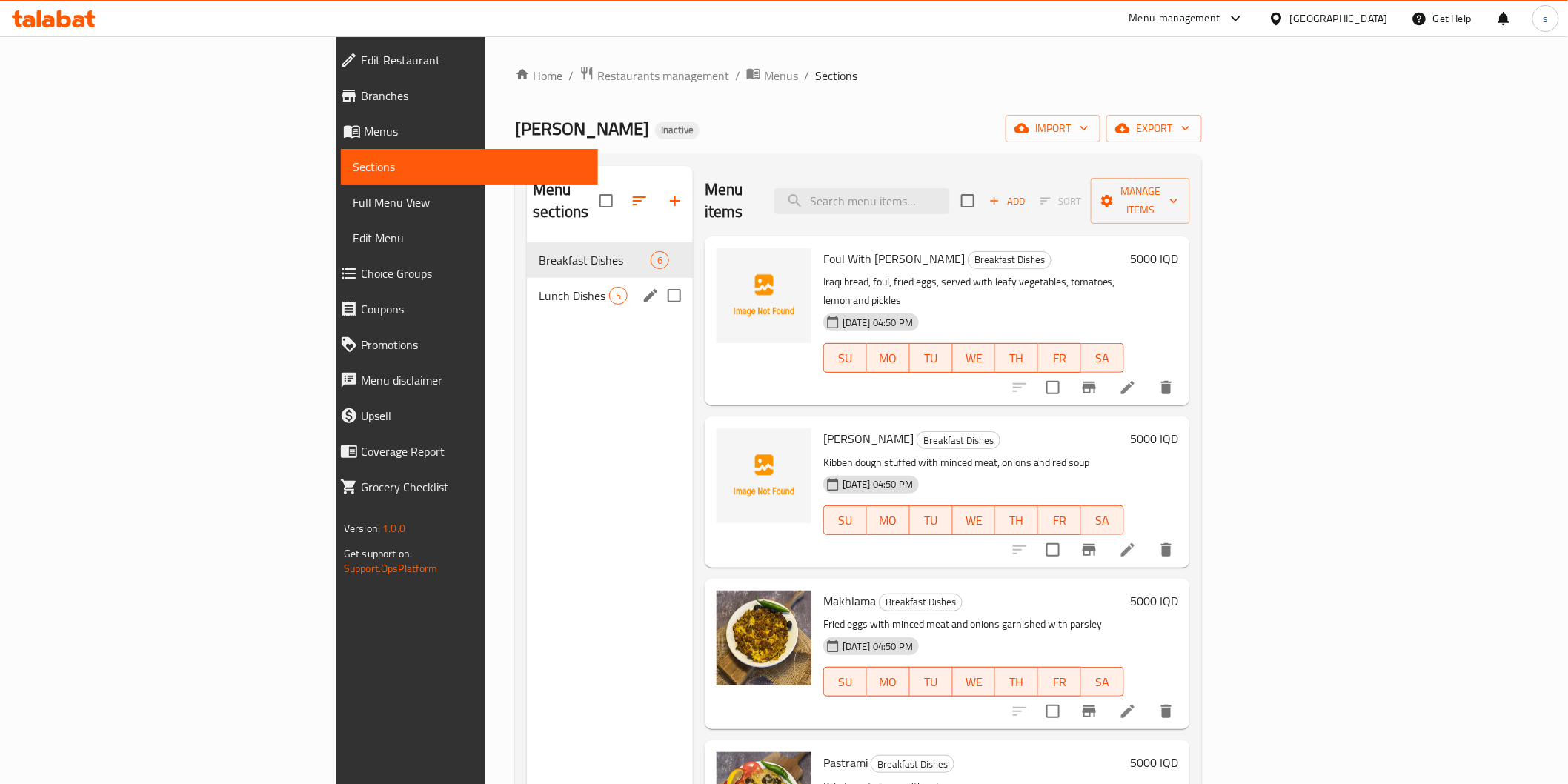
click at [527, 286] on div "Lunch Dishes 5" at bounding box center [610, 296] width 166 height 36
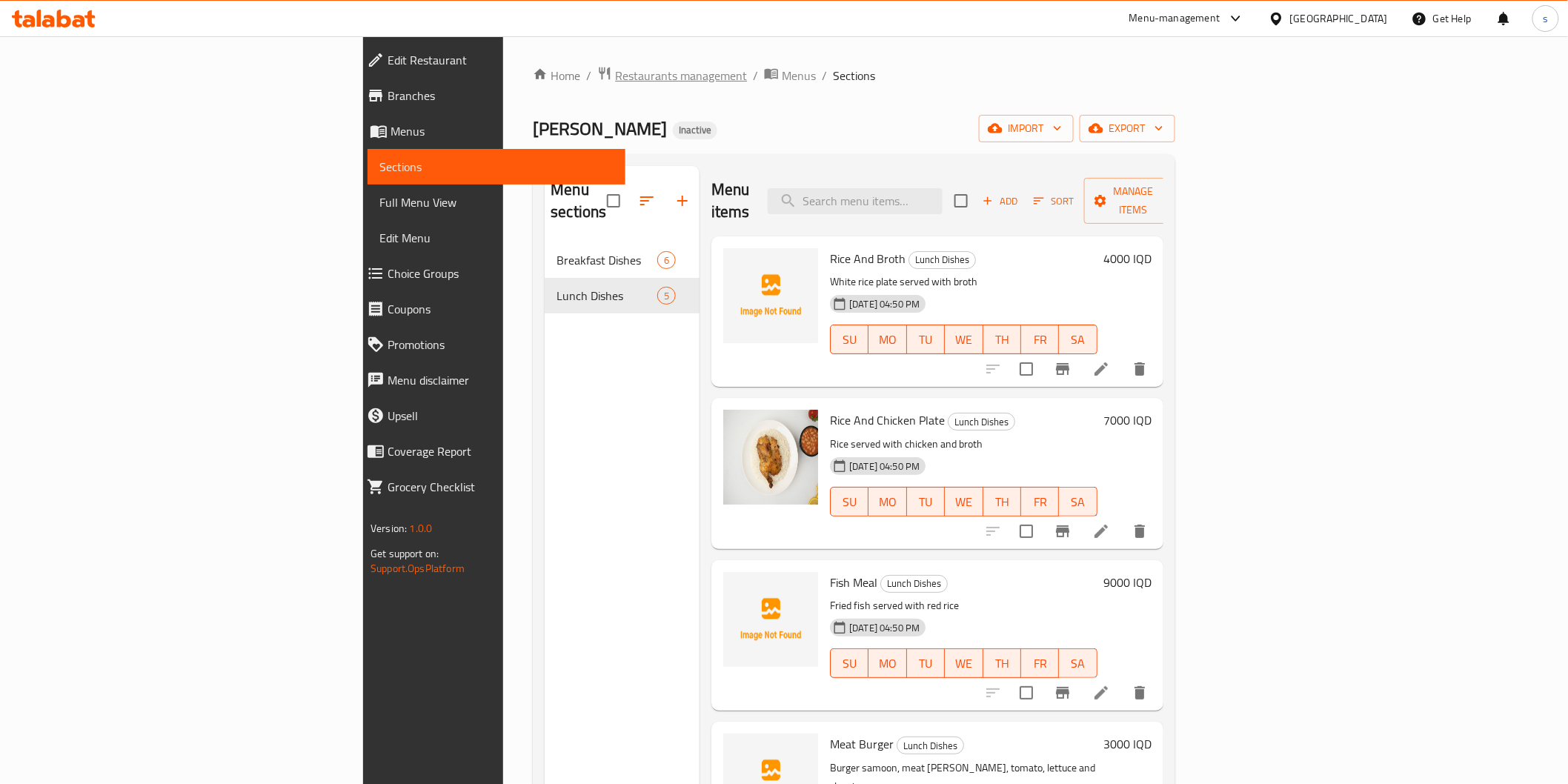
click at [615, 79] on span "Restaurants management" at bounding box center [681, 75] width 132 height 18
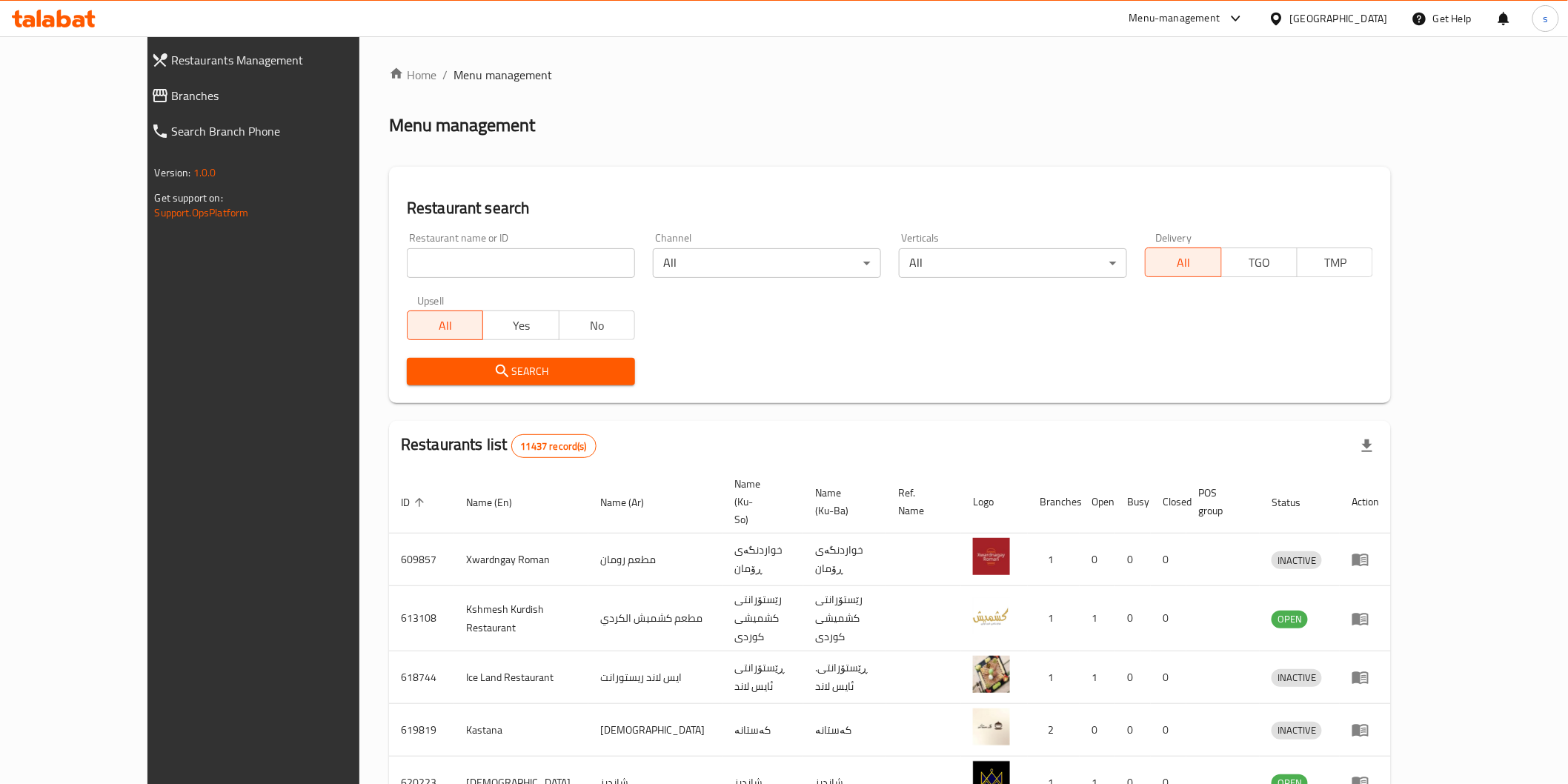
click at [90, 17] on icon at bounding box center [89, 19] width 11 height 17
